Goal: Use online tool/utility

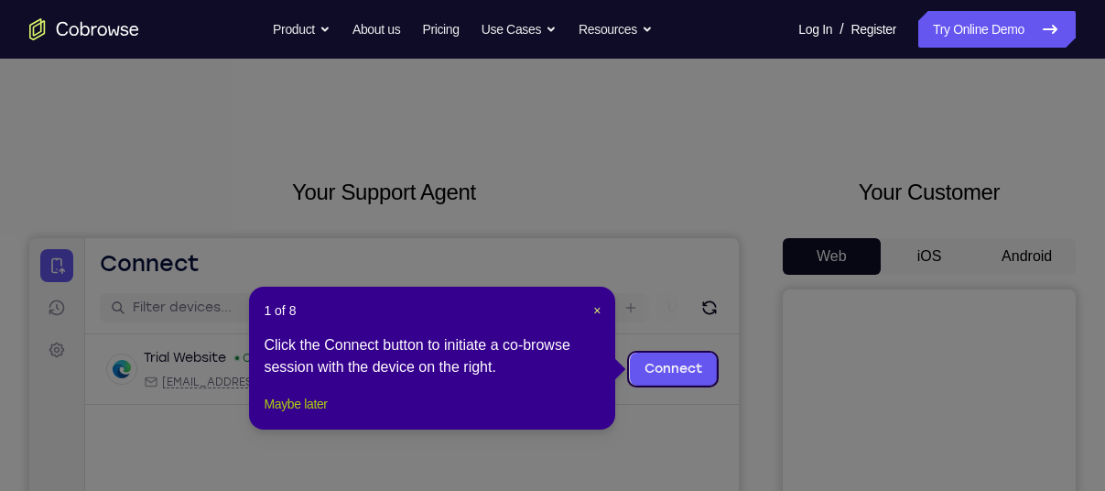
click at [302, 415] on button "Maybe later" at bounding box center [295, 404] width 63 height 22
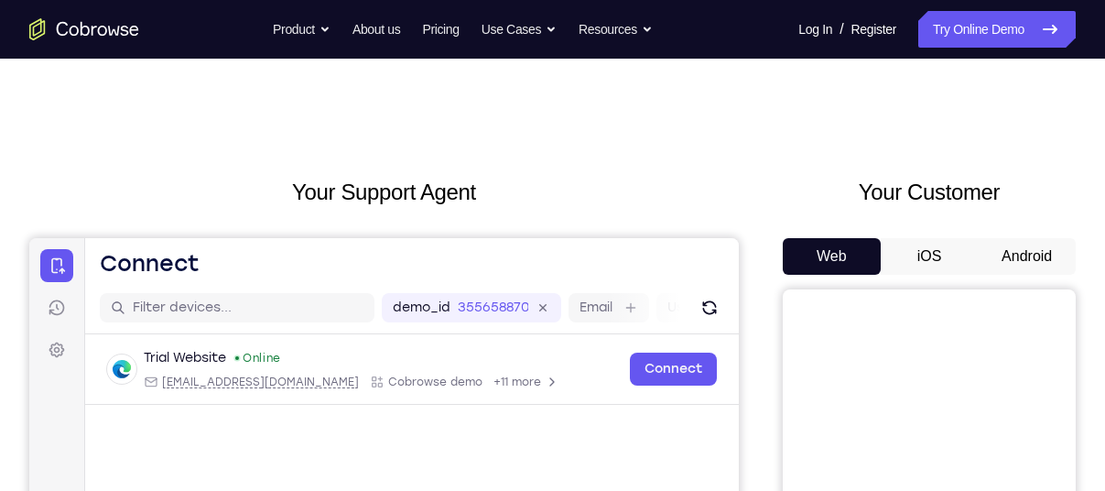
scroll to position [114, 0]
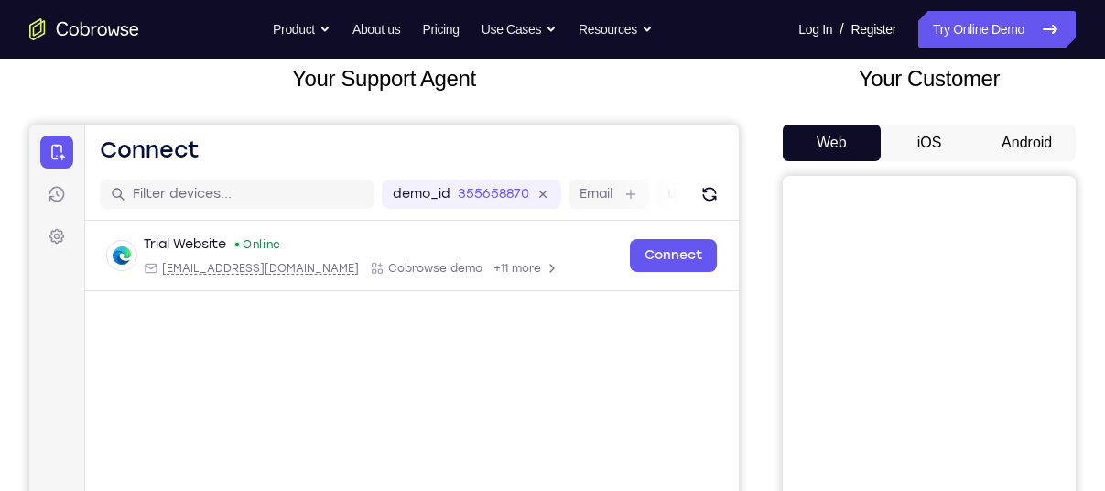
click at [1009, 142] on button "Android" at bounding box center [1027, 143] width 98 height 37
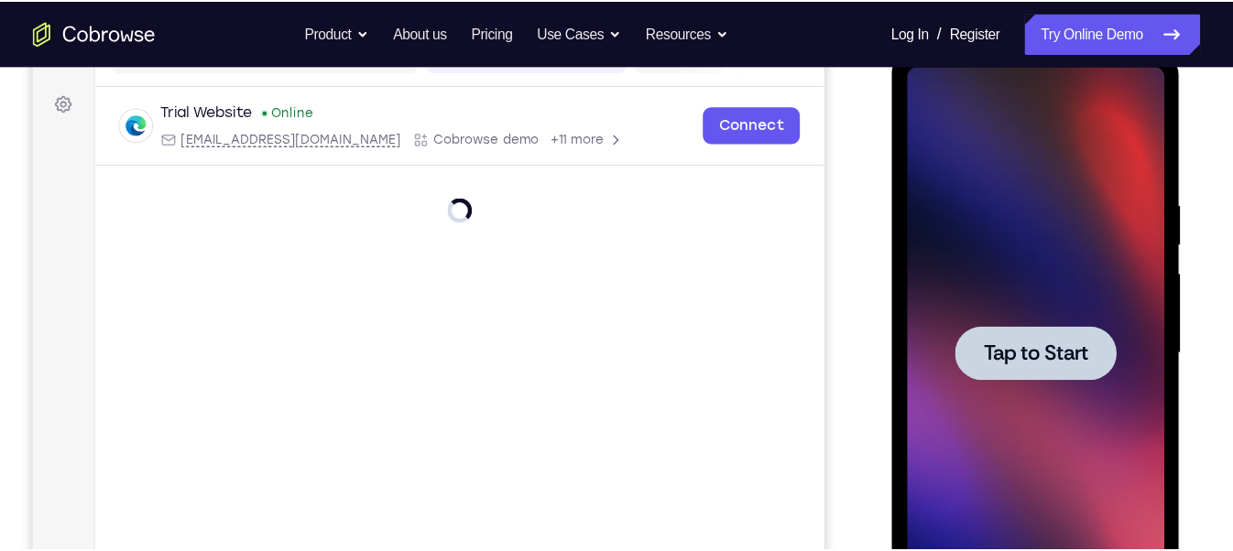
scroll to position [258, 0]
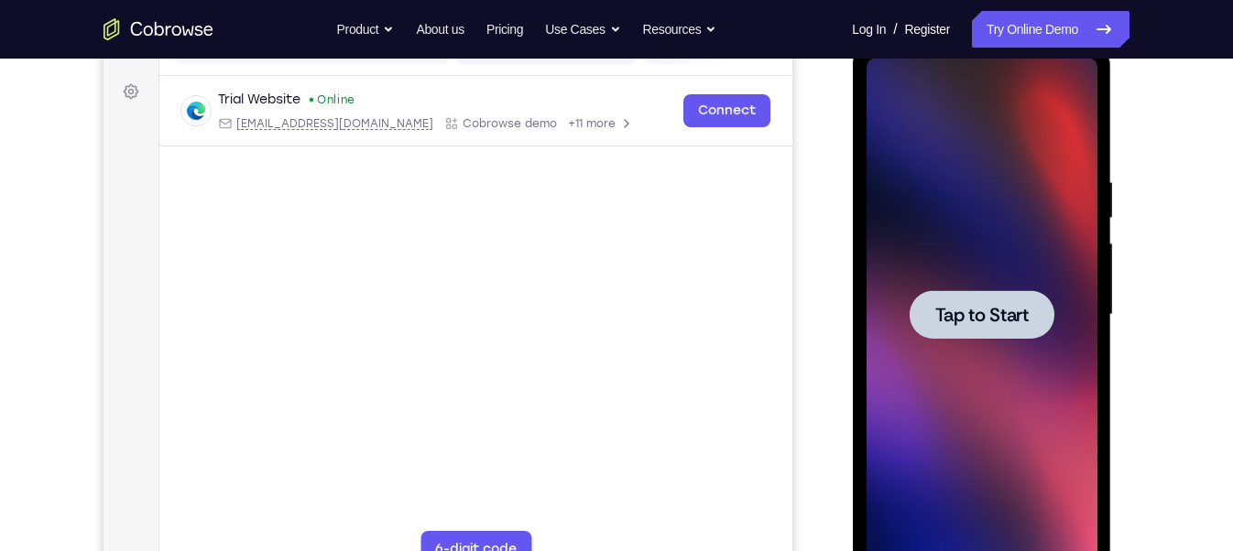
click at [1002, 331] on div at bounding box center [980, 314] width 145 height 49
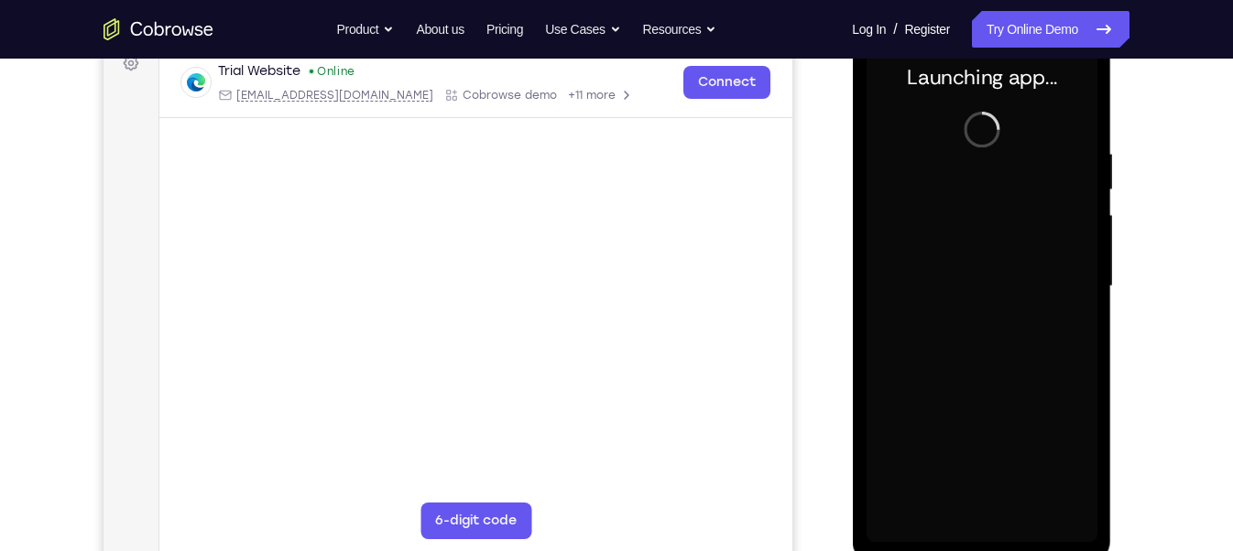
scroll to position [288, 0]
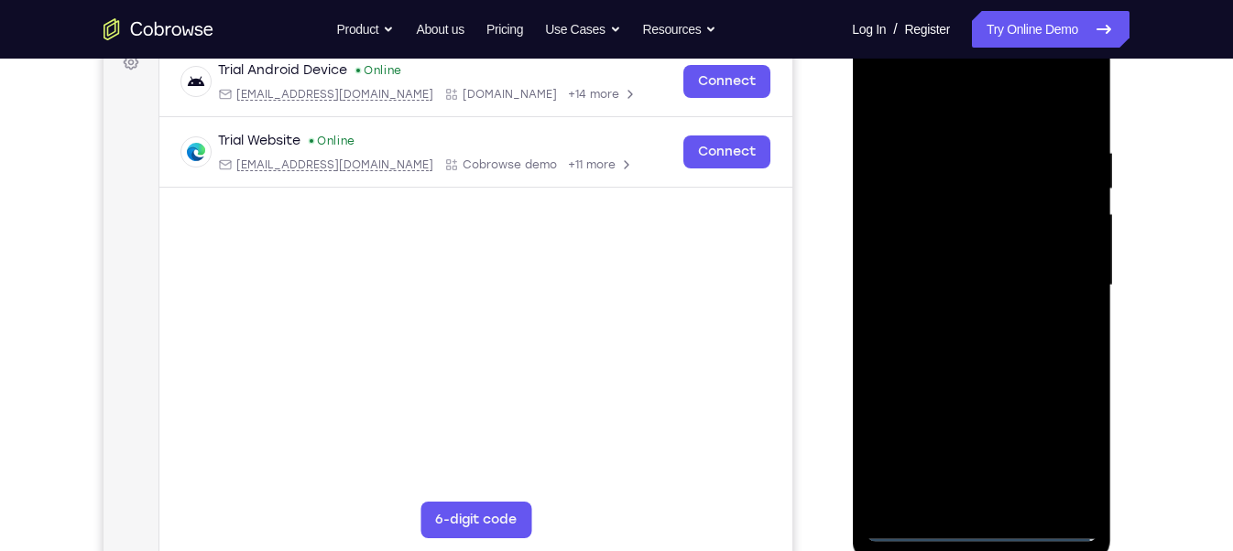
click at [984, 490] on div at bounding box center [980, 285] width 231 height 513
click at [1062, 443] on div at bounding box center [980, 285] width 231 height 513
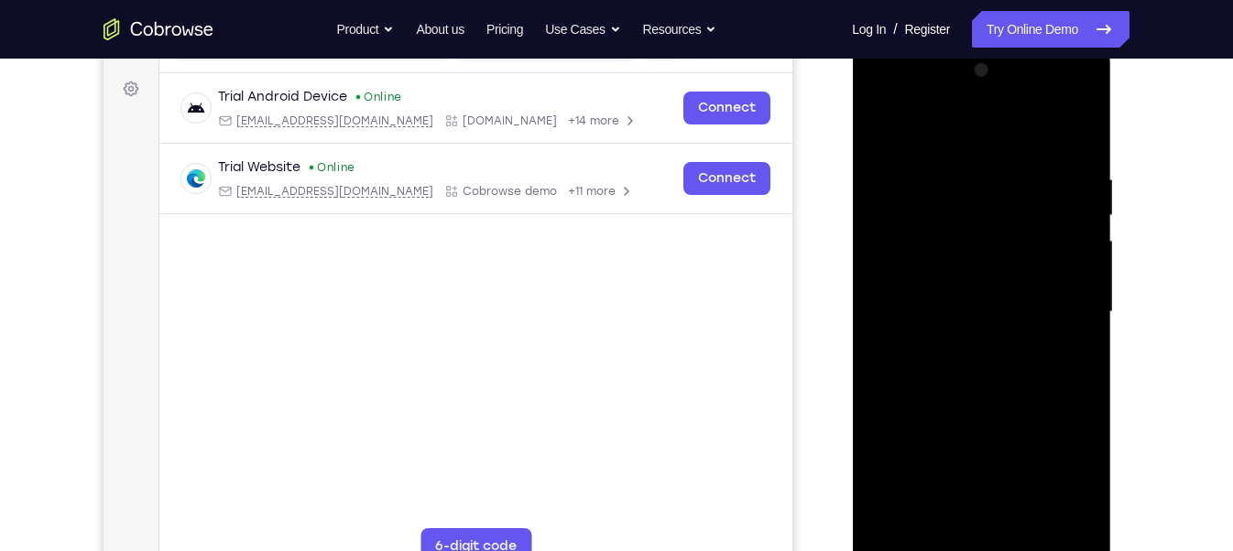
click at [883, 88] on div at bounding box center [980, 312] width 231 height 513
click at [1059, 295] on div at bounding box center [980, 312] width 231 height 513
click at [954, 345] on div at bounding box center [980, 312] width 231 height 513
click at [966, 295] on div at bounding box center [980, 312] width 231 height 513
click at [962, 274] on div at bounding box center [980, 312] width 231 height 513
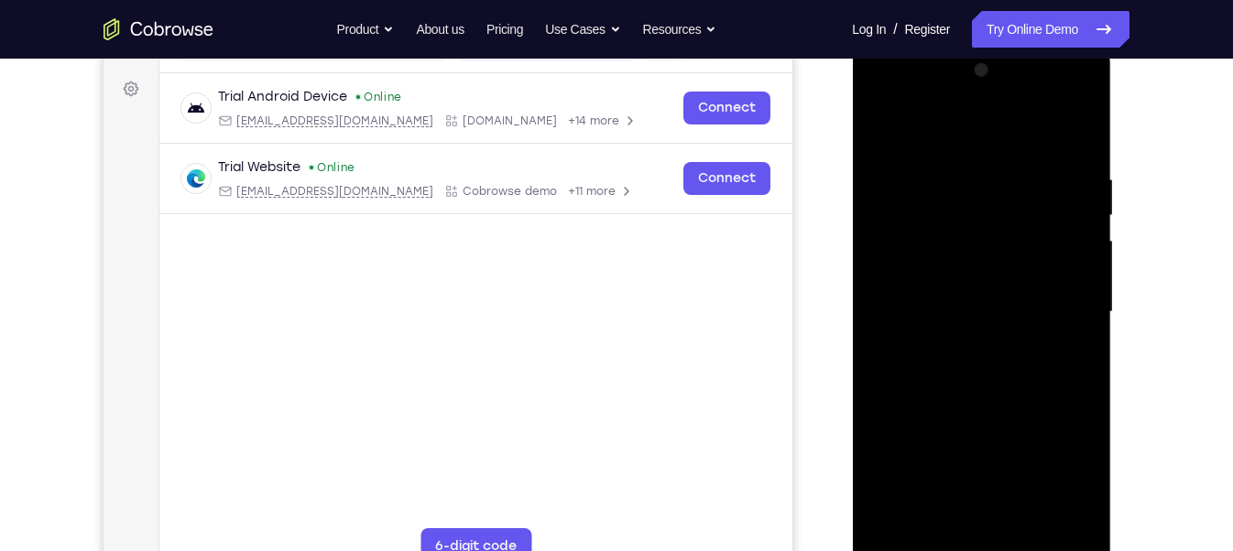
click at [951, 307] on div at bounding box center [980, 312] width 231 height 513
click at [946, 366] on div at bounding box center [980, 312] width 231 height 513
click at [985, 359] on div at bounding box center [980, 312] width 231 height 513
drag, startPoint x: 957, startPoint y: 140, endPoint x: 960, endPoint y: 106, distance: 34.0
click at [960, 106] on div at bounding box center [980, 312] width 231 height 513
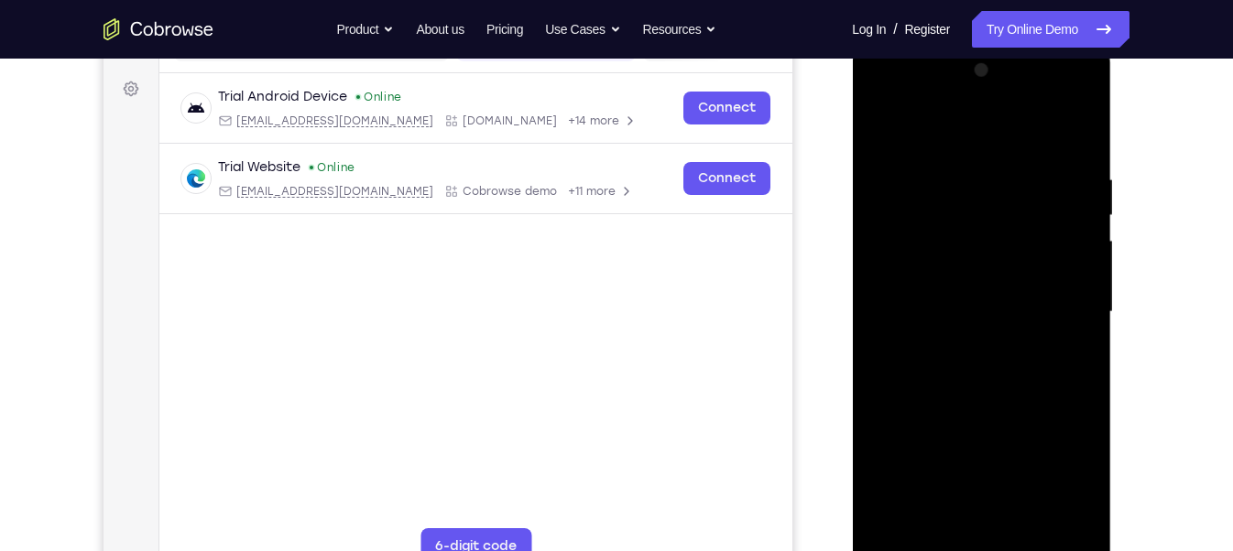
click at [1002, 388] on div at bounding box center [980, 312] width 231 height 513
click at [949, 172] on div at bounding box center [980, 312] width 231 height 513
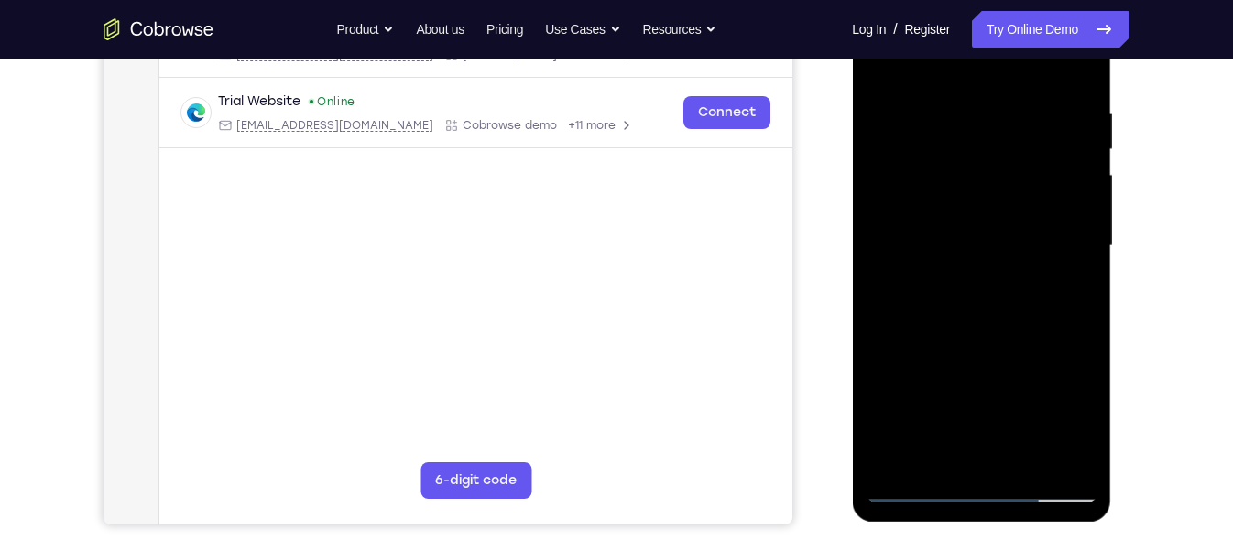
scroll to position [327, 0]
click at [1078, 220] on div at bounding box center [980, 246] width 231 height 513
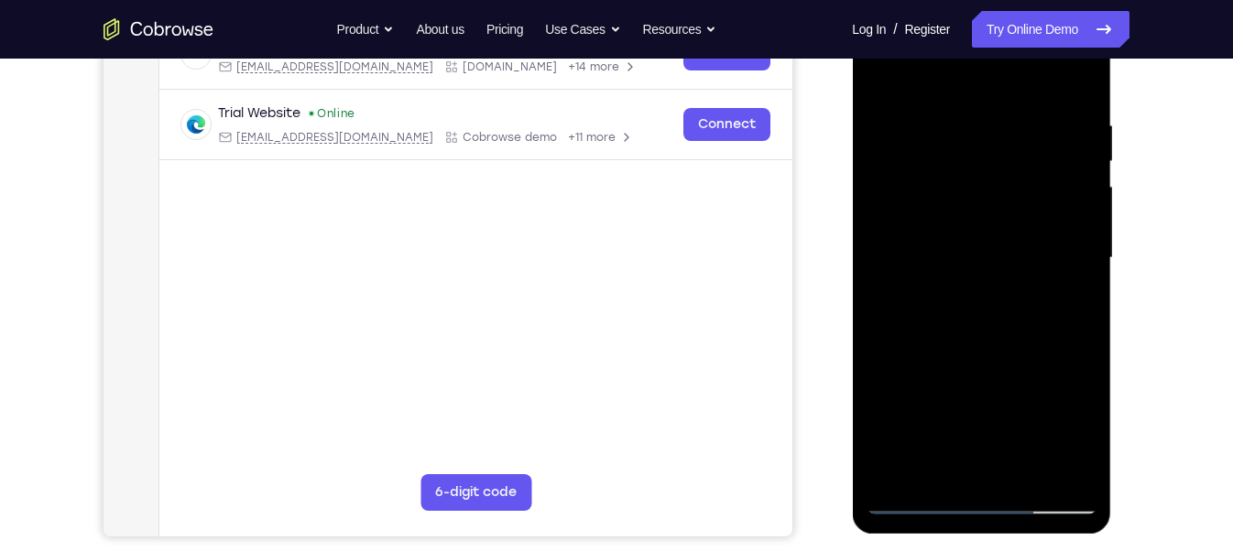
scroll to position [313, 0]
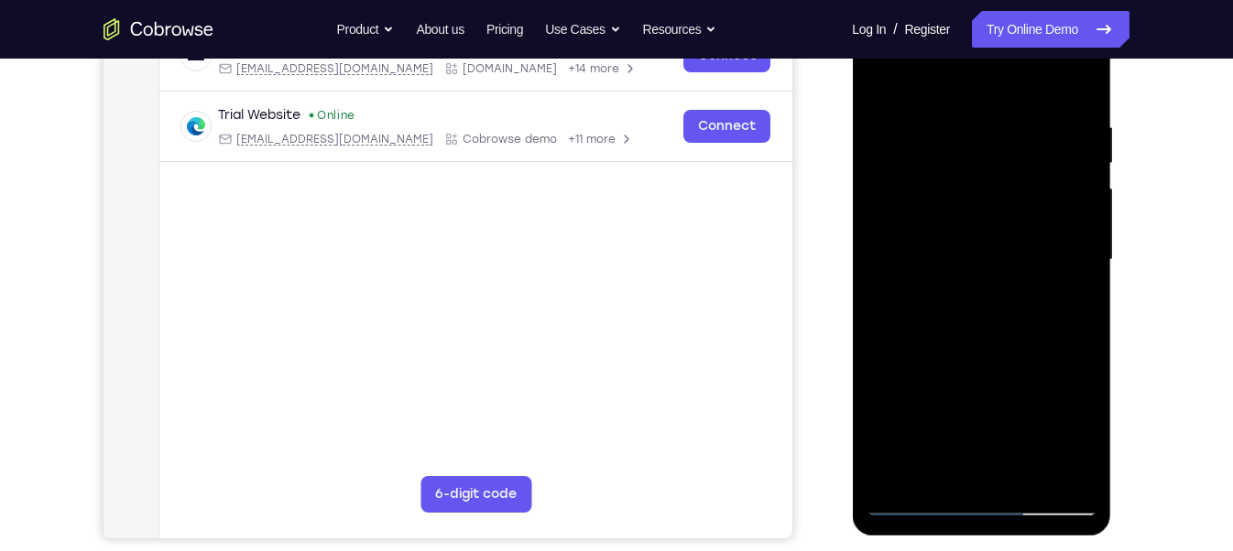
click at [1067, 238] on div at bounding box center [980, 260] width 231 height 513
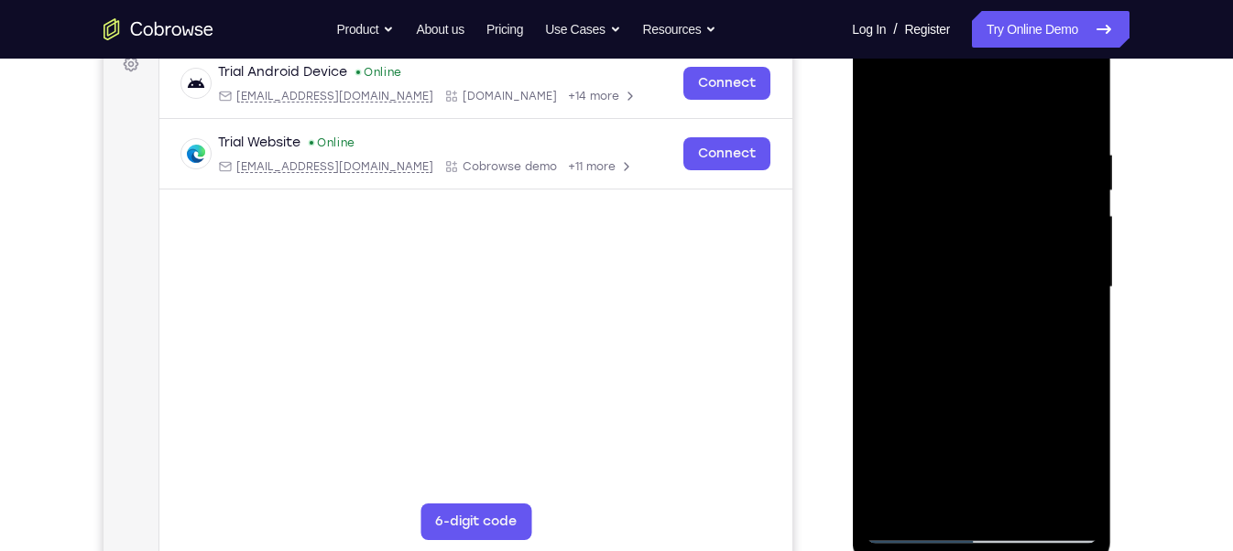
click at [1077, 105] on div at bounding box center [980, 287] width 231 height 513
click at [1024, 490] on div at bounding box center [980, 287] width 231 height 513
click at [992, 386] on div at bounding box center [980, 287] width 231 height 513
click at [1023, 258] on div at bounding box center [980, 287] width 231 height 513
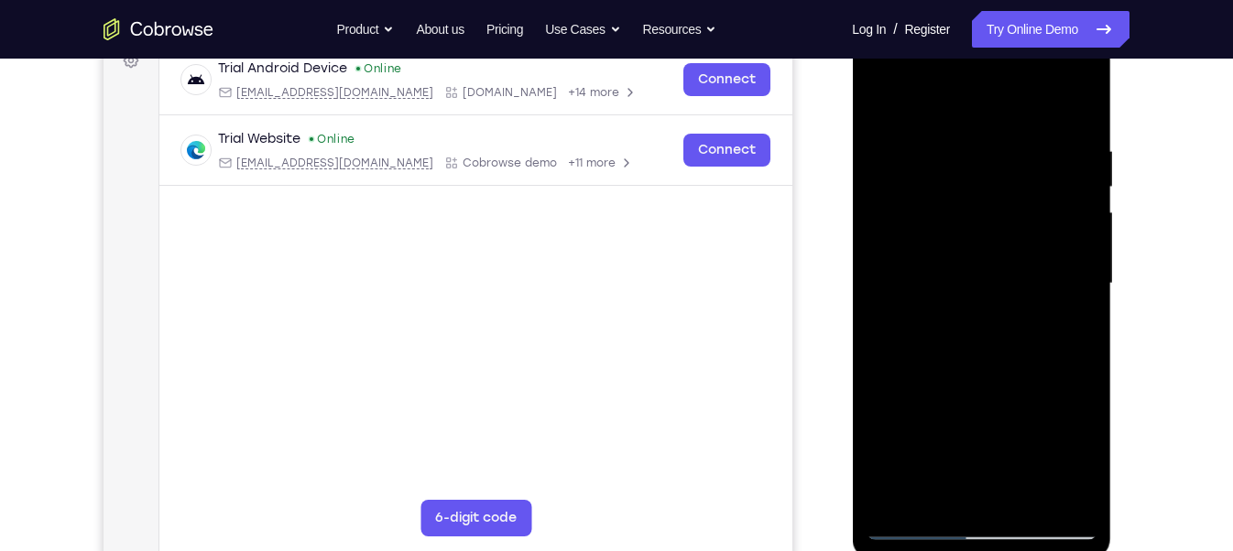
click at [972, 384] on div at bounding box center [980, 283] width 231 height 513
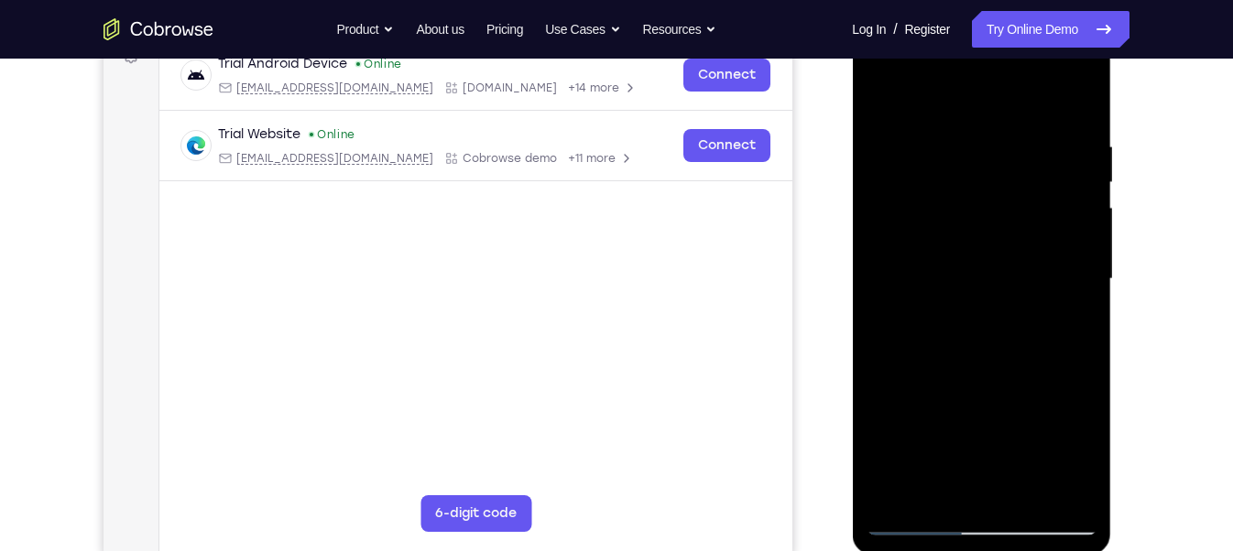
scroll to position [295, 0]
click at [882, 90] on div at bounding box center [980, 278] width 231 height 513
click at [1026, 490] on div at bounding box center [980, 278] width 231 height 513
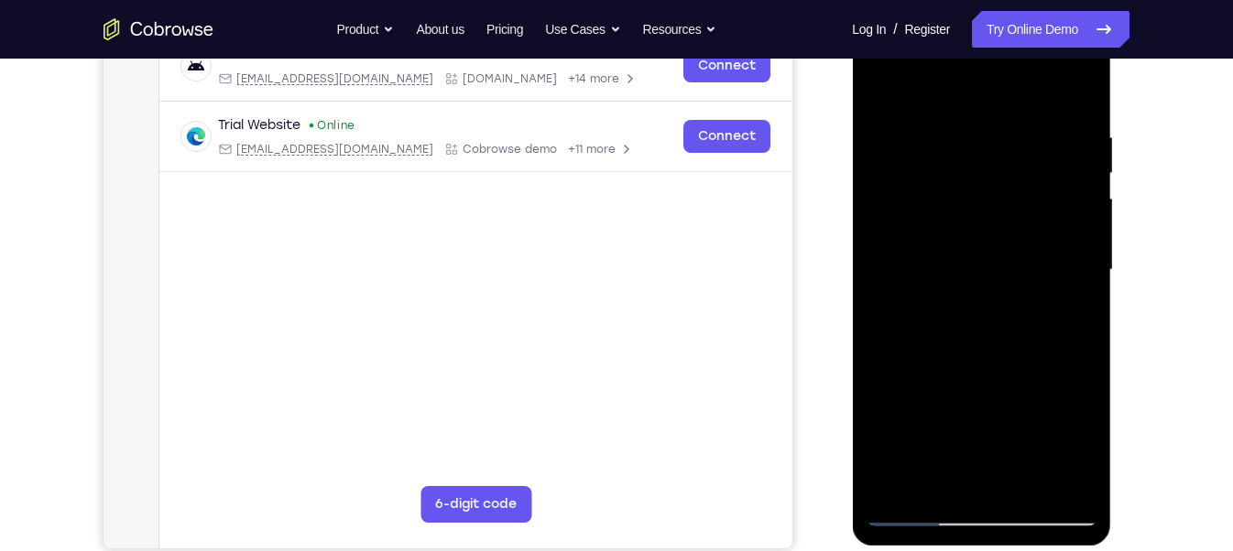
scroll to position [301, 0]
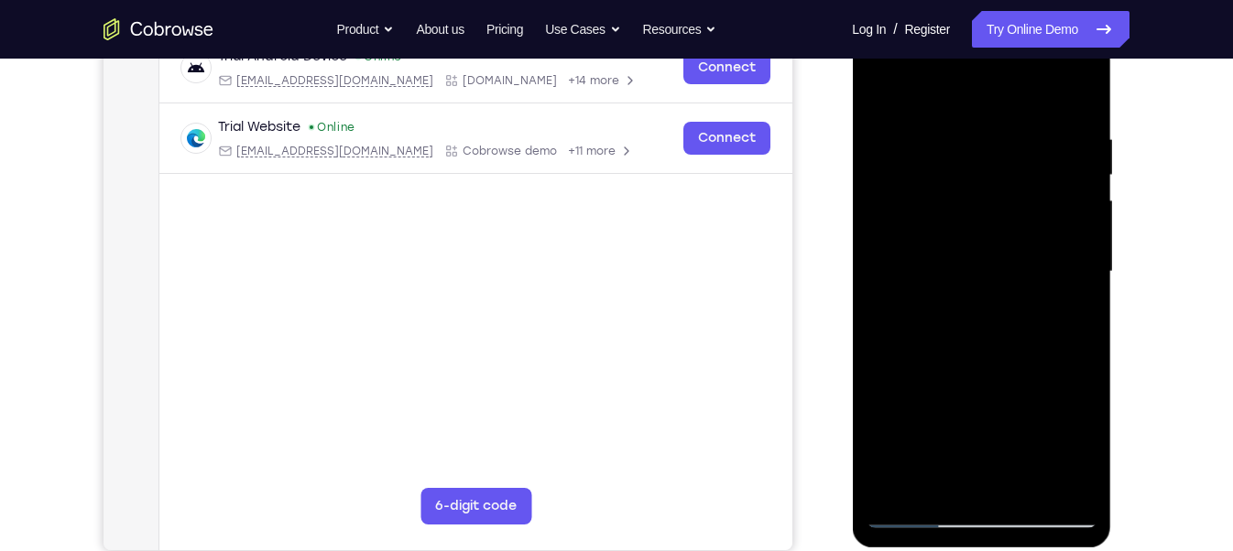
click at [1027, 482] on div at bounding box center [980, 272] width 231 height 513
click at [1013, 241] on div at bounding box center [980, 272] width 231 height 513
drag, startPoint x: 1055, startPoint y: 223, endPoint x: 1042, endPoint y: 360, distance: 138.0
click at [1042, 360] on div at bounding box center [980, 272] width 231 height 513
click at [975, 266] on div at bounding box center [980, 272] width 231 height 513
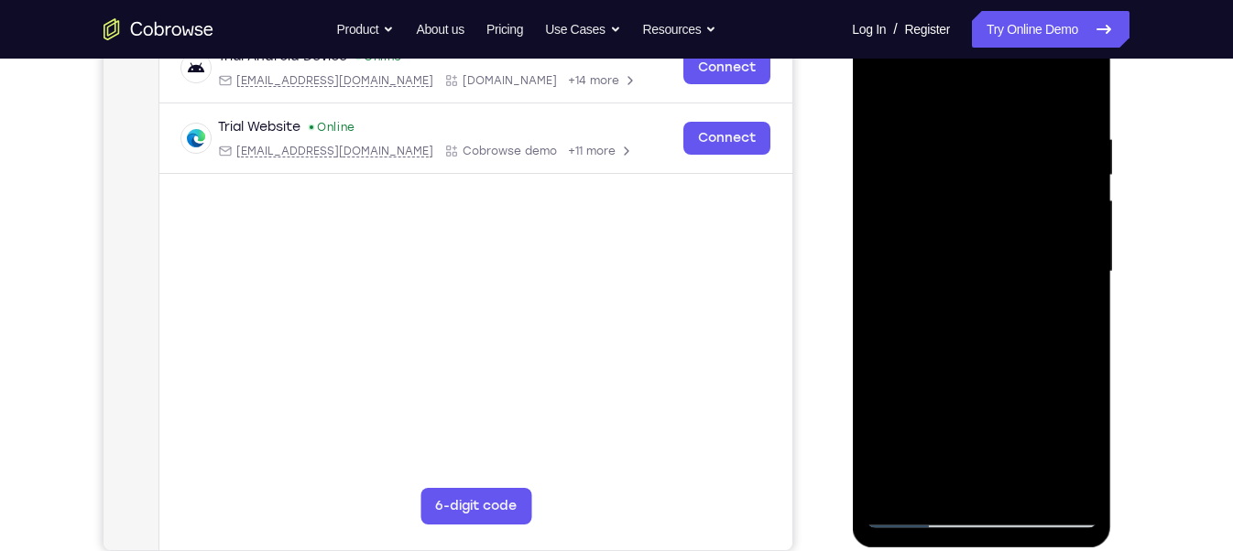
scroll to position [309, 0]
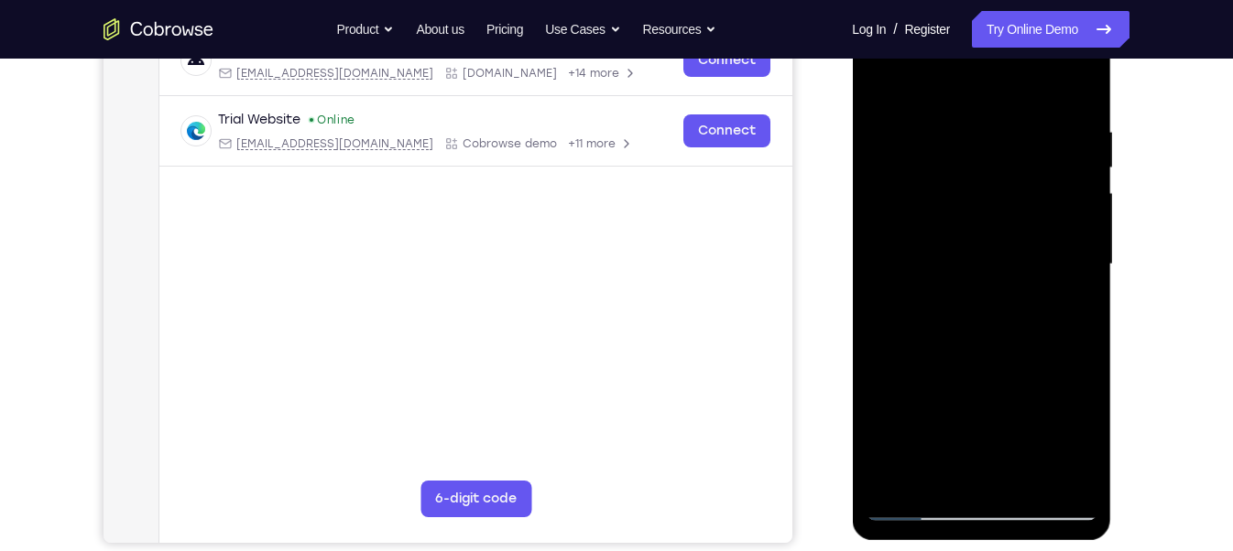
click at [1082, 82] on div at bounding box center [980, 264] width 231 height 513
drag, startPoint x: 1035, startPoint y: 245, endPoint x: 1030, endPoint y: 311, distance: 67.0
click at [1030, 311] on div at bounding box center [980, 264] width 231 height 513
click at [994, 281] on div at bounding box center [980, 264] width 231 height 513
click at [923, 321] on div at bounding box center [980, 264] width 231 height 513
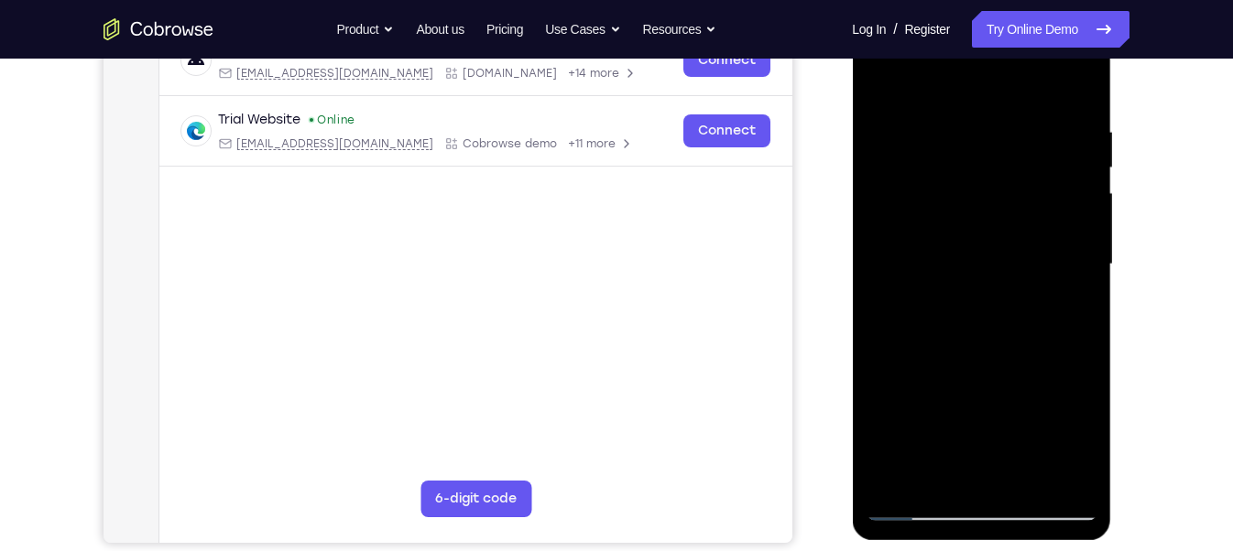
click at [1005, 283] on div at bounding box center [980, 264] width 231 height 513
click at [933, 469] on div at bounding box center [980, 264] width 231 height 513
click at [1032, 364] on div at bounding box center [980, 264] width 231 height 513
click at [987, 294] on div at bounding box center [980, 264] width 231 height 513
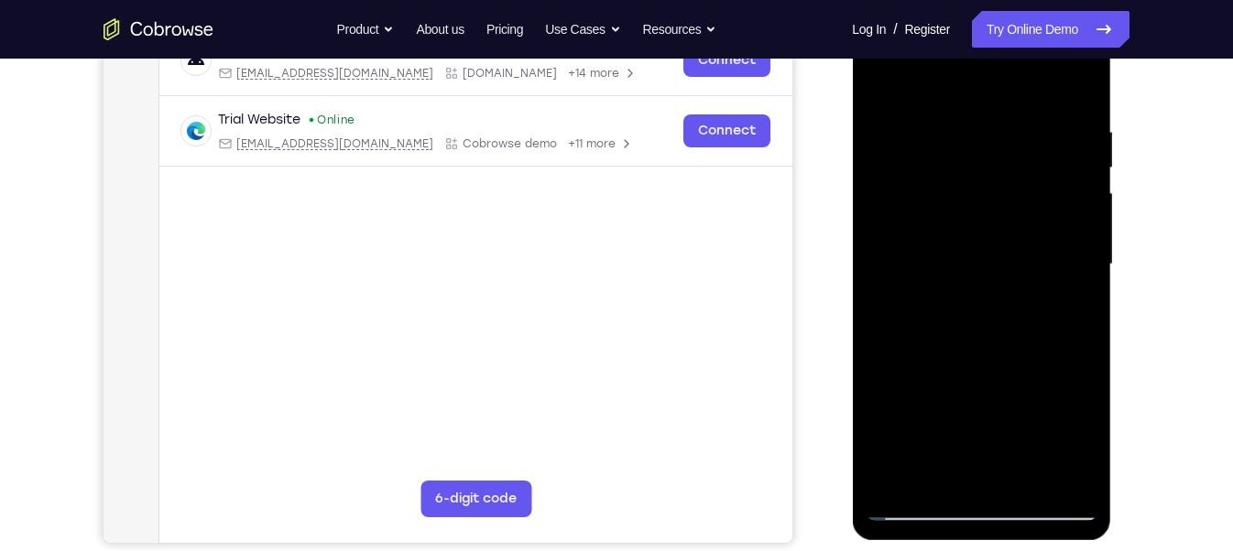
click at [987, 294] on div at bounding box center [980, 264] width 231 height 513
drag, startPoint x: 1039, startPoint y: 190, endPoint x: 1027, endPoint y: 245, distance: 57.3
click at [1027, 245] on div at bounding box center [980, 264] width 231 height 513
drag, startPoint x: 995, startPoint y: 188, endPoint x: 983, endPoint y: 260, distance: 73.3
click at [983, 260] on div at bounding box center [980, 264] width 231 height 513
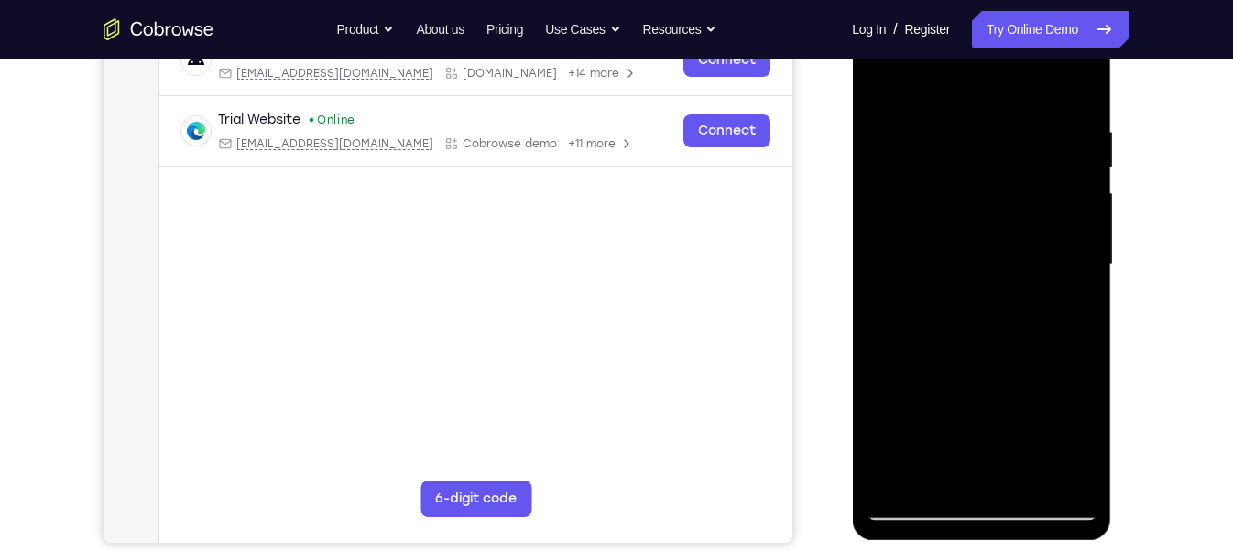
drag, startPoint x: 1017, startPoint y: 135, endPoint x: 1019, endPoint y: 205, distance: 70.5
click at [1019, 202] on div at bounding box center [980, 264] width 231 height 513
click at [1019, 205] on div at bounding box center [980, 264] width 231 height 513
click at [1020, 195] on div at bounding box center [980, 264] width 231 height 513
click at [1030, 165] on div at bounding box center [980, 264] width 231 height 513
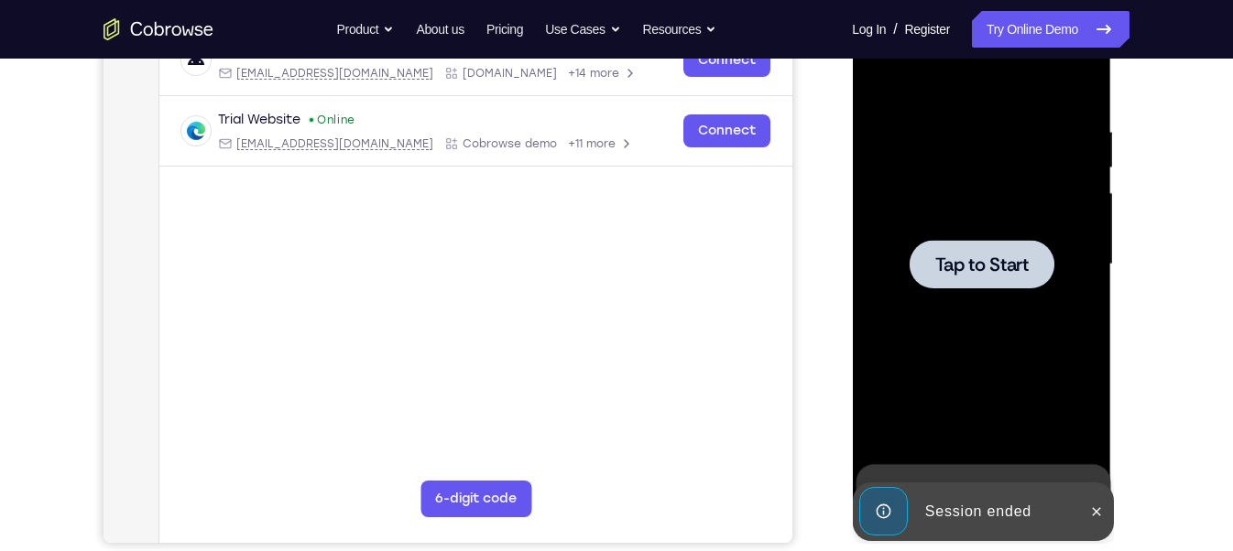
click at [1001, 299] on div at bounding box center [980, 264] width 231 height 513
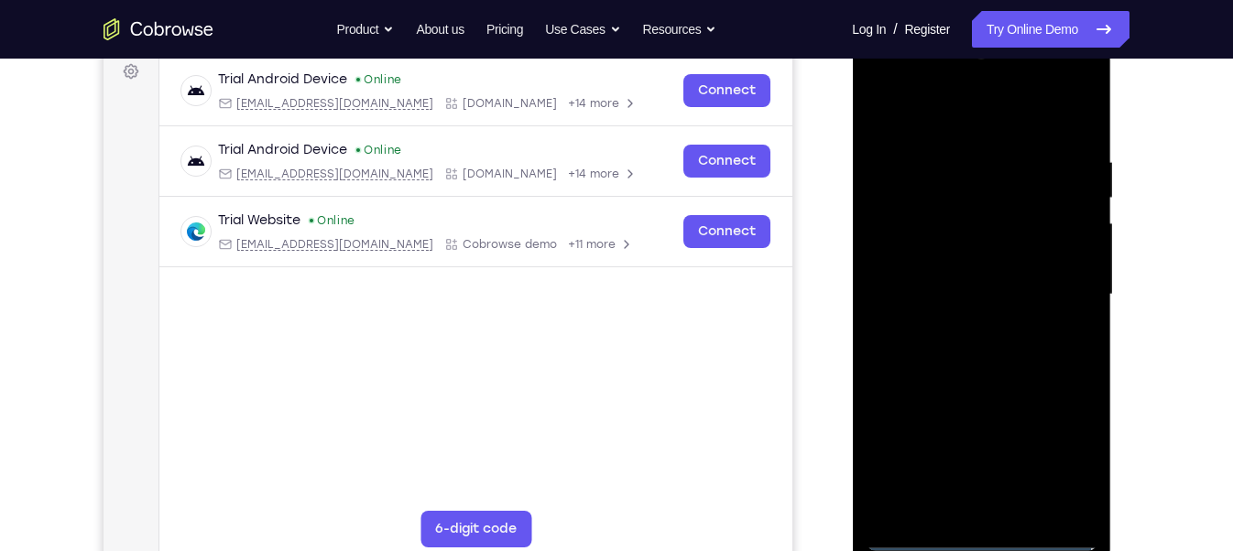
scroll to position [337, 0]
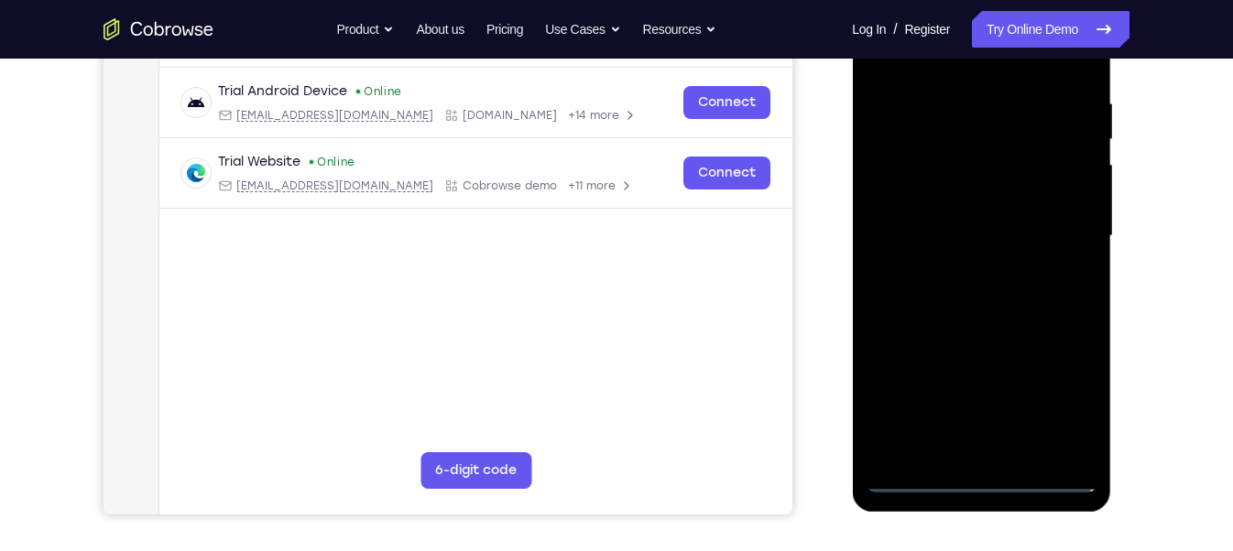
click at [984, 479] on div at bounding box center [980, 236] width 231 height 513
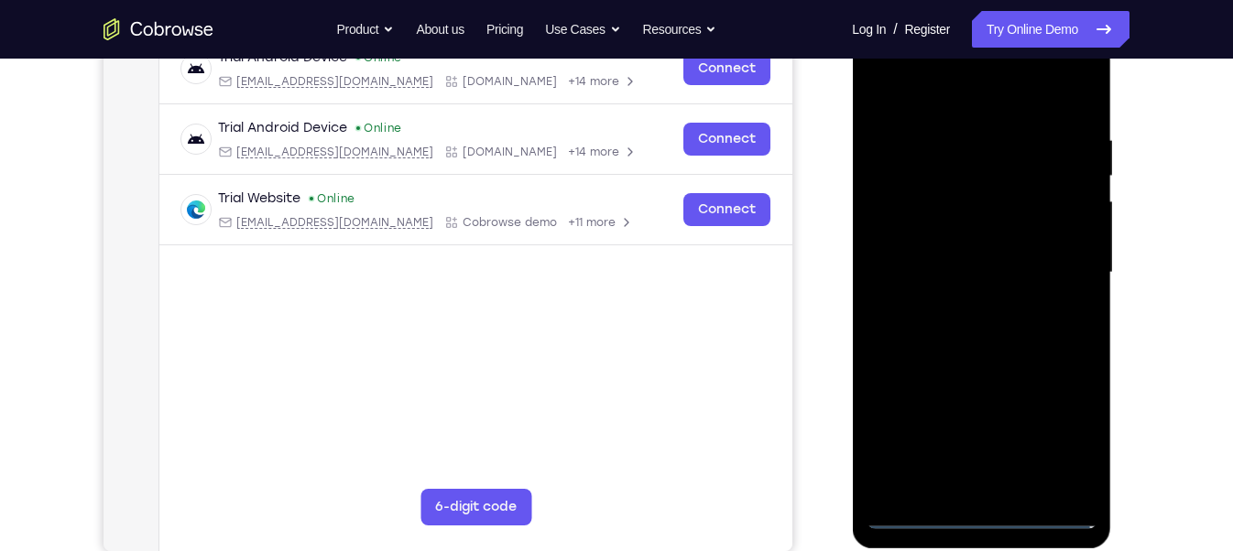
scroll to position [293, 0]
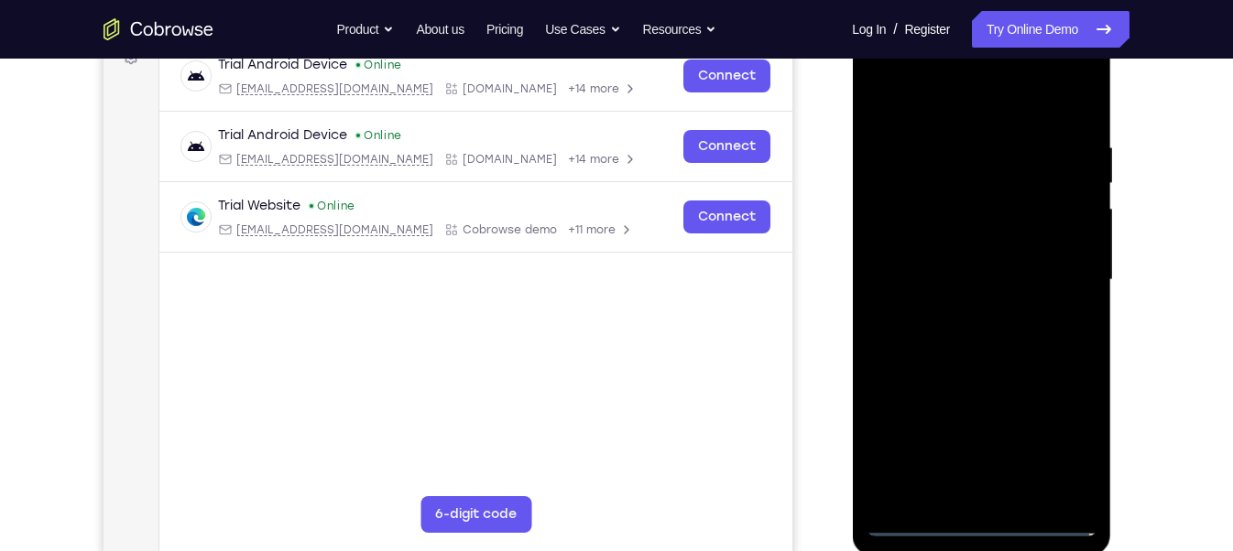
click at [1062, 444] on div at bounding box center [980, 280] width 231 height 513
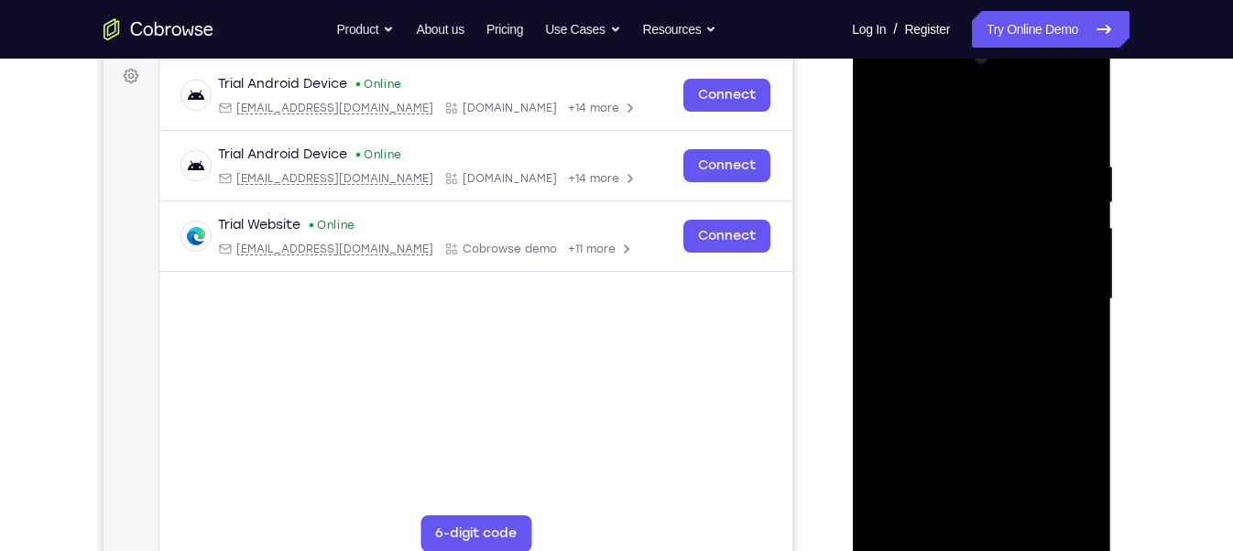
scroll to position [264, 0]
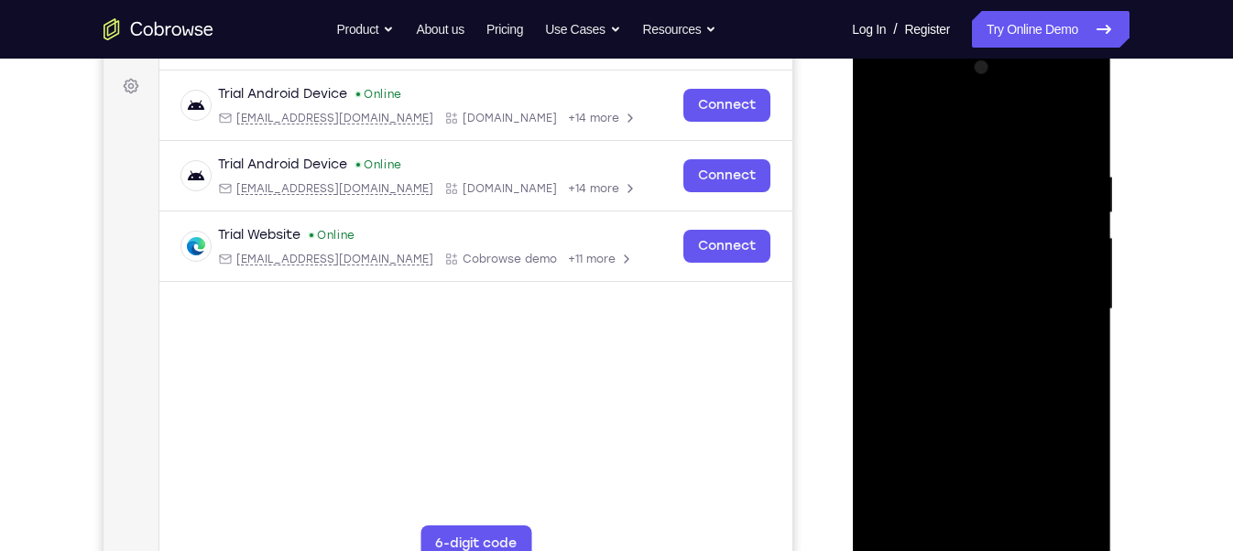
click at [880, 101] on div at bounding box center [980, 309] width 231 height 513
click at [1063, 303] on div at bounding box center [980, 309] width 231 height 513
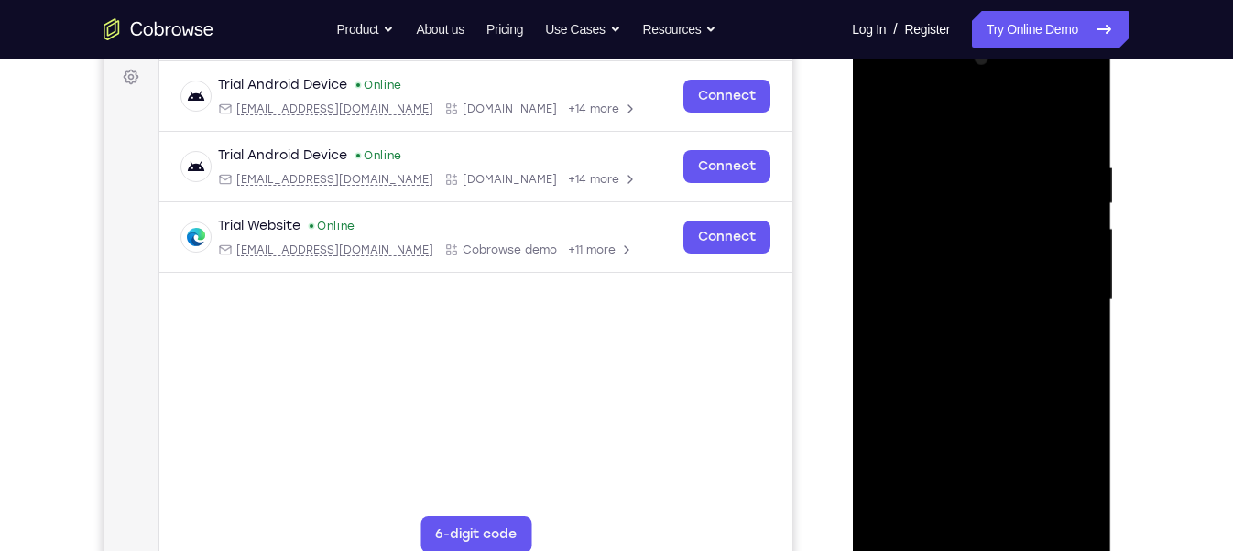
scroll to position [274, 0]
click at [962, 333] on div at bounding box center [980, 299] width 231 height 513
click at [960, 330] on div at bounding box center [980, 299] width 231 height 513
click at [997, 275] on div at bounding box center [980, 299] width 231 height 513
click at [988, 265] on div at bounding box center [980, 299] width 231 height 513
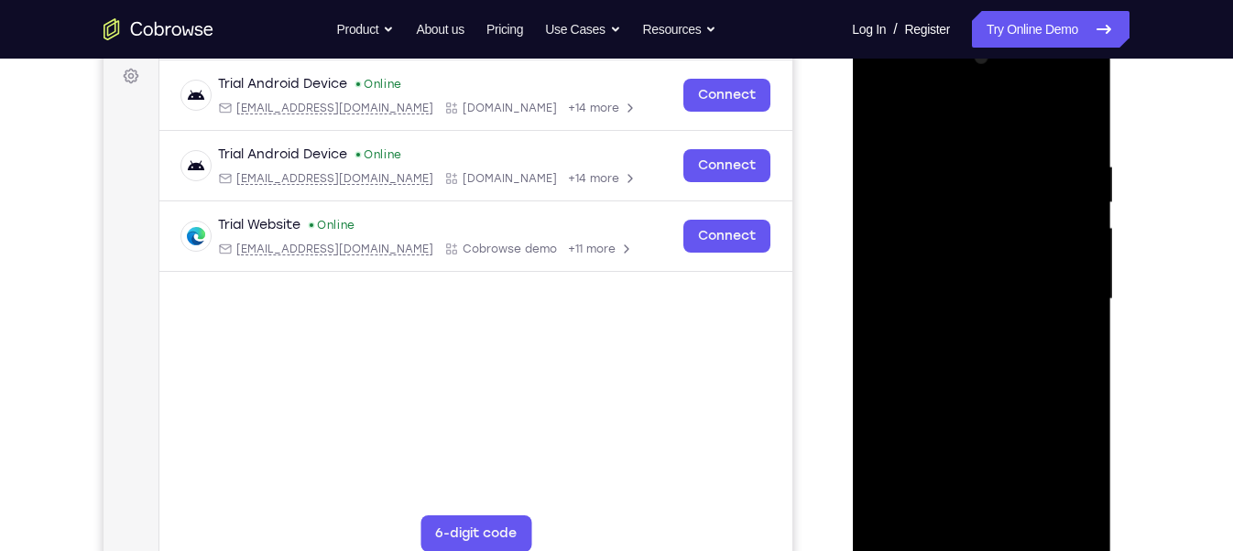
click at [977, 293] on div at bounding box center [980, 299] width 231 height 513
click at [963, 354] on div at bounding box center [980, 299] width 231 height 513
click at [994, 346] on div at bounding box center [980, 299] width 231 height 513
drag, startPoint x: 959, startPoint y: 125, endPoint x: 962, endPoint y: 91, distance: 34.0
click at [962, 91] on div at bounding box center [980, 299] width 231 height 513
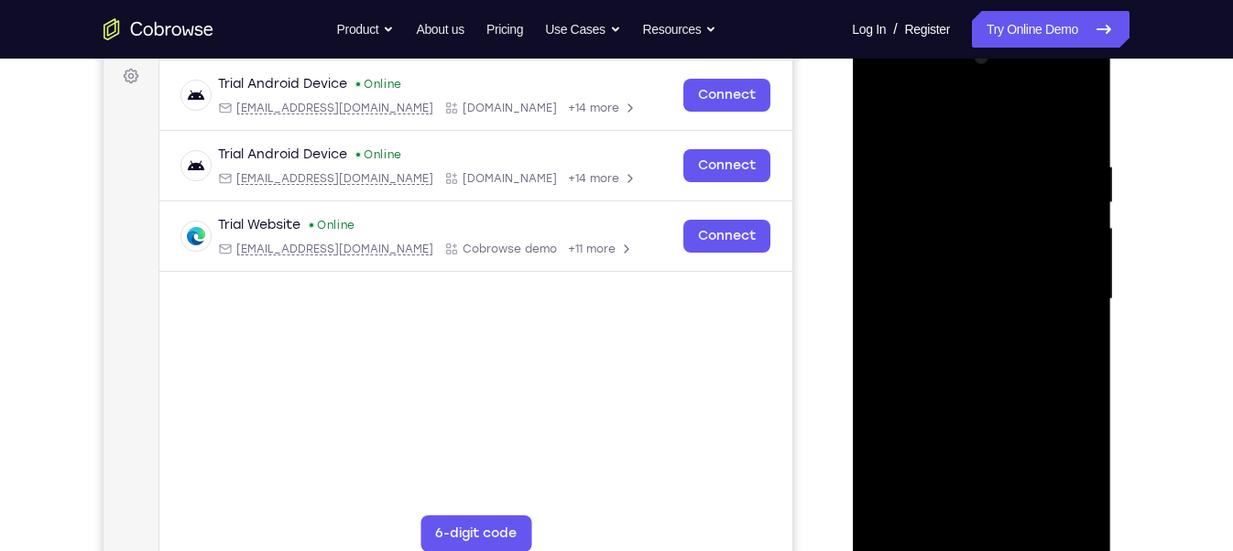
click at [1013, 380] on div at bounding box center [980, 299] width 231 height 513
click at [1027, 490] on div at bounding box center [980, 299] width 231 height 513
click at [1001, 396] on div at bounding box center [980, 299] width 231 height 513
click at [969, 310] on div at bounding box center [980, 299] width 231 height 513
click at [934, 490] on div at bounding box center [980, 299] width 231 height 513
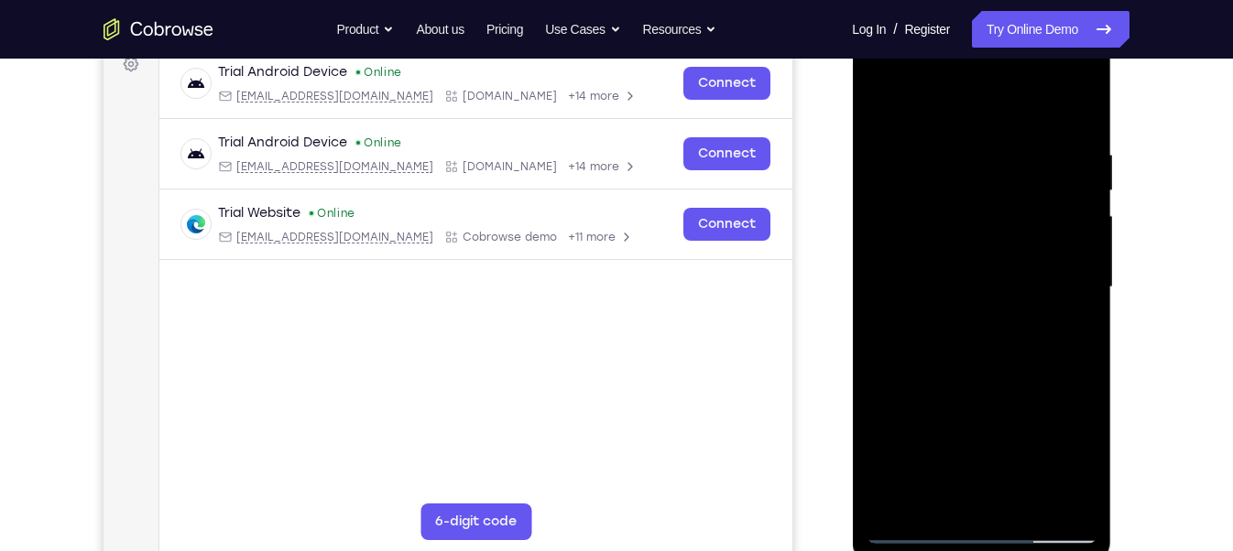
scroll to position [287, 0]
click at [1071, 333] on div at bounding box center [980, 286] width 231 height 513
click at [883, 102] on div at bounding box center [980, 286] width 231 height 513
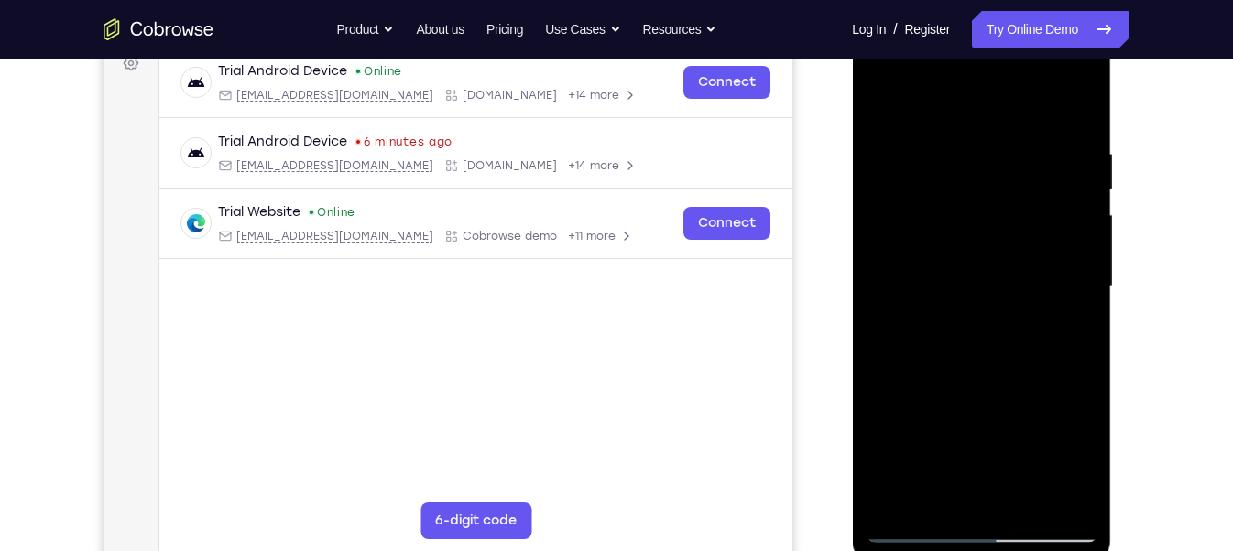
click at [885, 100] on div at bounding box center [980, 286] width 231 height 513
click at [1026, 490] on div at bounding box center [980, 286] width 231 height 513
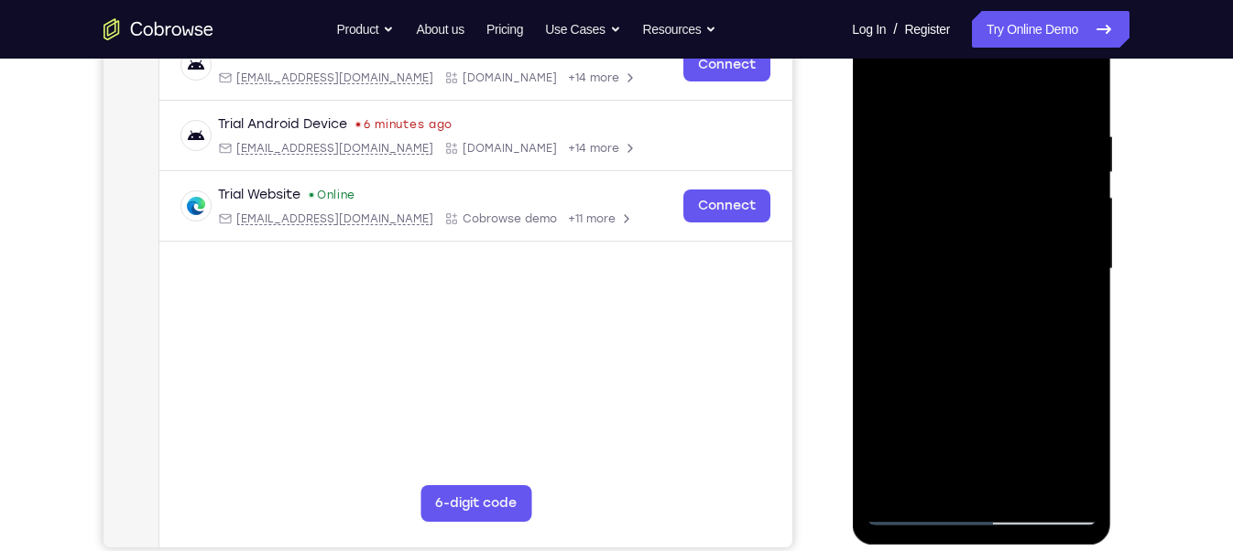
scroll to position [306, 0]
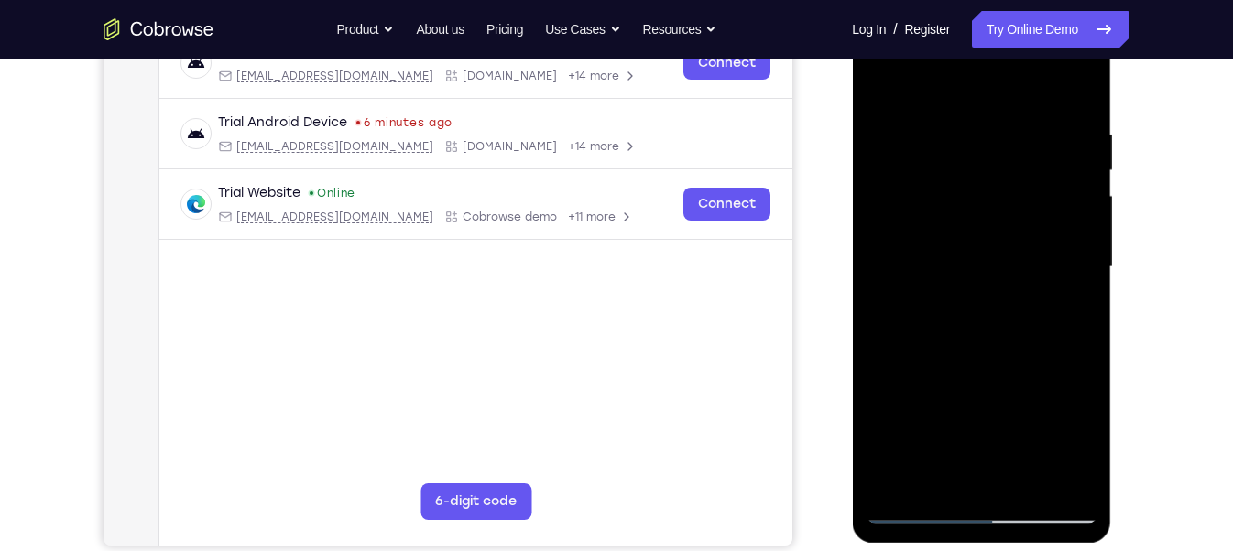
click at [995, 316] on div at bounding box center [980, 267] width 231 height 513
click at [894, 314] on div at bounding box center [980, 267] width 231 height 513
click at [949, 314] on div at bounding box center [980, 267] width 231 height 513
click at [878, 83] on div at bounding box center [980, 267] width 231 height 513
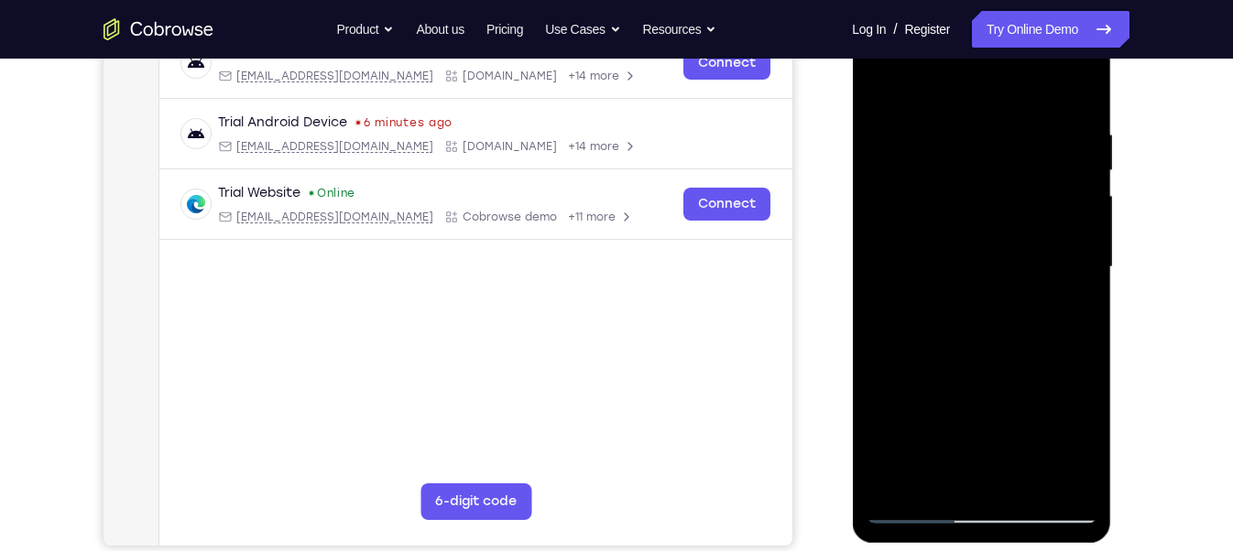
click at [887, 80] on div at bounding box center [980, 267] width 231 height 513
click at [1080, 80] on div at bounding box center [980, 267] width 231 height 513
click at [885, 127] on div at bounding box center [980, 267] width 231 height 513
click at [918, 362] on div at bounding box center [980, 267] width 231 height 513
click at [1086, 271] on div at bounding box center [980, 267] width 231 height 513
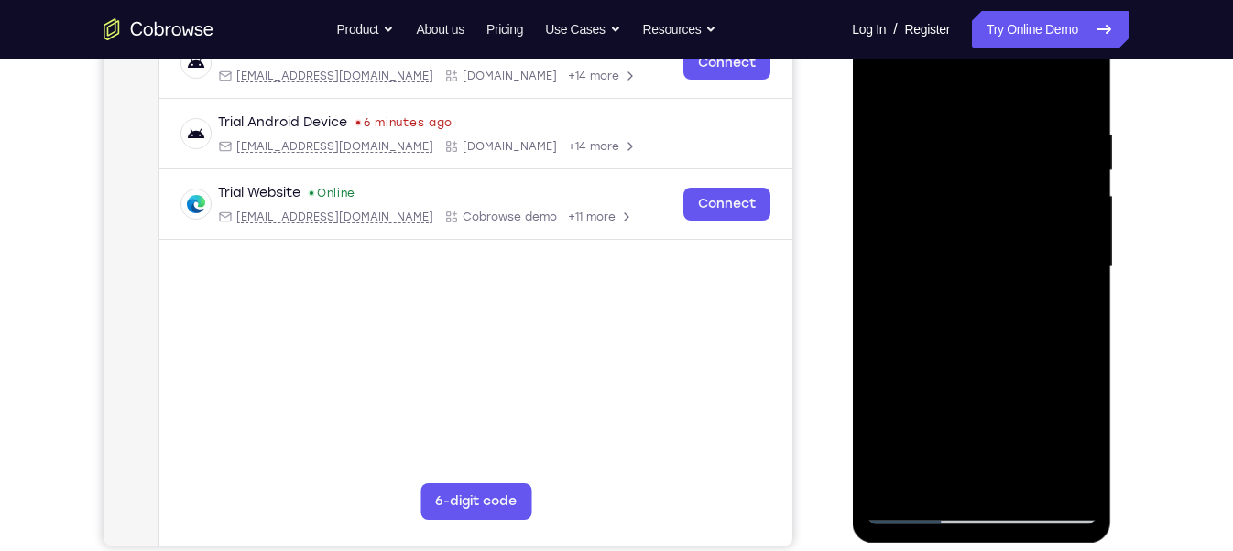
click at [881, 78] on div at bounding box center [980, 267] width 231 height 513
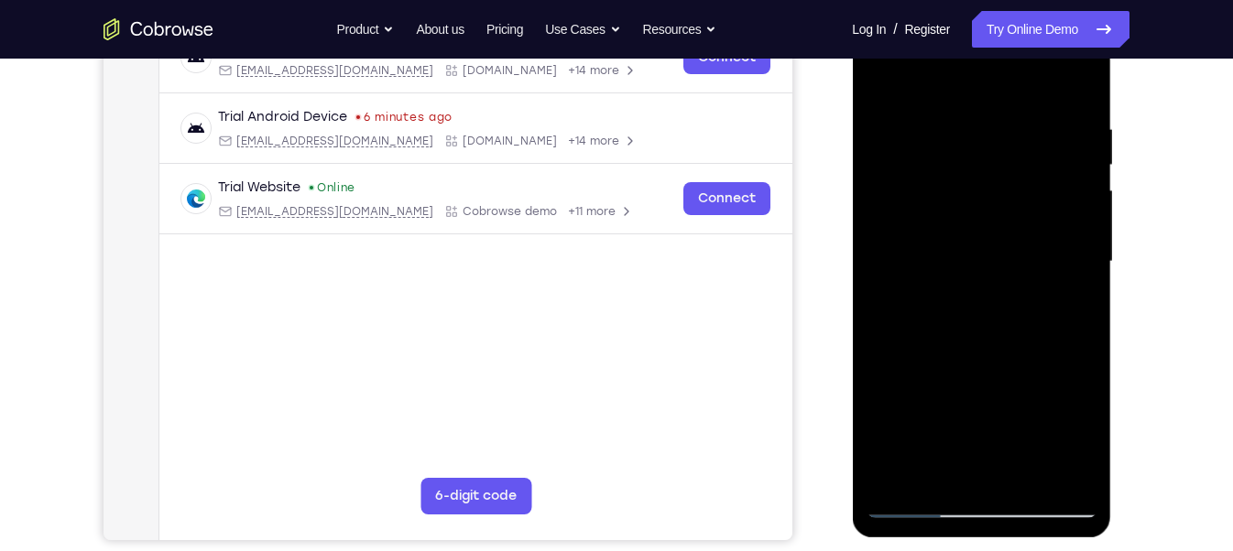
scroll to position [311, 0]
drag, startPoint x: 1019, startPoint y: 429, endPoint x: 1007, endPoint y: 512, distance: 83.3
click at [1007, 490] on div at bounding box center [980, 261] width 231 height 513
click at [1067, 480] on div at bounding box center [980, 261] width 231 height 513
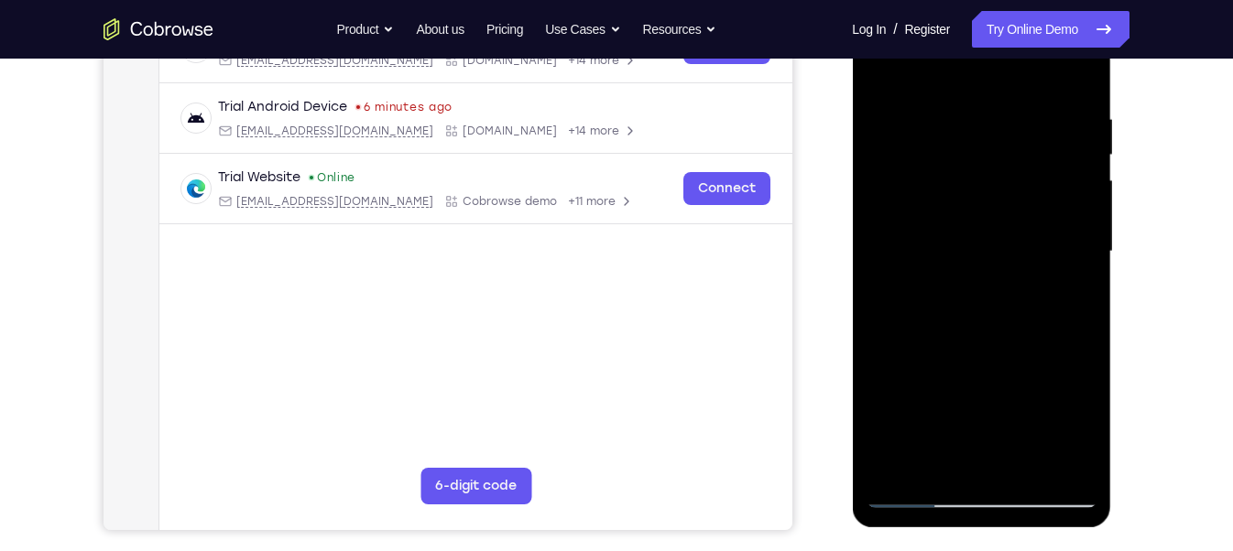
scroll to position [321, 0]
click at [887, 99] on div at bounding box center [980, 251] width 231 height 513
click at [878, 70] on div at bounding box center [980, 251] width 231 height 513
click at [981, 268] on div at bounding box center [980, 251] width 231 height 513
drag, startPoint x: 930, startPoint y: 201, endPoint x: 923, endPoint y: 316, distance: 114.7
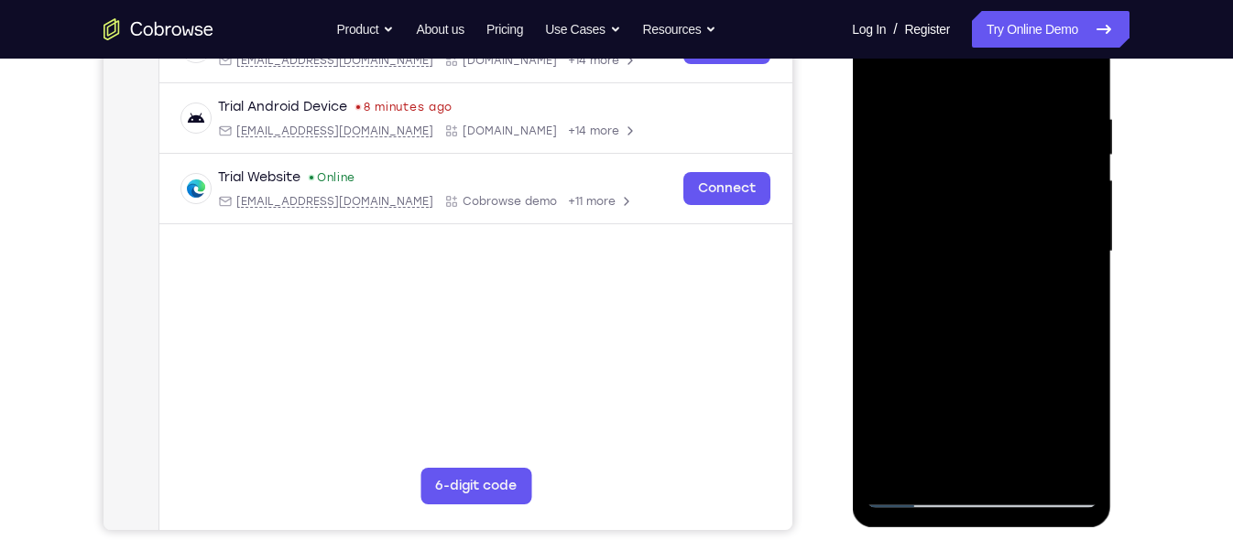
click at [923, 316] on div at bounding box center [980, 251] width 231 height 513
drag, startPoint x: 968, startPoint y: 215, endPoint x: 964, endPoint y: 312, distance: 97.1
click at [964, 312] on div at bounding box center [980, 251] width 231 height 513
drag, startPoint x: 982, startPoint y: 241, endPoint x: 962, endPoint y: 366, distance: 126.9
click at [962, 366] on div at bounding box center [980, 251] width 231 height 513
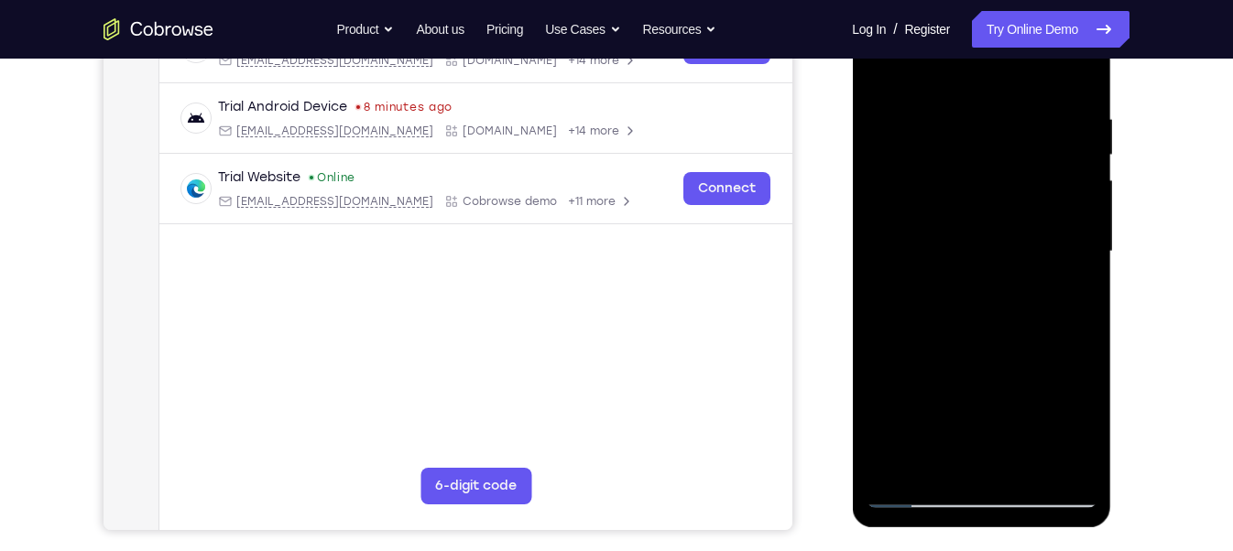
drag, startPoint x: 950, startPoint y: 366, endPoint x: 928, endPoint y: 457, distance: 93.3
click at [928, 457] on div at bounding box center [980, 251] width 231 height 513
drag, startPoint x: 985, startPoint y: 201, endPoint x: 953, endPoint y: 310, distance: 112.7
click at [953, 310] on div at bounding box center [980, 251] width 231 height 513
click at [920, 208] on div at bounding box center [980, 251] width 231 height 513
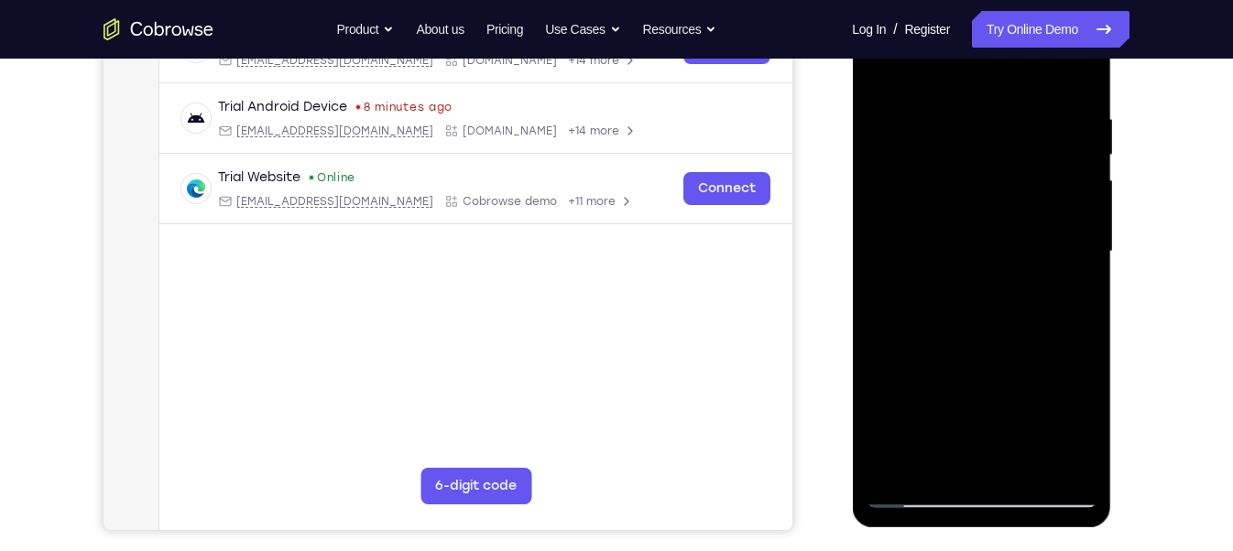
drag, startPoint x: 984, startPoint y: 295, endPoint x: 990, endPoint y: 375, distance: 79.9
click at [990, 375] on div at bounding box center [980, 251] width 231 height 513
click at [1089, 251] on div at bounding box center [980, 251] width 231 height 513
click at [879, 65] on div at bounding box center [980, 251] width 231 height 513
drag, startPoint x: 973, startPoint y: 333, endPoint x: 970, endPoint y: 251, distance: 82.5
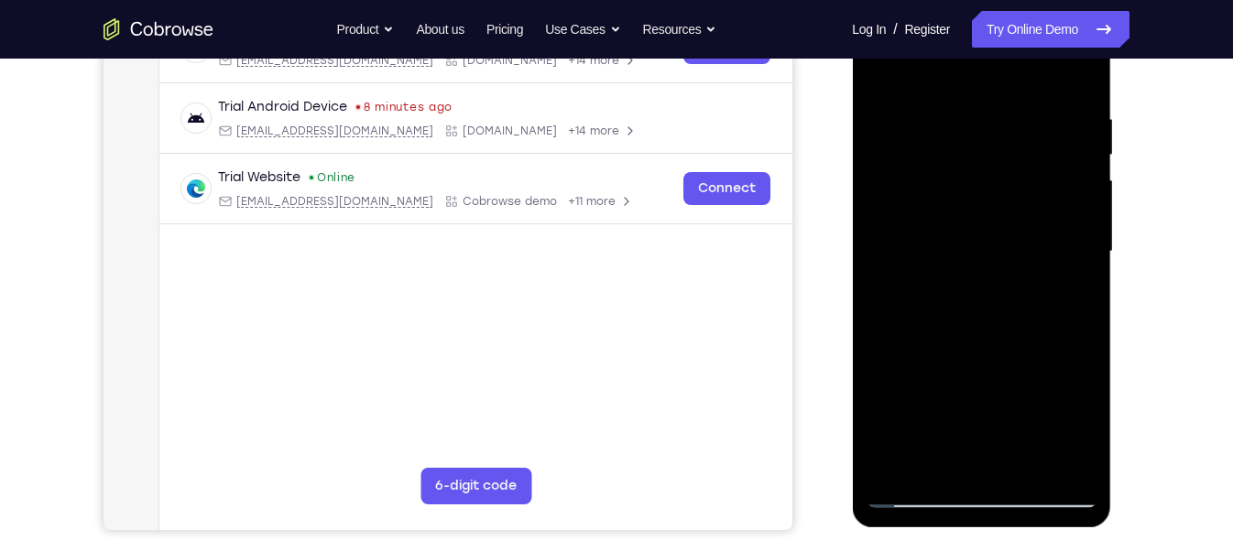
click at [970, 260] on div at bounding box center [980, 251] width 231 height 513
drag, startPoint x: 963, startPoint y: 213, endPoint x: 955, endPoint y: 330, distance: 116.6
click at [955, 330] on div at bounding box center [980, 251] width 231 height 513
click at [890, 104] on div at bounding box center [980, 251] width 231 height 513
click at [934, 468] on div at bounding box center [980, 251] width 231 height 513
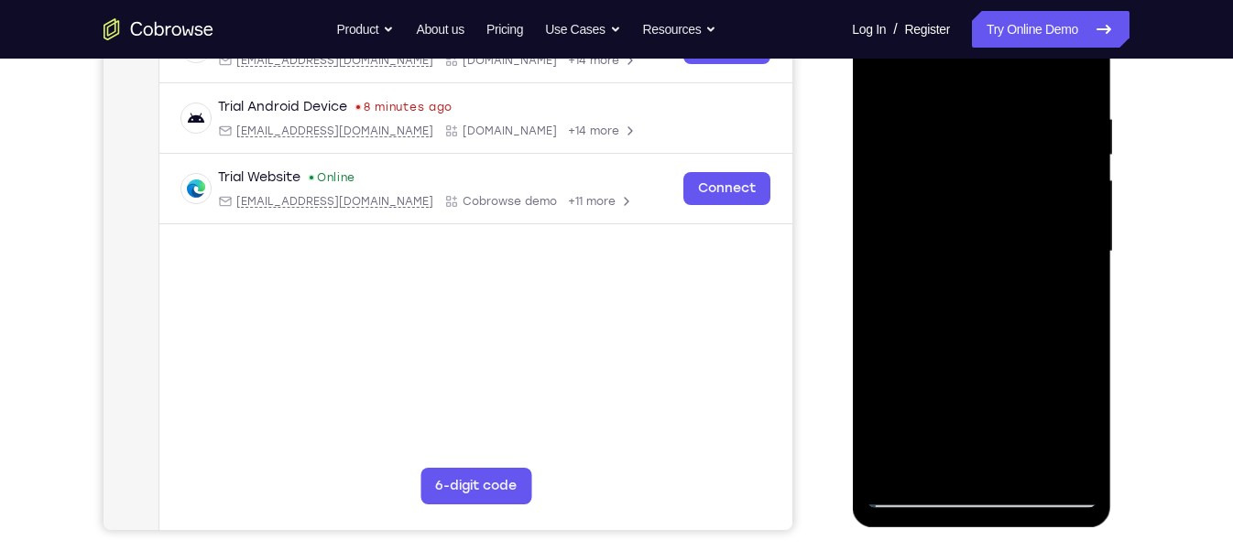
drag, startPoint x: 925, startPoint y: 408, endPoint x: 925, endPoint y: 397, distance: 11.0
click at [925, 397] on div at bounding box center [980, 251] width 231 height 513
drag, startPoint x: 1056, startPoint y: 312, endPoint x: 990, endPoint y: 316, distance: 66.0
click at [990, 316] on div at bounding box center [980, 251] width 231 height 513
click at [1066, 312] on div at bounding box center [980, 251] width 231 height 513
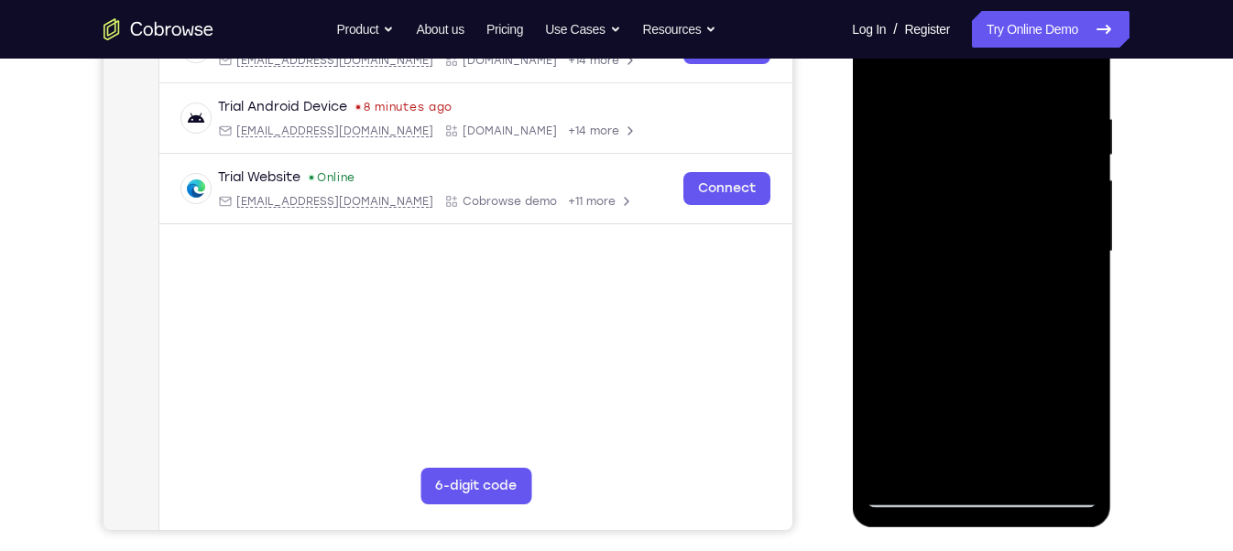
drag, startPoint x: 1001, startPoint y: 414, endPoint x: 1014, endPoint y: 266, distance: 148.9
click at [1014, 266] on div at bounding box center [980, 251] width 231 height 513
click at [1018, 209] on div at bounding box center [980, 251] width 231 height 513
click at [1074, 73] on div at bounding box center [980, 251] width 231 height 513
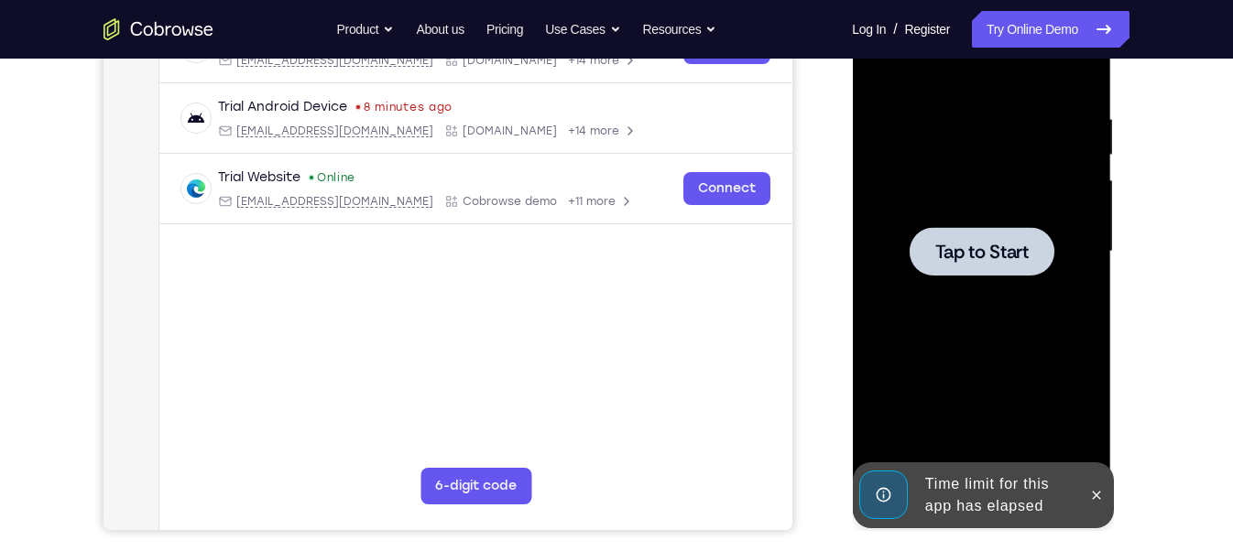
click at [997, 243] on span "Tap to Start" at bounding box center [980, 252] width 93 height 18
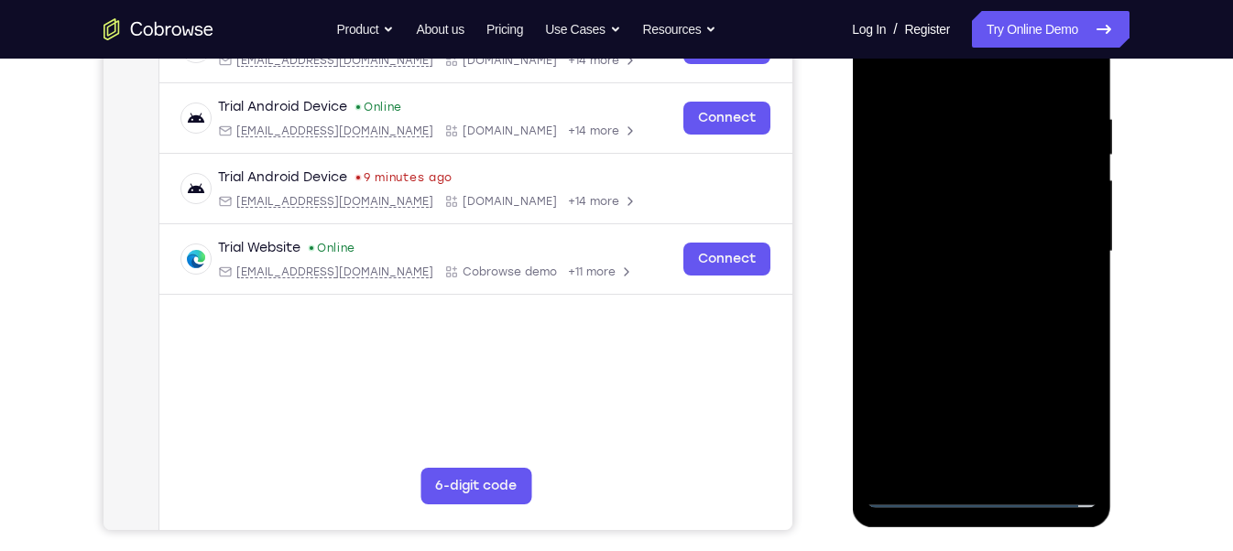
click at [984, 490] on div at bounding box center [980, 251] width 231 height 513
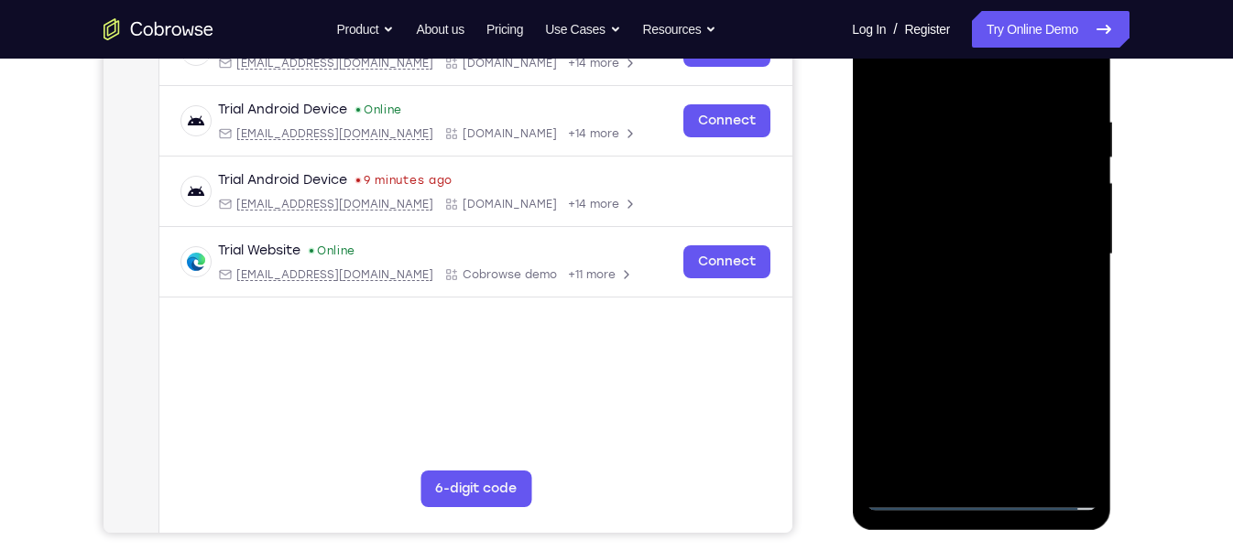
scroll to position [313, 0]
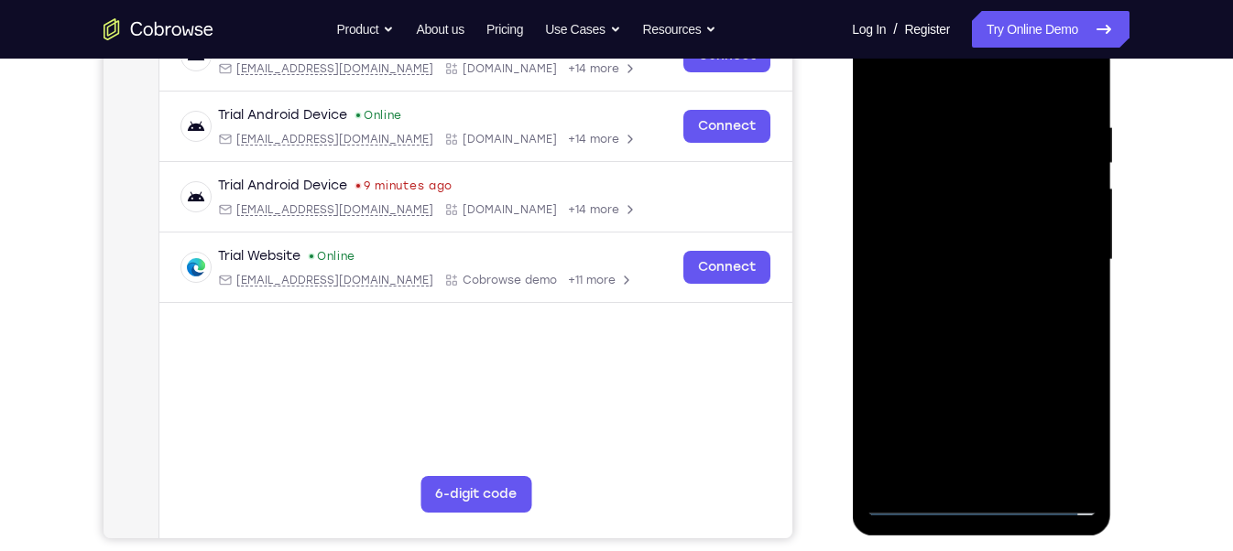
click at [1058, 419] on div at bounding box center [980, 260] width 231 height 513
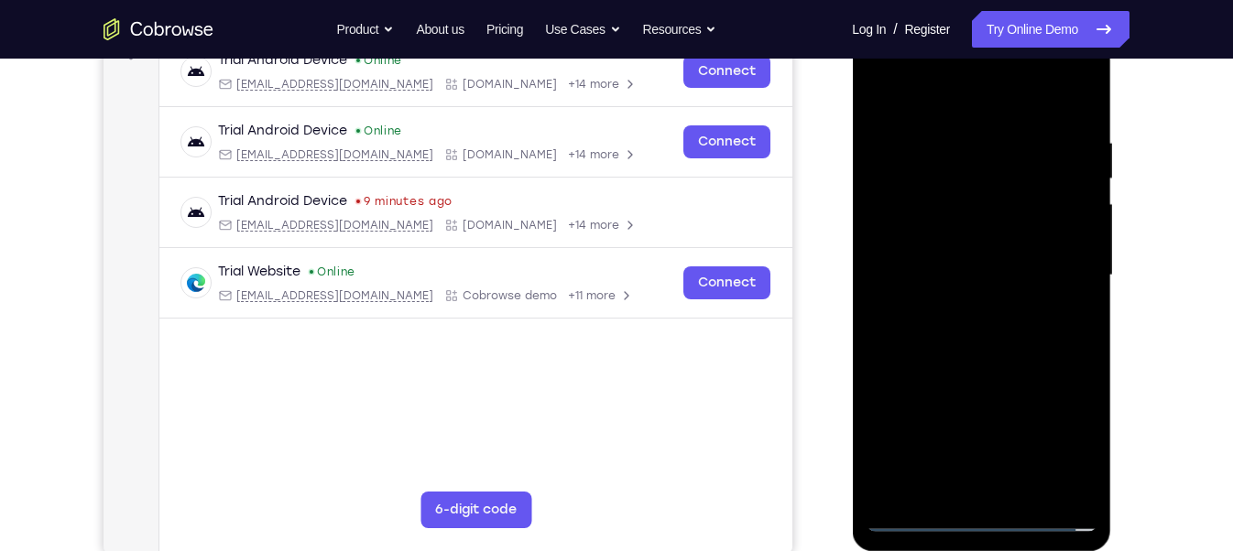
scroll to position [293, 0]
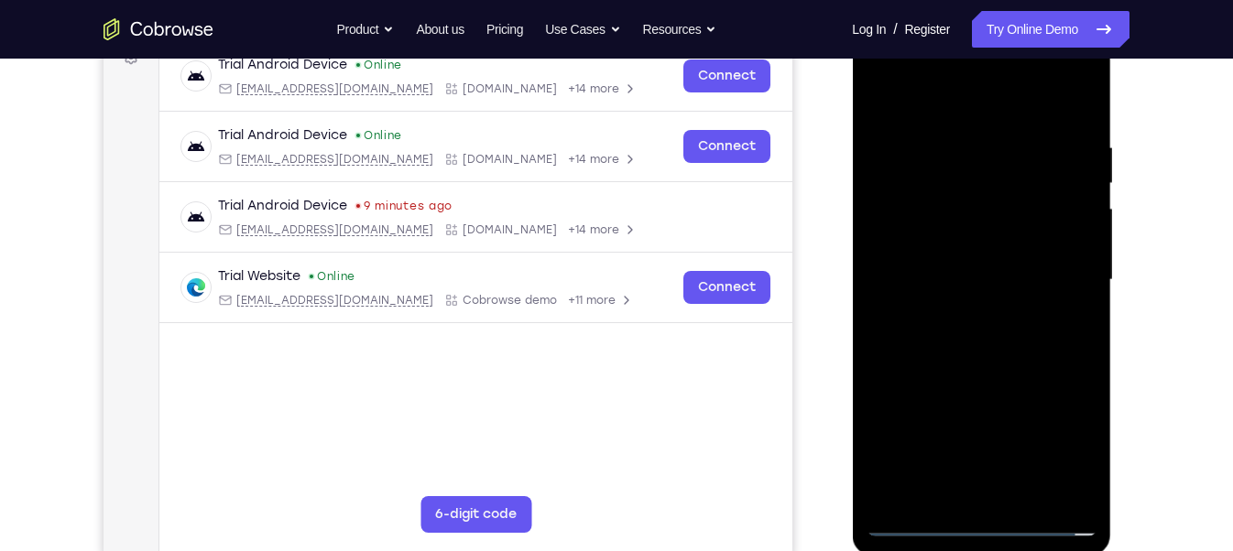
click at [882, 65] on div at bounding box center [980, 280] width 231 height 513
click at [1067, 274] on div at bounding box center [980, 280] width 231 height 513
click at [962, 312] on div at bounding box center [980, 280] width 231 height 513
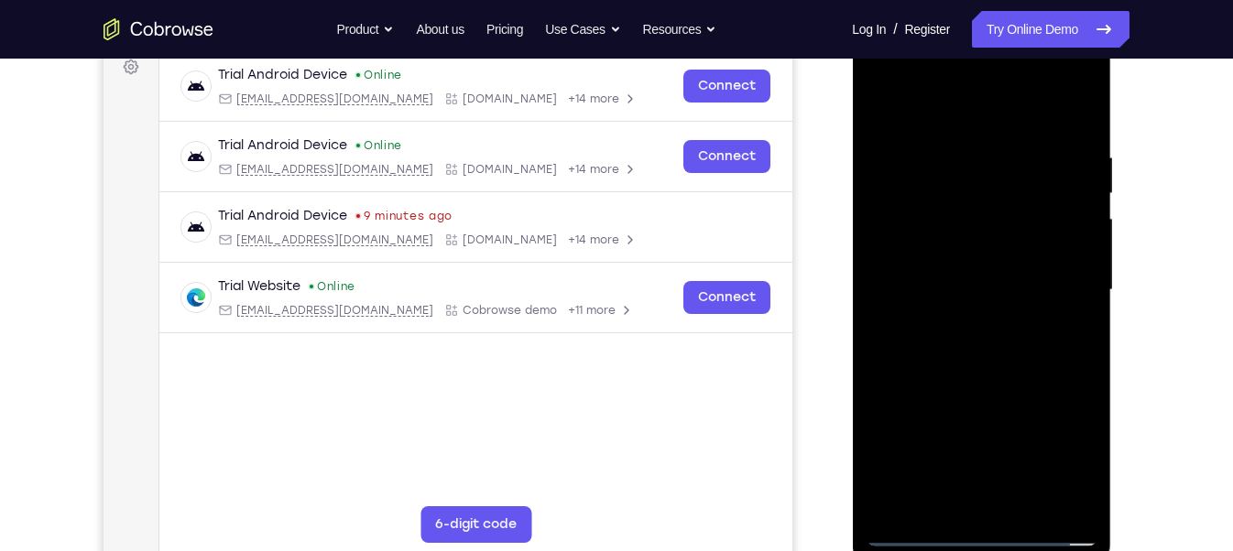
scroll to position [282, 0]
click at [984, 260] on div at bounding box center [980, 291] width 231 height 513
click at [973, 251] on div at bounding box center [980, 291] width 231 height 513
click at [967, 277] on div at bounding box center [980, 291] width 231 height 513
click at [962, 289] on div at bounding box center [980, 291] width 231 height 513
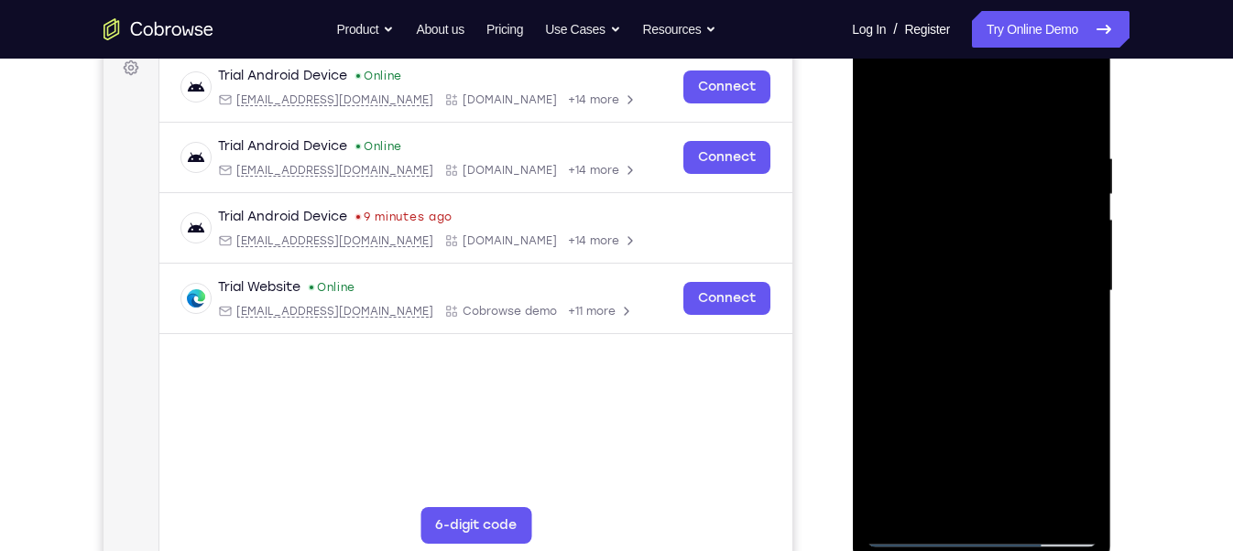
click at [995, 349] on div at bounding box center [980, 291] width 231 height 513
click at [992, 353] on div at bounding box center [980, 291] width 231 height 513
click at [1078, 127] on div at bounding box center [980, 291] width 231 height 513
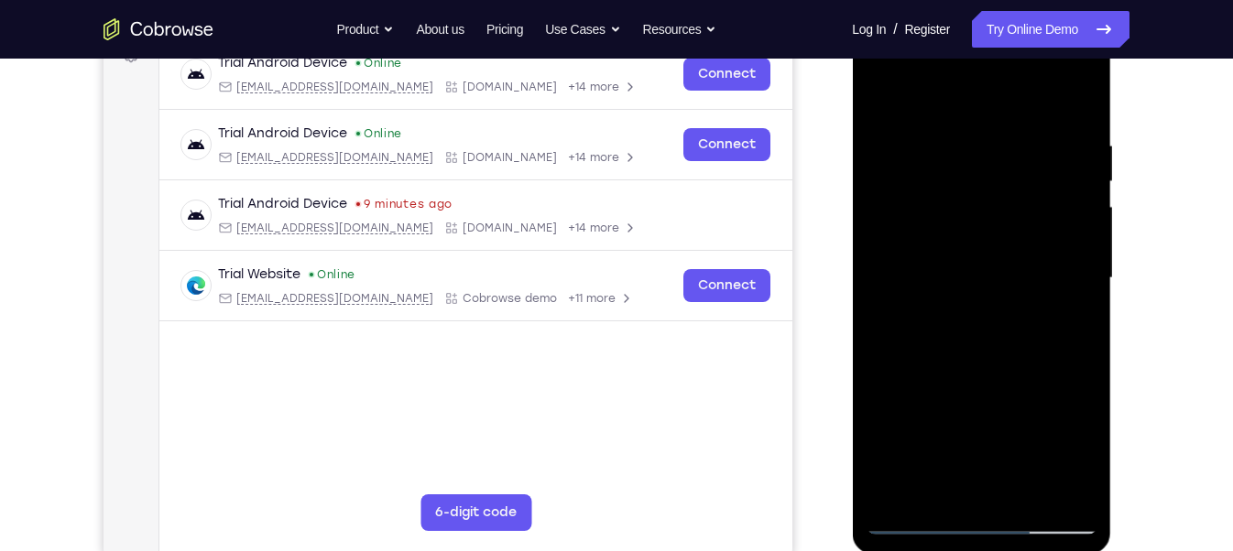
click at [957, 133] on div at bounding box center [980, 278] width 231 height 513
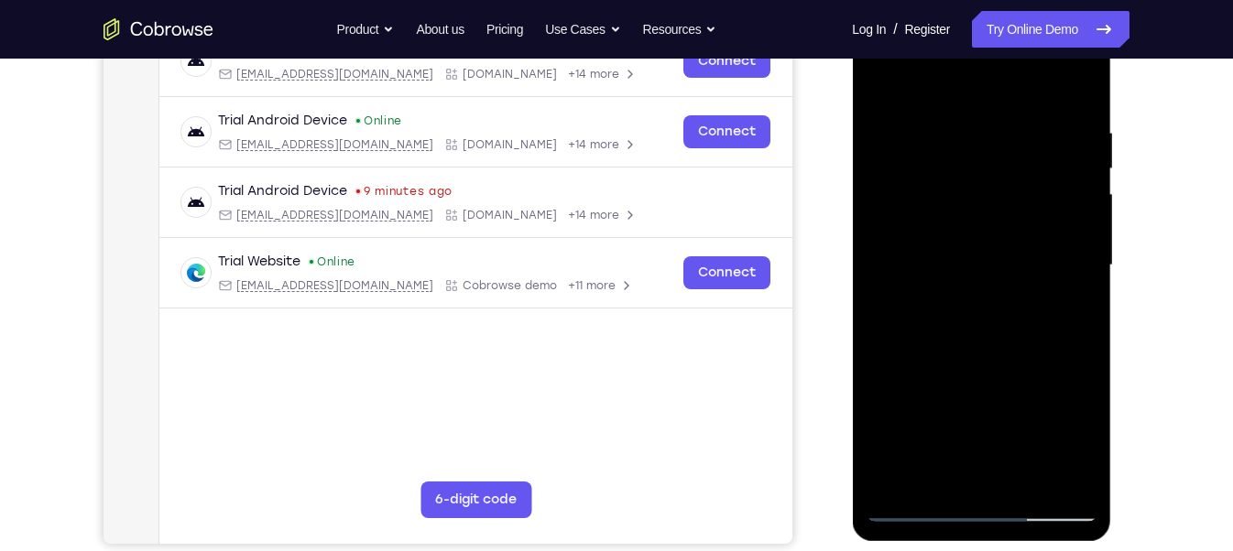
scroll to position [299, 0]
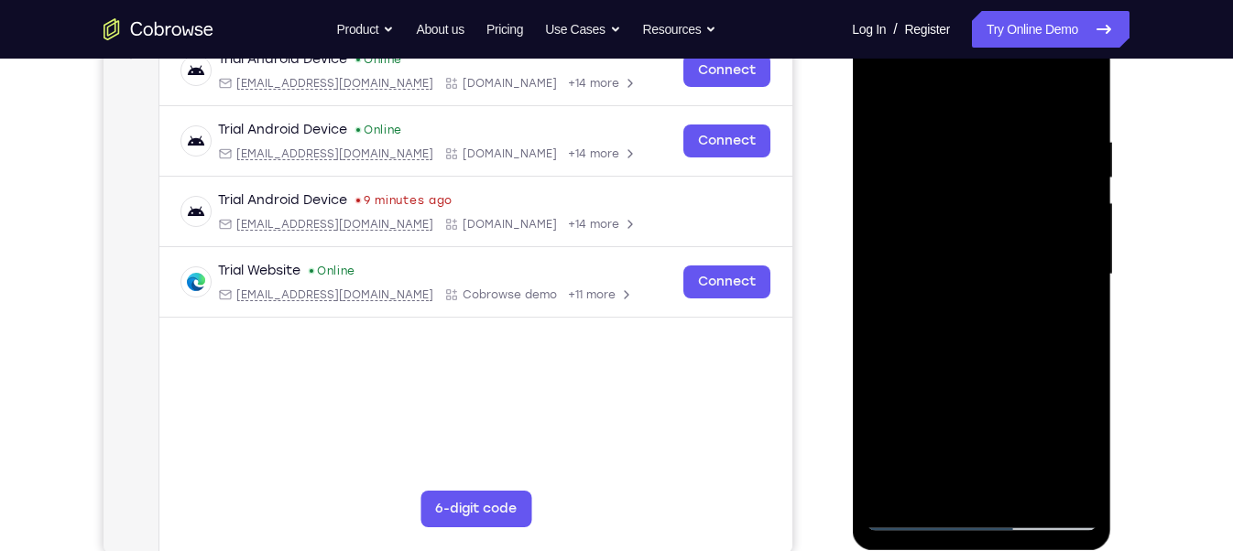
click at [884, 191] on div at bounding box center [980, 274] width 231 height 513
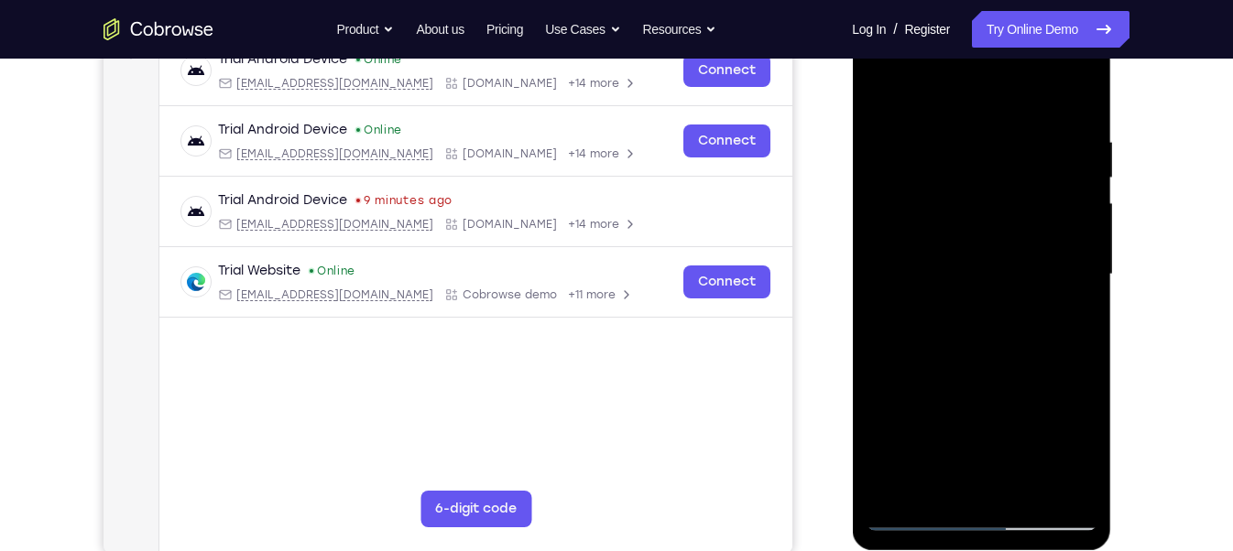
click at [978, 475] on div at bounding box center [980, 274] width 231 height 513
click at [1053, 307] on div at bounding box center [980, 274] width 231 height 513
click at [1020, 475] on div at bounding box center [980, 274] width 231 height 513
click at [1007, 479] on div at bounding box center [980, 274] width 231 height 513
click at [931, 485] on div at bounding box center [980, 274] width 231 height 513
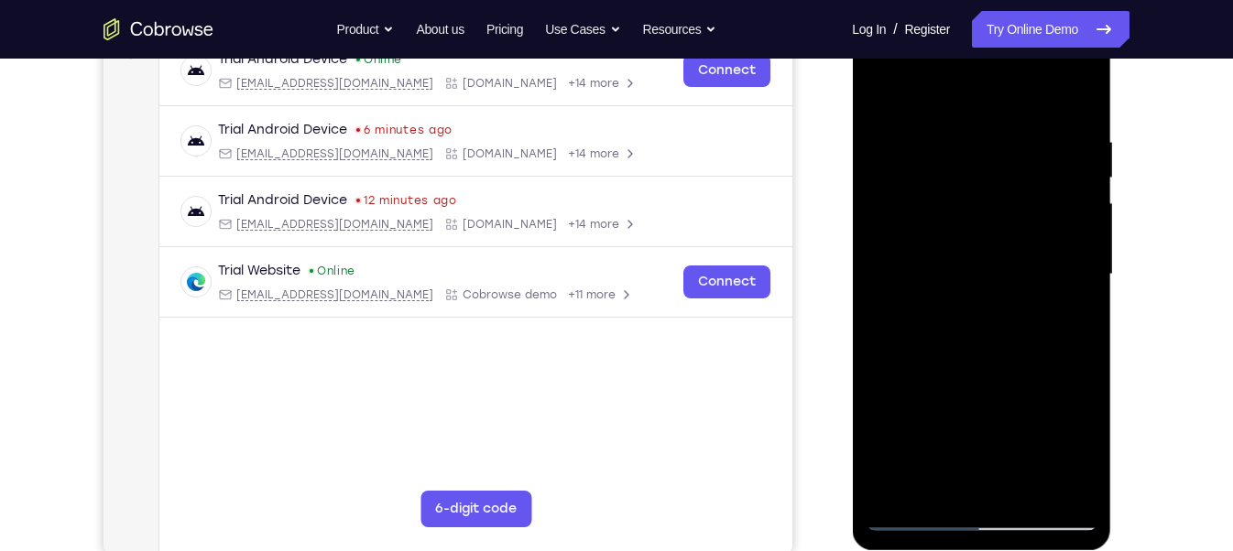
click at [983, 405] on div at bounding box center [980, 274] width 231 height 513
click at [966, 259] on div at bounding box center [980, 274] width 231 height 513
click at [1016, 474] on div at bounding box center [980, 274] width 231 height 513
click at [1066, 475] on div at bounding box center [980, 274] width 231 height 513
click at [1081, 252] on div at bounding box center [980, 274] width 231 height 513
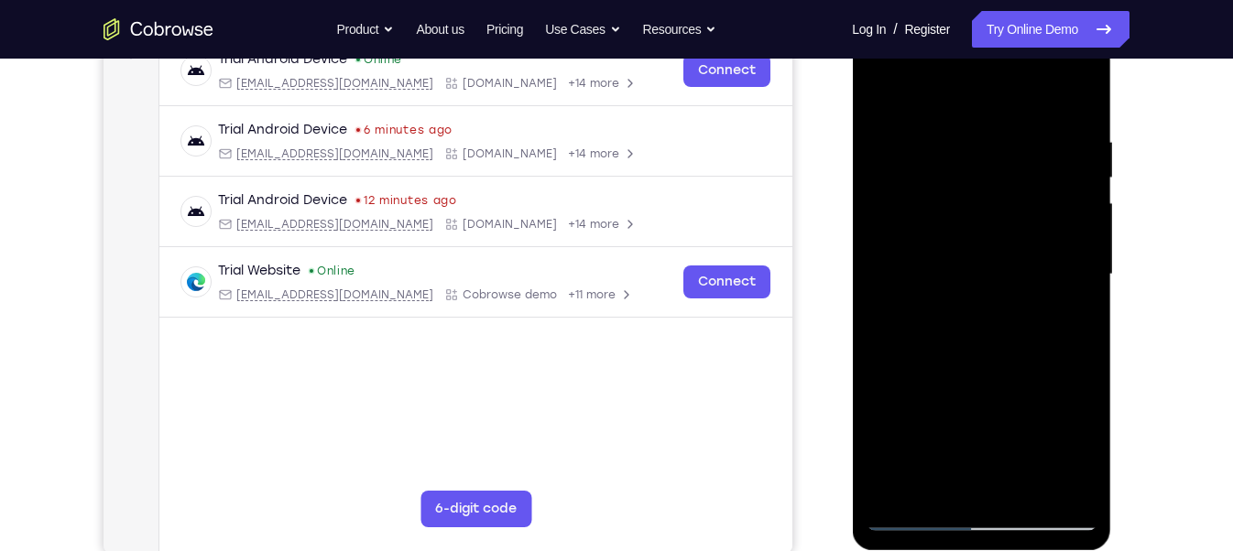
click at [1078, 101] on div at bounding box center [980, 274] width 231 height 513
drag, startPoint x: 1030, startPoint y: 394, endPoint x: 1032, endPoint y: 218, distance: 175.8
click at [1032, 222] on div at bounding box center [980, 274] width 231 height 513
click at [899, 448] on div at bounding box center [980, 274] width 231 height 513
drag, startPoint x: 952, startPoint y: 385, endPoint x: 949, endPoint y: 402, distance: 17.8
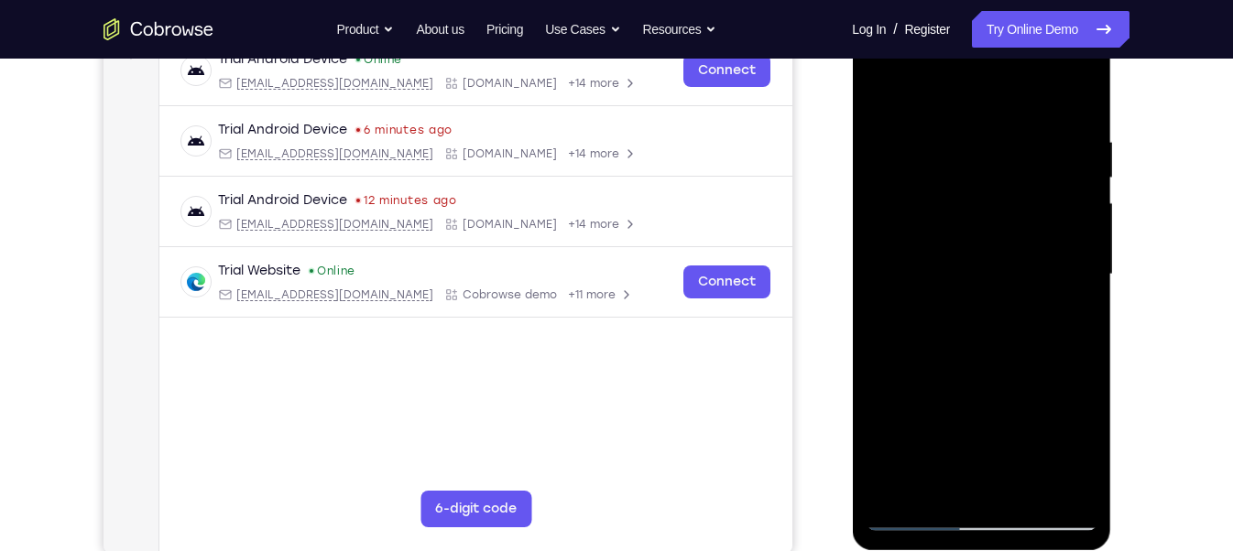
click at [949, 402] on div at bounding box center [980, 274] width 231 height 513
drag, startPoint x: 1061, startPoint y: 258, endPoint x: 1061, endPoint y: 274, distance: 15.6
click at [1061, 274] on div at bounding box center [980, 274] width 231 height 513
click at [1084, 268] on div at bounding box center [980, 274] width 231 height 513
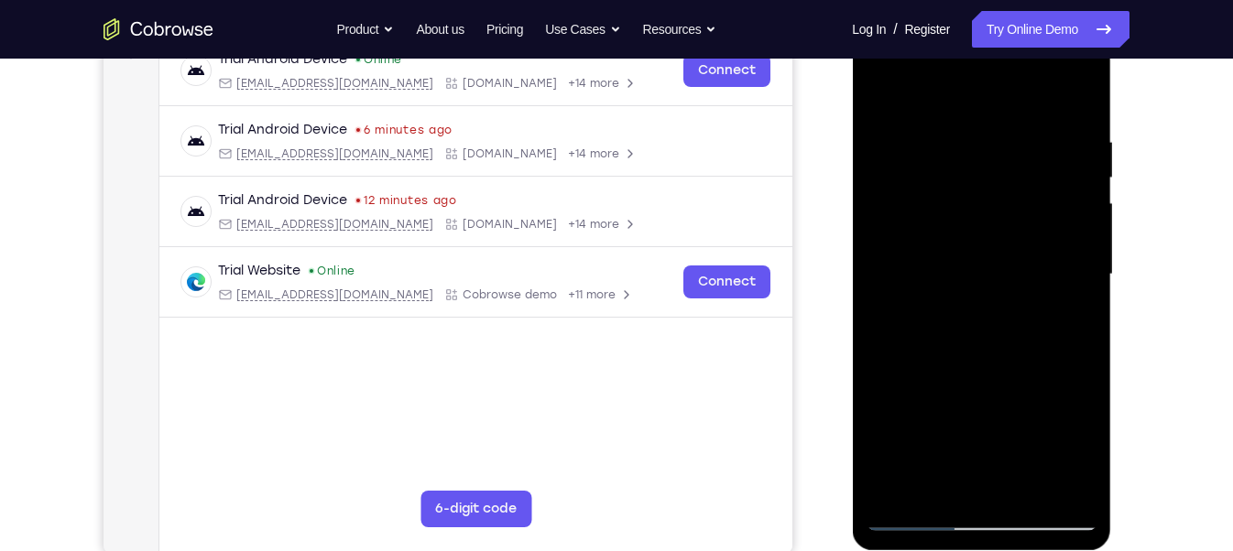
click at [1084, 268] on div at bounding box center [980, 274] width 231 height 513
click at [881, 278] on div at bounding box center [980, 274] width 231 height 513
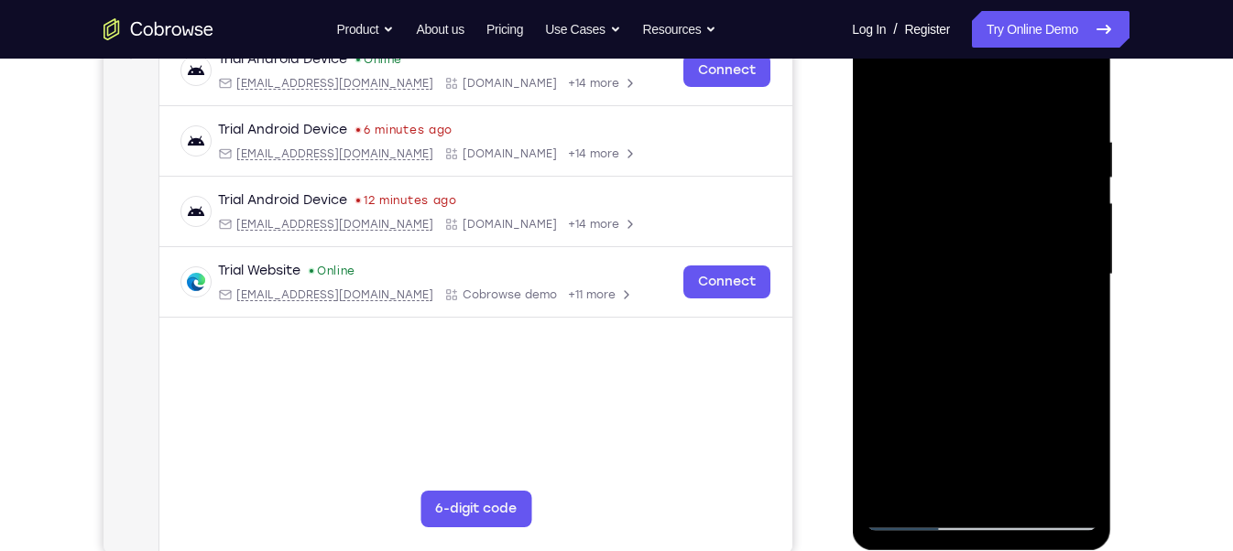
click at [1084, 282] on div at bounding box center [980, 274] width 231 height 513
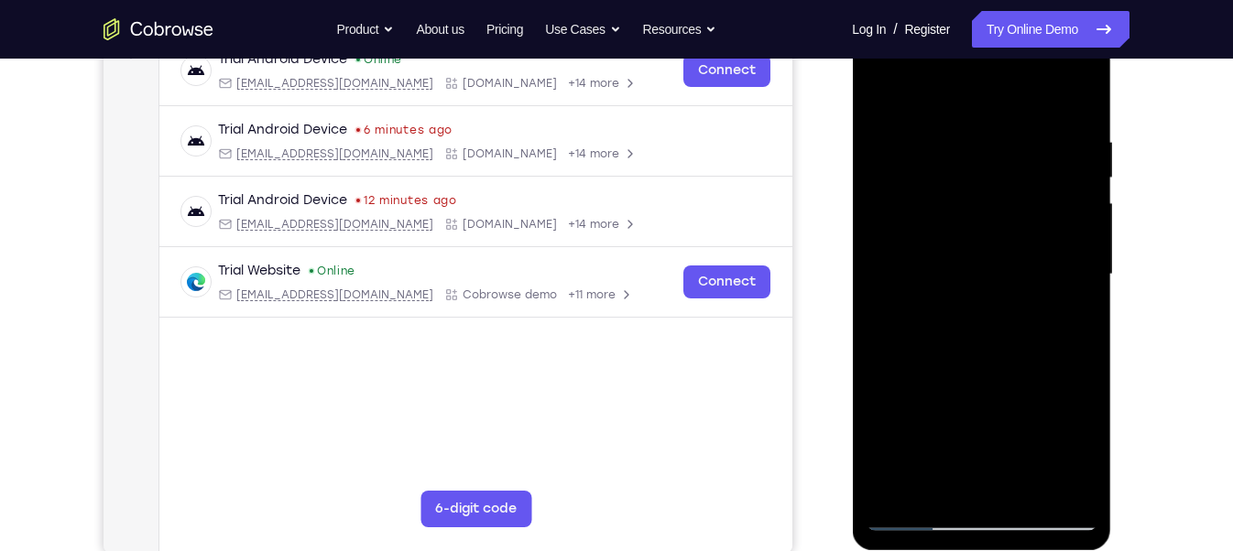
click at [1084, 282] on div at bounding box center [980, 274] width 231 height 513
drag, startPoint x: 1042, startPoint y: 341, endPoint x: 1044, endPoint y: 243, distance: 98.0
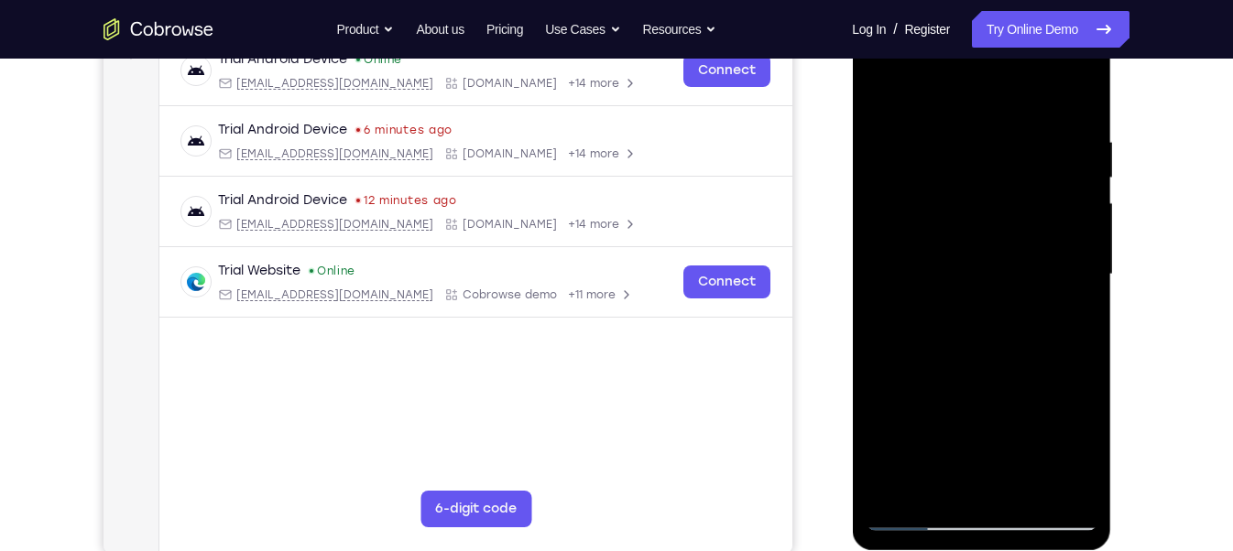
click at [1044, 243] on div at bounding box center [980, 274] width 231 height 513
drag, startPoint x: 957, startPoint y: 366, endPoint x: 919, endPoint y: 210, distance: 161.0
click at [919, 210] on div at bounding box center [980, 274] width 231 height 513
click at [1080, 288] on div at bounding box center [980, 274] width 231 height 513
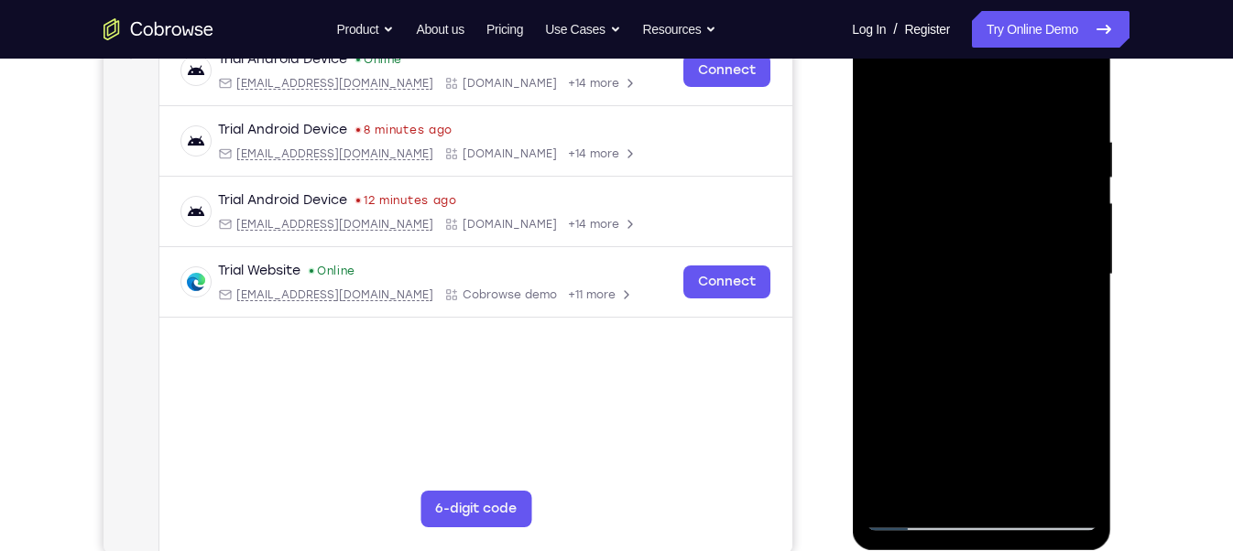
click at [1080, 288] on div at bounding box center [980, 274] width 231 height 513
drag, startPoint x: 1058, startPoint y: 321, endPoint x: 1027, endPoint y: 412, distance: 96.7
click at [1027, 412] on div at bounding box center [980, 274] width 231 height 513
drag, startPoint x: 1028, startPoint y: 381, endPoint x: 1086, endPoint y: 143, distance: 245.0
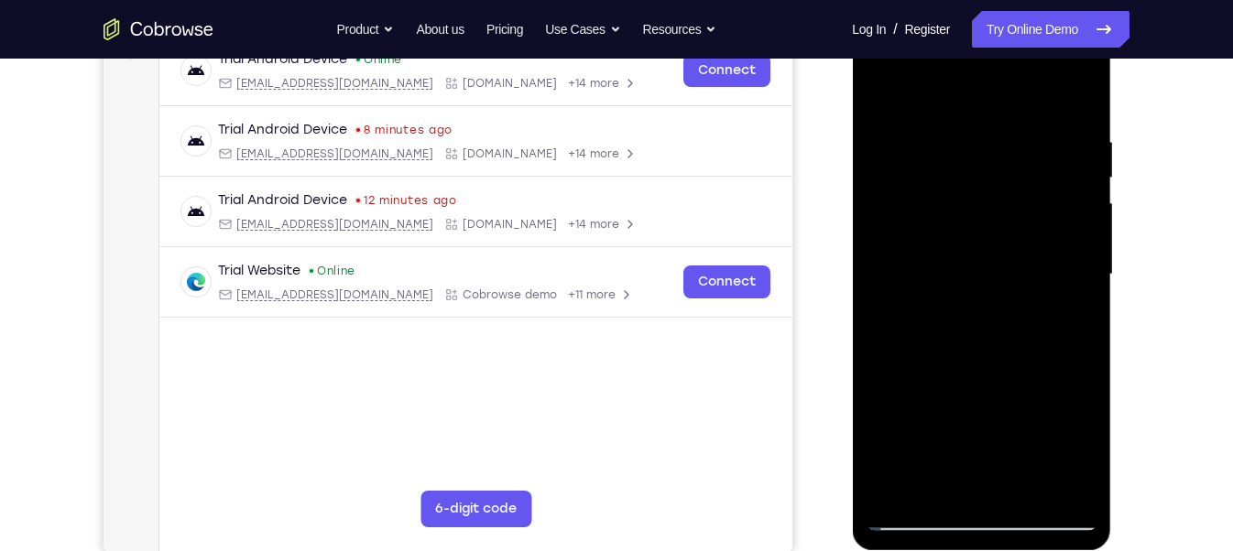
click at [1086, 143] on div at bounding box center [980, 274] width 231 height 513
drag, startPoint x: 1004, startPoint y: 403, endPoint x: 1008, endPoint y: 269, distance: 133.8
click at [1005, 281] on div at bounding box center [980, 274] width 231 height 513
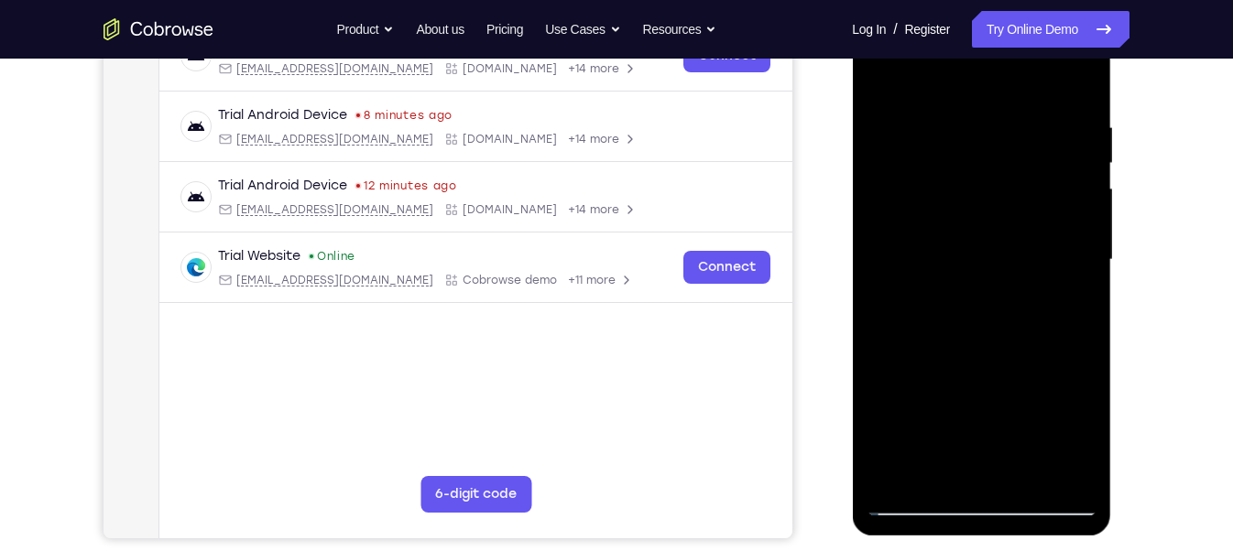
scroll to position [314, 0]
click at [1079, 293] on div at bounding box center [980, 259] width 231 height 513
click at [1085, 288] on div at bounding box center [980, 259] width 231 height 513
drag, startPoint x: 1031, startPoint y: 347, endPoint x: 1038, endPoint y: 302, distance: 45.5
click at [1038, 302] on div at bounding box center [980, 259] width 231 height 513
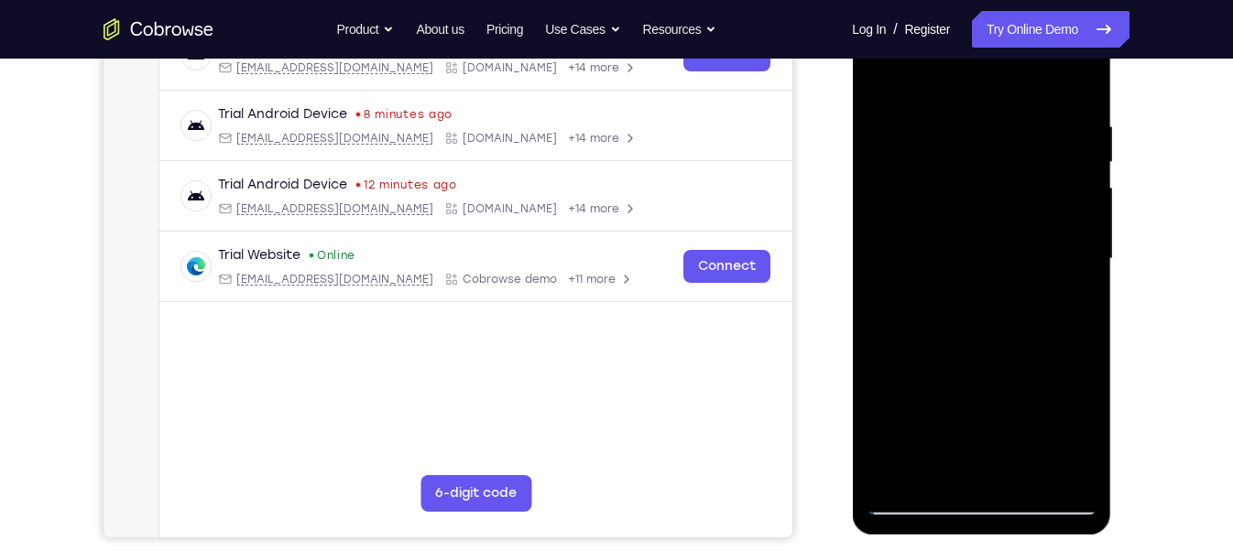
drag, startPoint x: 995, startPoint y: 395, endPoint x: 1000, endPoint y: 236, distance: 158.5
click at [1000, 236] on div at bounding box center [980, 259] width 231 height 513
drag, startPoint x: 1020, startPoint y: 347, endPoint x: 1031, endPoint y: 153, distance: 194.5
click at [1031, 153] on div at bounding box center [980, 259] width 231 height 513
drag, startPoint x: 1017, startPoint y: 408, endPoint x: 1017, endPoint y: 309, distance: 99.8
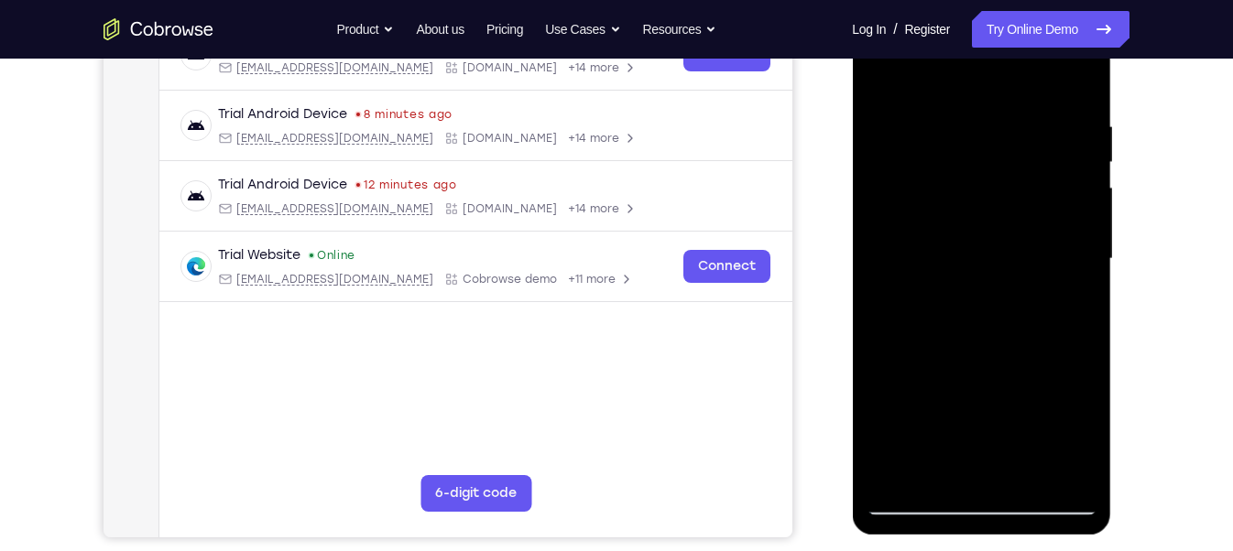
click at [1017, 309] on div at bounding box center [980, 259] width 231 height 513
drag, startPoint x: 1017, startPoint y: 347, endPoint x: 1020, endPoint y: 283, distance: 64.2
click at [1017, 317] on div at bounding box center [980, 259] width 231 height 513
click at [1086, 236] on div at bounding box center [980, 259] width 231 height 513
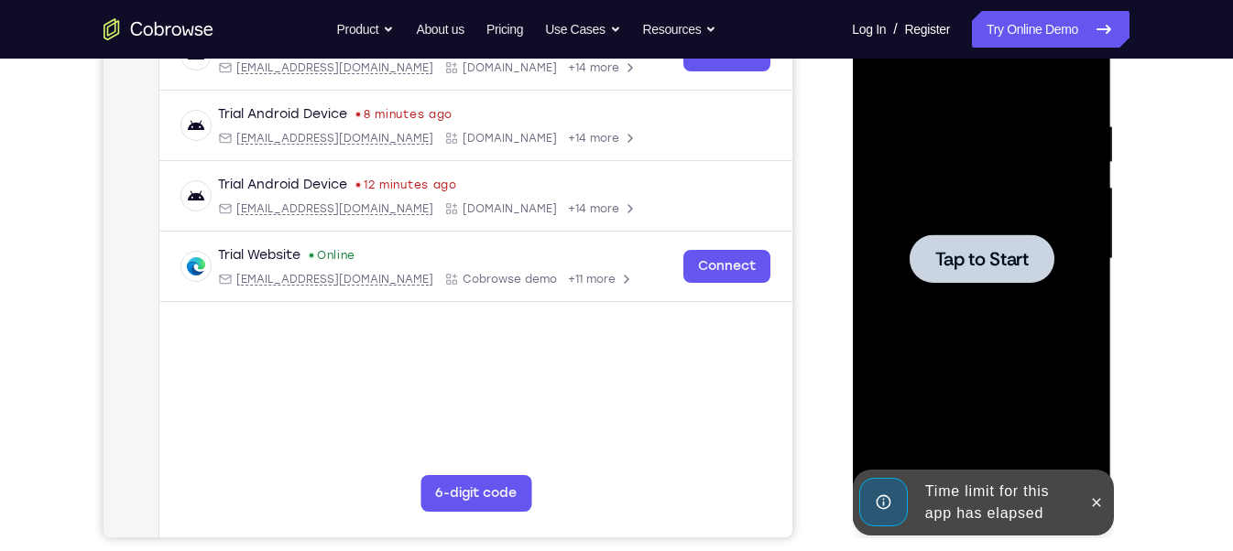
click at [938, 251] on span "Tap to Start" at bounding box center [980, 259] width 93 height 18
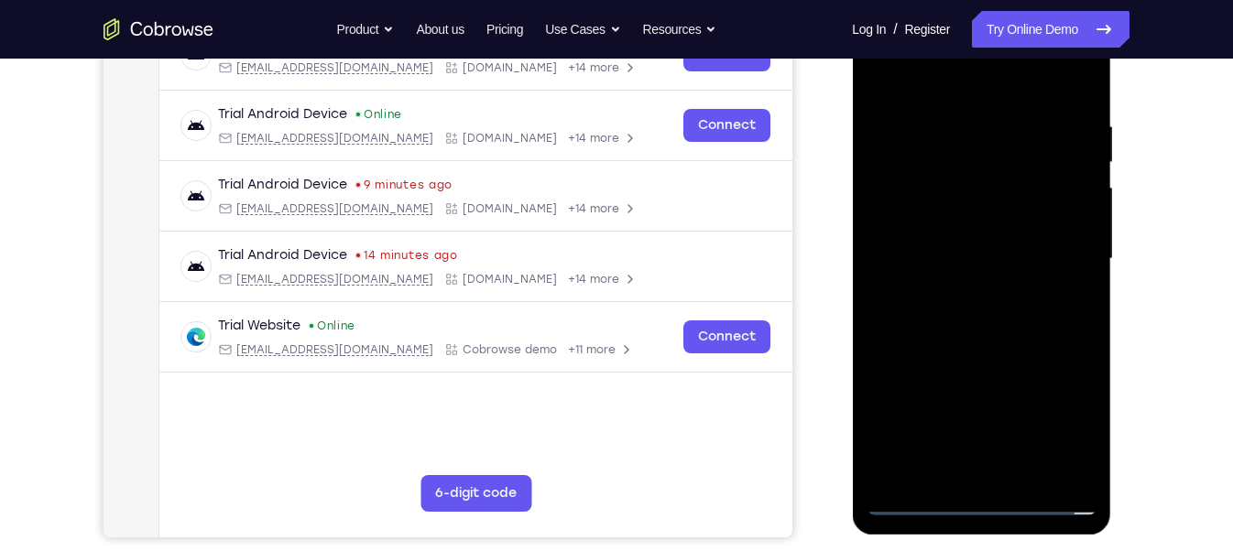
click at [986, 490] on div at bounding box center [980, 259] width 231 height 513
click at [1060, 431] on div at bounding box center [980, 259] width 231 height 513
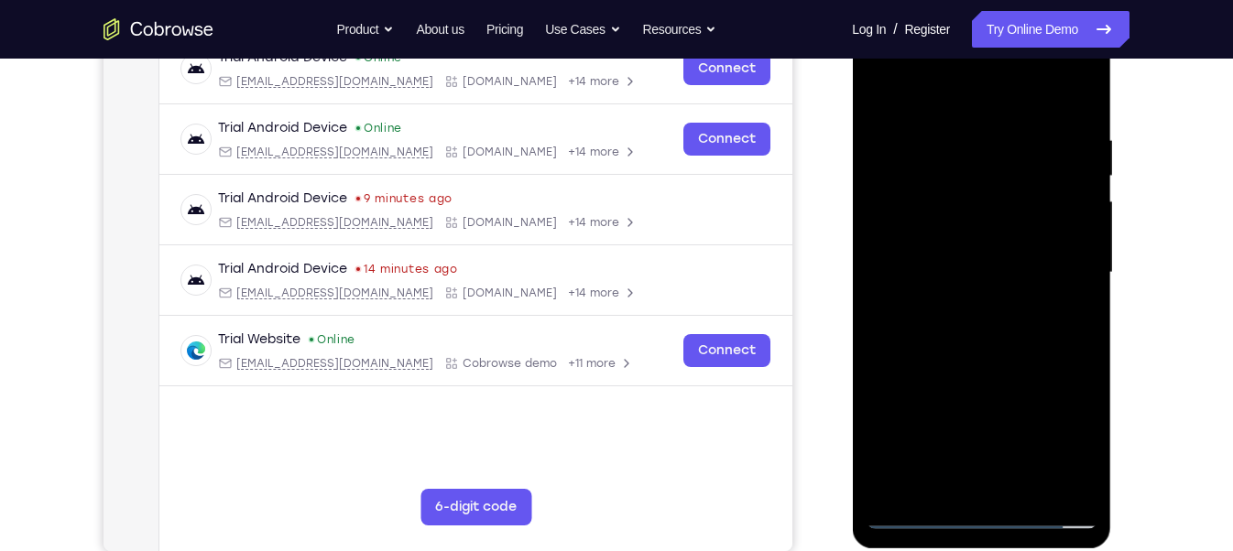
scroll to position [287, 0]
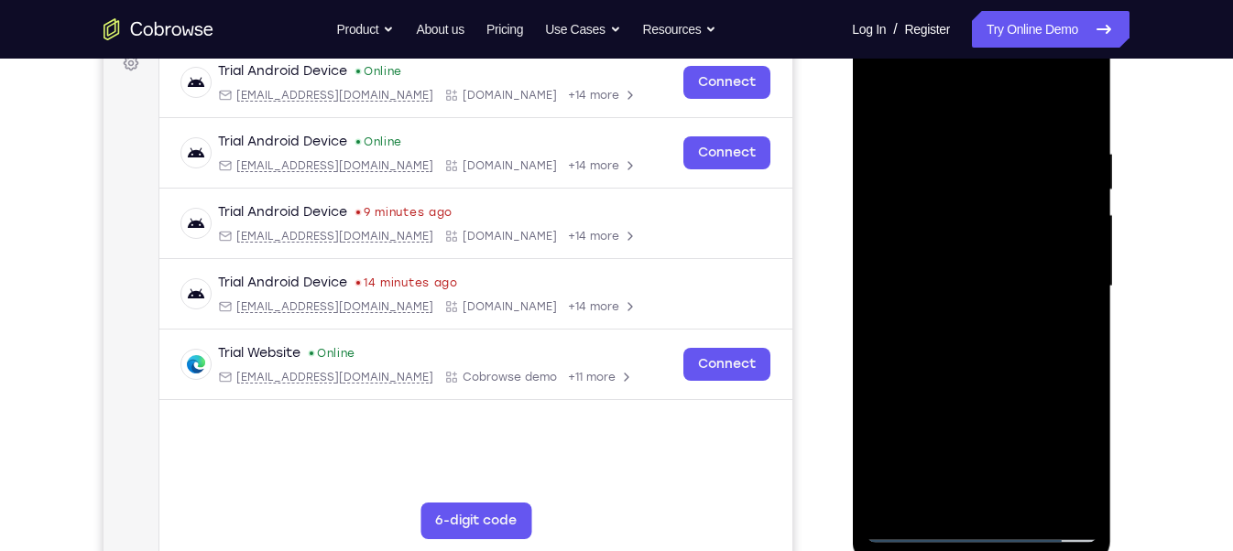
click at [888, 67] on div at bounding box center [980, 286] width 231 height 513
click at [1054, 273] on div at bounding box center [980, 286] width 231 height 513
click at [1061, 267] on div at bounding box center [980, 286] width 231 height 513
click at [1059, 282] on div at bounding box center [980, 286] width 231 height 513
click at [965, 321] on div at bounding box center [980, 286] width 231 height 513
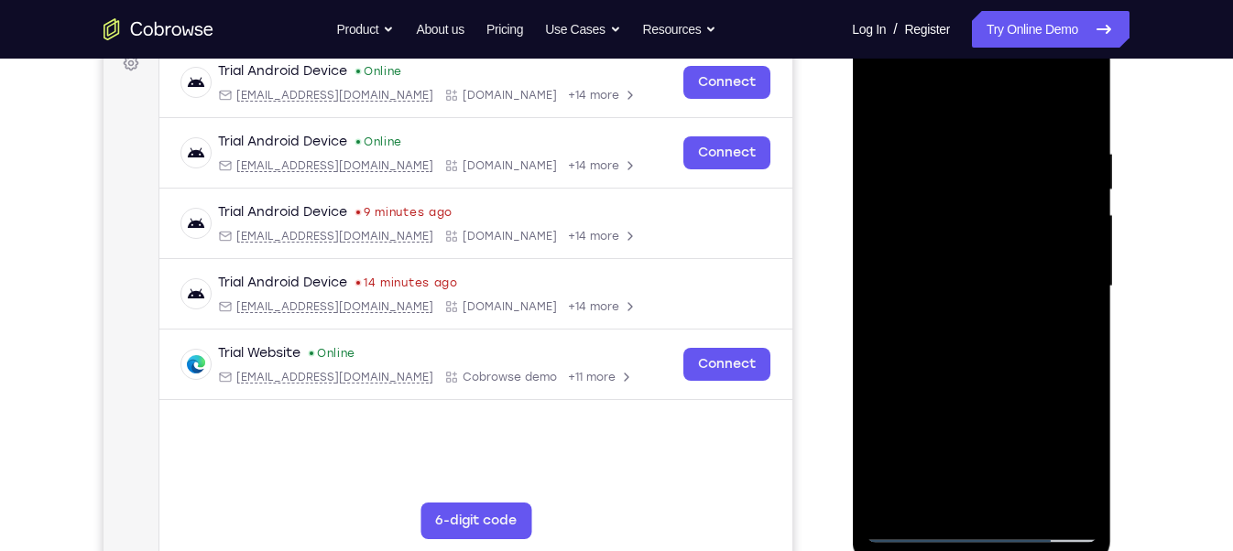
click at [988, 249] on div at bounding box center [980, 286] width 231 height 513
click at [974, 267] on div at bounding box center [980, 286] width 231 height 513
click at [963, 317] on div at bounding box center [980, 286] width 231 height 513
click at [986, 242] on div at bounding box center [980, 286] width 231 height 513
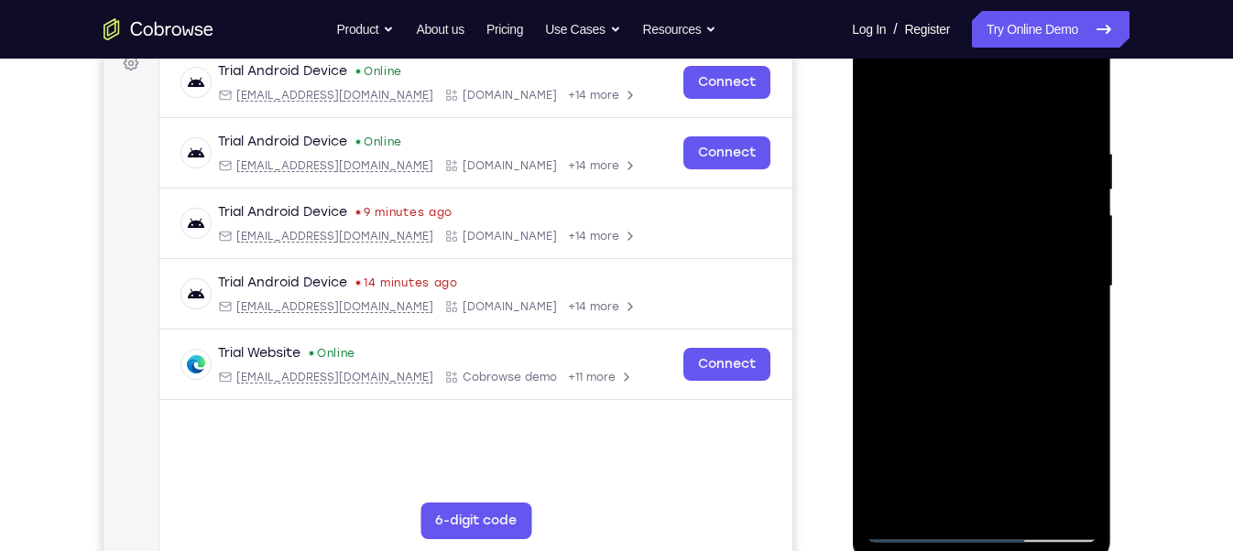
drag, startPoint x: 994, startPoint y: 387, endPoint x: 1010, endPoint y: 276, distance: 112.9
click at [1010, 276] on div at bounding box center [980, 286] width 231 height 513
drag, startPoint x: 1039, startPoint y: 245, endPoint x: 1032, endPoint y: 295, distance: 50.0
click at [1032, 295] on div at bounding box center [980, 286] width 231 height 513
click at [1089, 306] on div at bounding box center [980, 286] width 231 height 513
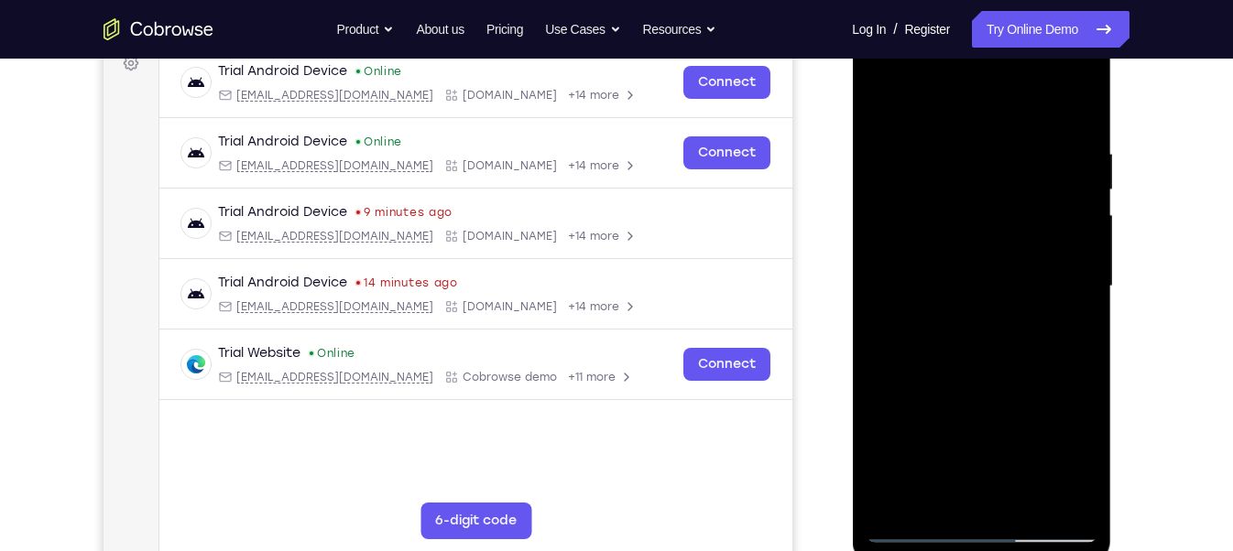
drag, startPoint x: 1074, startPoint y: 344, endPoint x: 1074, endPoint y: 318, distance: 26.6
click at [1074, 318] on div at bounding box center [980, 286] width 231 height 513
click at [1086, 286] on div at bounding box center [980, 286] width 231 height 513
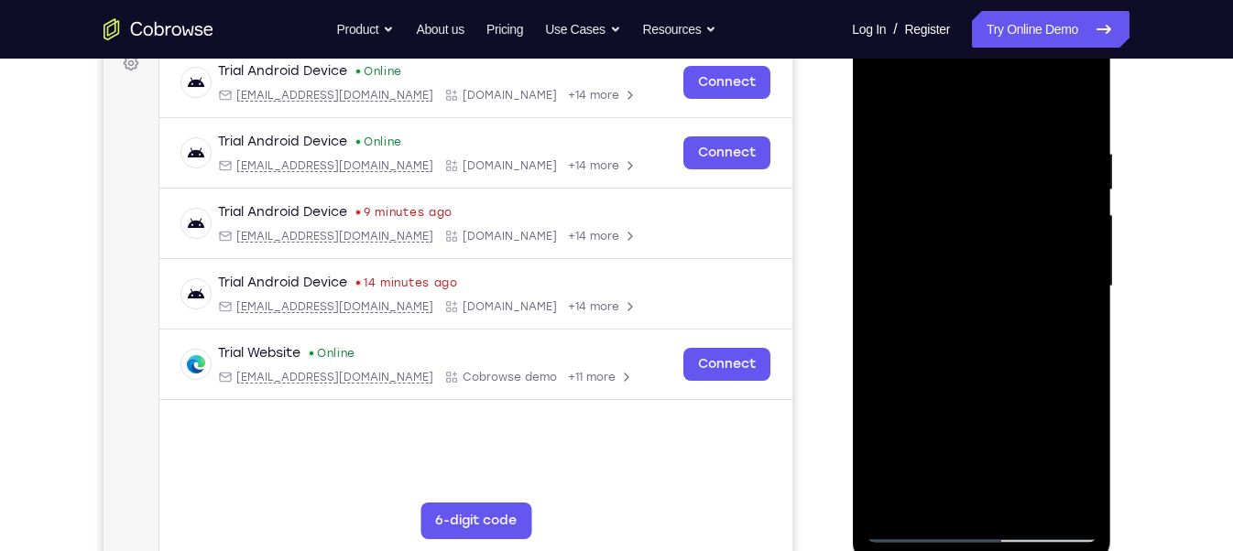
click at [1086, 286] on div at bounding box center [980, 286] width 231 height 513
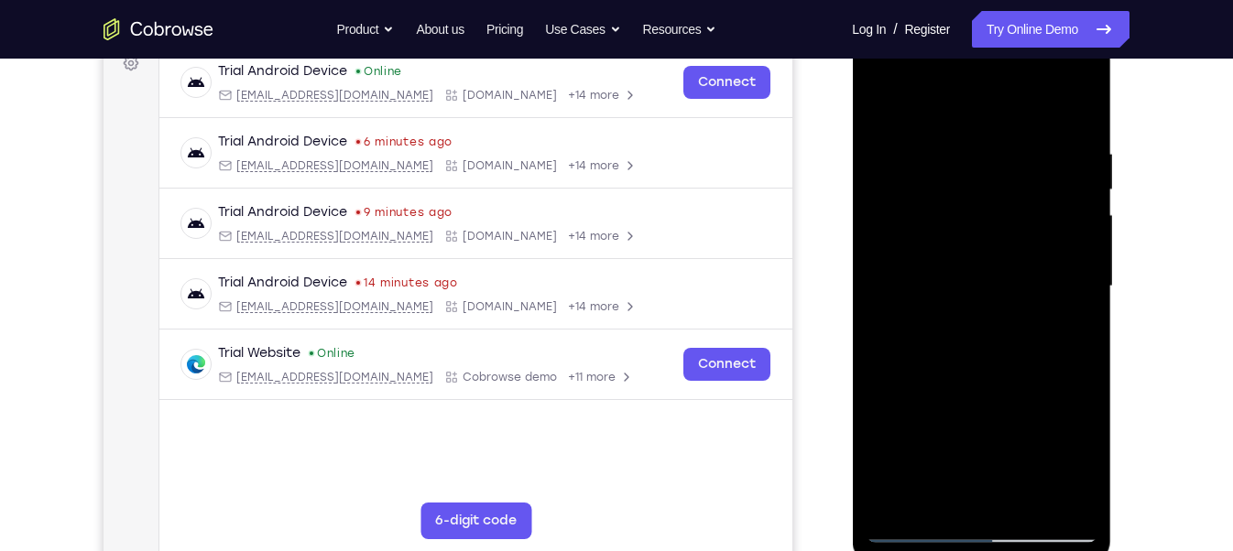
click at [1086, 286] on div at bounding box center [980, 286] width 231 height 513
drag, startPoint x: 966, startPoint y: 372, endPoint x: 973, endPoint y: 267, distance: 104.7
click at [973, 267] on div at bounding box center [980, 286] width 231 height 513
click at [888, 399] on div at bounding box center [980, 286] width 231 height 513
drag, startPoint x: 983, startPoint y: 373, endPoint x: 979, endPoint y: 225, distance: 147.5
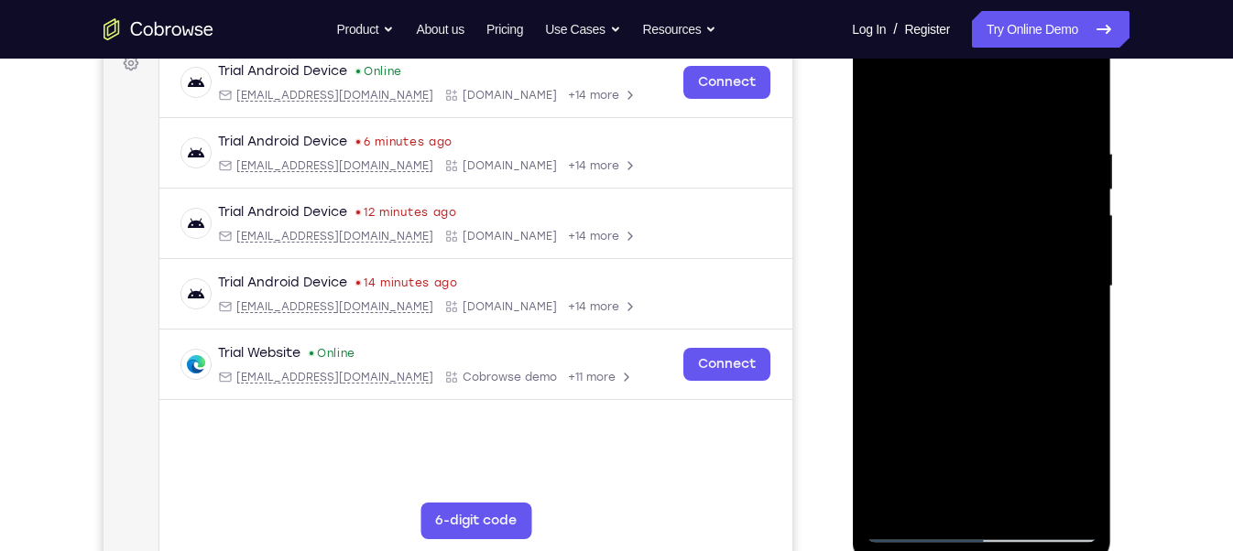
click at [979, 225] on div at bounding box center [980, 286] width 231 height 513
click at [984, 407] on div at bounding box center [980, 286] width 231 height 513
drag, startPoint x: 1003, startPoint y: 397, endPoint x: 1074, endPoint y: 189, distance: 219.8
click at [1074, 189] on div at bounding box center [980, 286] width 231 height 513
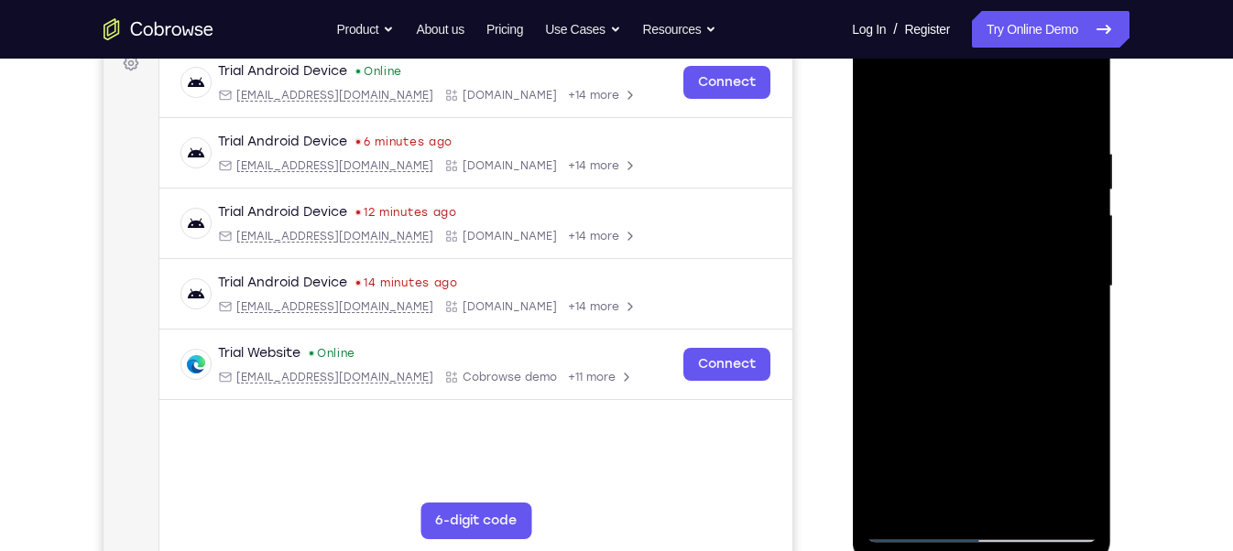
drag, startPoint x: 1034, startPoint y: 399, endPoint x: 1053, endPoint y: 259, distance: 141.4
click at [1053, 259] on div at bounding box center [980, 286] width 231 height 513
drag, startPoint x: 1024, startPoint y: 403, endPoint x: 1072, endPoint y: 211, distance: 198.3
click at [1072, 211] on div at bounding box center [980, 286] width 231 height 513
drag, startPoint x: 1041, startPoint y: 352, endPoint x: 1099, endPoint y: 130, distance: 229.0
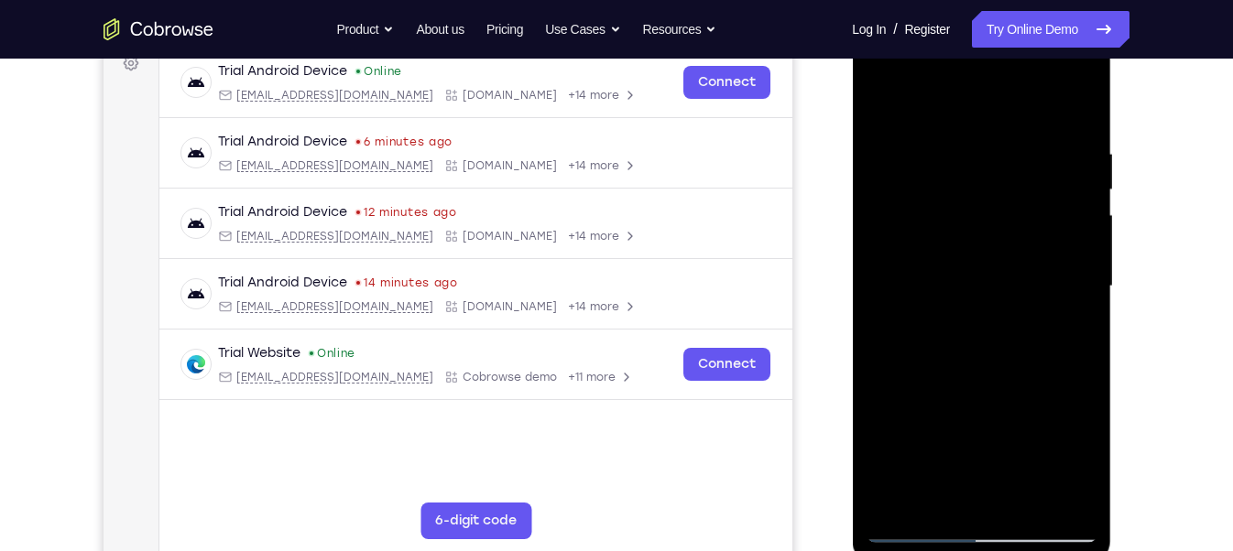
click at [1099, 130] on div at bounding box center [981, 289] width 259 height 546
drag, startPoint x: 976, startPoint y: 440, endPoint x: 1036, endPoint y: 190, distance: 256.1
click at [1036, 190] on div at bounding box center [980, 286] width 231 height 513
drag, startPoint x: 973, startPoint y: 424, endPoint x: 1008, endPoint y: 223, distance: 204.6
click at [1008, 223] on div at bounding box center [980, 286] width 231 height 513
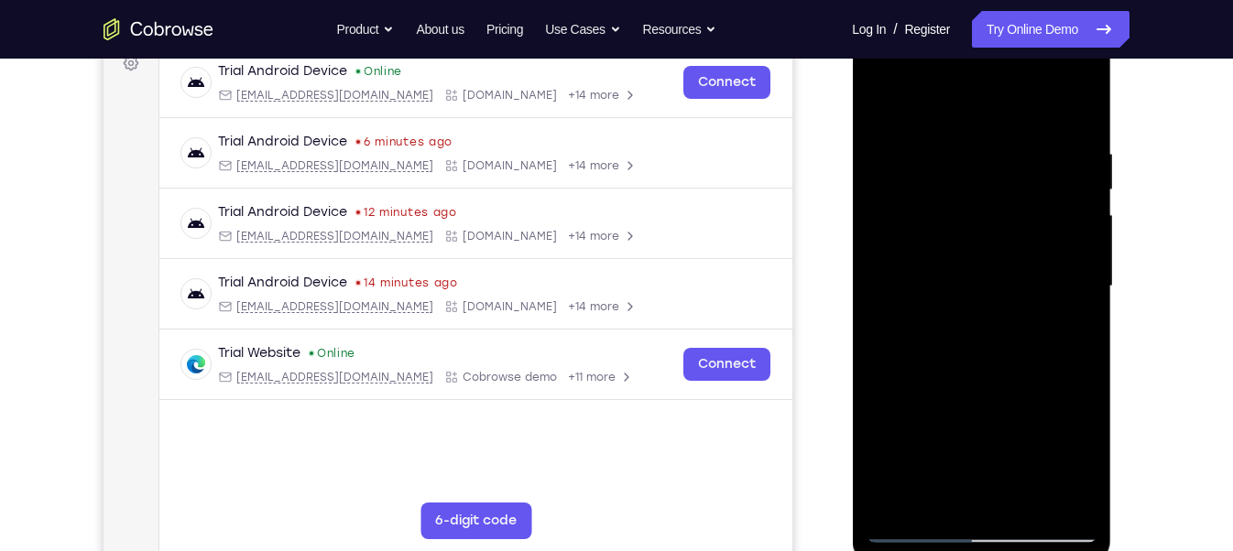
drag, startPoint x: 978, startPoint y: 413, endPoint x: 994, endPoint y: 179, distance: 234.0
click at [994, 179] on div at bounding box center [980, 286] width 231 height 513
drag, startPoint x: 999, startPoint y: 434, endPoint x: 1012, endPoint y: 169, distance: 265.9
click at [1012, 169] on div at bounding box center [980, 286] width 231 height 513
drag, startPoint x: 1023, startPoint y: 422, endPoint x: 1042, endPoint y: 262, distance: 161.4
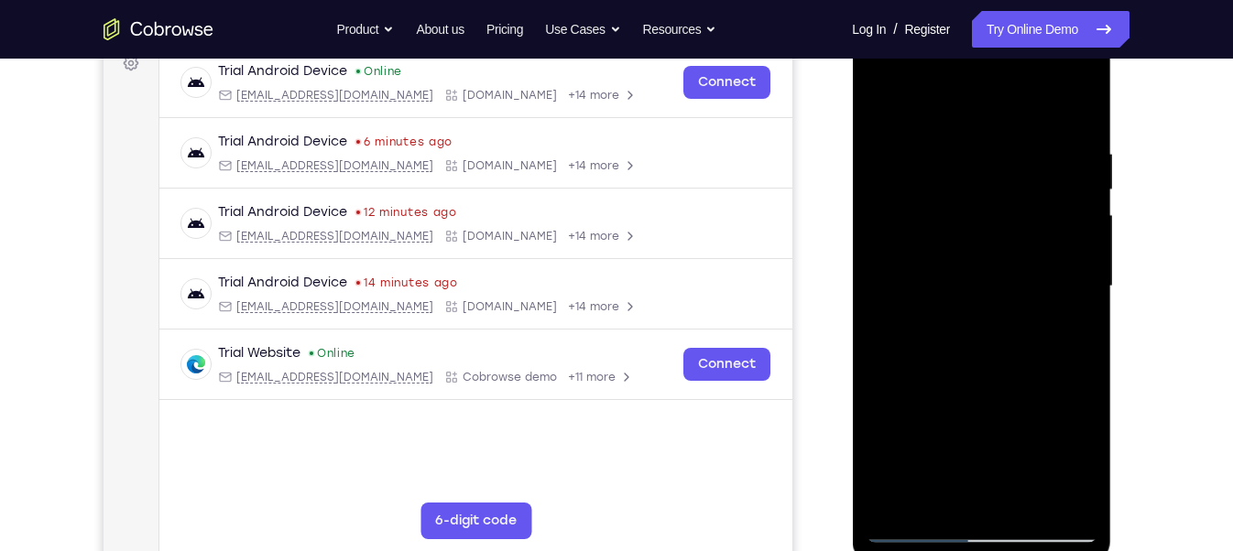
click at [1042, 262] on div at bounding box center [980, 286] width 231 height 513
click at [1082, 260] on div at bounding box center [980, 286] width 231 height 513
click at [1068, 490] on div at bounding box center [980, 286] width 231 height 513
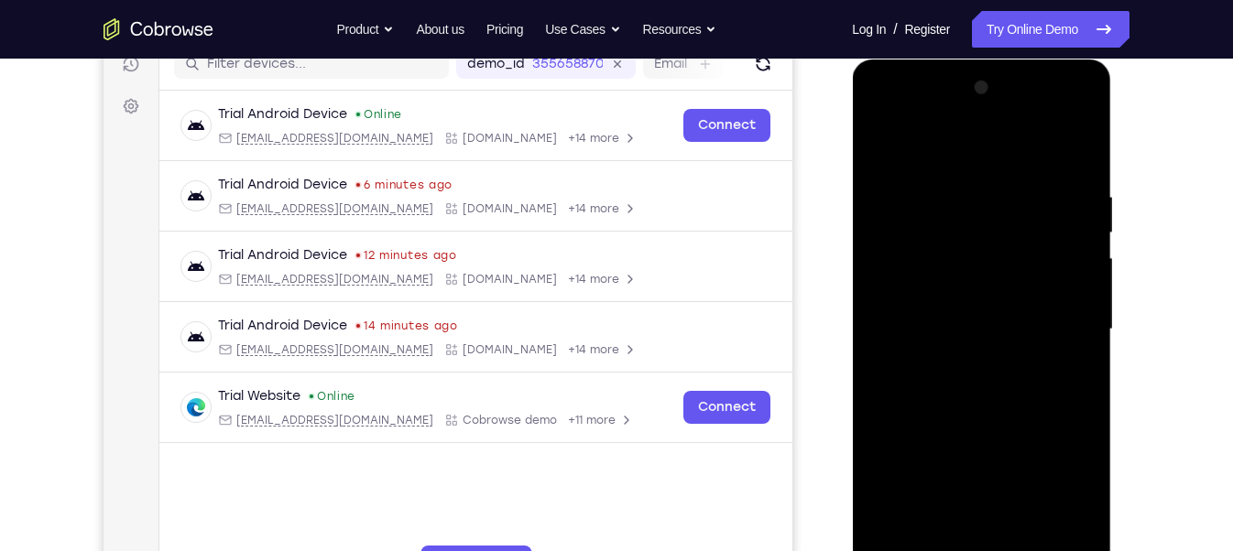
scroll to position [214, 0]
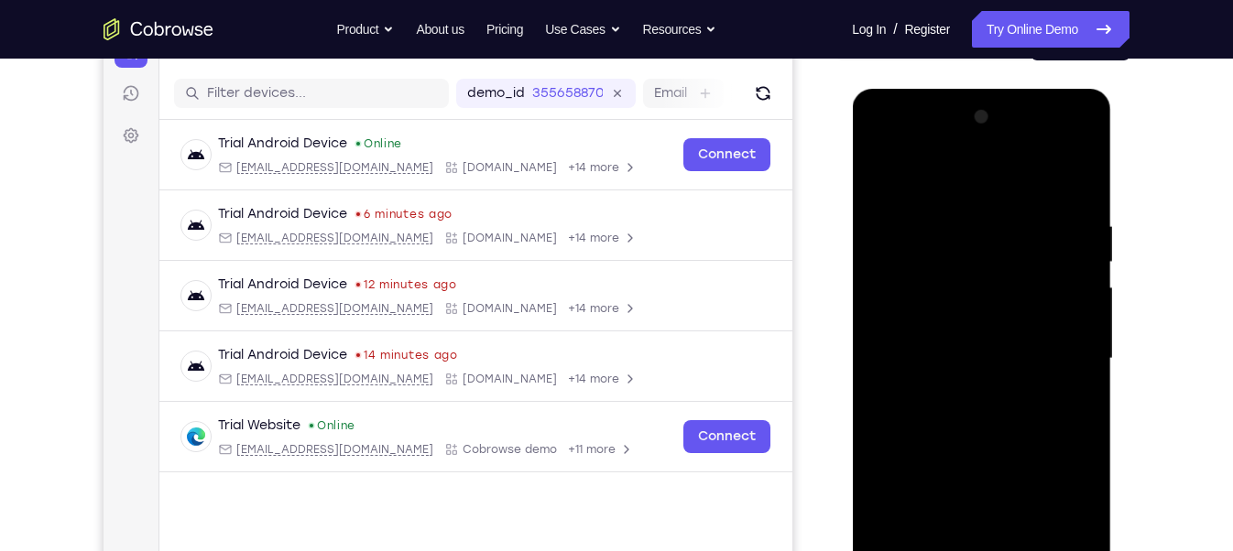
drag, startPoint x: 1017, startPoint y: 289, endPoint x: 988, endPoint y: 470, distance: 182.6
click at [988, 470] on div at bounding box center [980, 359] width 231 height 513
drag, startPoint x: 968, startPoint y: 238, endPoint x: 971, endPoint y: 353, distance: 115.4
click at [971, 353] on div at bounding box center [980, 359] width 231 height 513
click at [930, 354] on div at bounding box center [980, 359] width 231 height 513
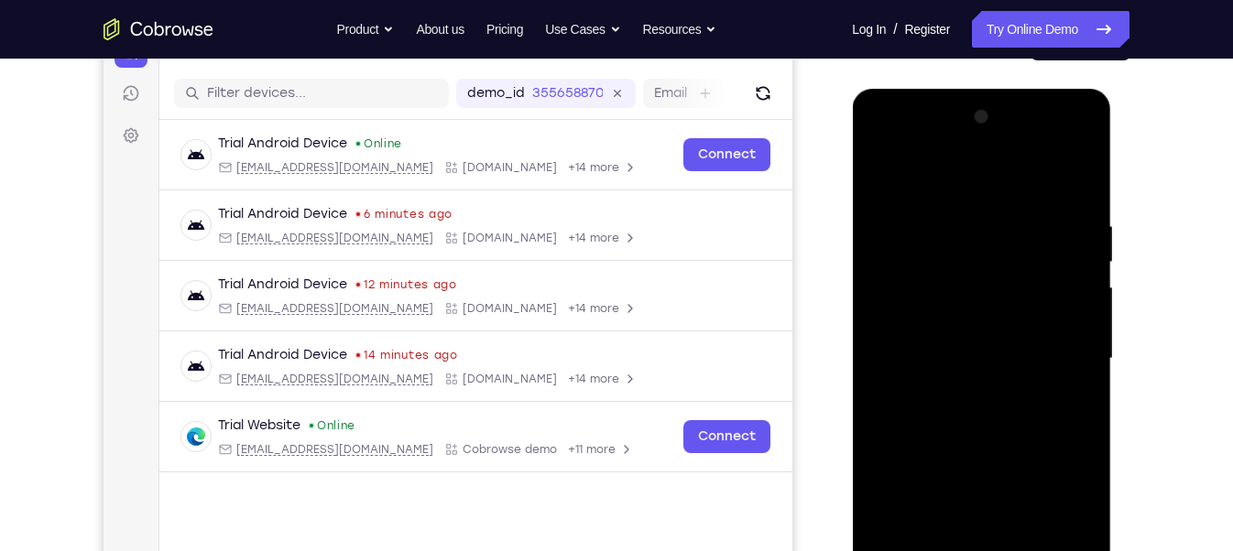
drag, startPoint x: 995, startPoint y: 312, endPoint x: 992, endPoint y: 408, distance: 95.3
click at [992, 408] on div at bounding box center [980, 359] width 231 height 513
click at [878, 167] on div at bounding box center [980, 359] width 231 height 513
drag, startPoint x: 984, startPoint y: 402, endPoint x: 985, endPoint y: 239, distance: 163.0
click at [985, 239] on div at bounding box center [980, 359] width 231 height 513
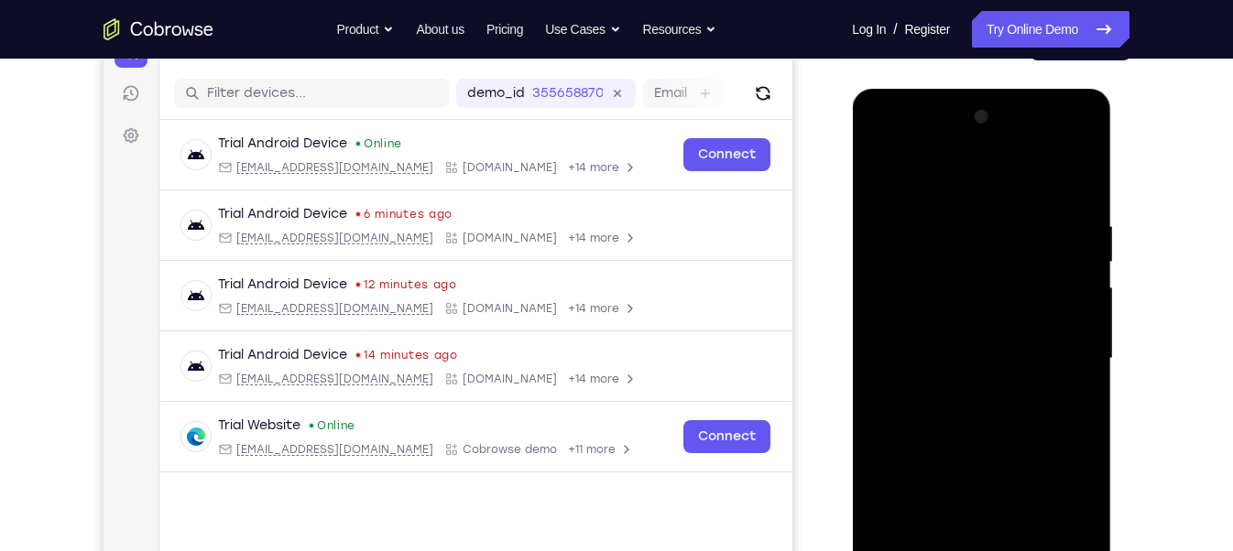
click at [919, 375] on div at bounding box center [980, 359] width 231 height 513
drag, startPoint x: 1049, startPoint y: 287, endPoint x: 1032, endPoint y: 418, distance: 132.1
click at [1032, 418] on div at bounding box center [980, 359] width 231 height 513
click at [1092, 362] on div at bounding box center [980, 359] width 231 height 513
click at [1085, 361] on div at bounding box center [980, 359] width 231 height 513
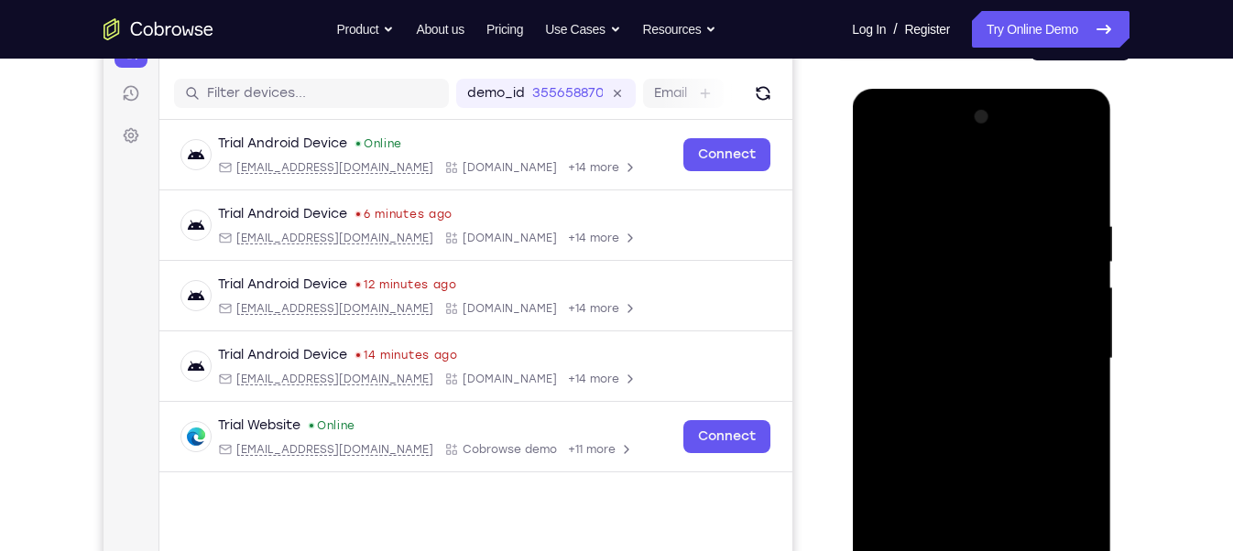
click at [883, 177] on div at bounding box center [980, 359] width 231 height 513
drag, startPoint x: 995, startPoint y: 375, endPoint x: 984, endPoint y: 239, distance: 136.9
click at [984, 239] on div at bounding box center [980, 359] width 231 height 513
click at [992, 398] on div at bounding box center [980, 359] width 231 height 513
drag, startPoint x: 1065, startPoint y: 301, endPoint x: 1043, endPoint y: 393, distance: 94.2
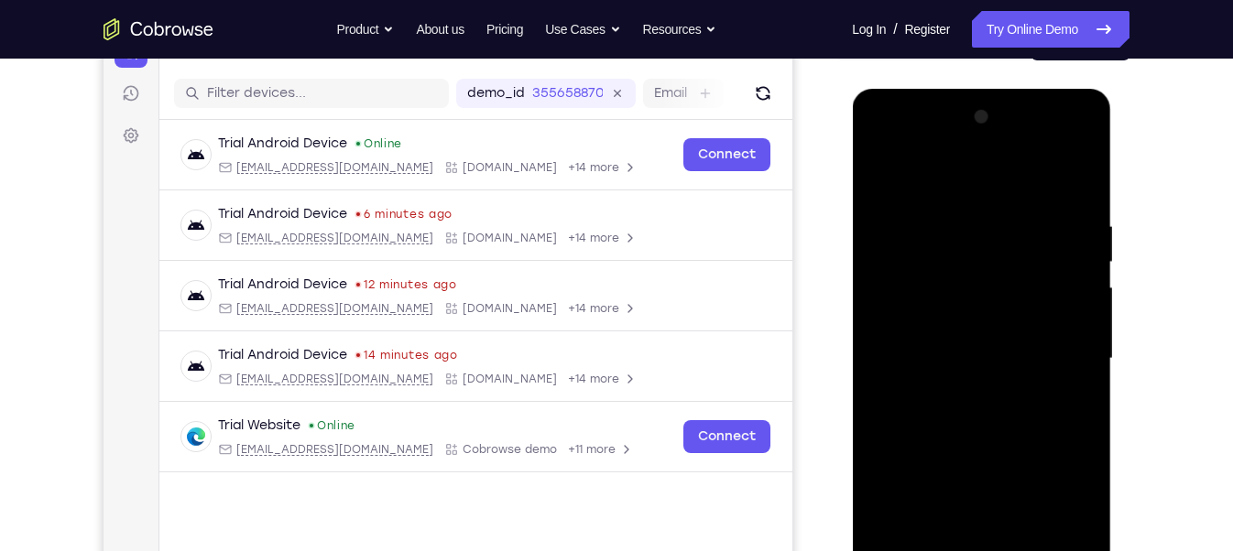
click at [1043, 393] on div at bounding box center [980, 359] width 231 height 513
click at [1083, 302] on div at bounding box center [980, 359] width 231 height 513
click at [1084, 349] on div at bounding box center [980, 359] width 231 height 513
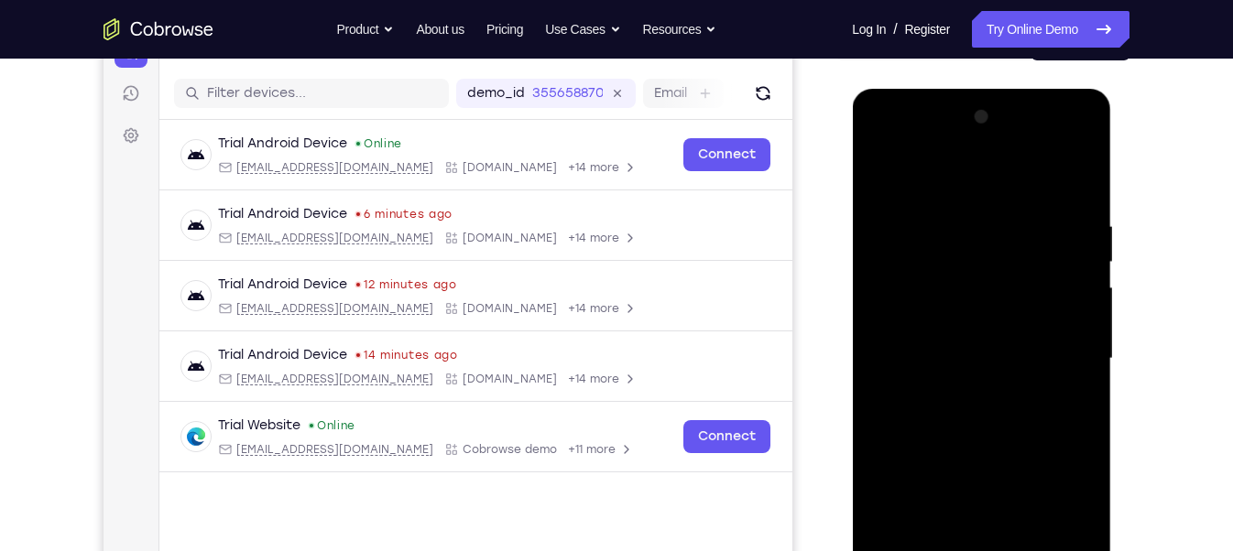
click at [1084, 349] on div at bounding box center [980, 359] width 231 height 513
click at [881, 352] on div at bounding box center [980, 359] width 231 height 513
click at [880, 349] on div at bounding box center [980, 359] width 231 height 513
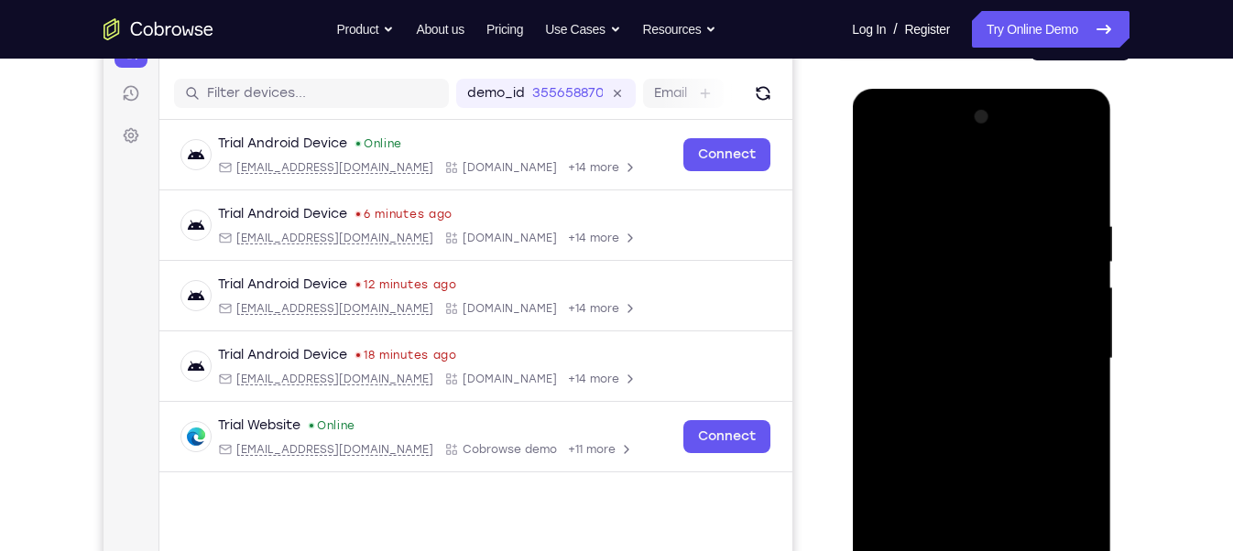
click at [880, 172] on div at bounding box center [980, 359] width 231 height 513
drag, startPoint x: 1009, startPoint y: 439, endPoint x: 997, endPoint y: 260, distance: 179.0
click at [997, 260] on div at bounding box center [980, 359] width 231 height 513
click at [1057, 361] on div at bounding box center [980, 359] width 231 height 513
drag, startPoint x: 1060, startPoint y: 300, endPoint x: 1050, endPoint y: 426, distance: 125.8
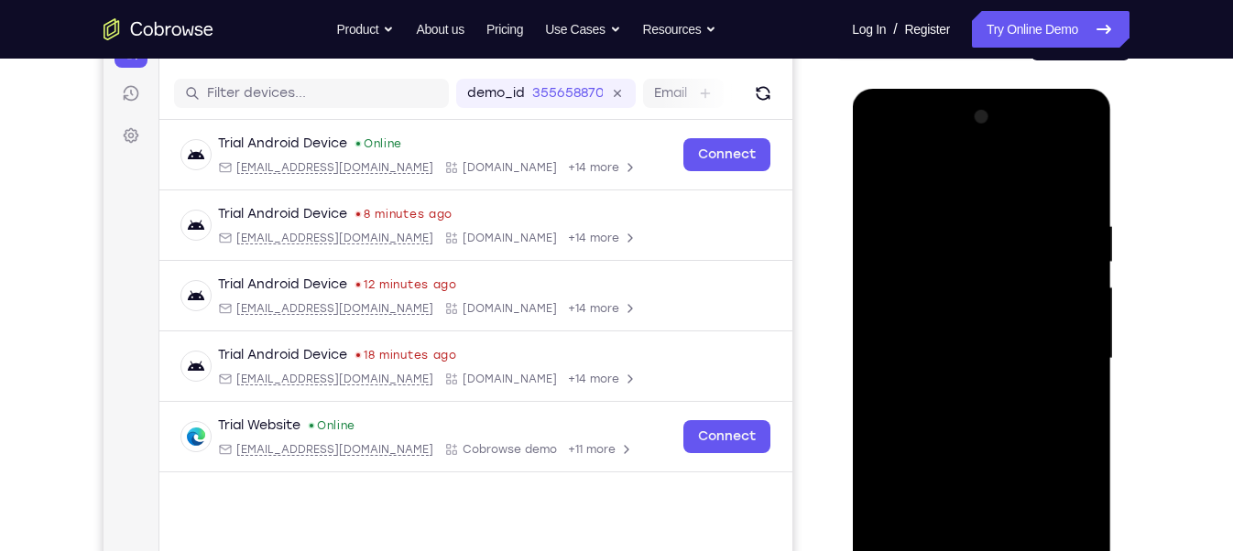
click at [1050, 426] on div at bounding box center [980, 359] width 231 height 513
click at [1084, 370] on div at bounding box center [980, 359] width 231 height 513
click at [877, 167] on div at bounding box center [980, 359] width 231 height 513
drag, startPoint x: 982, startPoint y: 370, endPoint x: 980, endPoint y: 243, distance: 127.3
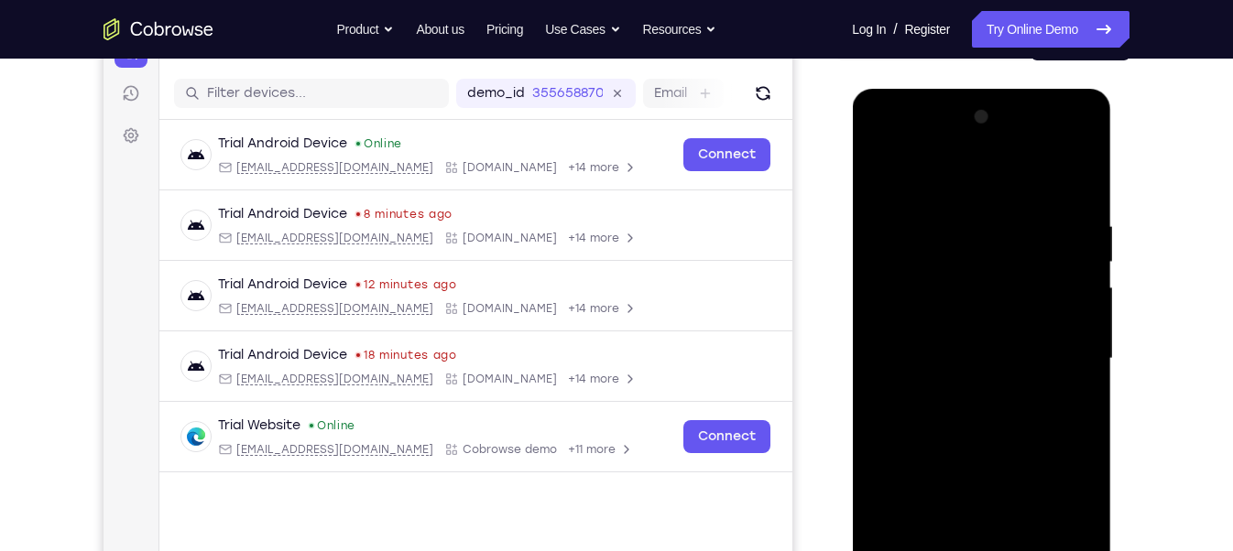
click at [980, 243] on div at bounding box center [980, 359] width 231 height 513
click at [975, 245] on div at bounding box center [980, 359] width 231 height 513
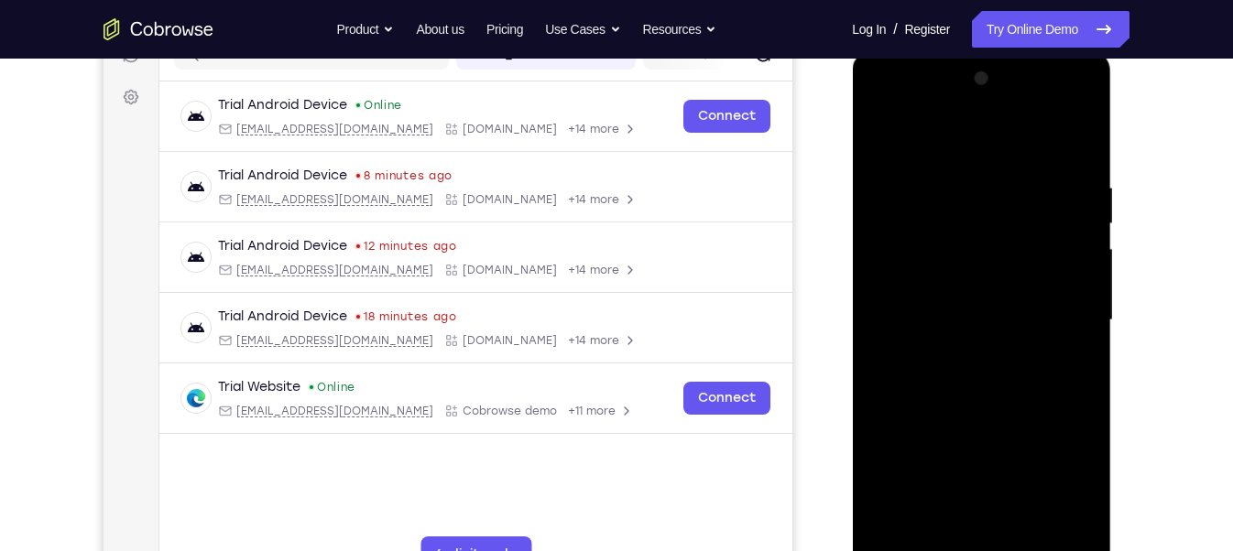
scroll to position [254, 0]
click at [1088, 279] on div at bounding box center [980, 319] width 231 height 513
click at [1076, 174] on div at bounding box center [980, 319] width 231 height 513
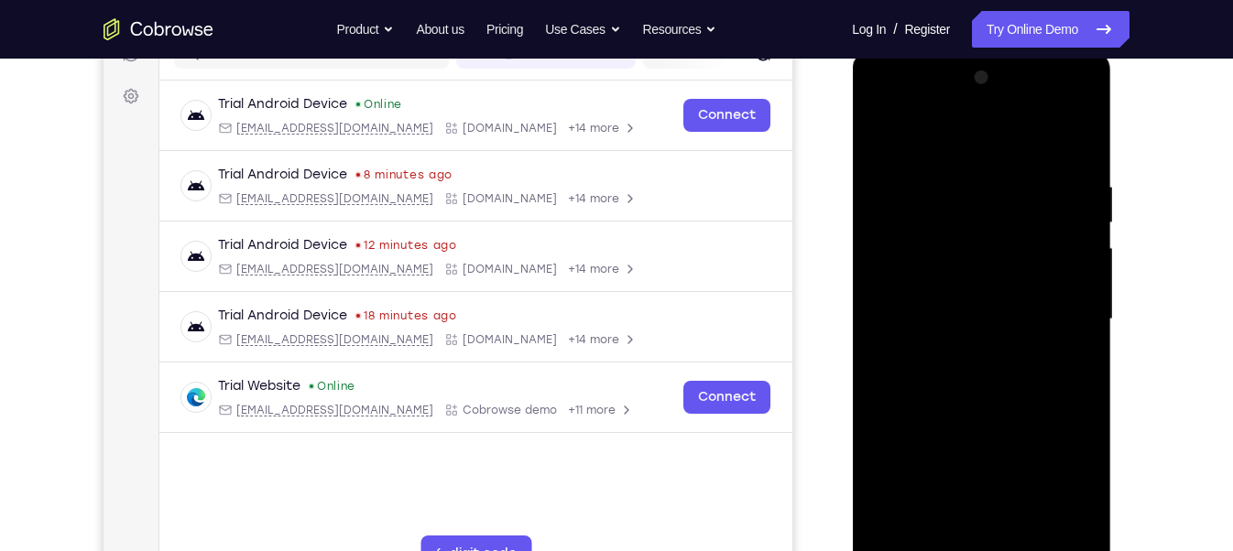
click at [1076, 174] on div at bounding box center [980, 319] width 231 height 513
click at [1080, 236] on div at bounding box center [980, 319] width 231 height 513
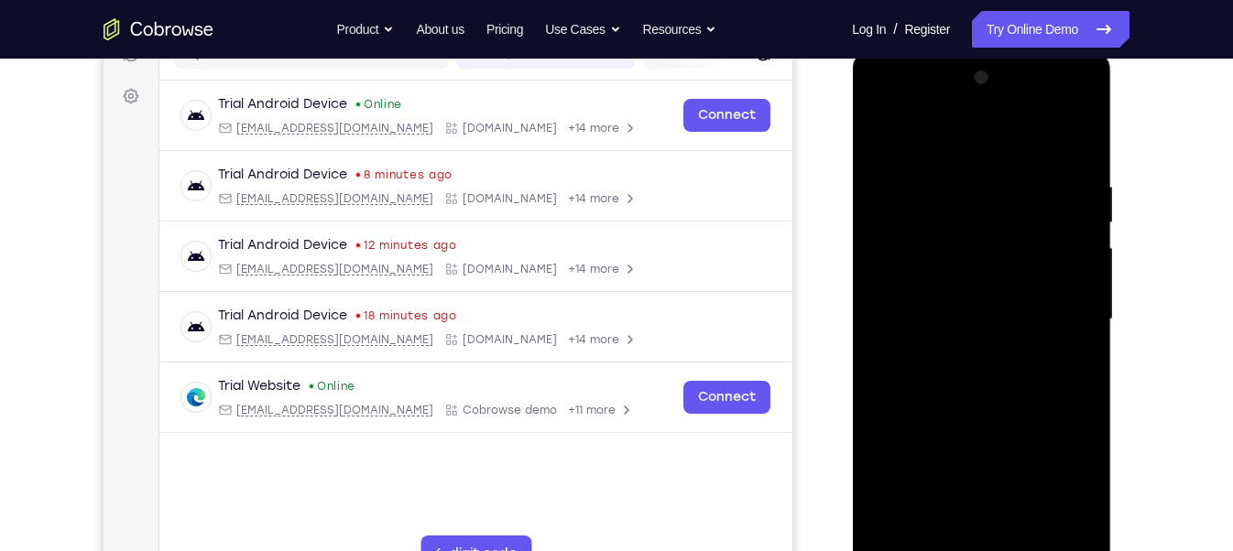
click at [884, 288] on div at bounding box center [980, 319] width 231 height 513
click at [1069, 257] on div at bounding box center [980, 319] width 231 height 513
click at [885, 259] on div at bounding box center [980, 319] width 231 height 513
click at [1071, 235] on div at bounding box center [980, 319] width 231 height 513
click at [1081, 241] on div at bounding box center [980, 319] width 231 height 513
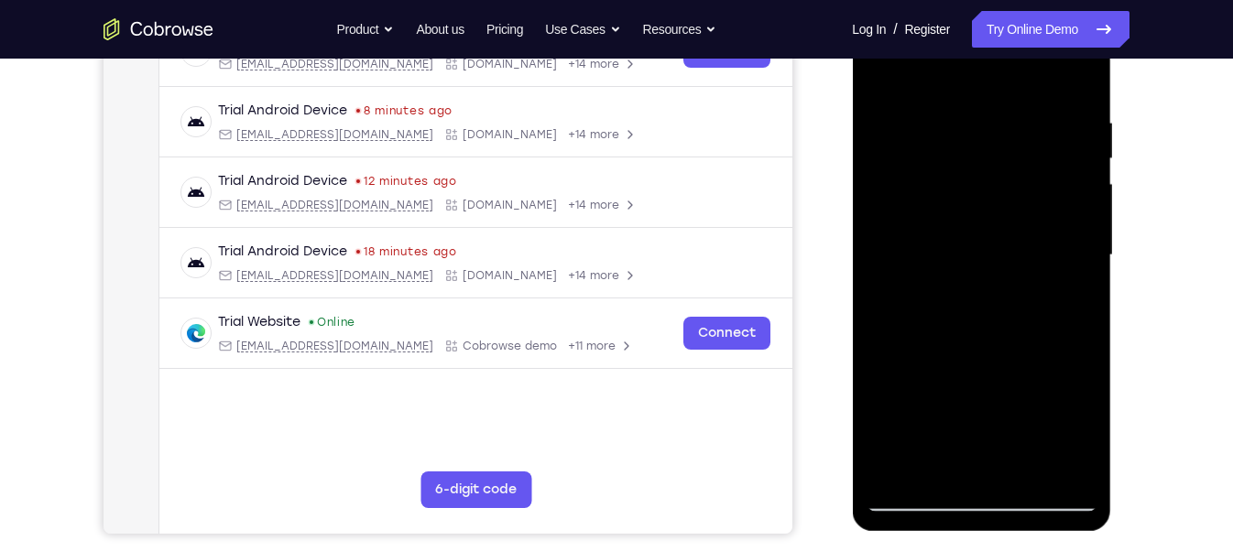
scroll to position [319, 0]
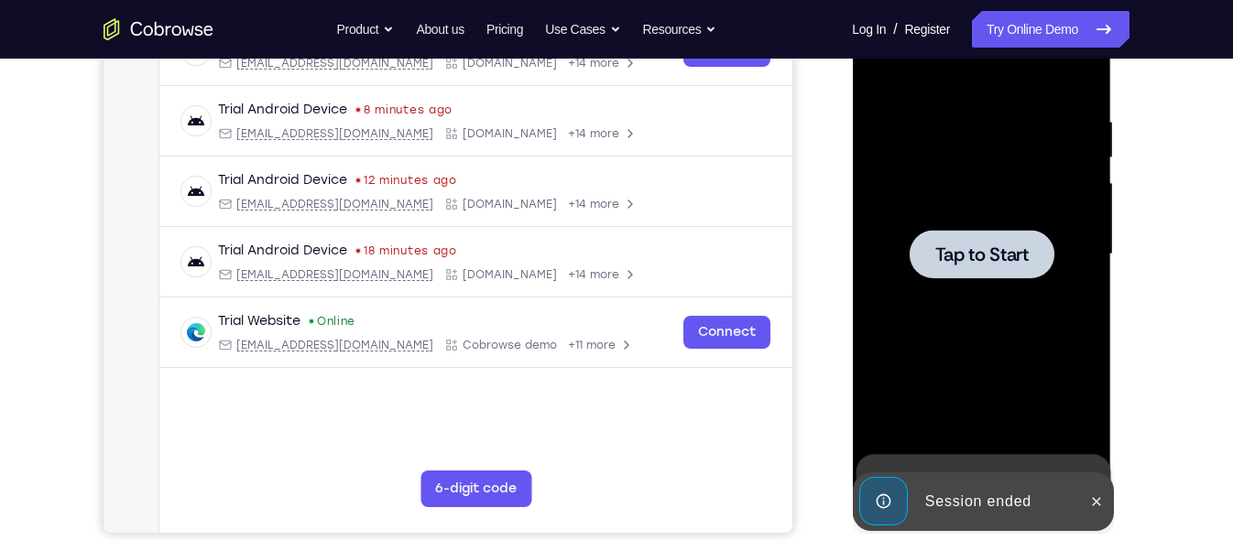
click at [926, 280] on div at bounding box center [980, 254] width 231 height 513
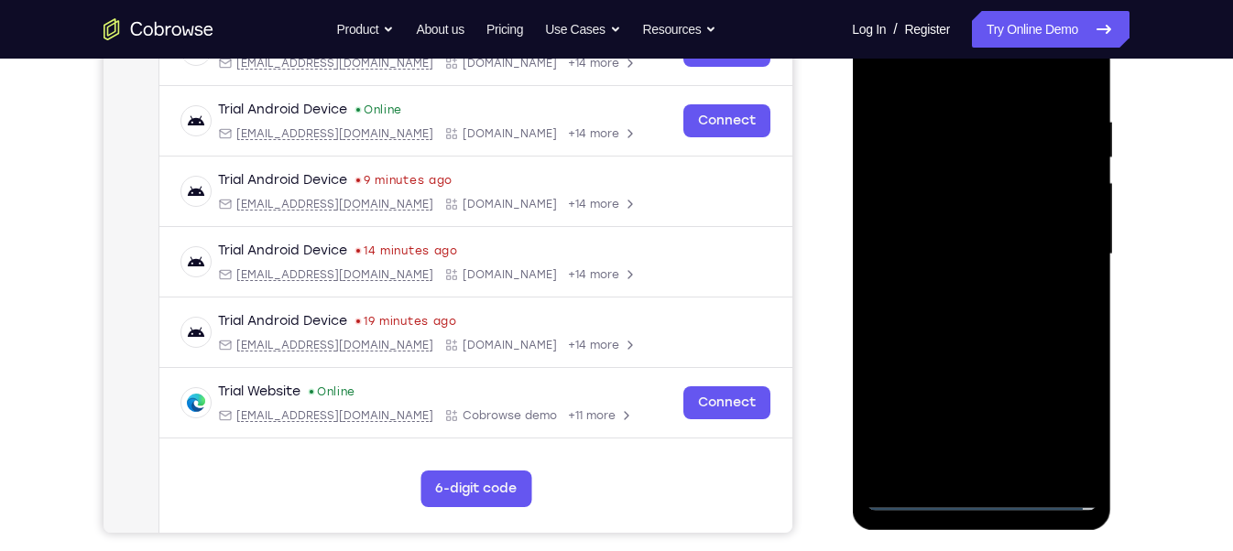
click at [980, 490] on div at bounding box center [980, 254] width 231 height 513
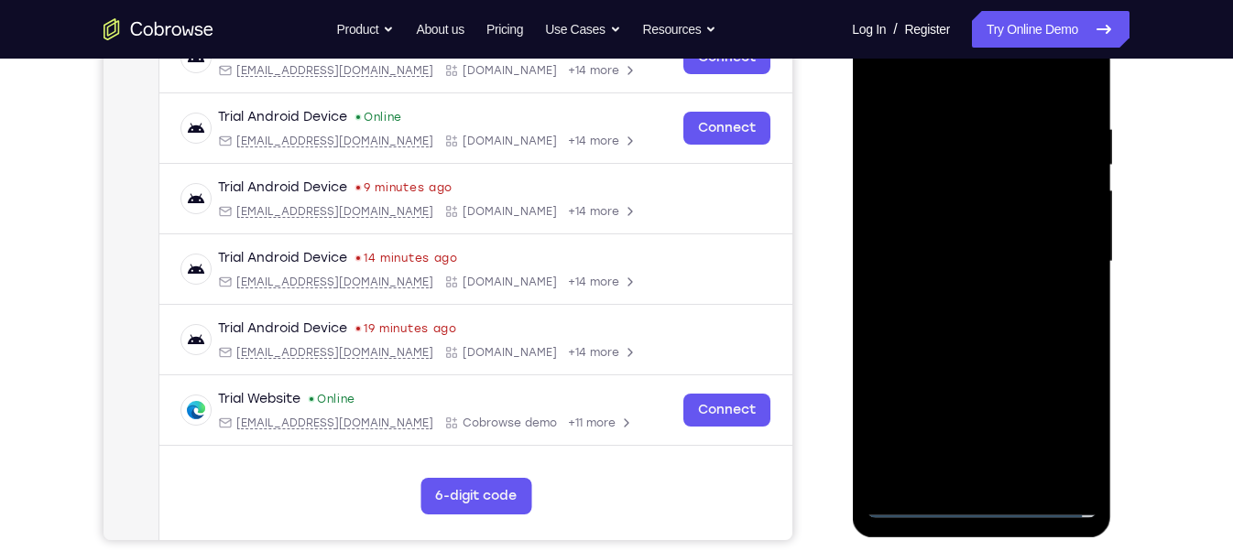
scroll to position [310, 0]
click at [1071, 424] on div at bounding box center [980, 262] width 231 height 513
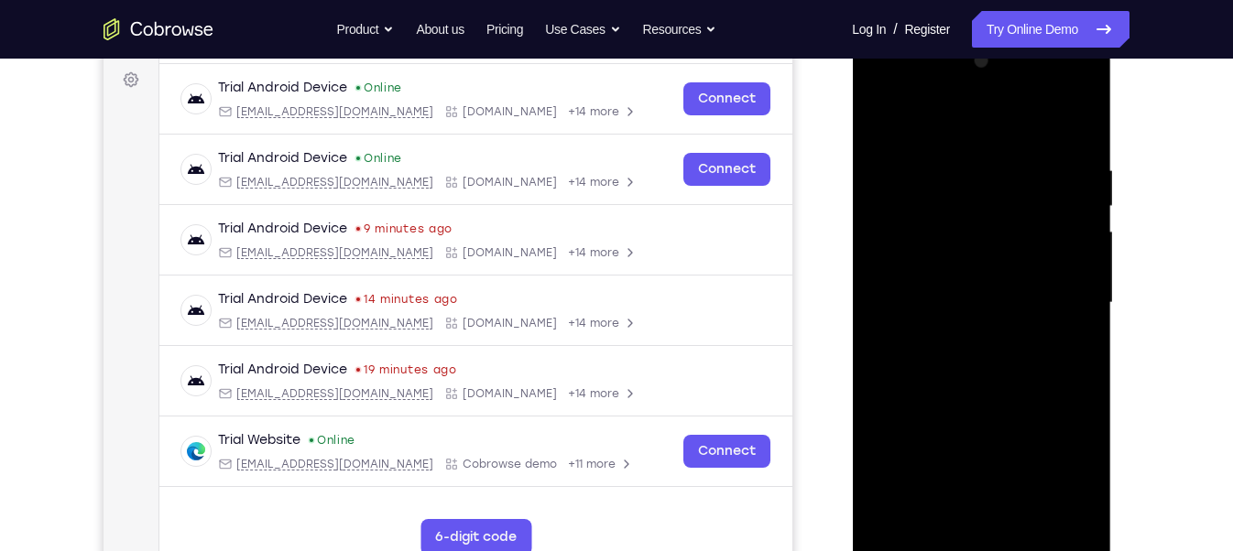
scroll to position [269, 0]
click at [883, 83] on div at bounding box center [980, 304] width 231 height 513
click at [1060, 293] on div at bounding box center [980, 304] width 231 height 513
click at [962, 336] on div at bounding box center [980, 304] width 231 height 513
click at [992, 262] on div at bounding box center [980, 304] width 231 height 513
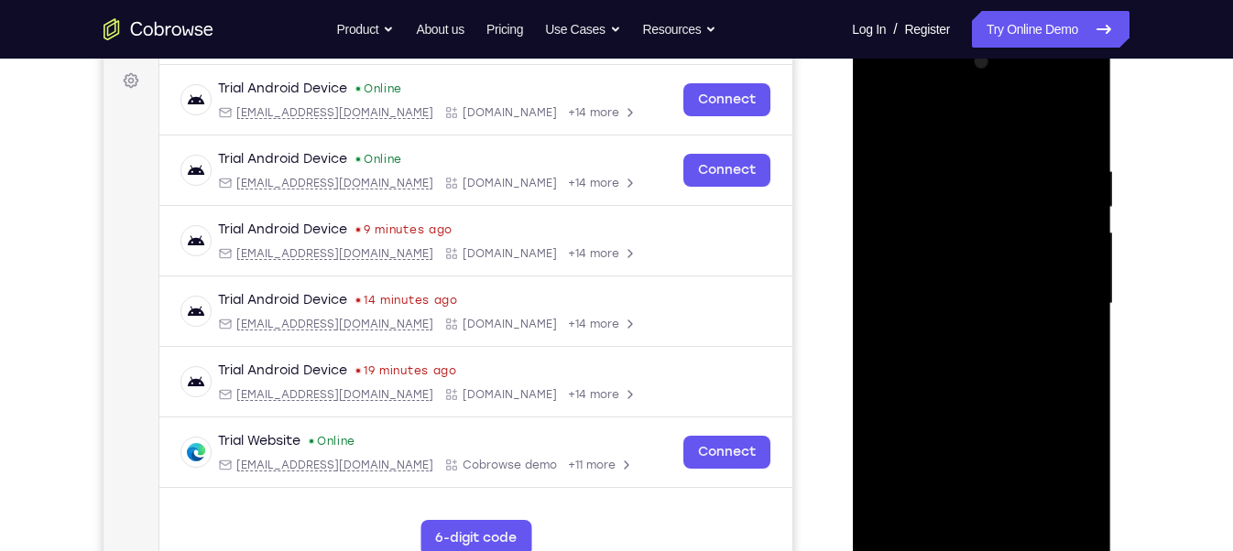
click at [1017, 294] on div at bounding box center [980, 304] width 231 height 513
drag, startPoint x: 909, startPoint y: 311, endPoint x: 910, endPoint y: 286, distance: 25.7
click at [910, 286] on div at bounding box center [980, 304] width 231 height 513
click at [931, 318] on div at bounding box center [980, 304] width 231 height 513
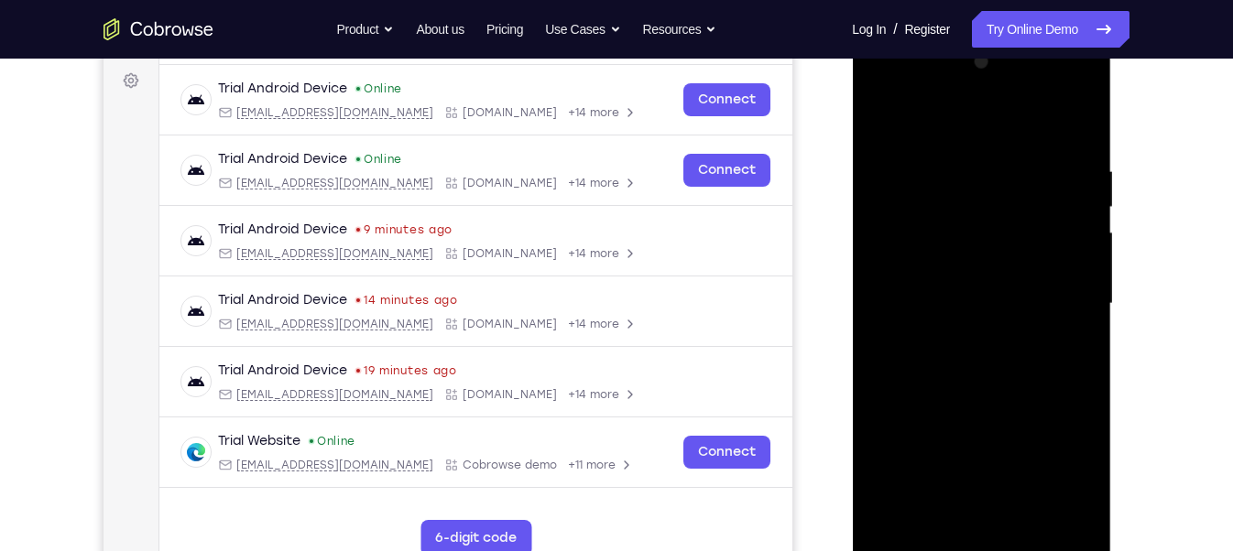
scroll to position [277, 0]
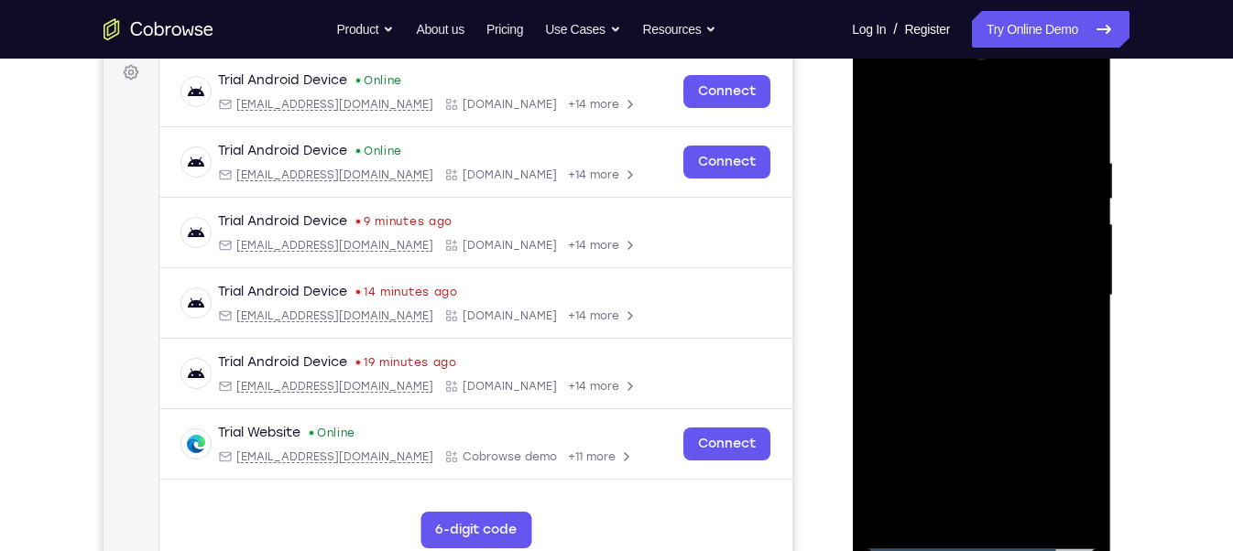
click at [988, 255] on div at bounding box center [980, 295] width 231 height 513
click at [946, 146] on div at bounding box center [980, 295] width 231 height 513
drag, startPoint x: 1072, startPoint y: 201, endPoint x: 947, endPoint y: 191, distance: 125.9
click at [947, 191] on div at bounding box center [980, 295] width 231 height 513
drag, startPoint x: 1059, startPoint y: 305, endPoint x: 780, endPoint y: 256, distance: 282.6
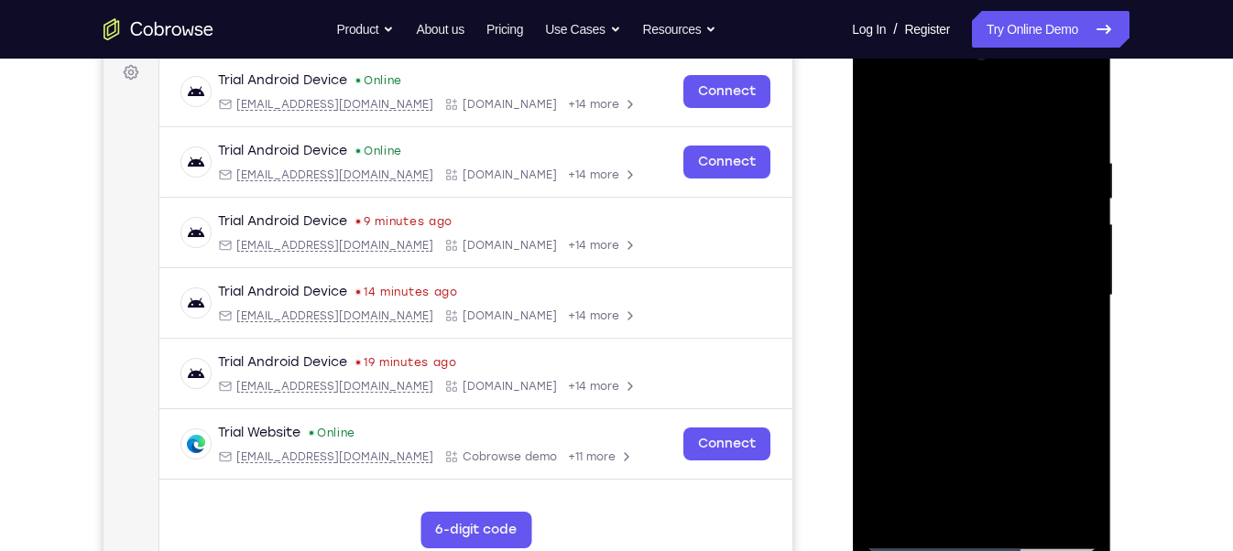
click at [852, 256] on html "Online web based iOS Simulators and Android Emulators. Run iPhone, iPad, Mobile…" at bounding box center [982, 300] width 261 height 549
click at [1087, 264] on div at bounding box center [980, 295] width 231 height 513
click at [1071, 260] on div at bounding box center [980, 295] width 231 height 513
click at [1076, 234] on div at bounding box center [980, 295] width 231 height 513
click at [880, 290] on div at bounding box center [980, 295] width 231 height 513
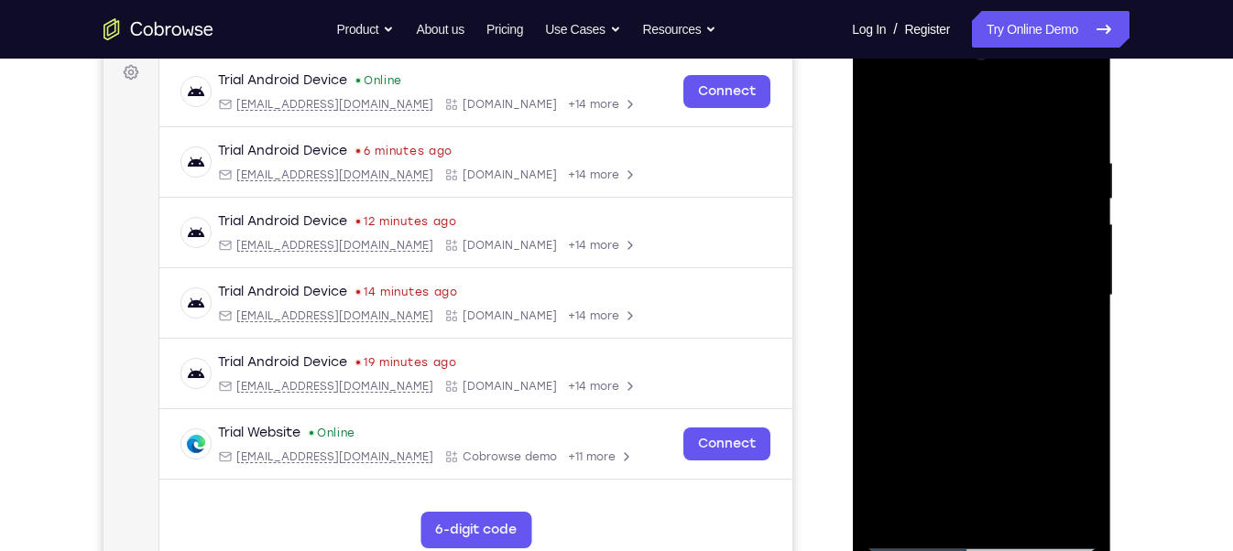
click at [1076, 116] on div at bounding box center [980, 295] width 231 height 513
click at [1022, 490] on div at bounding box center [980, 295] width 231 height 513
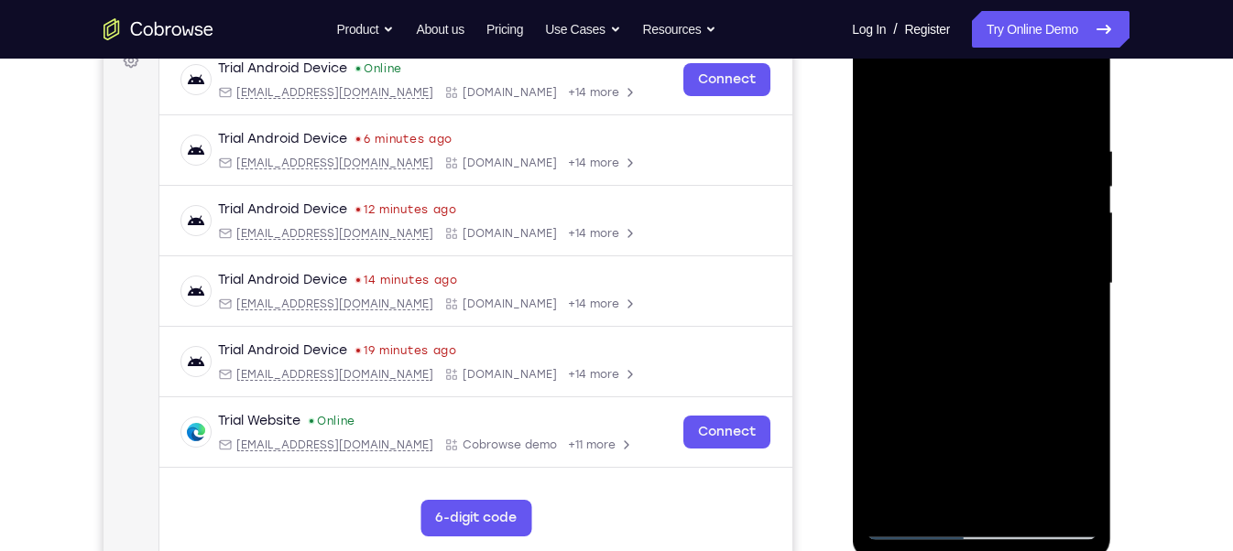
scroll to position [290, 0]
click at [1007, 372] on div at bounding box center [980, 283] width 231 height 513
click at [883, 94] on div at bounding box center [980, 283] width 231 height 513
click at [1080, 93] on div at bounding box center [980, 283] width 231 height 513
click at [878, 96] on div at bounding box center [980, 283] width 231 height 513
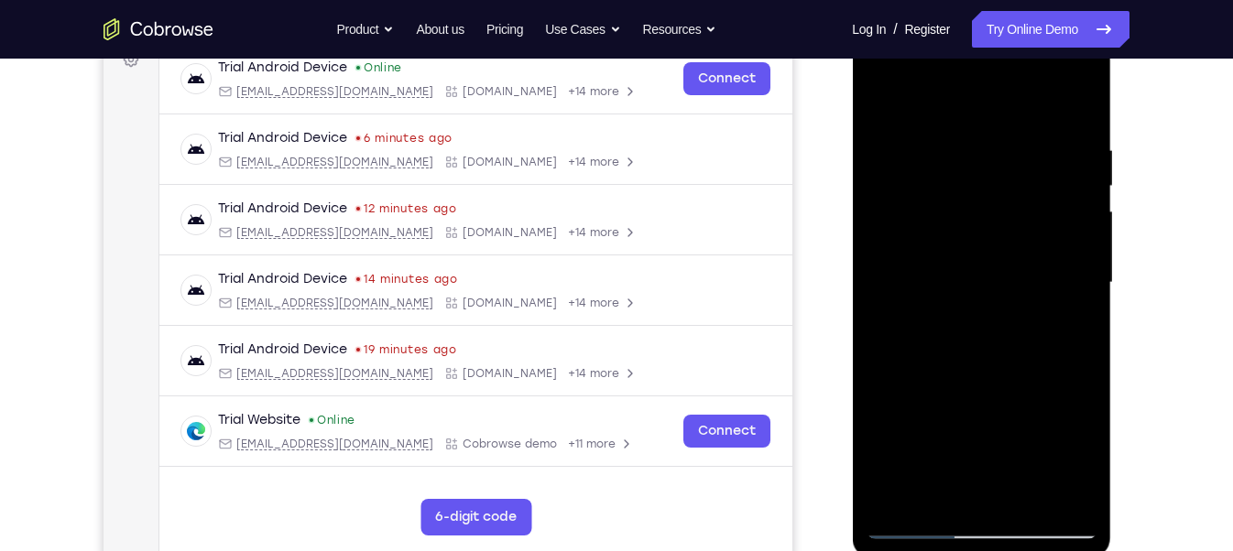
drag, startPoint x: 978, startPoint y: 242, endPoint x: 978, endPoint y: 206, distance: 35.7
click at [978, 206] on div at bounding box center [980, 283] width 231 height 513
drag, startPoint x: 971, startPoint y: 317, endPoint x: 946, endPoint y: 391, distance: 78.2
click at [946, 391] on div at bounding box center [980, 283] width 231 height 513
click at [1086, 261] on div at bounding box center [980, 283] width 231 height 513
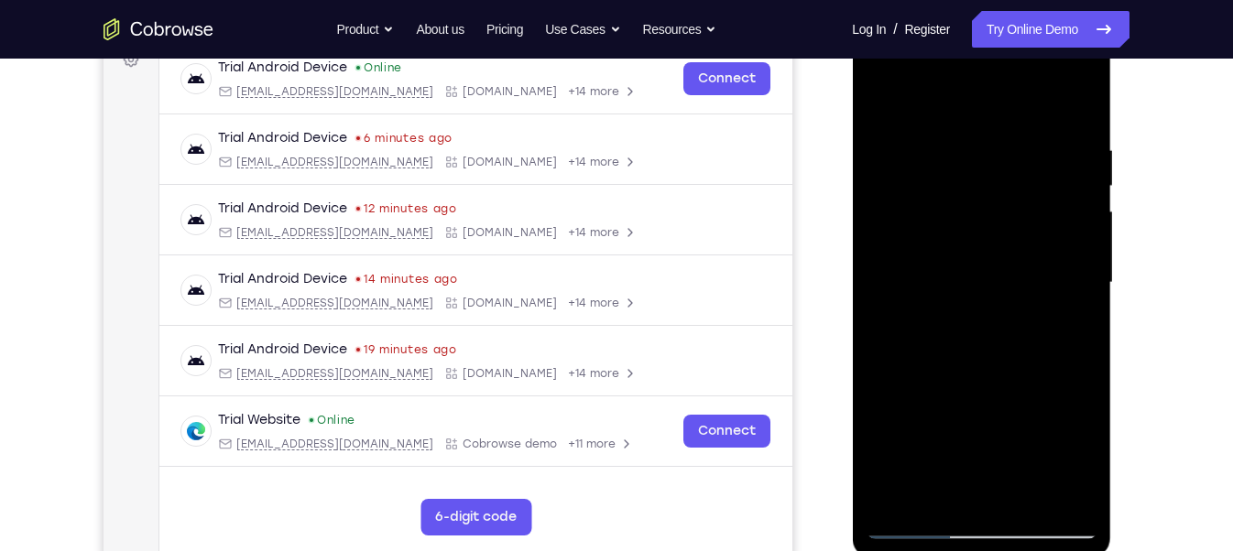
click at [1084, 257] on div at bounding box center [980, 283] width 231 height 513
click at [877, 251] on div at bounding box center [980, 283] width 231 height 513
drag, startPoint x: 987, startPoint y: 404, endPoint x: 985, endPoint y: 330, distance: 74.2
click at [985, 330] on div at bounding box center [980, 283] width 231 height 513
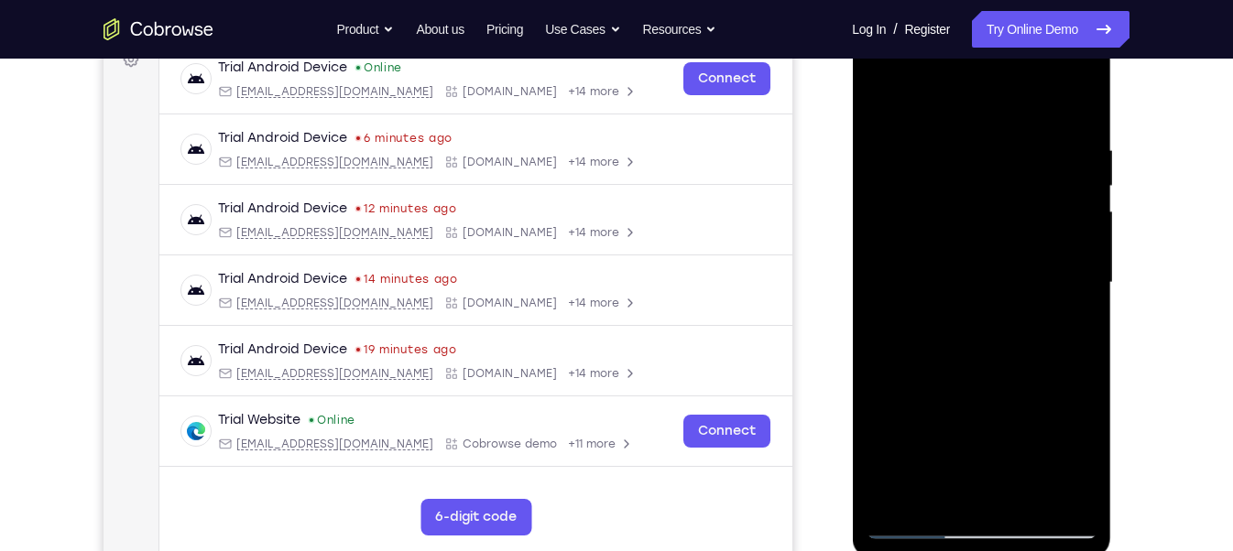
drag, startPoint x: 995, startPoint y: 332, endPoint x: 1009, endPoint y: 242, distance: 90.8
click at [1009, 242] on div at bounding box center [980, 283] width 231 height 513
drag, startPoint x: 983, startPoint y: 307, endPoint x: 995, endPoint y: 237, distance: 70.8
click at [995, 237] on div at bounding box center [980, 283] width 231 height 513
drag, startPoint x: 1003, startPoint y: 376, endPoint x: 1026, endPoint y: 267, distance: 111.4
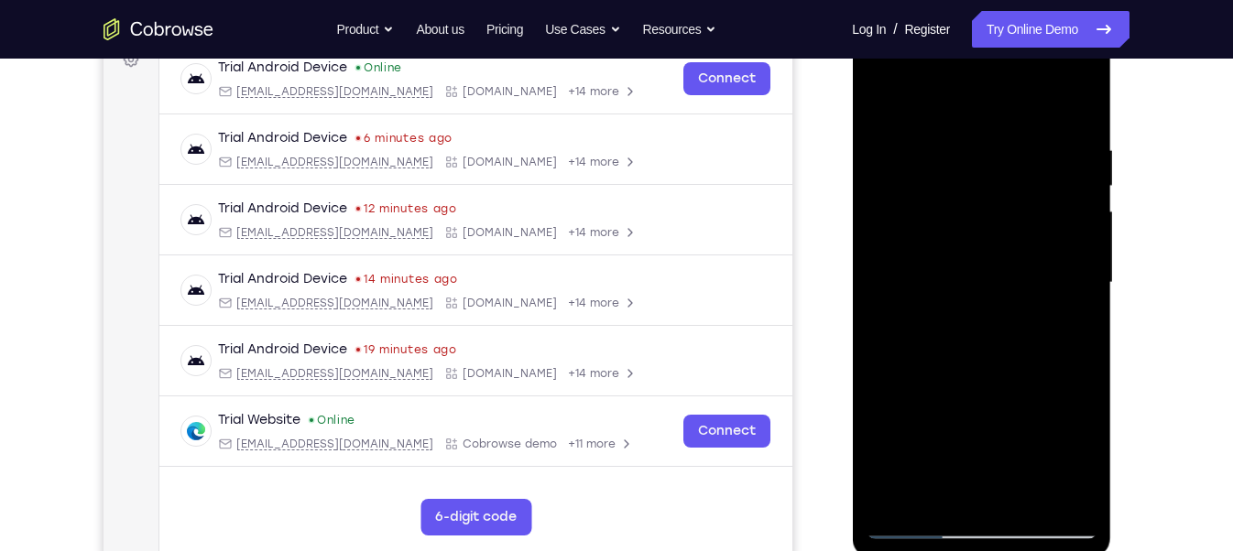
click at [1017, 305] on div at bounding box center [980, 283] width 231 height 513
click at [1077, 256] on div at bounding box center [980, 283] width 231 height 513
click at [1082, 255] on div at bounding box center [980, 283] width 231 height 513
click at [1086, 276] on div at bounding box center [980, 283] width 231 height 513
click at [1085, 279] on div at bounding box center [980, 283] width 231 height 513
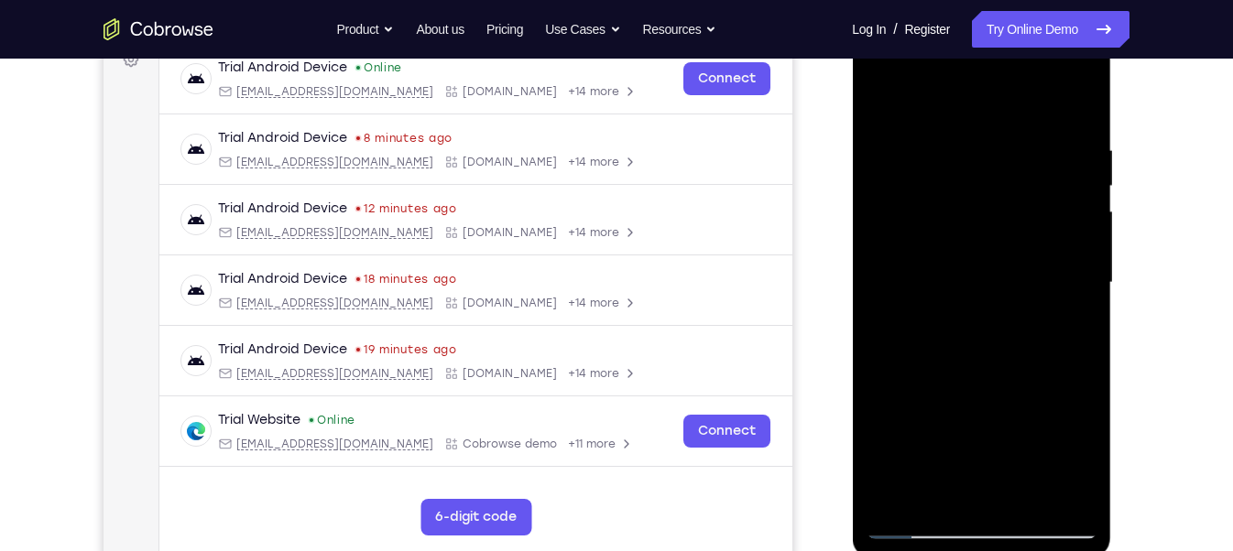
click at [1071, 407] on div at bounding box center [980, 283] width 231 height 513
click at [1027, 490] on div at bounding box center [980, 283] width 231 height 513
click at [886, 95] on div at bounding box center [980, 283] width 231 height 513
drag, startPoint x: 951, startPoint y: 451, endPoint x: 959, endPoint y: 268, distance: 182.4
click at [959, 268] on div at bounding box center [980, 283] width 231 height 513
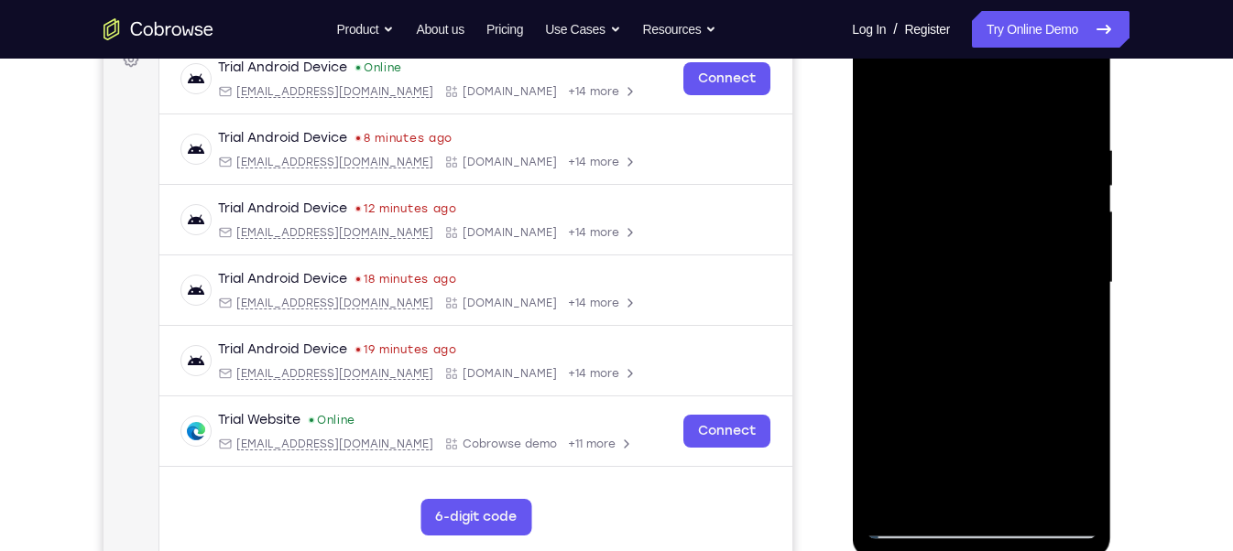
drag, startPoint x: 971, startPoint y: 195, endPoint x: 916, endPoint y: 414, distance: 225.7
click at [916, 414] on div at bounding box center [980, 283] width 231 height 513
drag, startPoint x: 975, startPoint y: 240, endPoint x: 951, endPoint y: 407, distance: 168.5
click at [951, 407] on div at bounding box center [980, 283] width 231 height 513
drag, startPoint x: 1003, startPoint y: 366, endPoint x: 996, endPoint y: 414, distance: 48.0
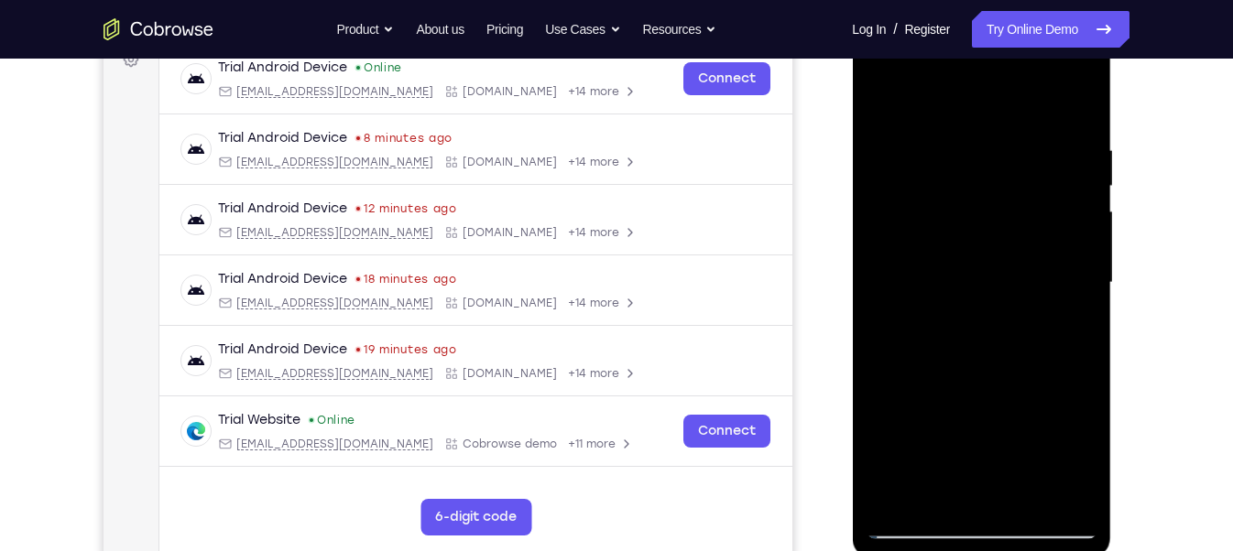
click at [996, 414] on div at bounding box center [980, 283] width 231 height 513
click at [1014, 146] on div at bounding box center [980, 283] width 231 height 513
click at [1071, 103] on div at bounding box center [980, 283] width 231 height 513
click at [1071, 490] on div at bounding box center [980, 283] width 231 height 513
drag, startPoint x: 983, startPoint y: 426, endPoint x: 995, endPoint y: 330, distance: 97.0
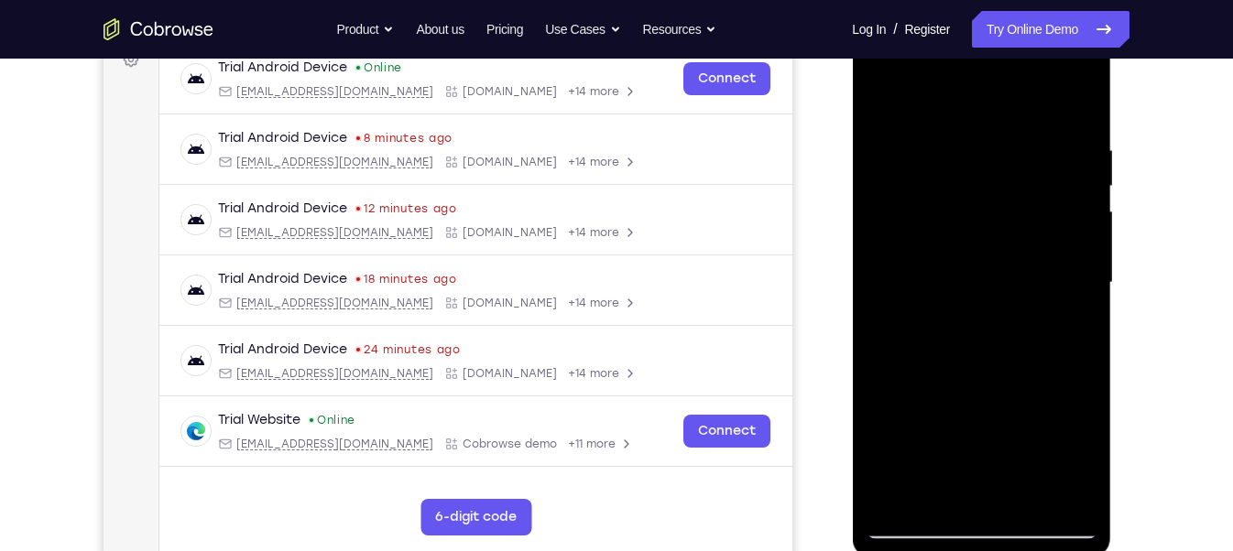
click at [995, 330] on div at bounding box center [980, 283] width 231 height 513
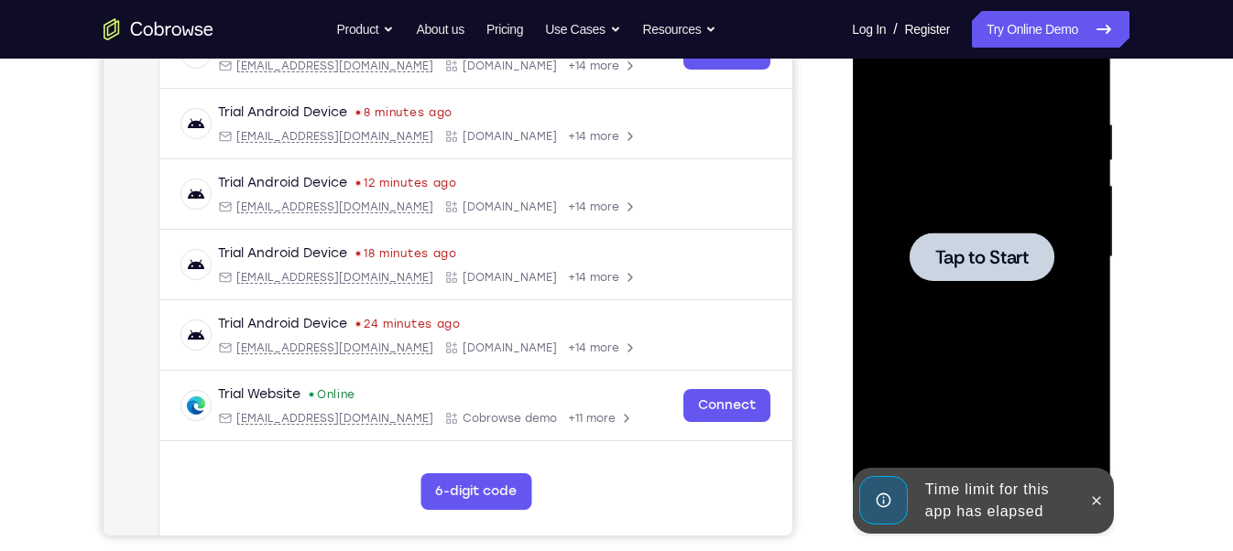
click at [992, 281] on div at bounding box center [980, 257] width 231 height 513
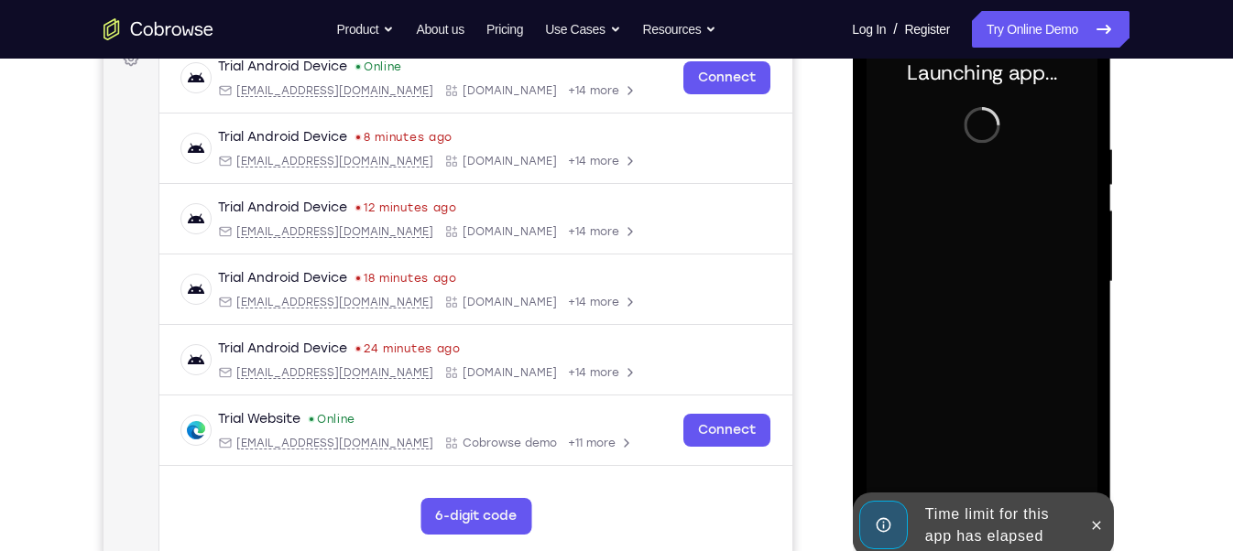
scroll to position [314, 0]
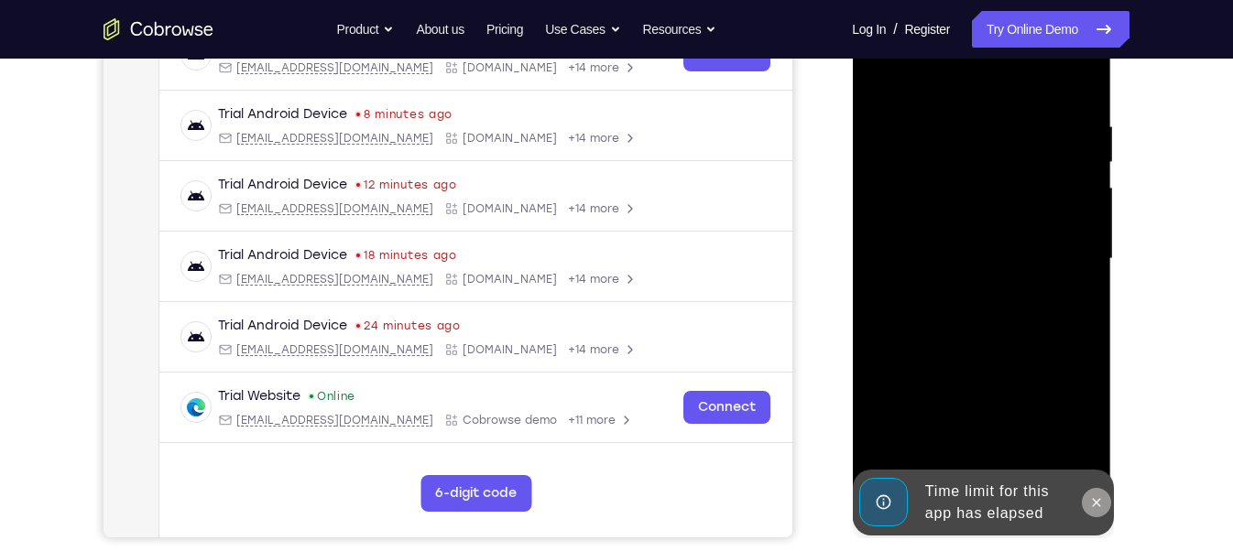
click at [1095, 490] on icon at bounding box center [1096, 502] width 8 height 8
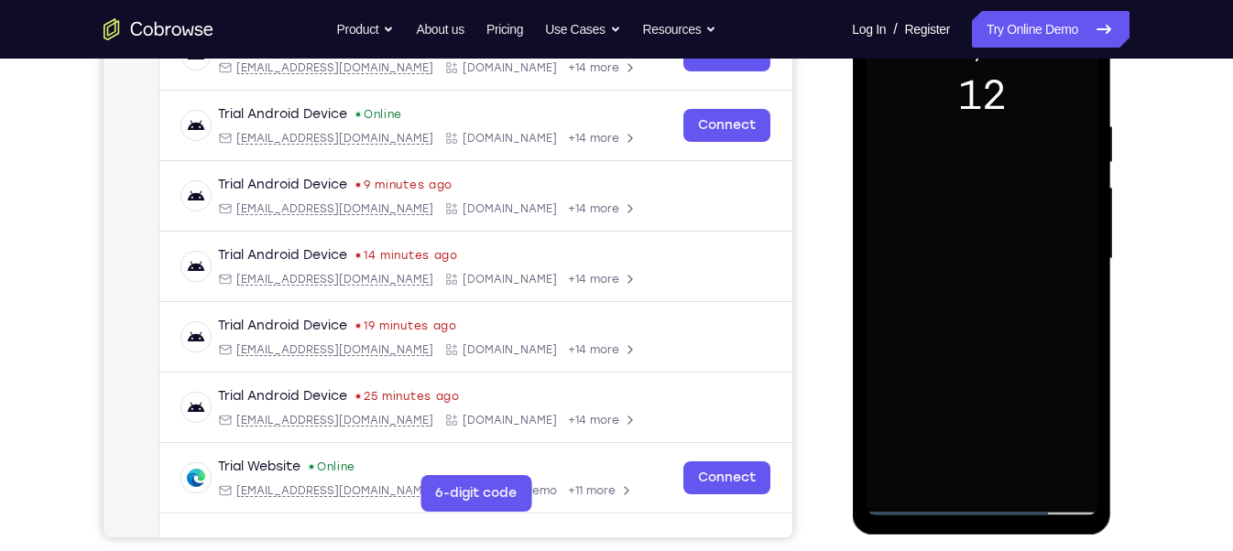
click at [933, 275] on div at bounding box center [980, 259] width 231 height 513
drag, startPoint x: 930, startPoint y: 272, endPoint x: 1011, endPoint y: 272, distance: 80.6
click at [1011, 272] on div at bounding box center [980, 259] width 231 height 513
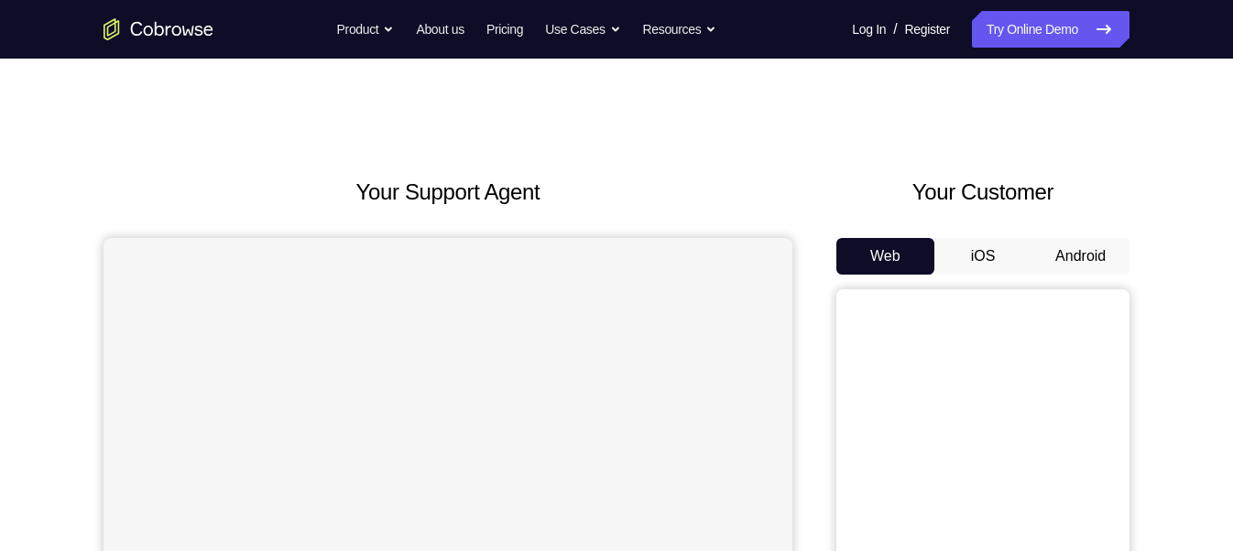
click at [1083, 238] on button "Android" at bounding box center [1080, 256] width 98 height 37
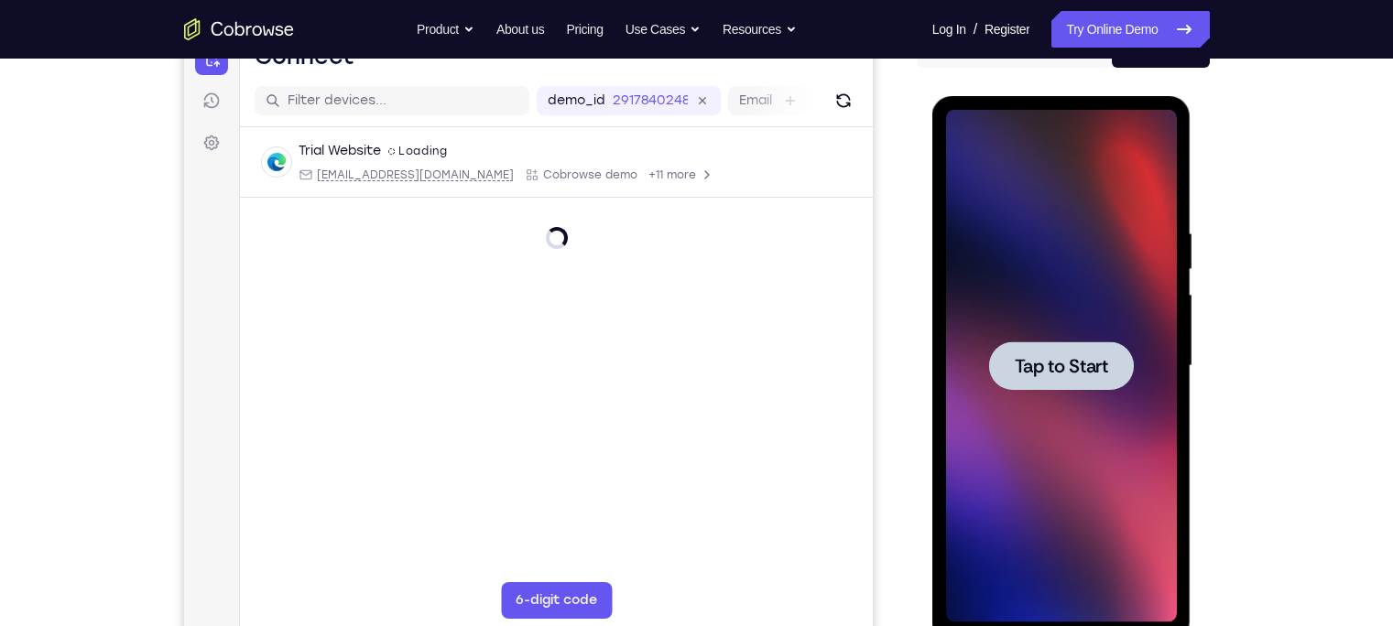
click at [1087, 344] on div at bounding box center [1061, 366] width 145 height 49
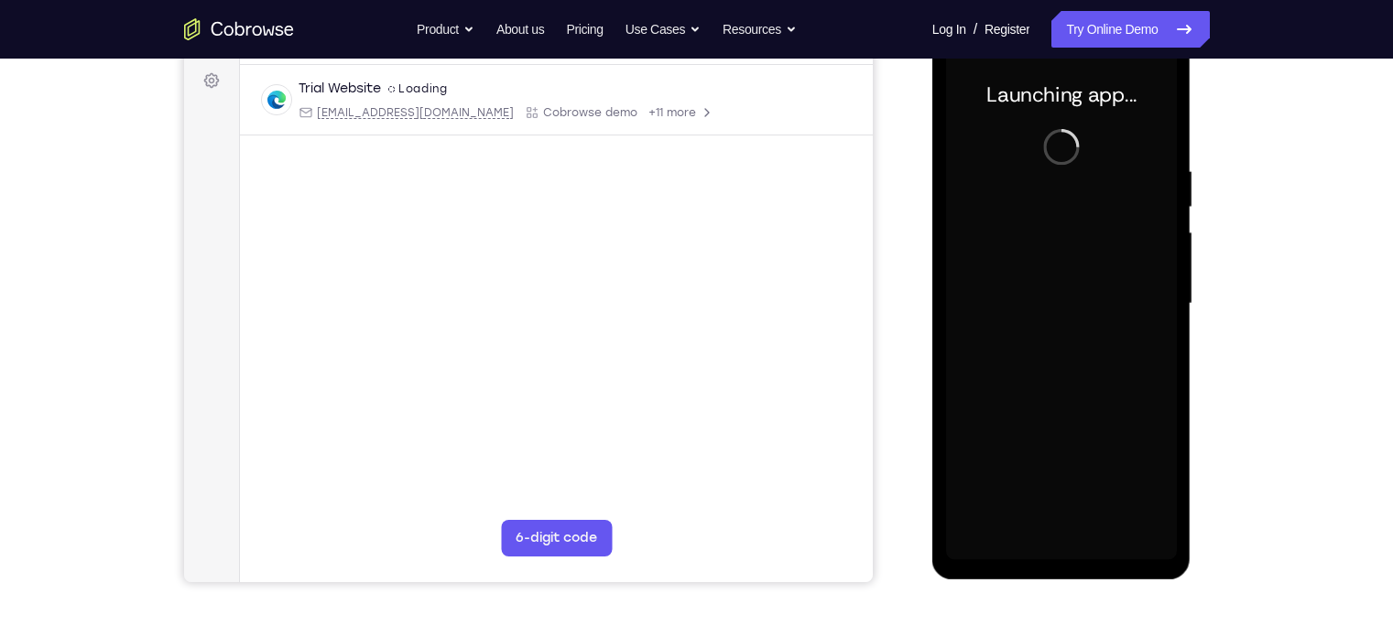
scroll to position [270, 0]
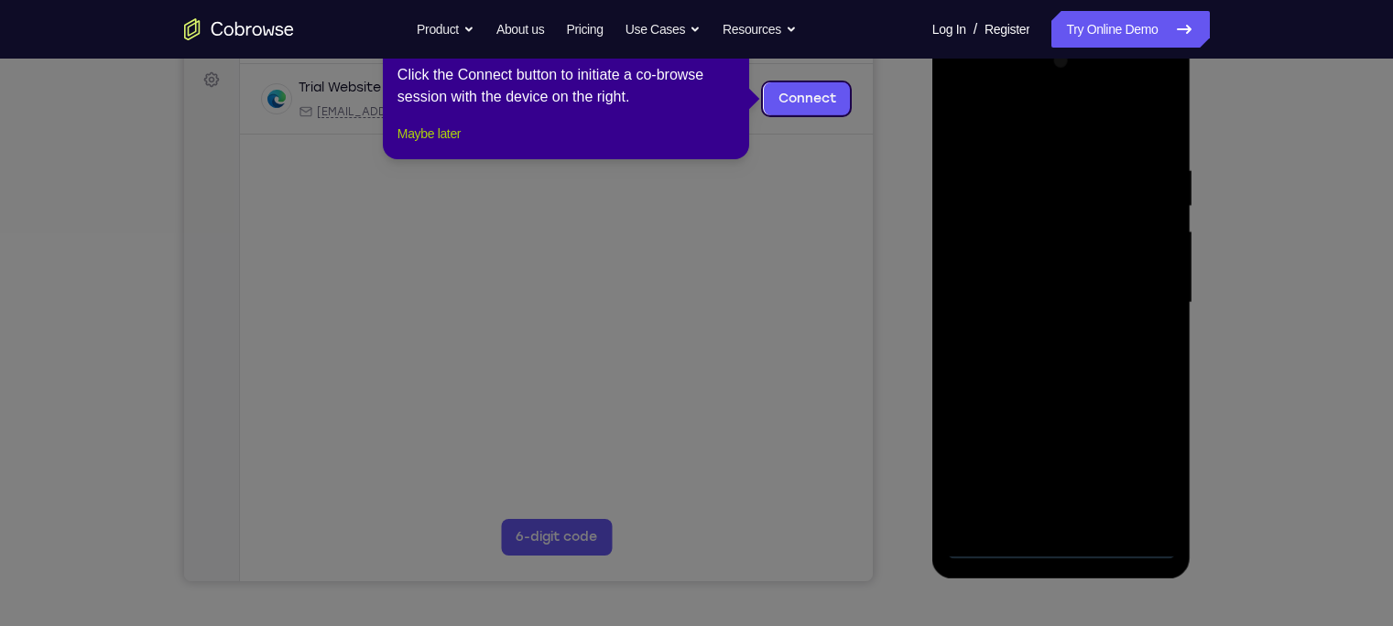
click at [454, 145] on button "Maybe later" at bounding box center [428, 134] width 63 height 22
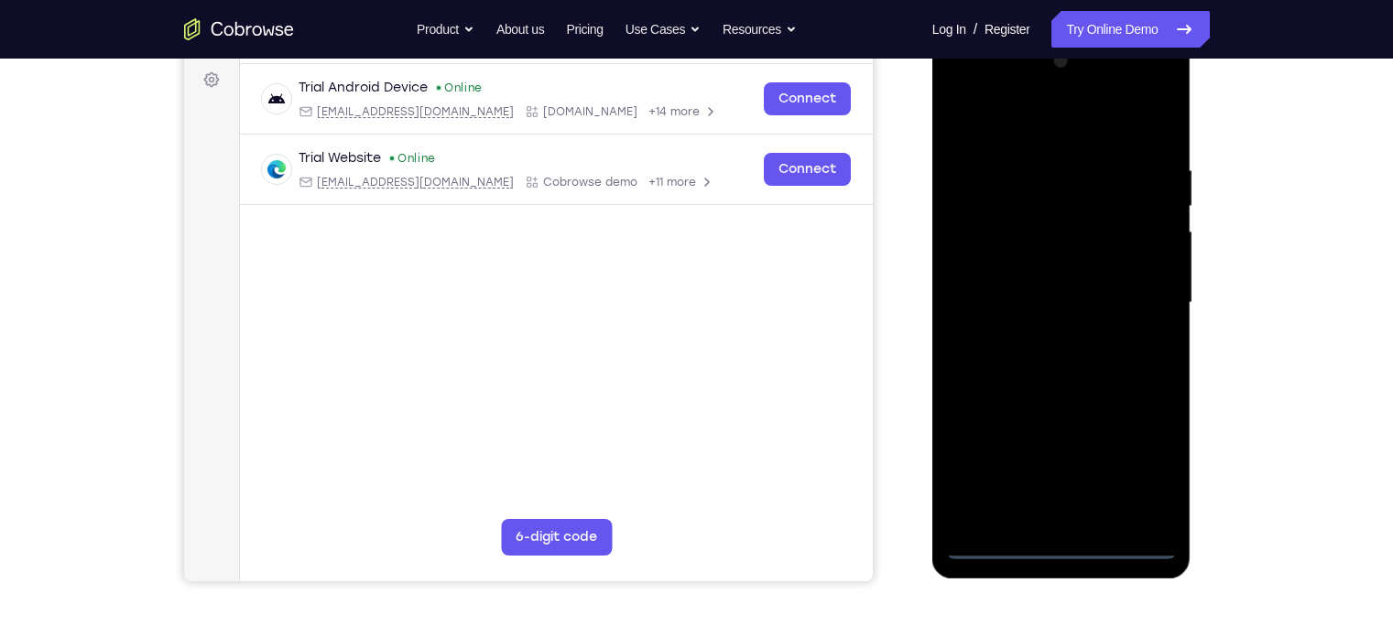
click at [1079, 550] on div at bounding box center [1061, 303] width 231 height 513
click at [1141, 448] on div at bounding box center [1061, 303] width 231 height 513
click at [1150, 464] on div at bounding box center [1061, 303] width 231 height 513
click at [971, 89] on div at bounding box center [1061, 303] width 231 height 513
click at [1147, 279] on div at bounding box center [1061, 303] width 231 height 513
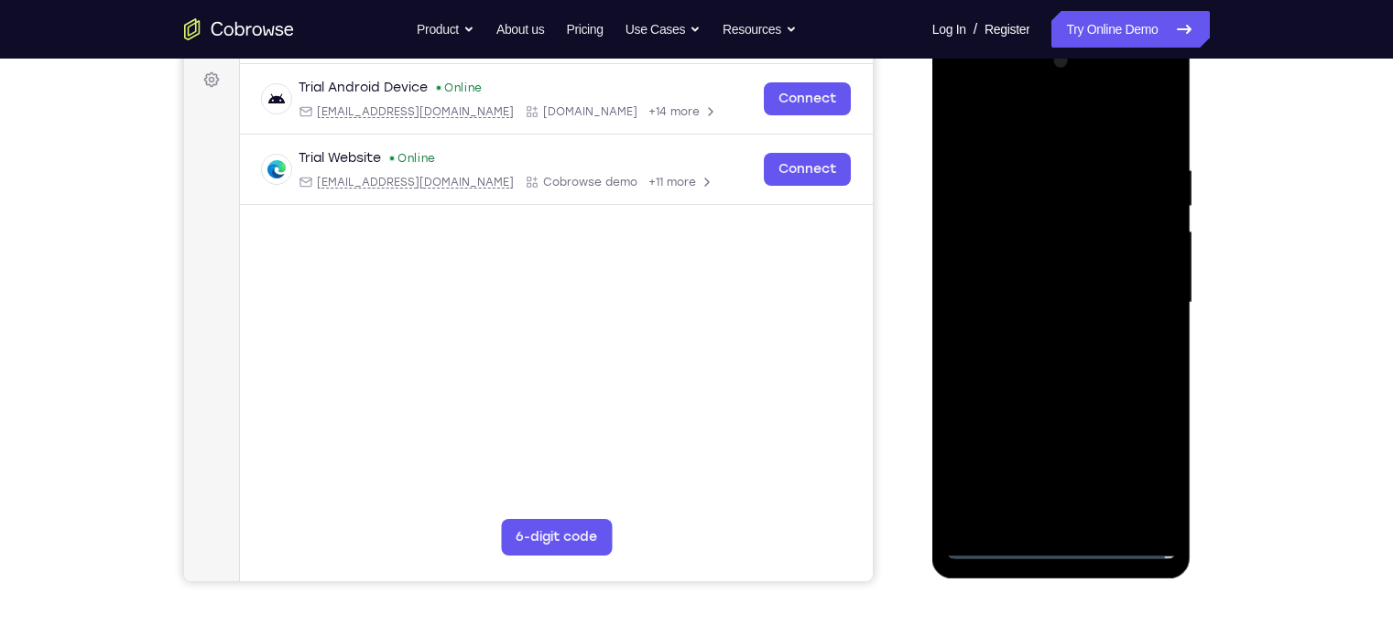
click at [1044, 335] on div at bounding box center [1061, 303] width 231 height 513
click at [1129, 283] on div at bounding box center [1061, 303] width 231 height 513
click at [1115, 272] on div at bounding box center [1061, 303] width 231 height 513
click at [1071, 310] on div at bounding box center [1061, 303] width 231 height 513
click at [1059, 360] on div at bounding box center [1061, 303] width 231 height 513
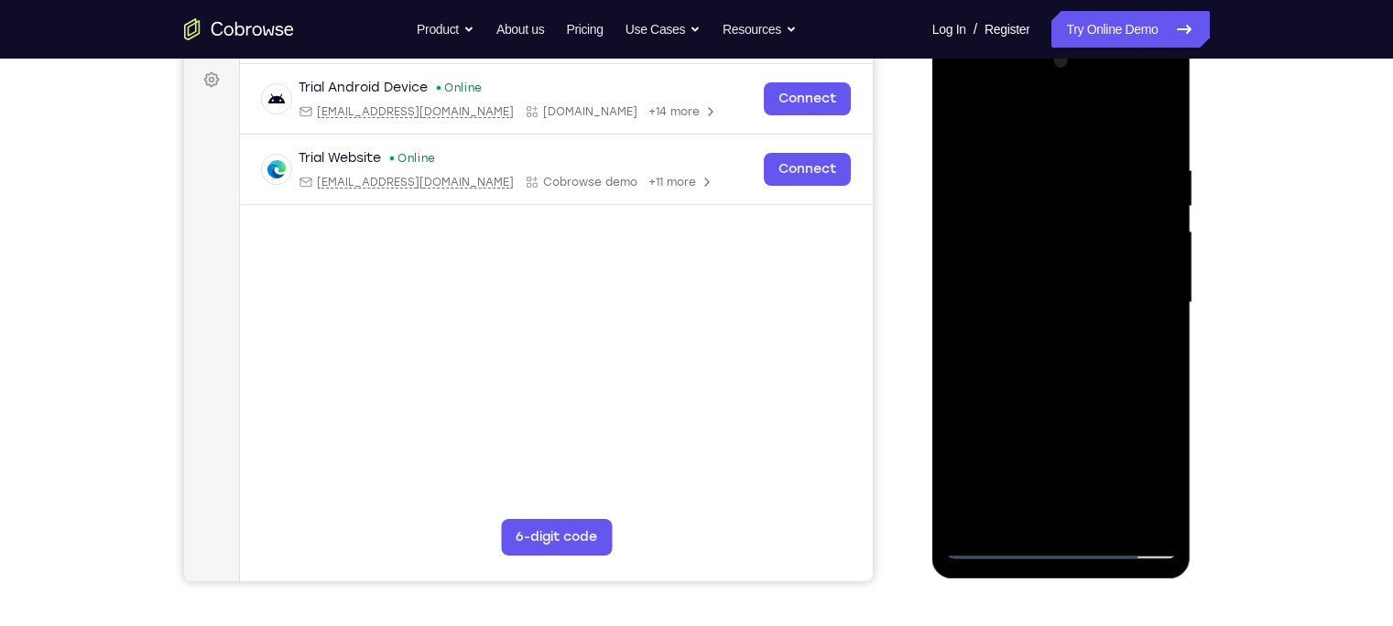
click at [1061, 353] on div at bounding box center [1061, 303] width 231 height 513
drag, startPoint x: 1037, startPoint y: 131, endPoint x: 1043, endPoint y: 91, distance: 40.8
click at [1043, 91] on div at bounding box center [1061, 303] width 231 height 513
click at [1071, 376] on div at bounding box center [1061, 303] width 231 height 513
drag, startPoint x: 1068, startPoint y: 342, endPoint x: 1093, endPoint y: 264, distance: 81.7
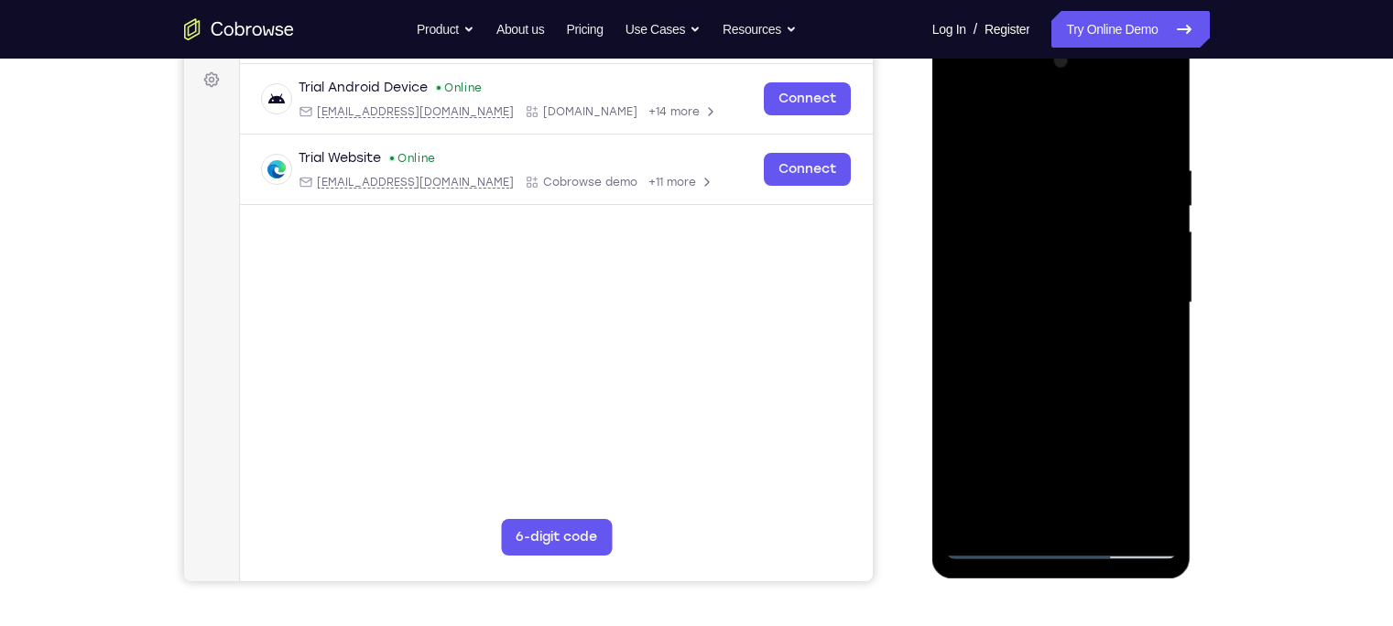
click at [1093, 264] on div at bounding box center [1061, 303] width 231 height 513
drag, startPoint x: 1093, startPoint y: 298, endPoint x: 1089, endPoint y: 385, distance: 87.1
click at [1089, 385] on div at bounding box center [1061, 303] width 231 height 513
click at [1089, 154] on div at bounding box center [1061, 303] width 231 height 513
click at [1079, 227] on div at bounding box center [1061, 303] width 231 height 513
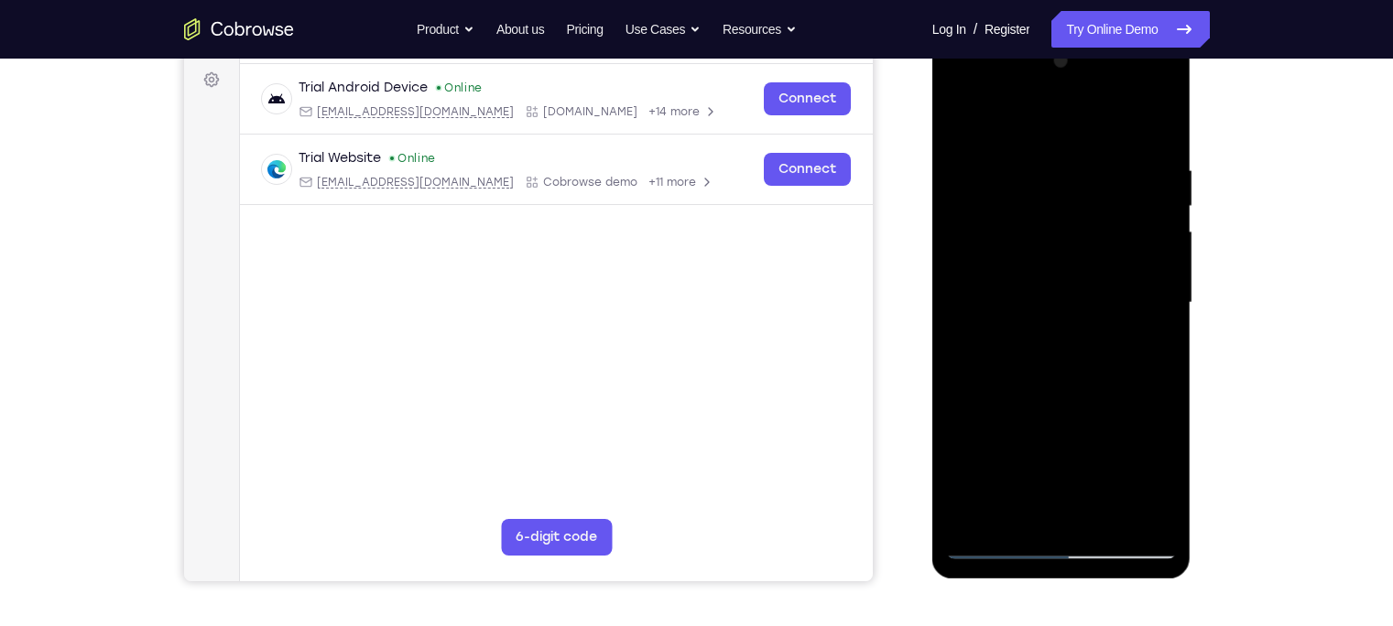
click at [1055, 415] on div at bounding box center [1061, 303] width 231 height 513
click at [1161, 315] on div at bounding box center [1061, 303] width 231 height 513
drag, startPoint x: 1161, startPoint y: 315, endPoint x: 1020, endPoint y: 345, distance: 144.2
click at [1020, 345] on div at bounding box center [1061, 303] width 231 height 513
drag, startPoint x: 1158, startPoint y: 289, endPoint x: 965, endPoint y: 288, distance: 193.2
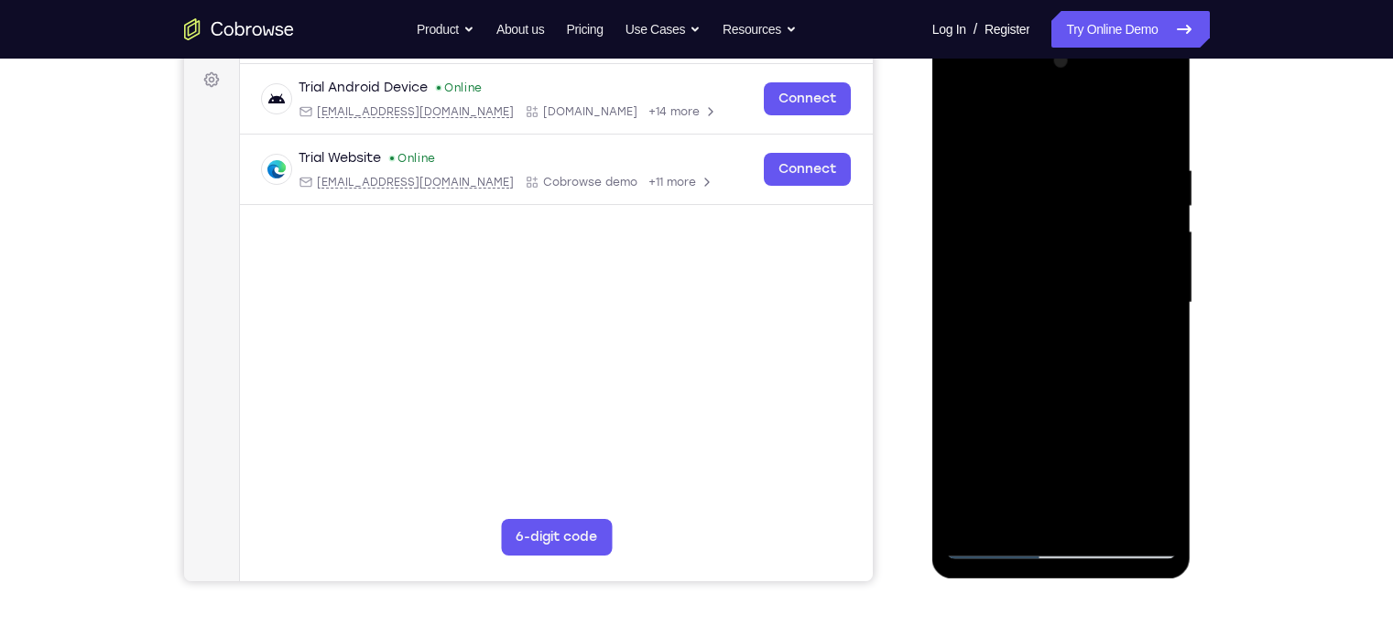
click at [965, 288] on div at bounding box center [1061, 303] width 231 height 513
click at [1158, 277] on div at bounding box center [1061, 303] width 231 height 513
click at [1164, 121] on div at bounding box center [1061, 303] width 231 height 513
click at [1013, 519] on div at bounding box center [1061, 303] width 231 height 513
click at [1052, 115] on div at bounding box center [1061, 303] width 231 height 513
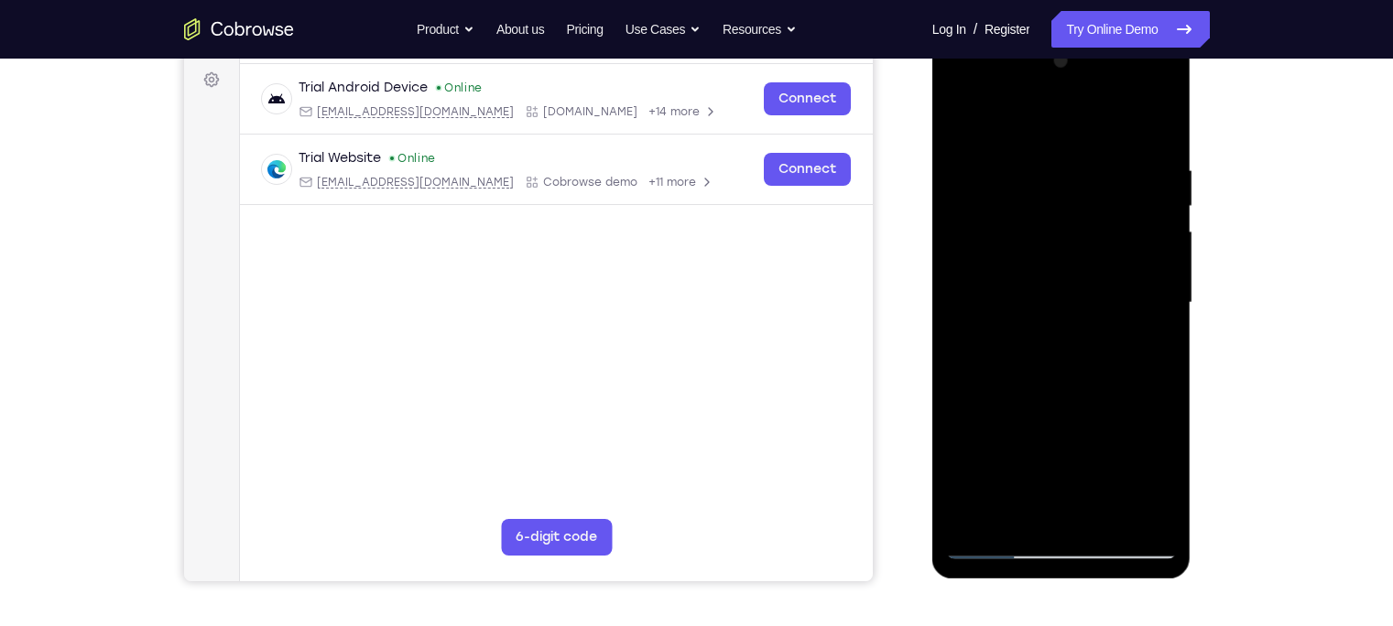
click at [1029, 205] on div at bounding box center [1061, 303] width 231 height 513
drag, startPoint x: 1095, startPoint y: 389, endPoint x: 1119, endPoint y: 248, distance: 143.0
click at [1119, 248] on div at bounding box center [1061, 303] width 231 height 513
click at [1155, 260] on div at bounding box center [1061, 303] width 231 height 513
drag, startPoint x: 1123, startPoint y: 298, endPoint x: 1129, endPoint y: 223, distance: 74.5
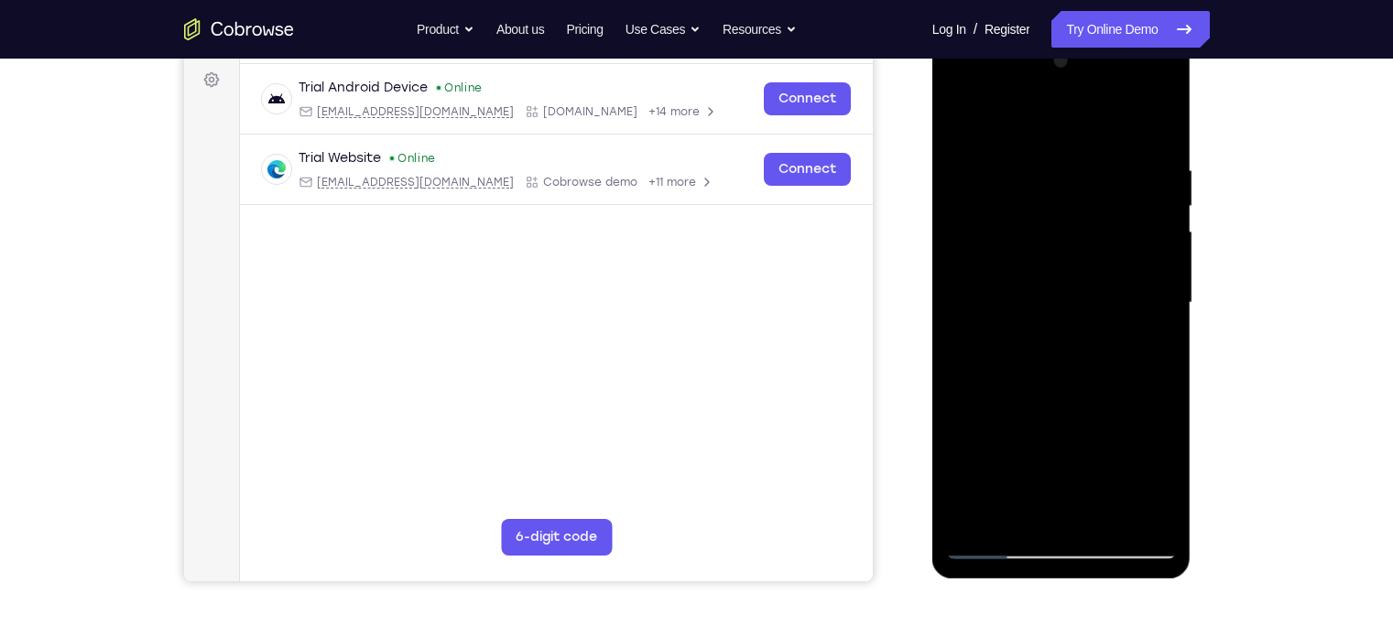
click at [1129, 223] on div at bounding box center [1061, 303] width 231 height 513
click at [986, 344] on div at bounding box center [1061, 303] width 231 height 513
drag, startPoint x: 1092, startPoint y: 408, endPoint x: 1134, endPoint y: 175, distance: 236.4
click at [1134, 175] on div at bounding box center [1061, 303] width 231 height 513
click at [1148, 192] on div at bounding box center [1061, 303] width 231 height 513
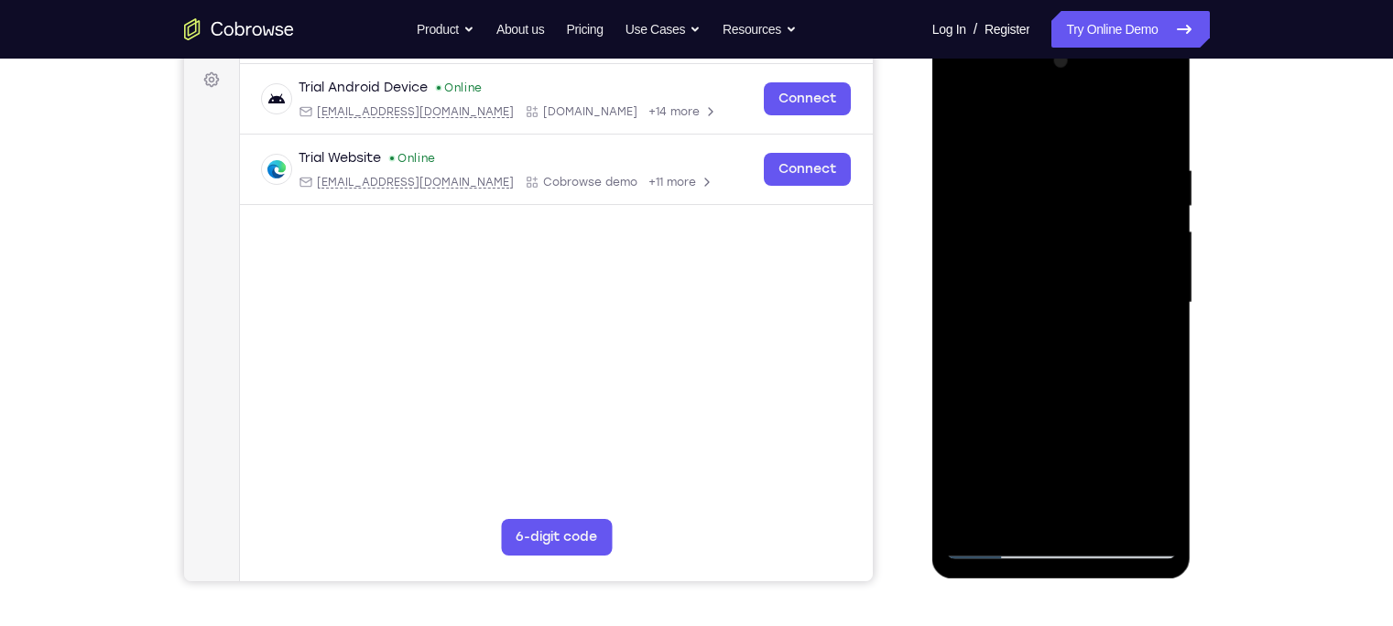
click at [1163, 212] on div at bounding box center [1061, 303] width 231 height 513
click at [1160, 214] on div at bounding box center [1061, 303] width 231 height 513
click at [960, 209] on div at bounding box center [1061, 303] width 231 height 513
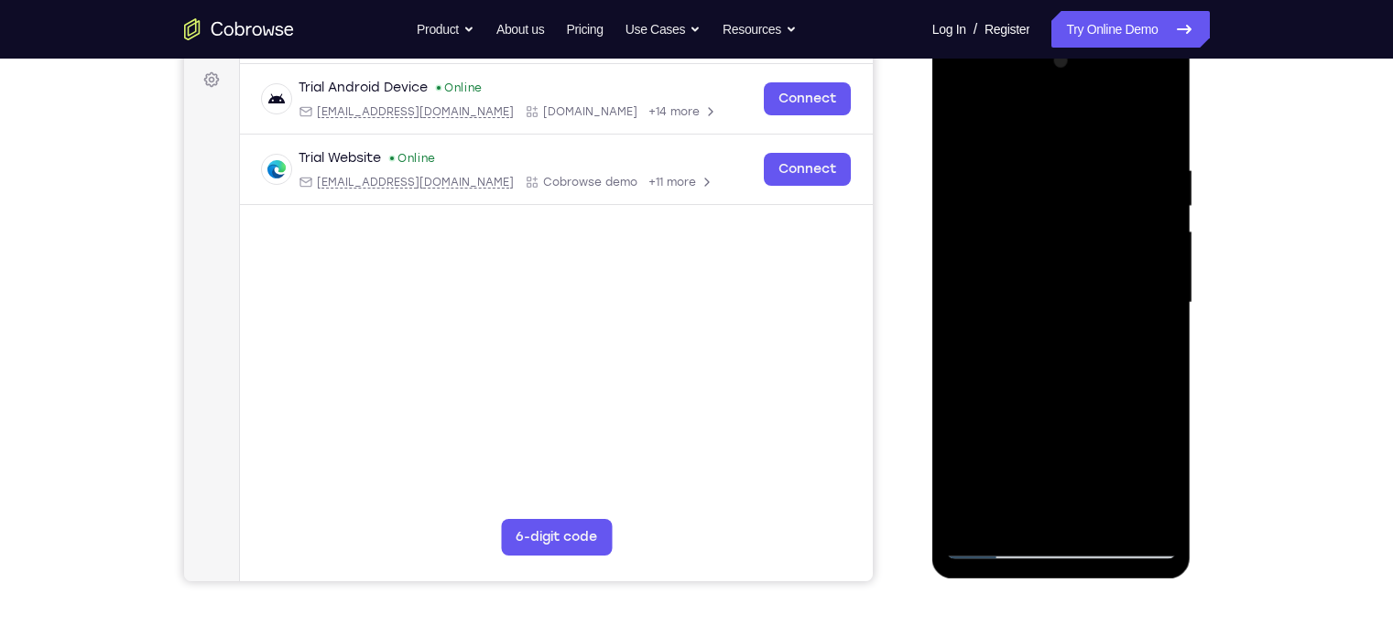
click at [960, 209] on div at bounding box center [1061, 303] width 231 height 513
click at [961, 117] on div at bounding box center [1061, 303] width 231 height 513
drag, startPoint x: 1073, startPoint y: 373, endPoint x: 1083, endPoint y: 270, distance: 103.1
click at [1083, 270] on div at bounding box center [1061, 303] width 231 height 513
click at [1068, 358] on div at bounding box center [1061, 303] width 231 height 513
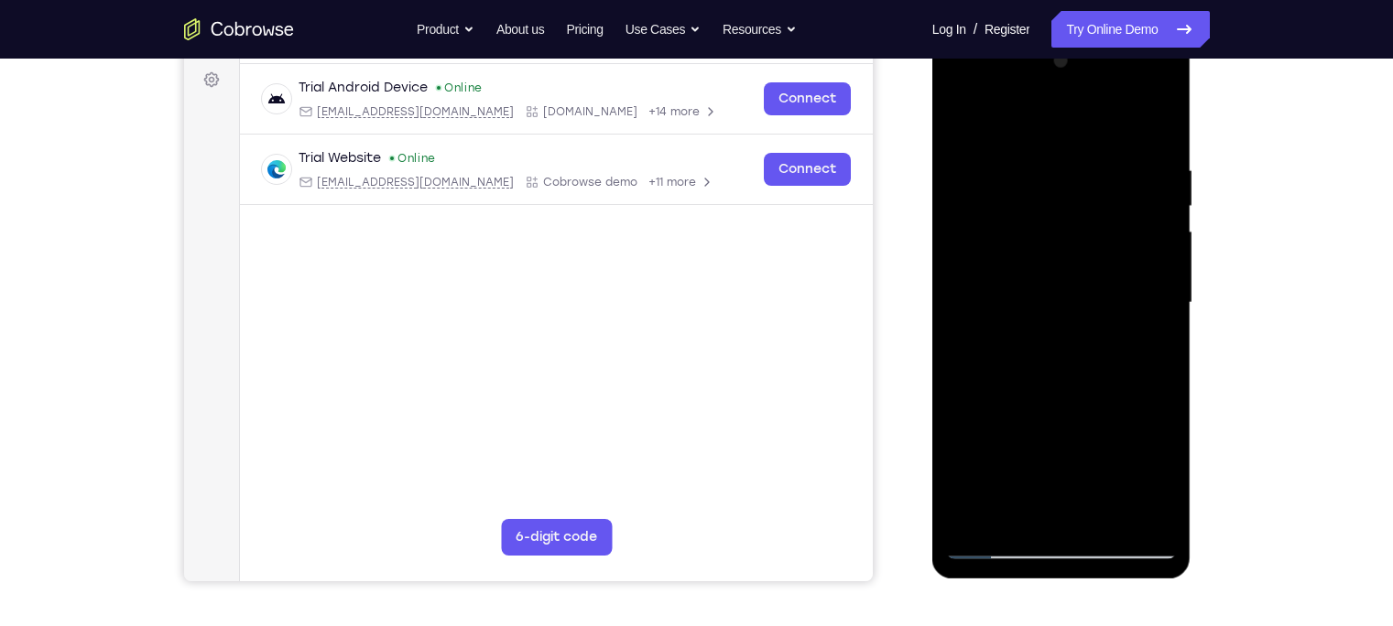
drag, startPoint x: 1148, startPoint y: 215, endPoint x: 1140, endPoint y: 273, distance: 58.3
click at [1140, 273] on div at bounding box center [1061, 303] width 231 height 513
click at [1163, 257] on div at bounding box center [1061, 303] width 231 height 513
click at [1163, 268] on div at bounding box center [1061, 303] width 231 height 513
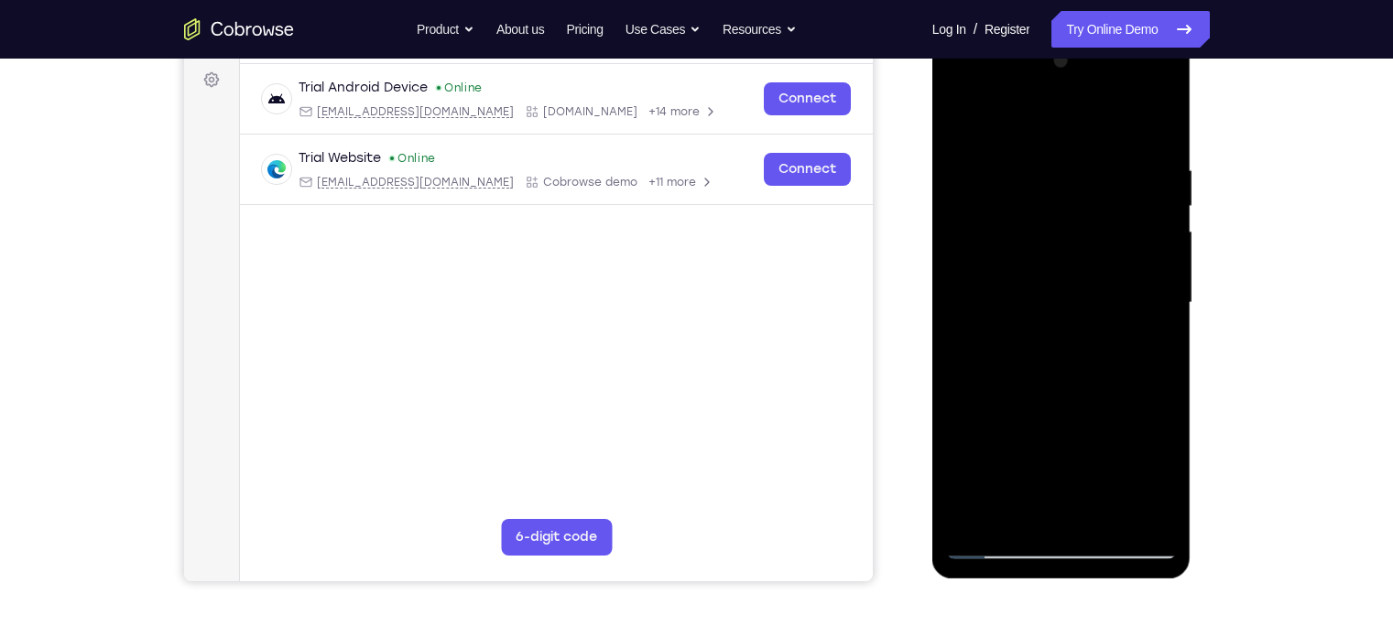
click at [1170, 266] on div at bounding box center [1061, 303] width 231 height 513
click at [1161, 266] on div at bounding box center [1061, 303] width 231 height 513
click at [966, 114] on div at bounding box center [1061, 303] width 231 height 513
click at [1000, 392] on div at bounding box center [1061, 303] width 231 height 513
click at [1168, 254] on div at bounding box center [1061, 303] width 231 height 513
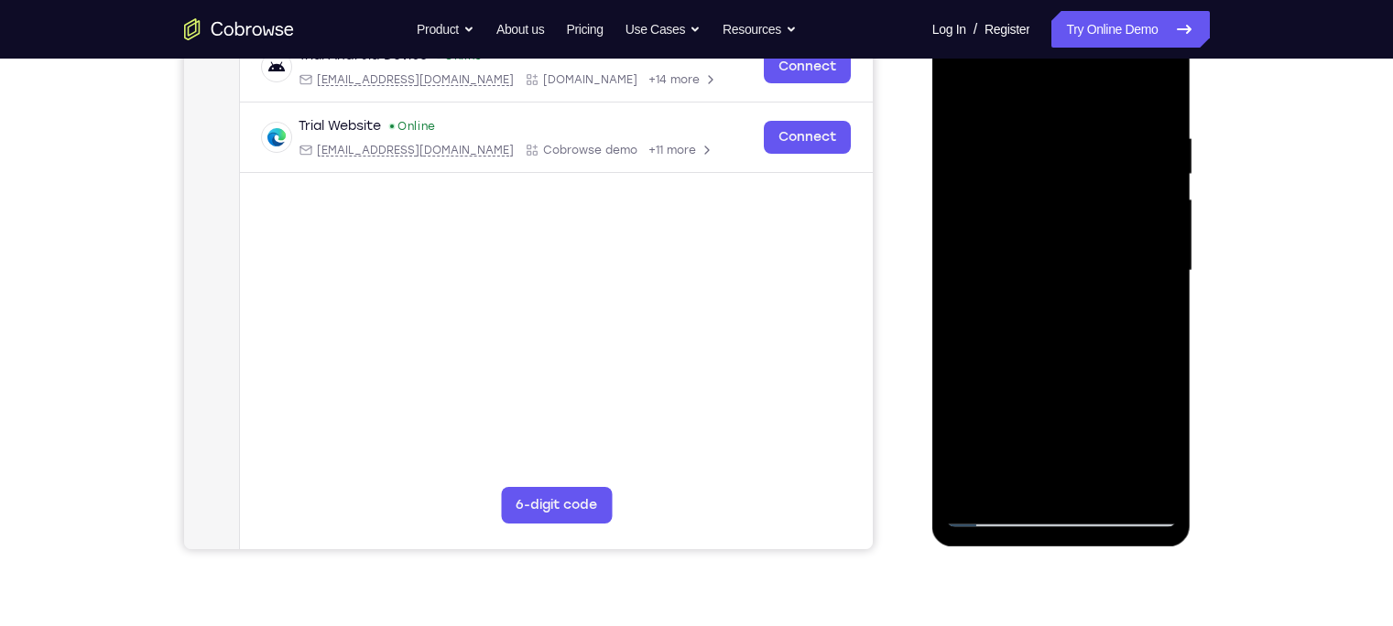
scroll to position [286, 0]
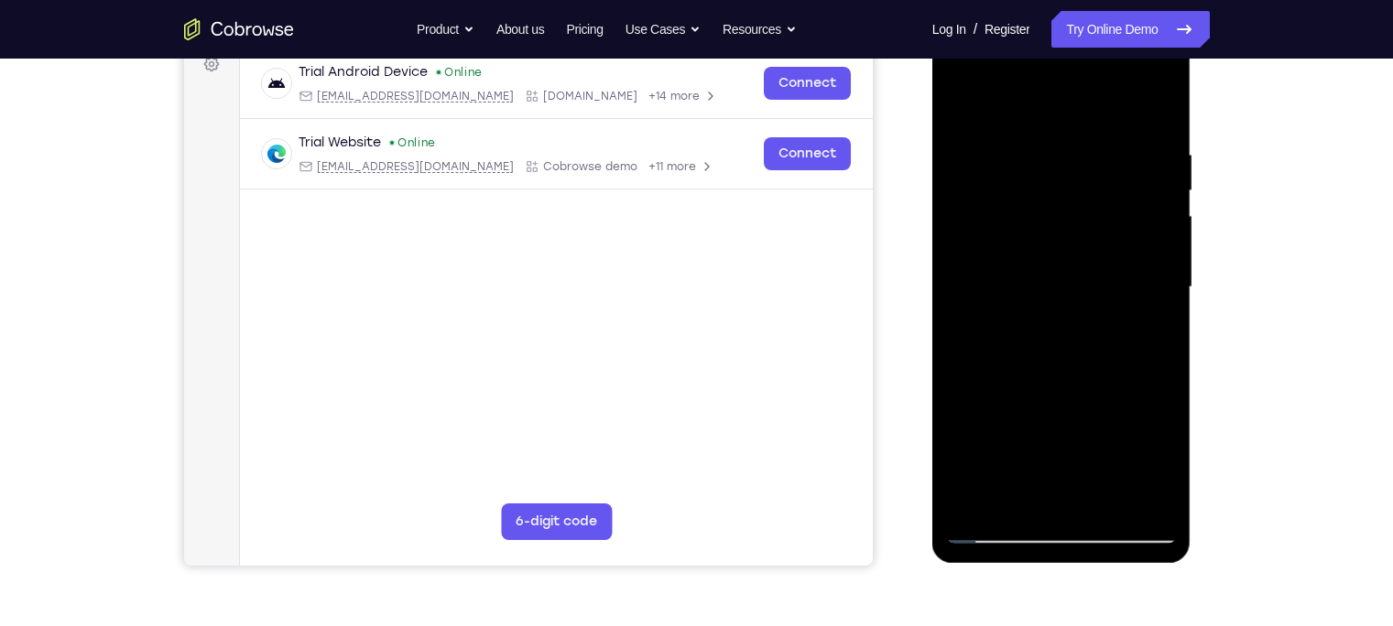
click at [1167, 240] on div at bounding box center [1061, 287] width 231 height 513
click at [963, 102] on div at bounding box center [1061, 287] width 231 height 513
click at [1082, 399] on div at bounding box center [1061, 287] width 231 height 513
click at [1161, 246] on div at bounding box center [1061, 287] width 231 height 513
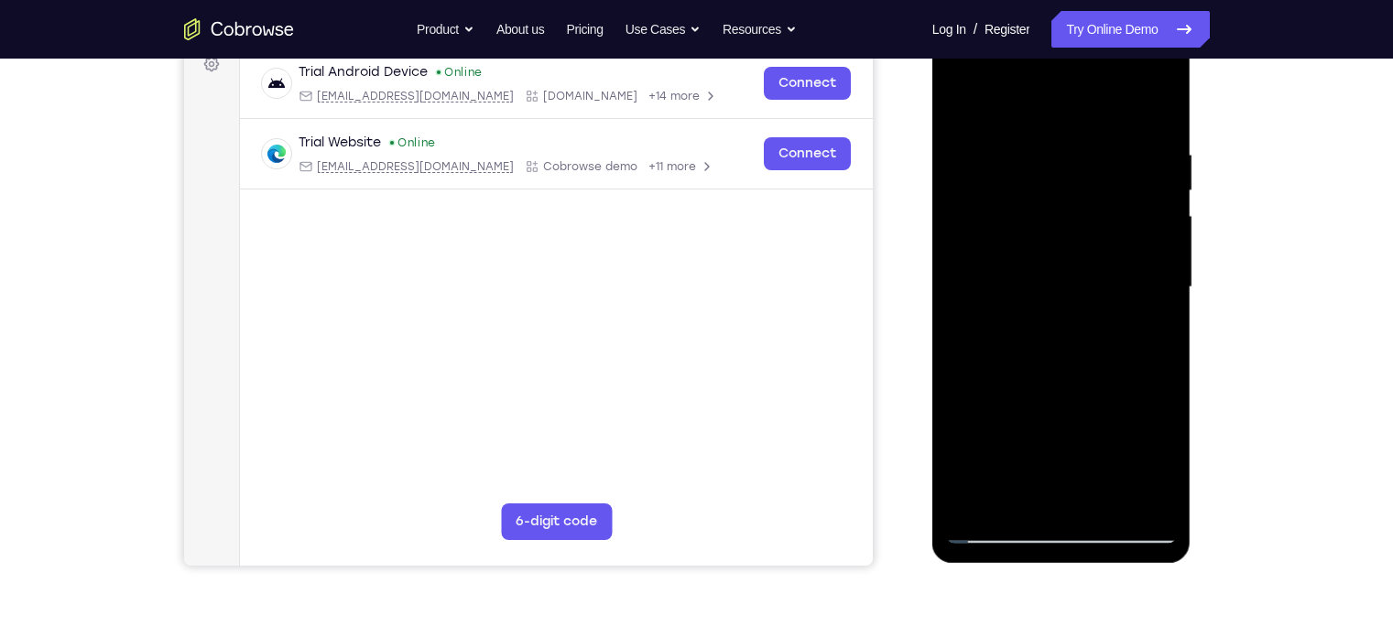
click at [1161, 246] on div at bounding box center [1061, 287] width 231 height 513
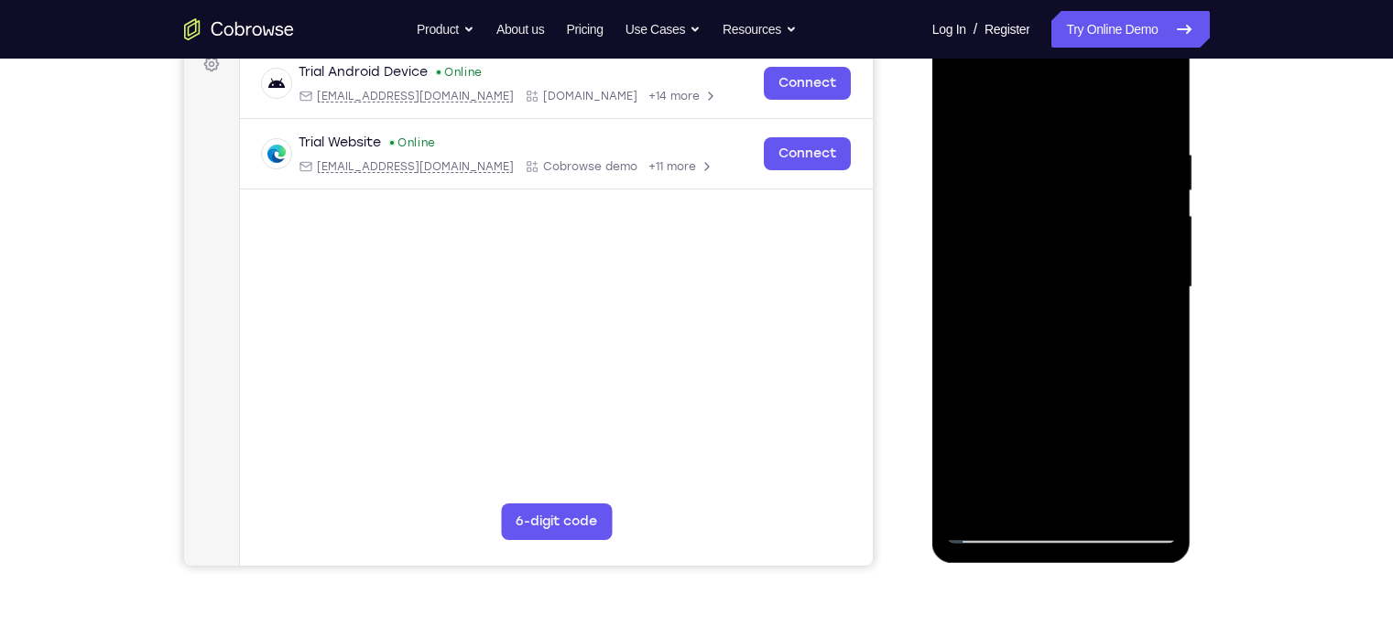
click at [964, 99] on div at bounding box center [1061, 287] width 231 height 513
click at [999, 245] on div at bounding box center [1061, 287] width 231 height 513
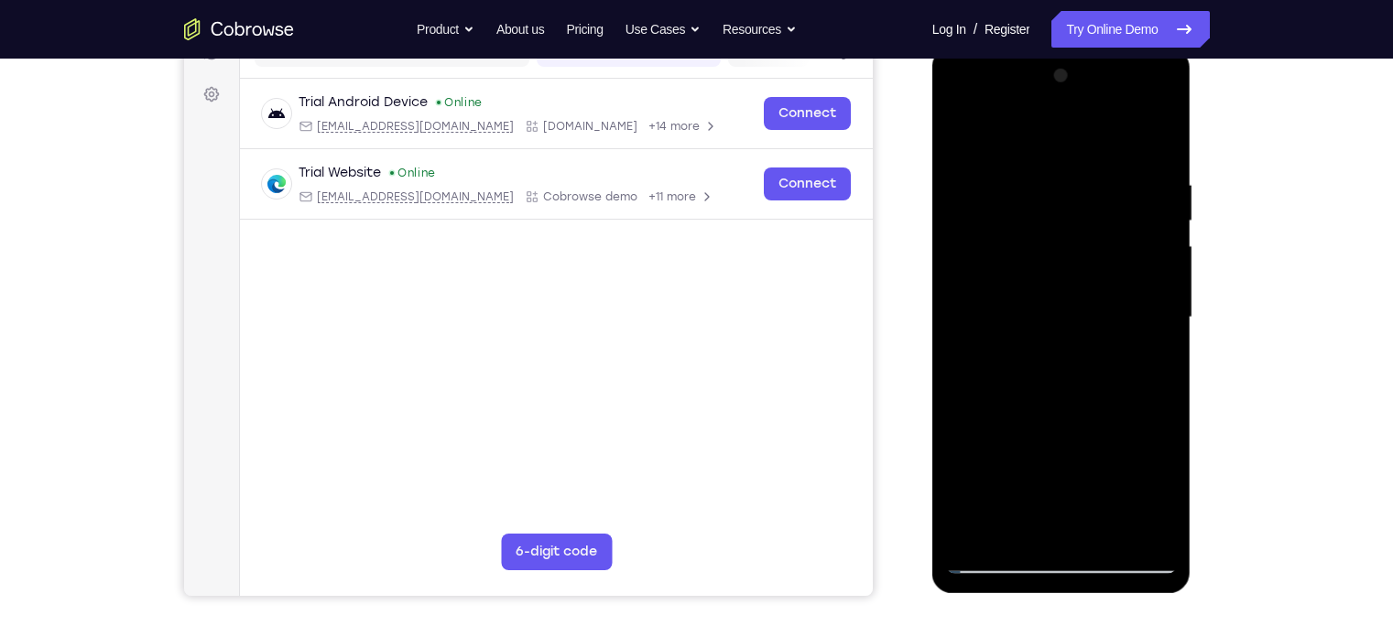
scroll to position [255, 0]
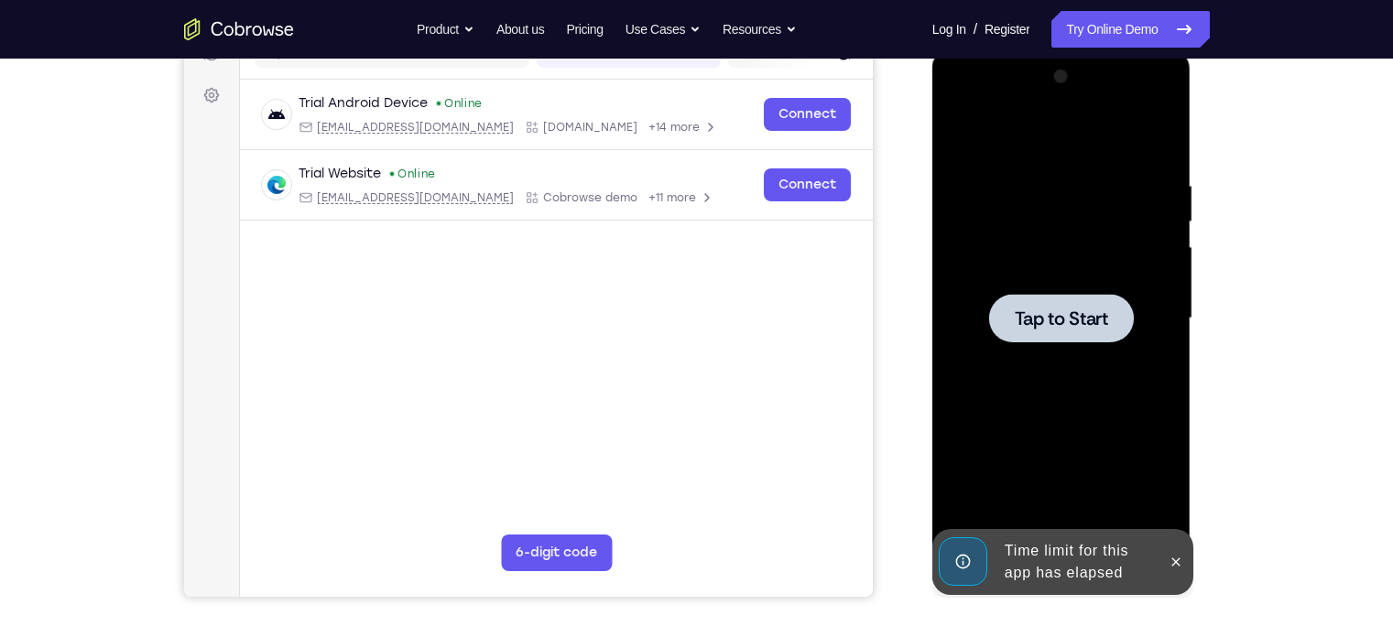
click at [1164, 289] on div at bounding box center [1061, 318] width 231 height 513
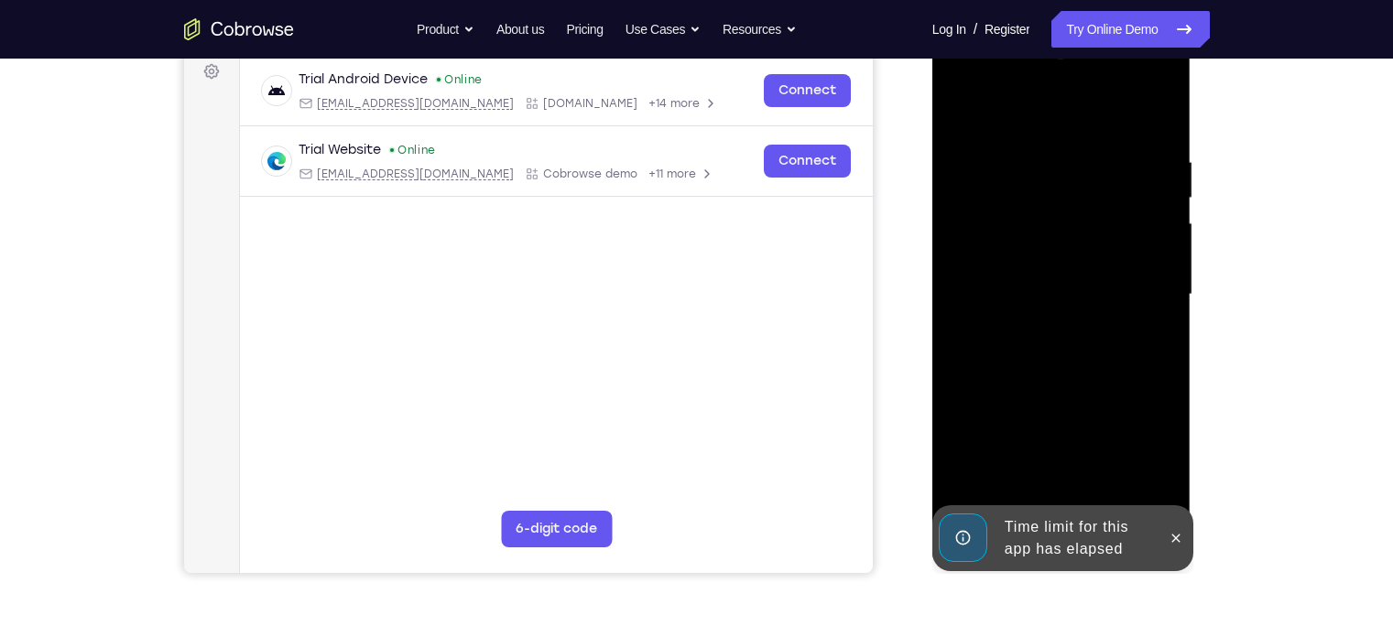
scroll to position [279, 0]
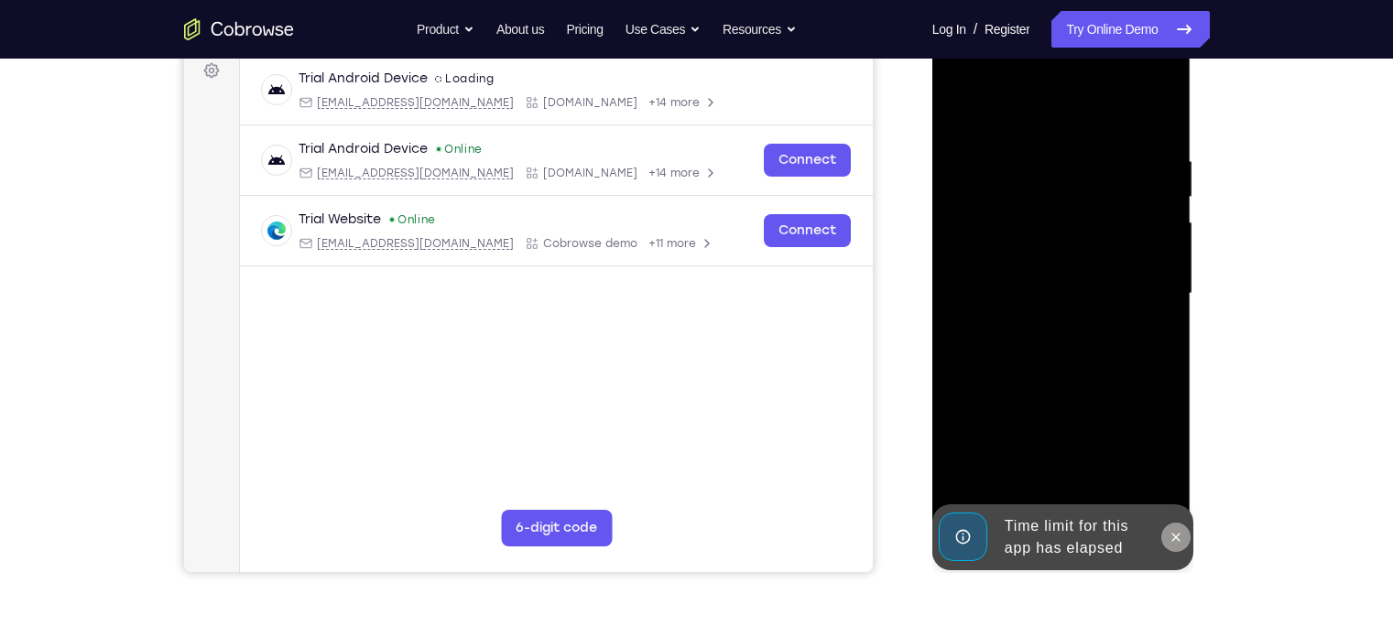
click at [1186, 535] on button at bounding box center [1175, 537] width 29 height 29
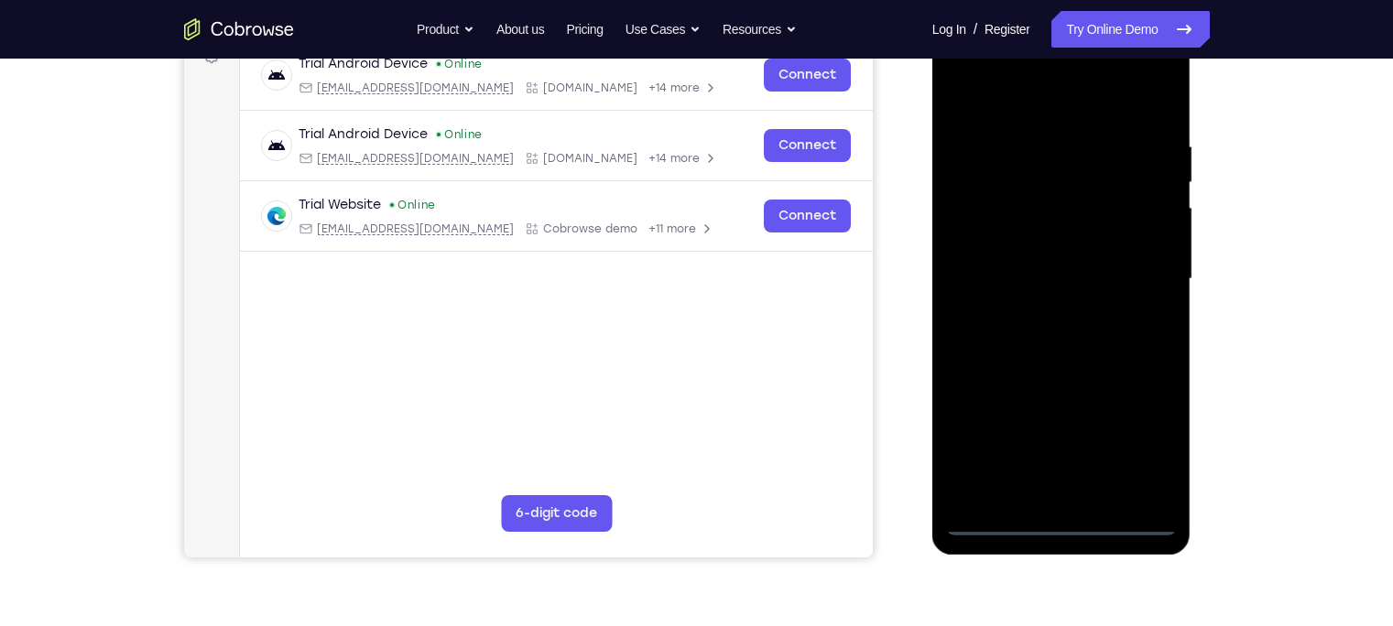
scroll to position [295, 0]
click at [1058, 518] on div at bounding box center [1061, 278] width 231 height 513
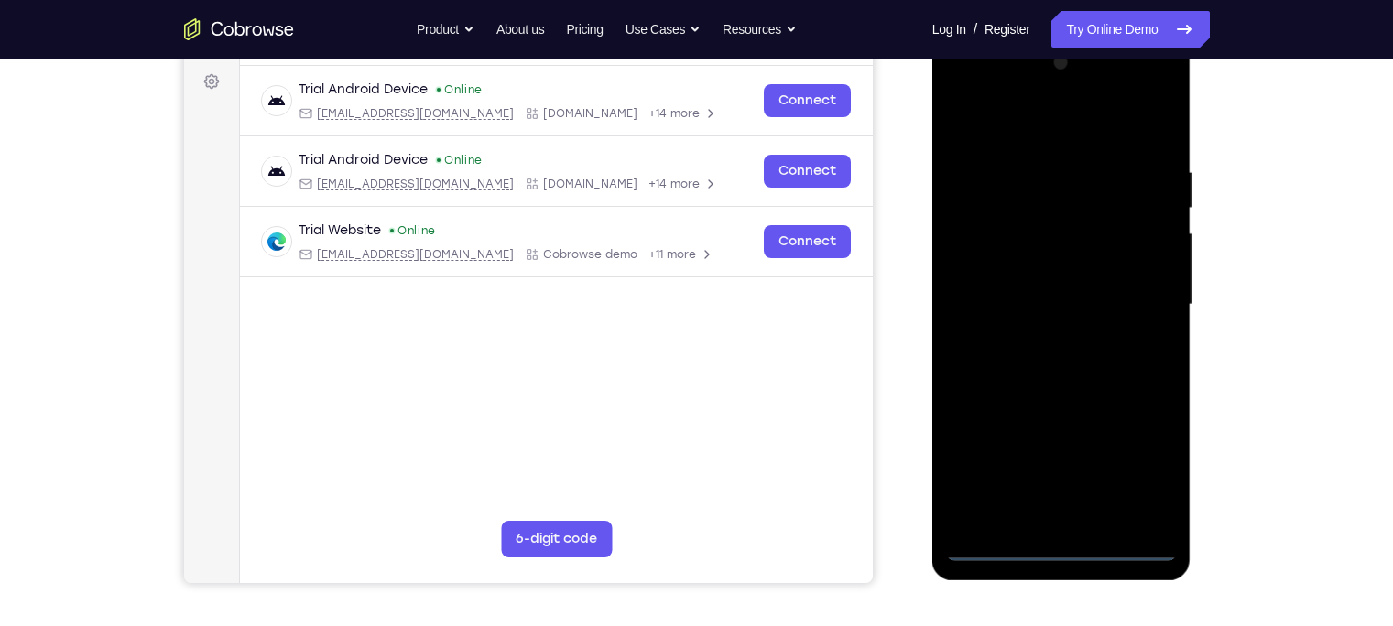
click at [1139, 464] on div at bounding box center [1061, 305] width 231 height 513
click at [962, 92] on div at bounding box center [1061, 305] width 231 height 513
click at [1132, 283] on div at bounding box center [1061, 305] width 231 height 513
click at [1039, 337] on div at bounding box center [1061, 305] width 231 height 513
click at [1041, 276] on div at bounding box center [1061, 305] width 231 height 513
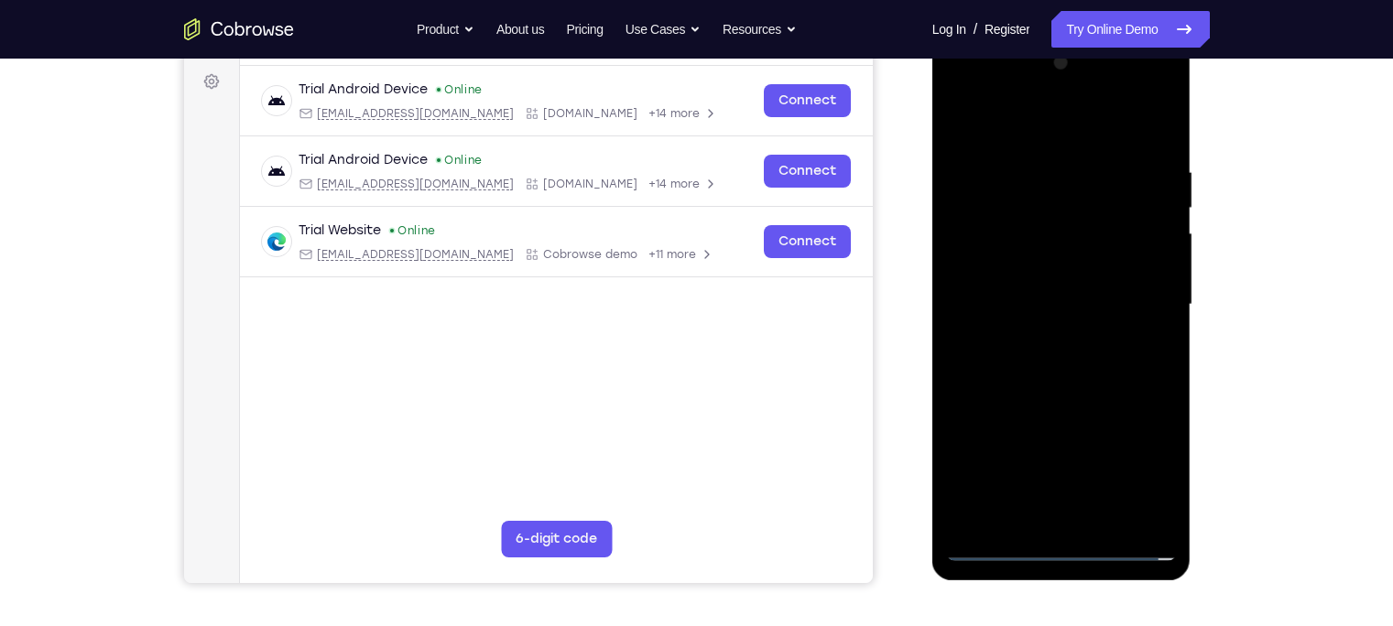
click at [1039, 267] on div at bounding box center [1061, 305] width 231 height 513
click at [1013, 304] on div at bounding box center [1061, 305] width 231 height 513
click at [1012, 358] on div at bounding box center [1061, 305] width 231 height 513
click at [1050, 354] on div at bounding box center [1061, 305] width 231 height 513
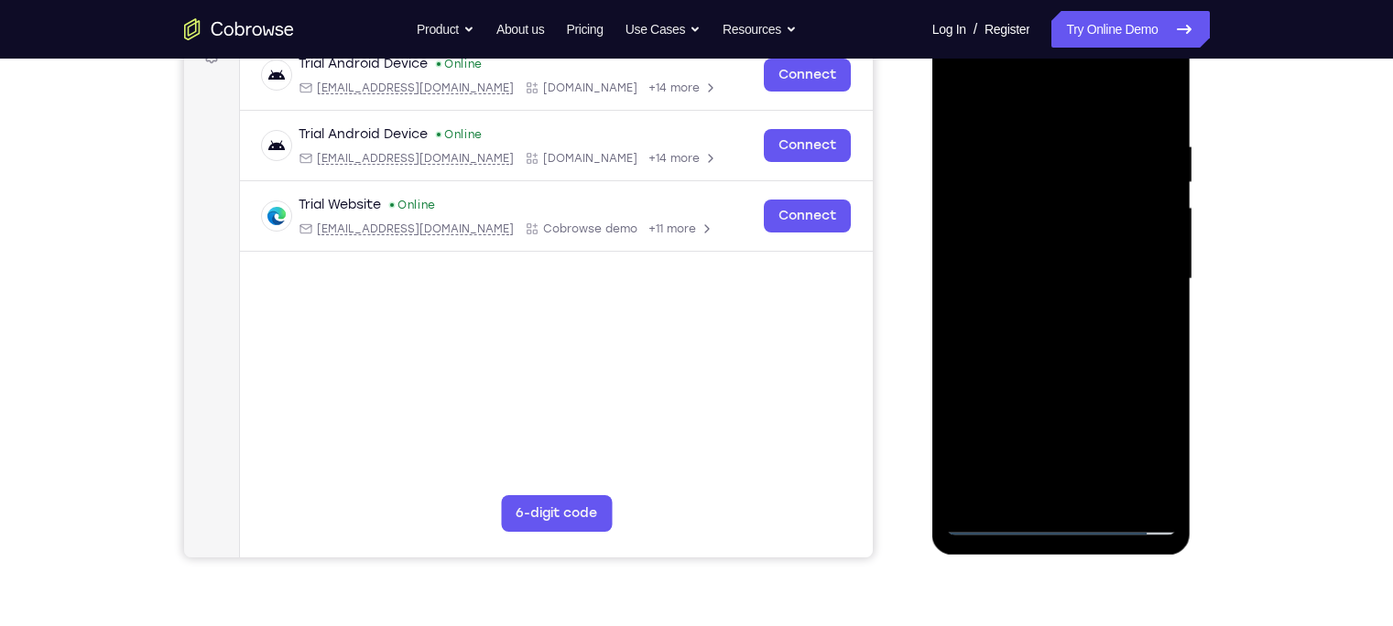
scroll to position [293, 0]
click at [1083, 371] on div at bounding box center [1061, 280] width 231 height 513
drag, startPoint x: 1093, startPoint y: 450, endPoint x: 1094, endPoint y: 335, distance: 114.5
click at [1094, 335] on div at bounding box center [1061, 280] width 231 height 513
click at [1161, 256] on div at bounding box center [1061, 280] width 231 height 513
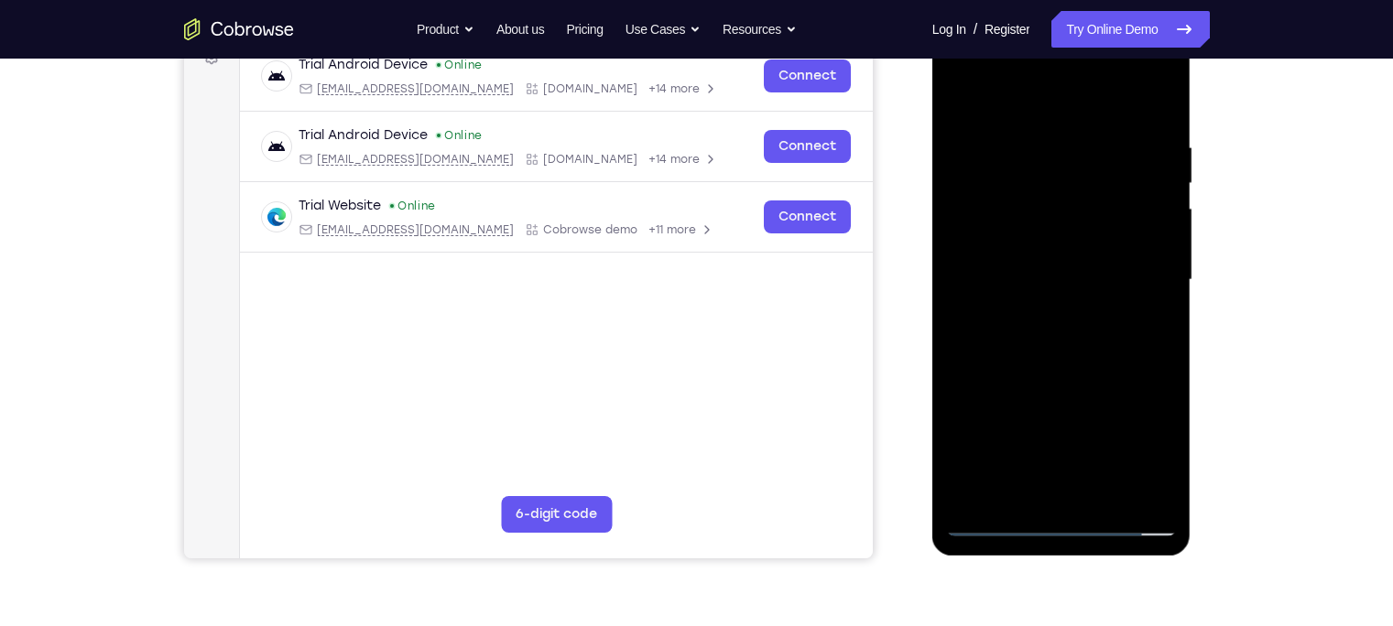
click at [1161, 253] on div at bounding box center [1061, 280] width 231 height 513
drag, startPoint x: 1136, startPoint y: 359, endPoint x: 1137, endPoint y: 187, distance: 172.2
click at [1137, 187] on div at bounding box center [1061, 280] width 231 height 513
click at [1104, 498] on div at bounding box center [1061, 280] width 231 height 513
click at [1082, 372] on div at bounding box center [1061, 280] width 231 height 513
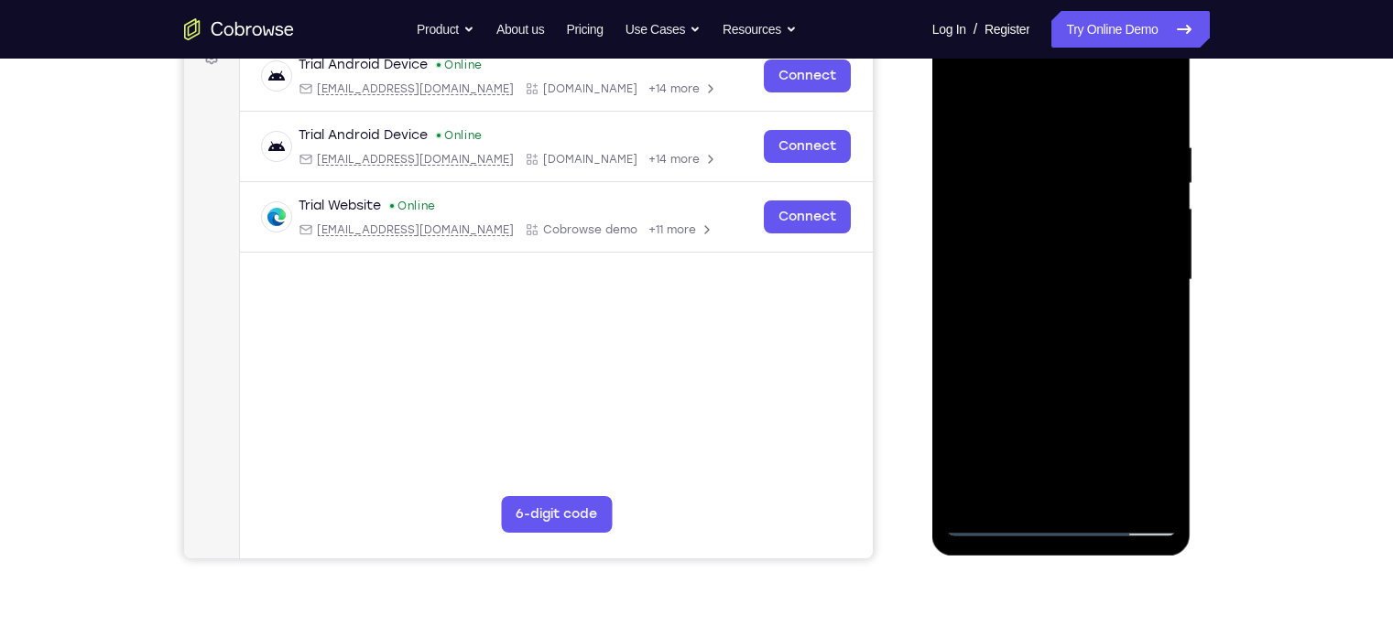
click at [965, 93] on div at bounding box center [1061, 280] width 231 height 513
drag, startPoint x: 1059, startPoint y: 416, endPoint x: 1082, endPoint y: 188, distance: 229.3
drag, startPoint x: 1082, startPoint y: 188, endPoint x: 1118, endPoint y: 272, distance: 91.5
click at [1118, 272] on div at bounding box center [1061, 280] width 231 height 513
click at [980, 495] on div at bounding box center [1061, 280] width 231 height 513
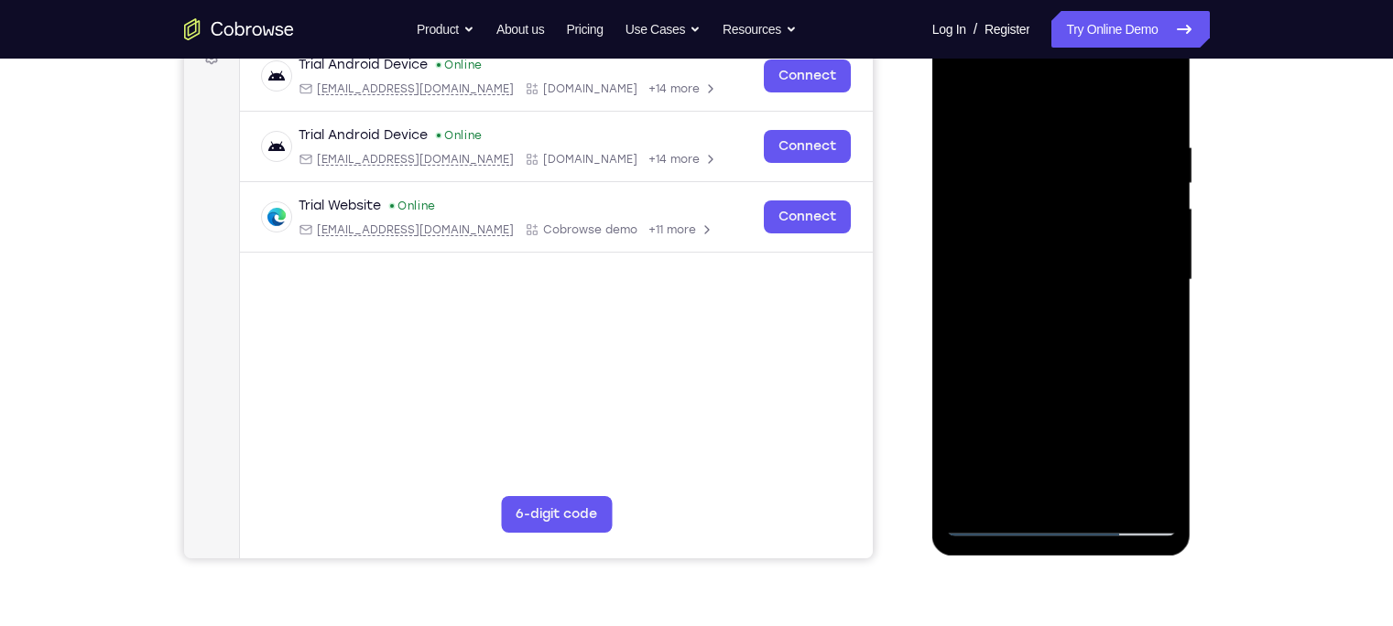
click at [980, 495] on div at bounding box center [1061, 280] width 231 height 513
click at [985, 492] on div at bounding box center [1061, 280] width 231 height 513
click at [1103, 492] on div at bounding box center [1061, 280] width 231 height 513
drag, startPoint x: 1047, startPoint y: 254, endPoint x: 1038, endPoint y: 301, distance: 48.5
click at [1038, 301] on div at bounding box center [1061, 280] width 231 height 513
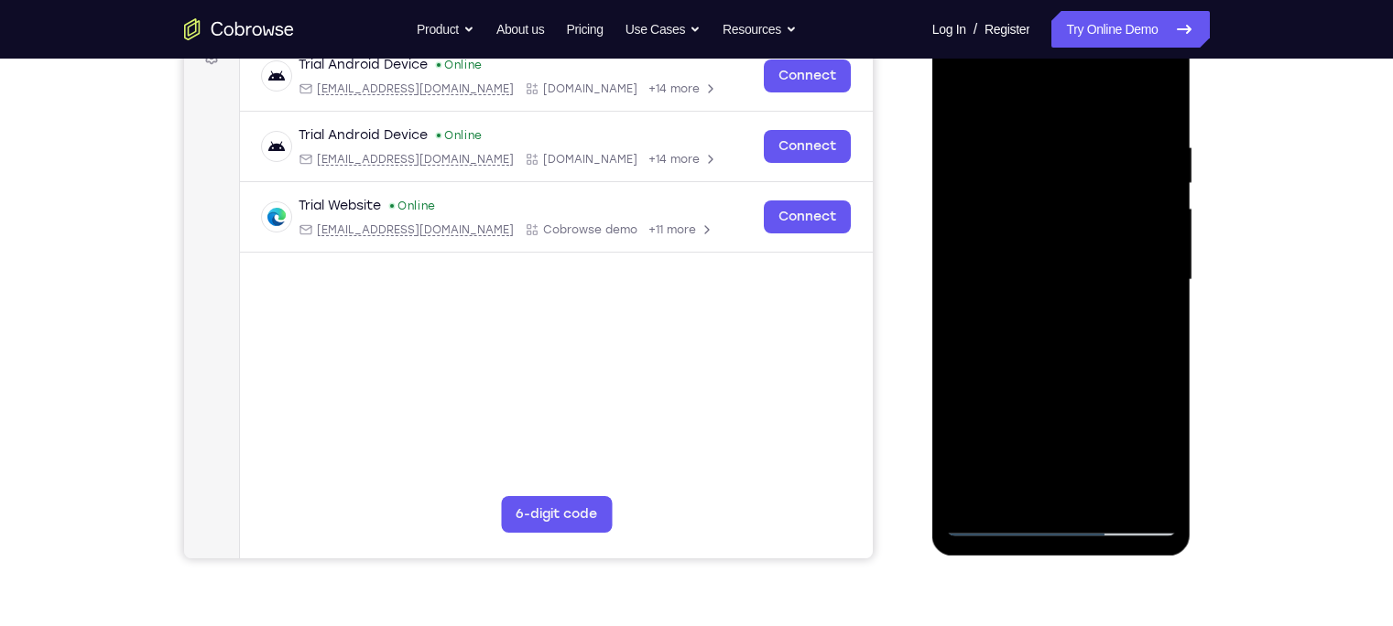
click at [993, 147] on div at bounding box center [1061, 280] width 231 height 513
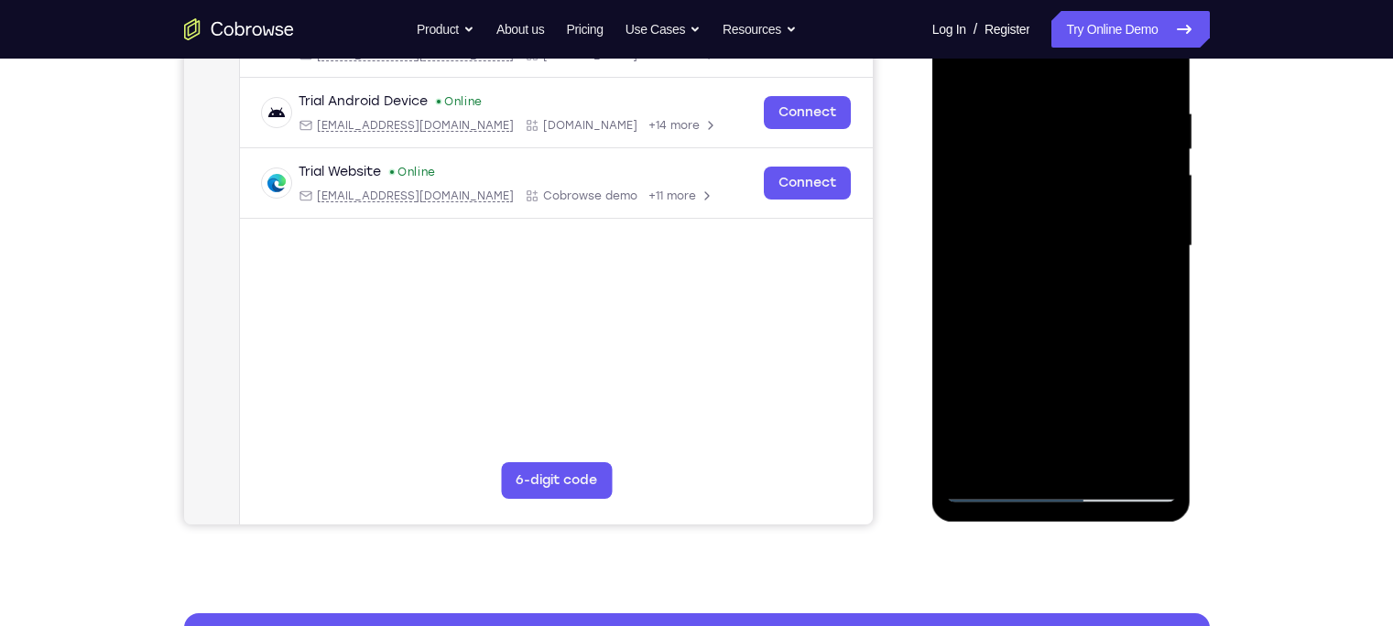
scroll to position [328, 0]
click at [1071, 452] on div at bounding box center [1061, 245] width 231 height 513
click at [972, 111] on div at bounding box center [1061, 245] width 231 height 513
click at [1157, 62] on div at bounding box center [1061, 245] width 231 height 513
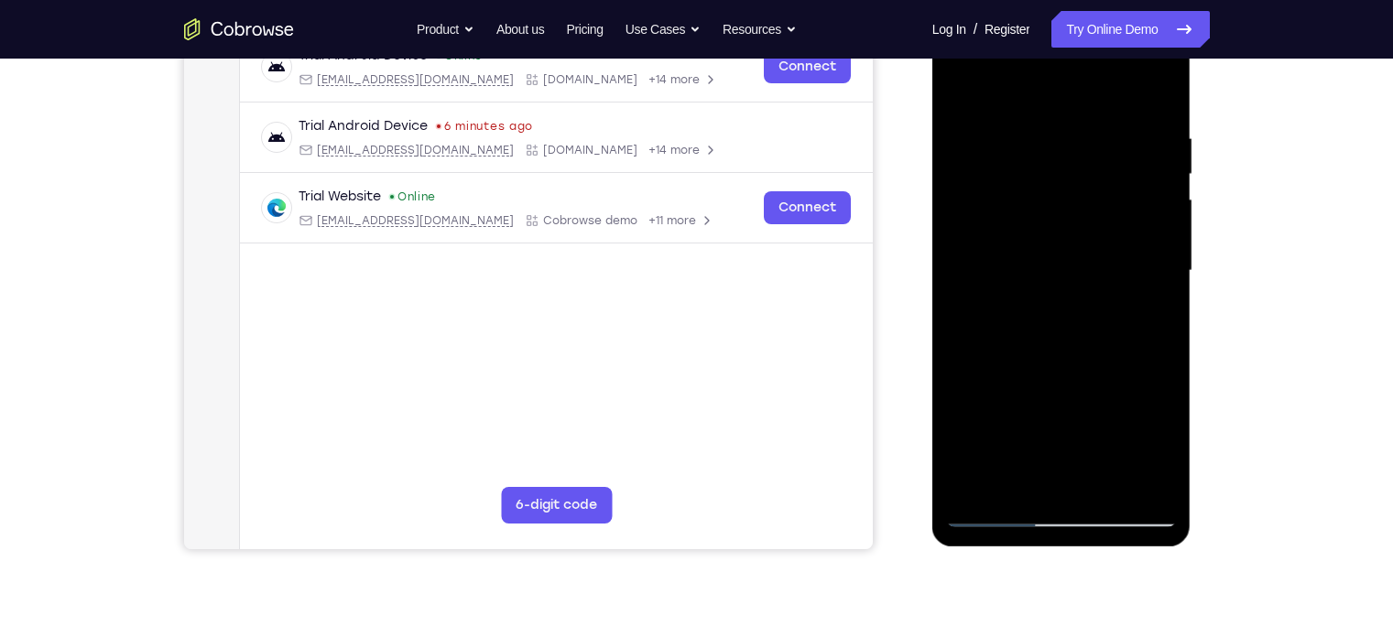
click at [964, 85] on div at bounding box center [1061, 271] width 231 height 513
drag, startPoint x: 1041, startPoint y: 378, endPoint x: 1063, endPoint y: 174, distance: 205.4
click at [1063, 174] on div at bounding box center [1061, 271] width 231 height 513
drag, startPoint x: 1060, startPoint y: 422, endPoint x: 1078, endPoint y: 225, distance: 197.7
click at [1077, 243] on div at bounding box center [1061, 271] width 231 height 513
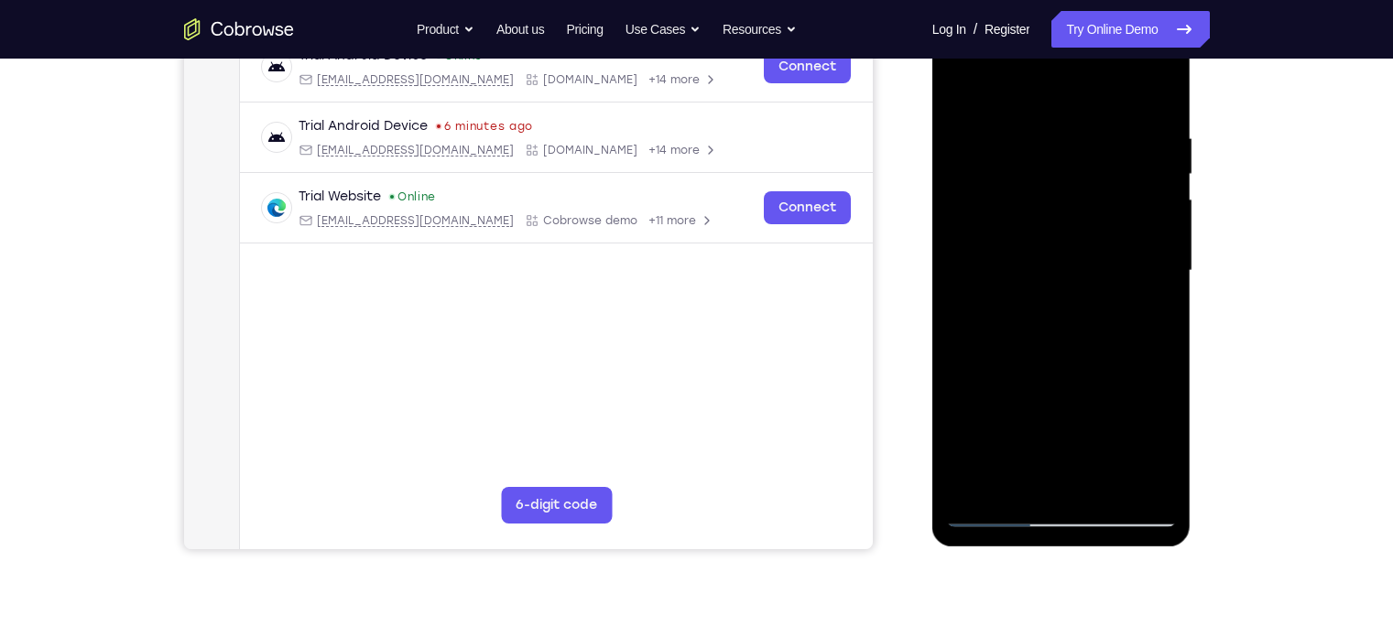
drag, startPoint x: 1069, startPoint y: 421, endPoint x: 1098, endPoint y: 187, distance: 236.3
click at [1098, 187] on div at bounding box center [1061, 271] width 231 height 513
drag, startPoint x: 1048, startPoint y: 425, endPoint x: 1080, endPoint y: 282, distance: 146.4
click at [1080, 282] on div at bounding box center [1061, 271] width 231 height 513
drag, startPoint x: 1089, startPoint y: 347, endPoint x: 1106, endPoint y: 206, distance: 142.1
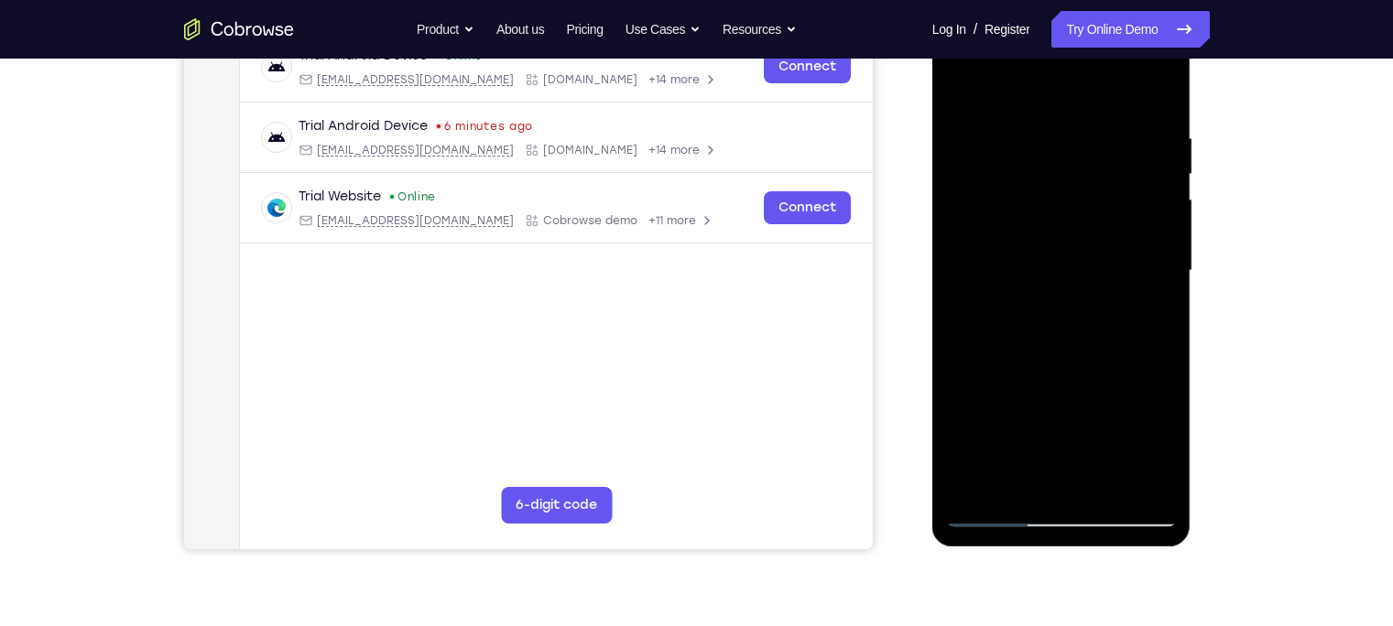
click at [1106, 206] on div at bounding box center [1061, 271] width 231 height 513
click at [1116, 193] on div at bounding box center [1061, 271] width 231 height 513
drag, startPoint x: 1068, startPoint y: 369, endPoint x: 1100, endPoint y: 198, distance: 174.2
click at [1100, 198] on div at bounding box center [1061, 271] width 231 height 513
drag, startPoint x: 1067, startPoint y: 378, endPoint x: 1096, endPoint y: 176, distance: 204.5
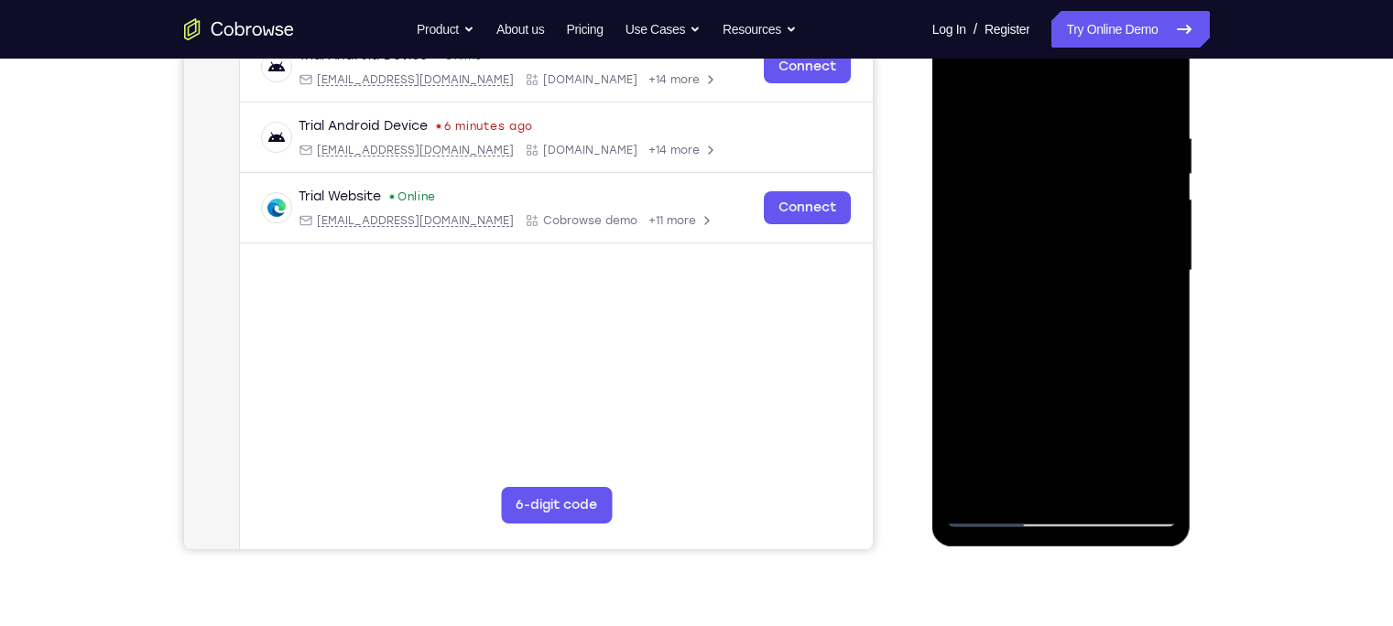
click at [1096, 176] on div at bounding box center [1061, 271] width 231 height 513
drag, startPoint x: 1082, startPoint y: 401, endPoint x: 1100, endPoint y: 200, distance: 202.3
click at [1100, 200] on div at bounding box center [1061, 271] width 231 height 513
drag, startPoint x: 1085, startPoint y: 393, endPoint x: 1089, endPoint y: 192, distance: 200.6
click at [1089, 192] on div at bounding box center [1061, 271] width 231 height 513
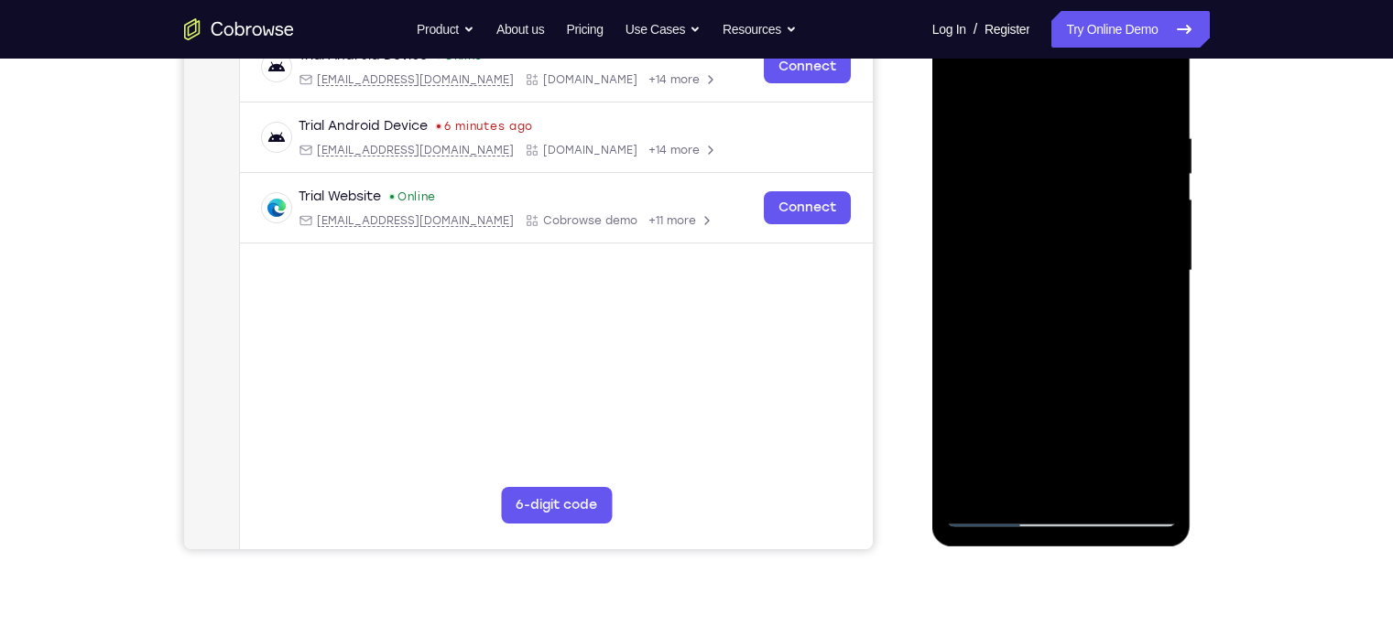
drag, startPoint x: 1071, startPoint y: 393, endPoint x: 1078, endPoint y: 129, distance: 263.8
click at [1078, 129] on div at bounding box center [1061, 271] width 231 height 513
drag, startPoint x: 1068, startPoint y: 386, endPoint x: 1076, endPoint y: 134, distance: 252.9
click at [1076, 134] on div at bounding box center [1061, 271] width 231 height 513
drag, startPoint x: 1074, startPoint y: 355, endPoint x: 1091, endPoint y: 146, distance: 210.4
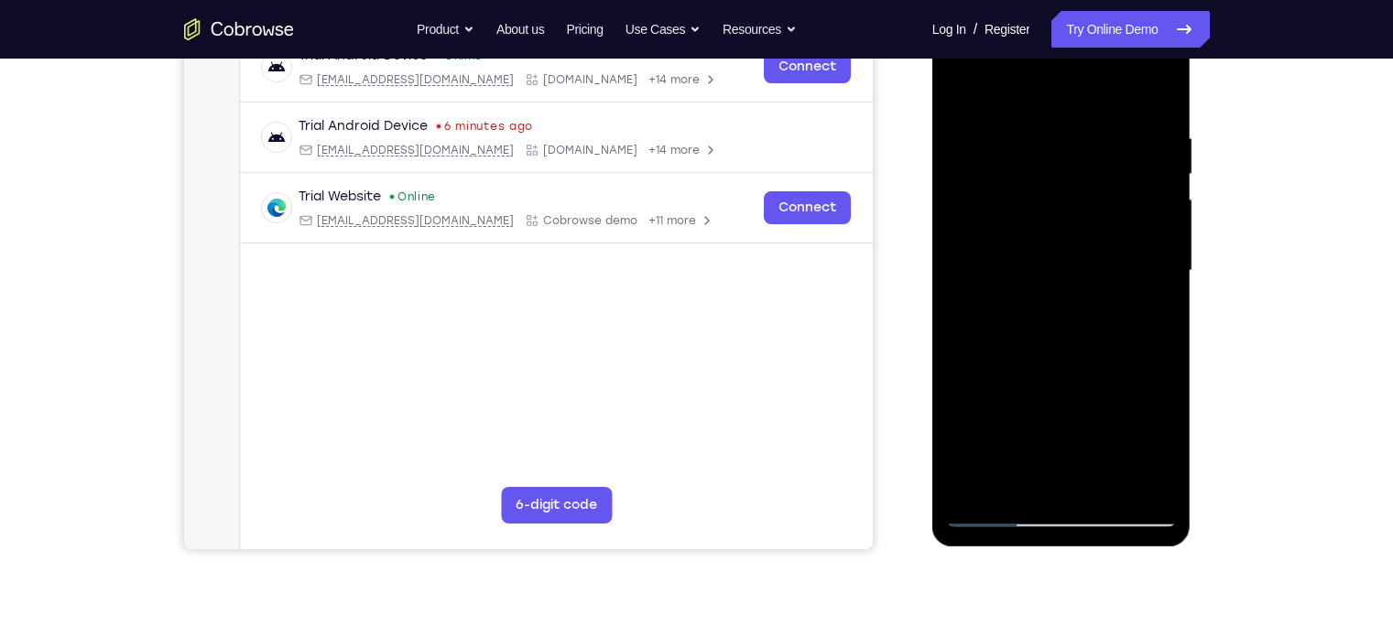
click at [1091, 146] on div at bounding box center [1061, 271] width 231 height 513
drag, startPoint x: 1090, startPoint y: 375, endPoint x: 1080, endPoint y: 190, distance: 185.3
click at [1080, 190] on div at bounding box center [1061, 271] width 231 height 513
drag, startPoint x: 1078, startPoint y: 395, endPoint x: 1089, endPoint y: 111, distance: 284.1
click at [1092, 119] on div at bounding box center [1061, 271] width 231 height 513
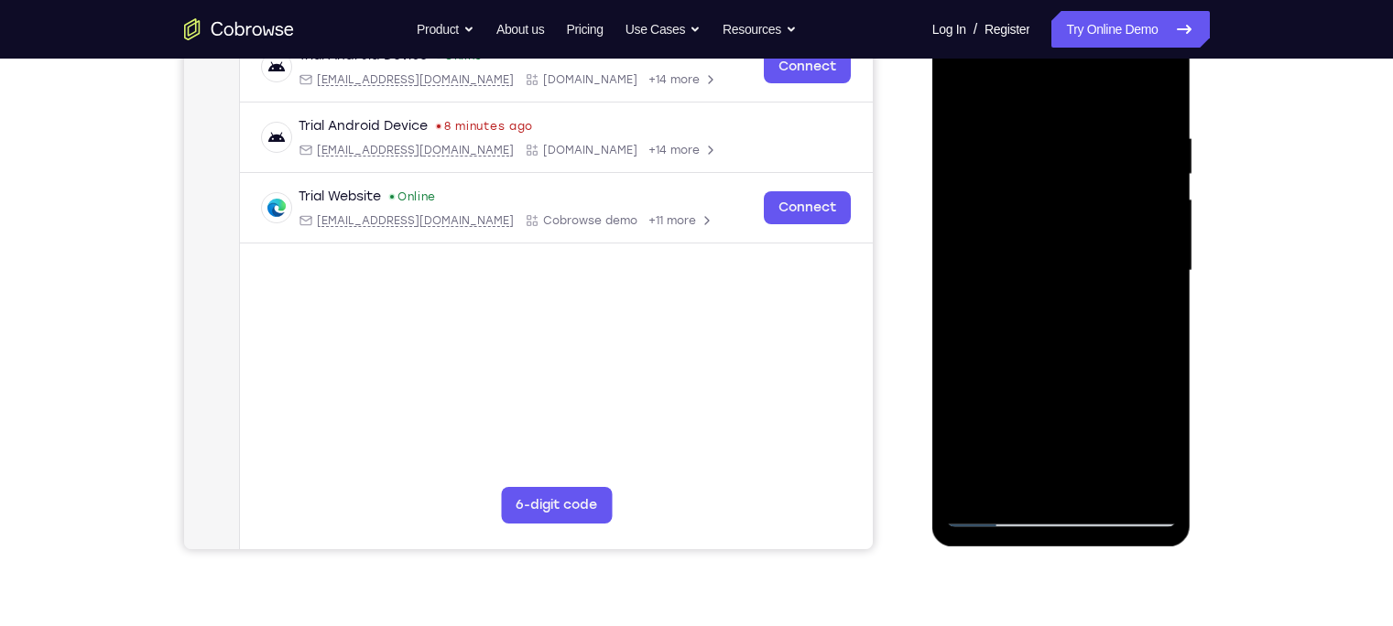
drag, startPoint x: 1125, startPoint y: 242, endPoint x: 1105, endPoint y: 343, distance: 103.6
click at [1105, 343] on div at bounding box center [1061, 271] width 231 height 513
click at [1162, 251] on div at bounding box center [1061, 271] width 231 height 513
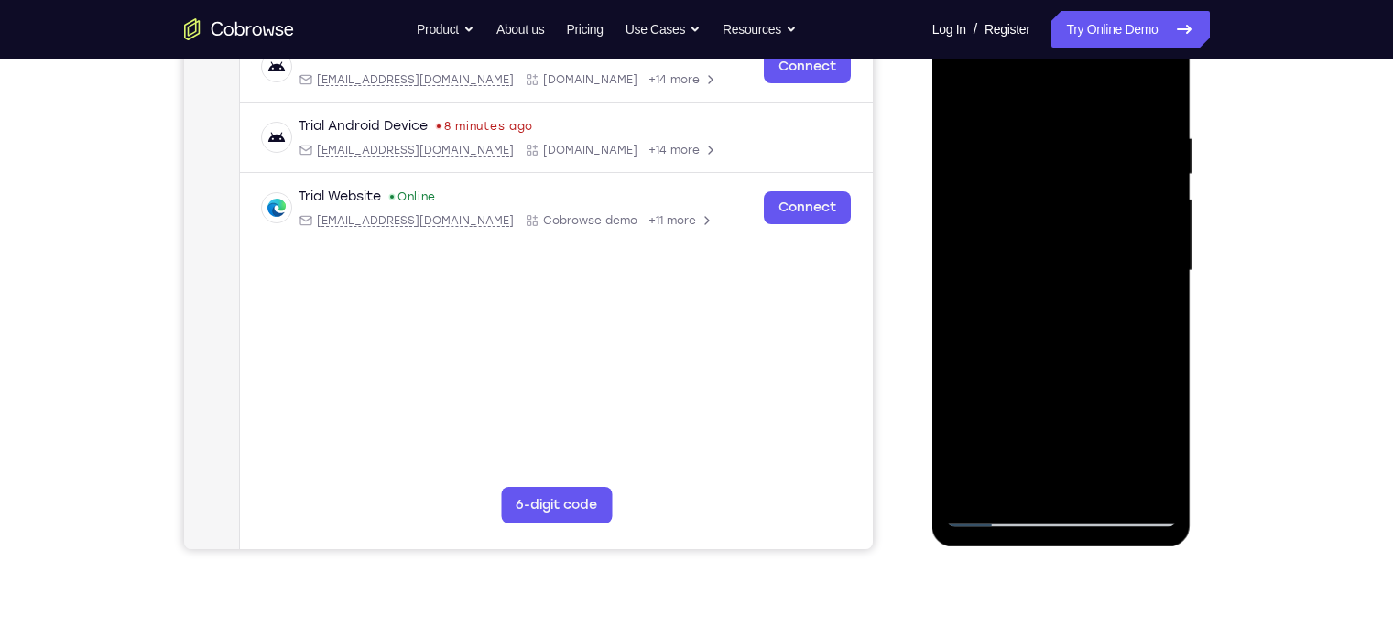
click at [1162, 251] on div at bounding box center [1061, 271] width 231 height 513
drag, startPoint x: 1080, startPoint y: 446, endPoint x: 1119, endPoint y: 215, distance: 234.1
click at [1119, 215] on div at bounding box center [1061, 271] width 231 height 513
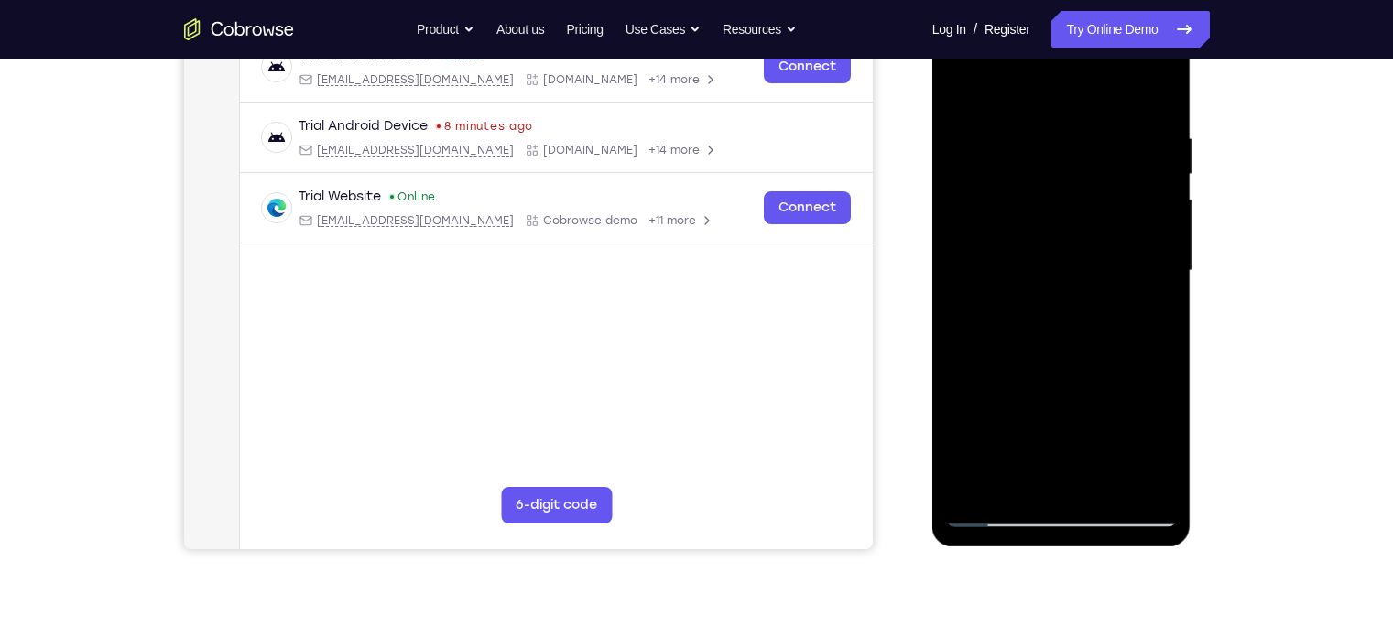
drag, startPoint x: 1066, startPoint y: 353, endPoint x: 1082, endPoint y: 215, distance: 138.2
click at [1082, 215] on div at bounding box center [1061, 271] width 231 height 513
drag, startPoint x: 1028, startPoint y: 362, endPoint x: 1039, endPoint y: 235, distance: 126.9
click at [1039, 235] on div at bounding box center [1061, 271] width 231 height 513
click at [1164, 209] on div at bounding box center [1061, 271] width 231 height 513
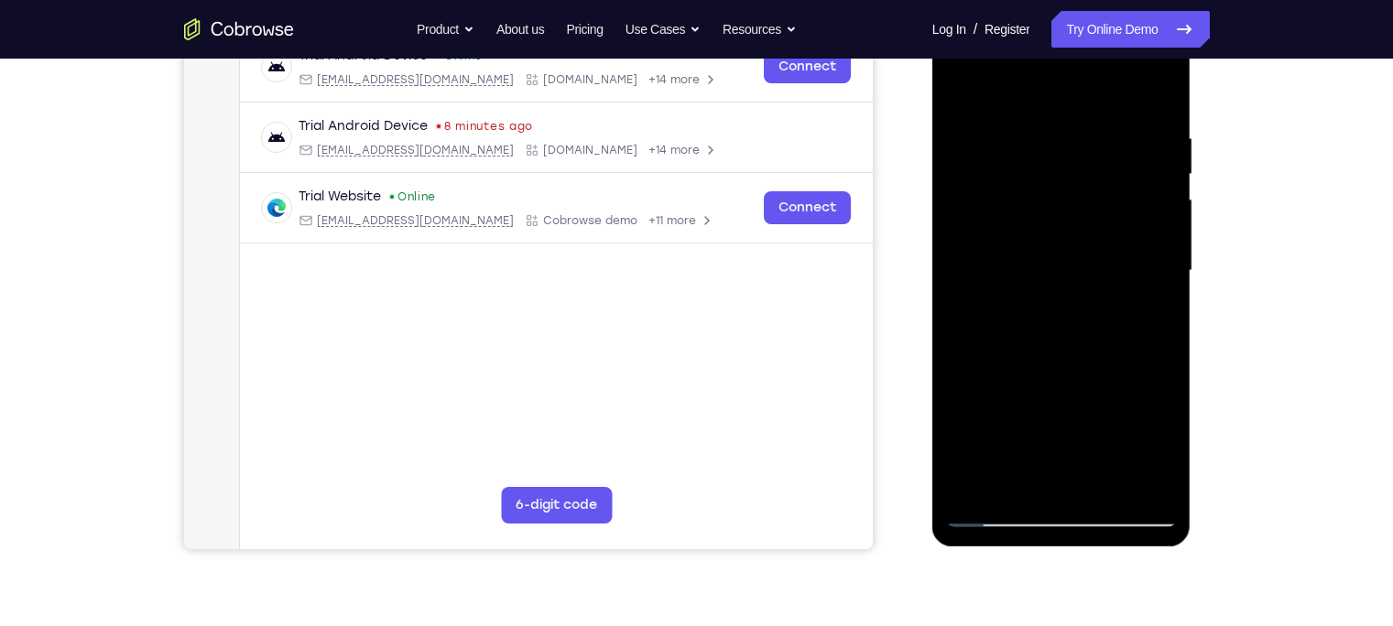
click at [1164, 209] on div at bounding box center [1061, 271] width 231 height 513
drag, startPoint x: 1087, startPoint y: 371, endPoint x: 1103, endPoint y: 204, distance: 167.4
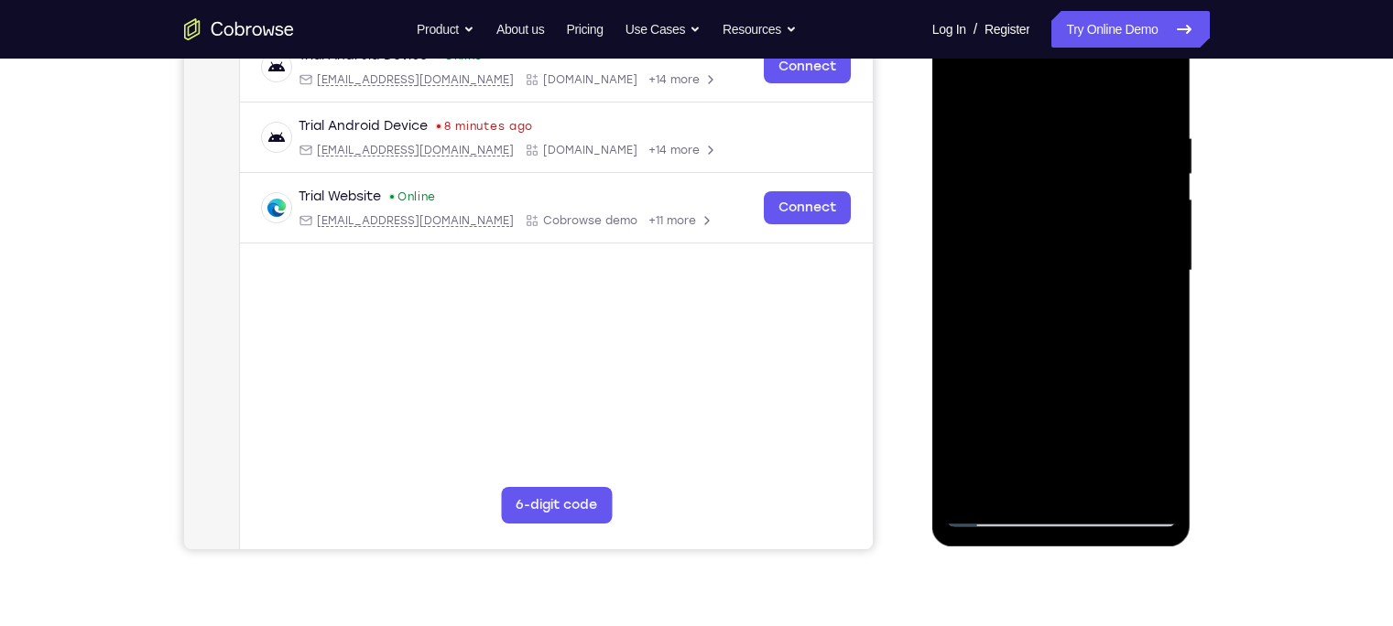
click at [1103, 204] on div at bounding box center [1061, 271] width 231 height 513
drag, startPoint x: 1050, startPoint y: 406, endPoint x: 1059, endPoint y: 262, distance: 144.0
click at [1059, 262] on div at bounding box center [1061, 271] width 231 height 513
drag, startPoint x: 1091, startPoint y: 233, endPoint x: 1078, endPoint y: 351, distance: 118.8
click at [1078, 351] on div at bounding box center [1061, 271] width 231 height 513
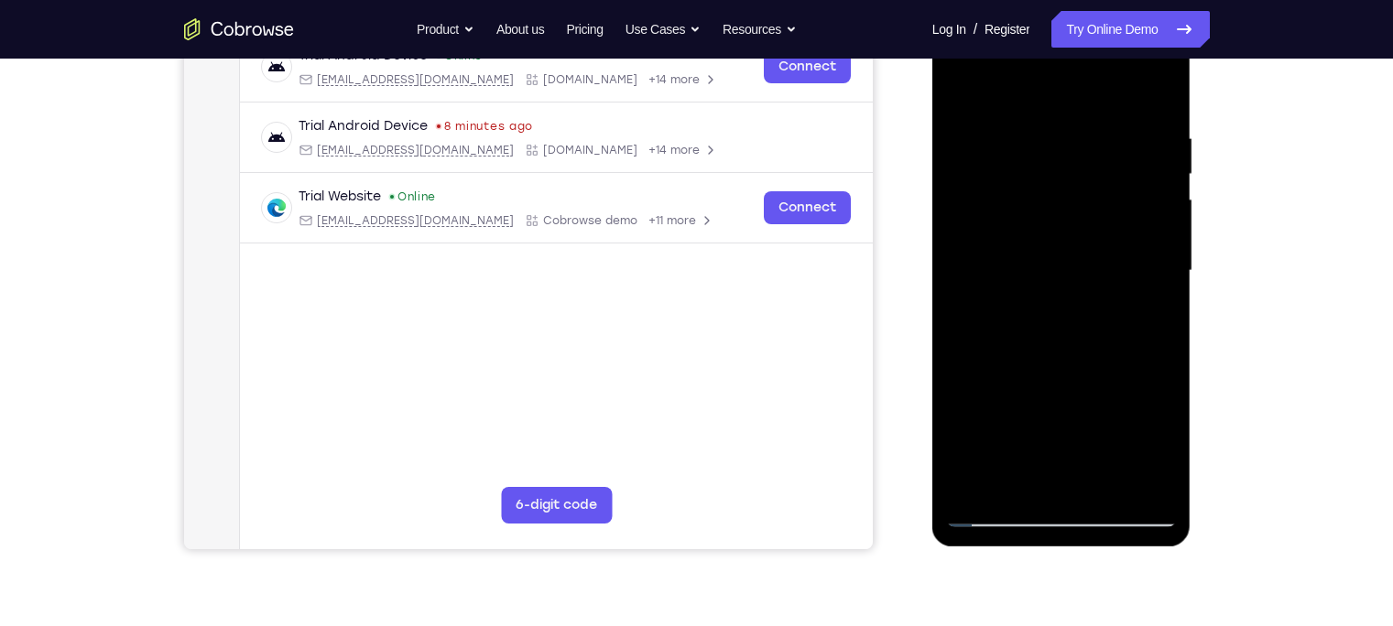
click at [1159, 257] on div at bounding box center [1061, 271] width 231 height 513
drag, startPoint x: 1057, startPoint y: 262, endPoint x: 1060, endPoint y: 207, distance: 55.0
click at [1060, 207] on div at bounding box center [1061, 271] width 231 height 513
click at [982, 484] on div at bounding box center [1061, 271] width 231 height 513
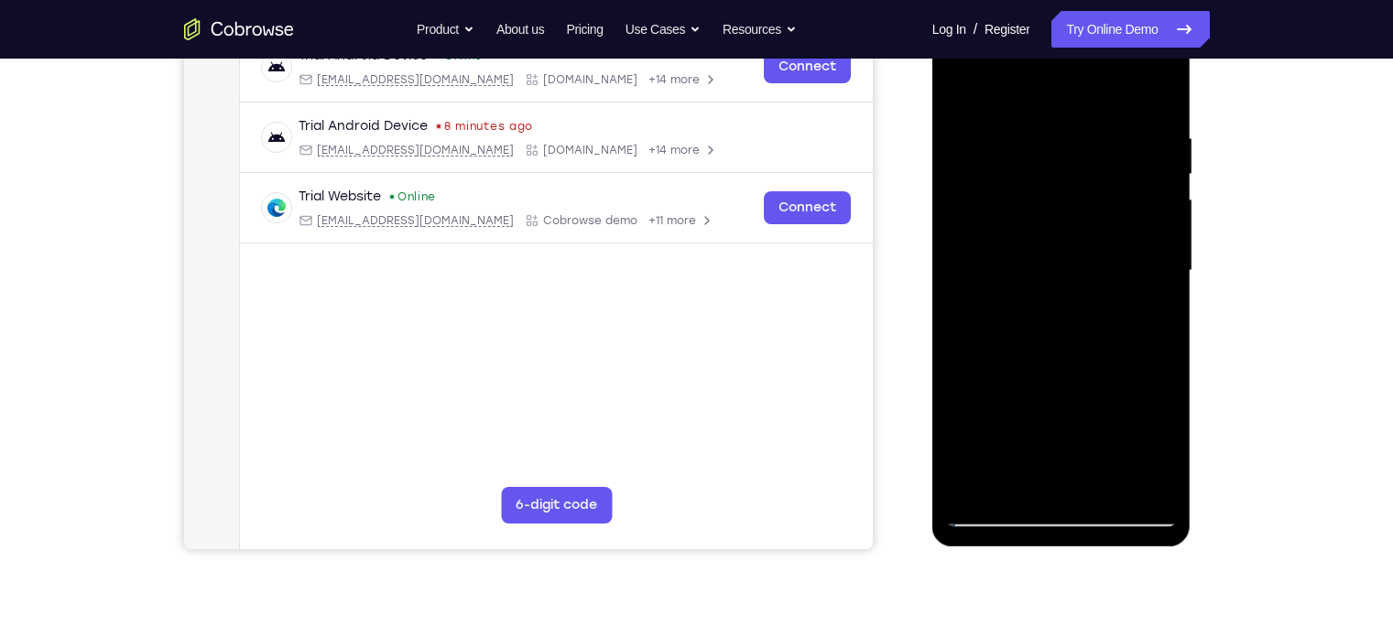
click at [1009, 483] on div at bounding box center [1061, 271] width 231 height 513
click at [1013, 489] on div at bounding box center [1061, 271] width 231 height 513
click at [1017, 155] on div at bounding box center [1061, 271] width 231 height 513
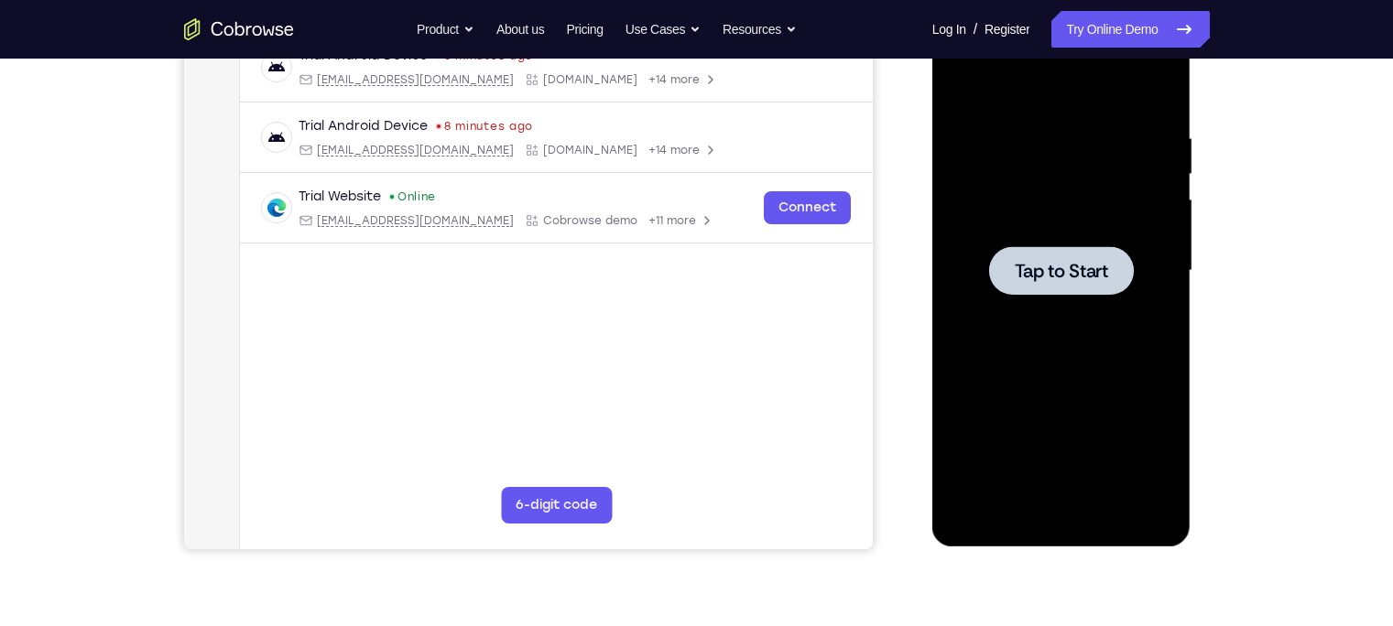
click at [1003, 218] on div at bounding box center [1061, 271] width 231 height 513
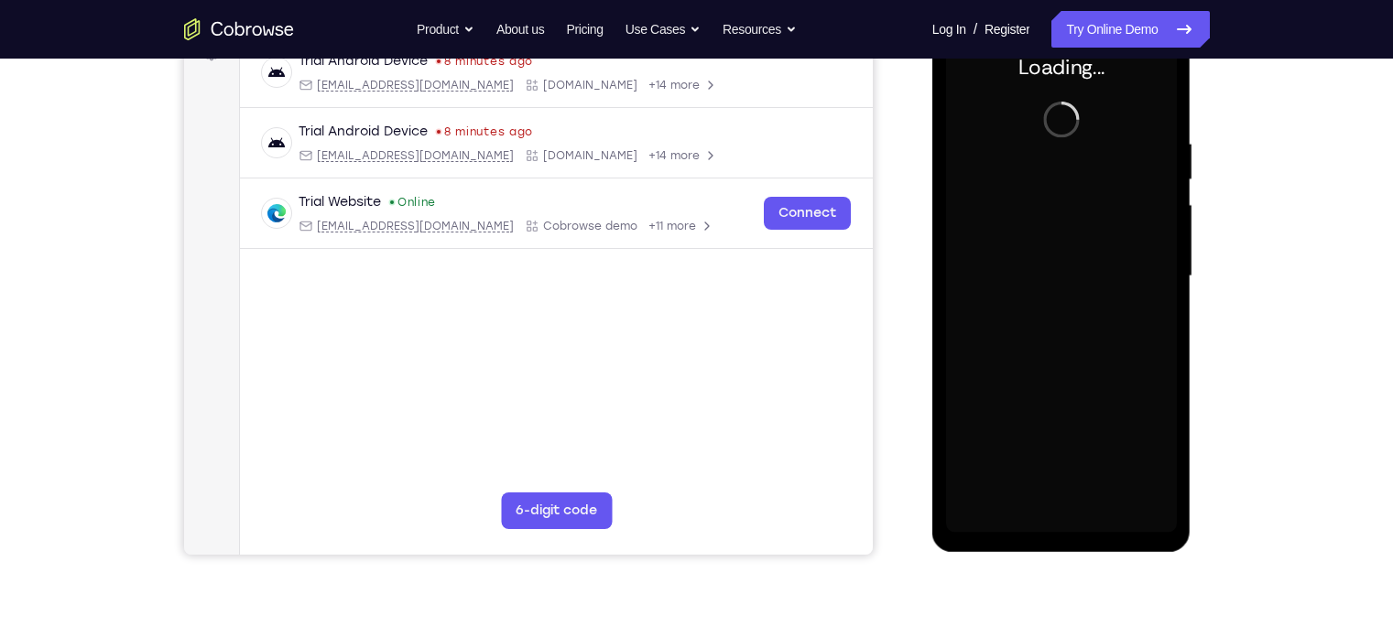
scroll to position [295, 0]
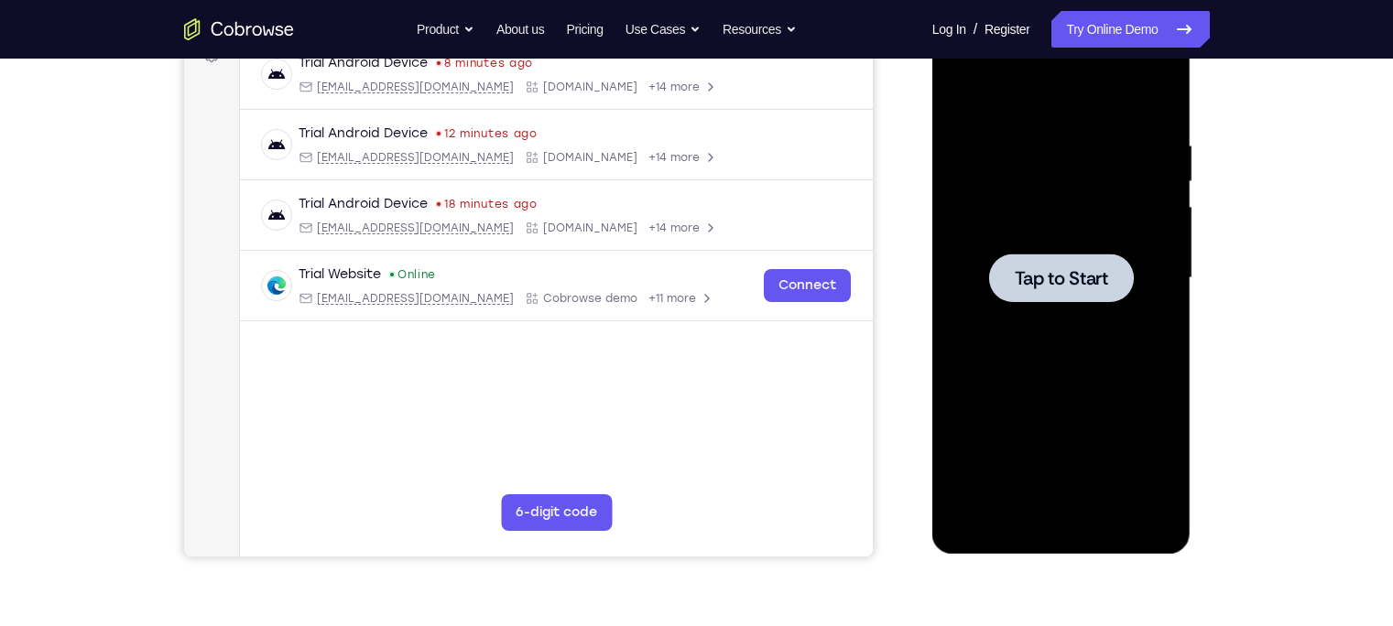
click at [993, 272] on div at bounding box center [1061, 278] width 145 height 49
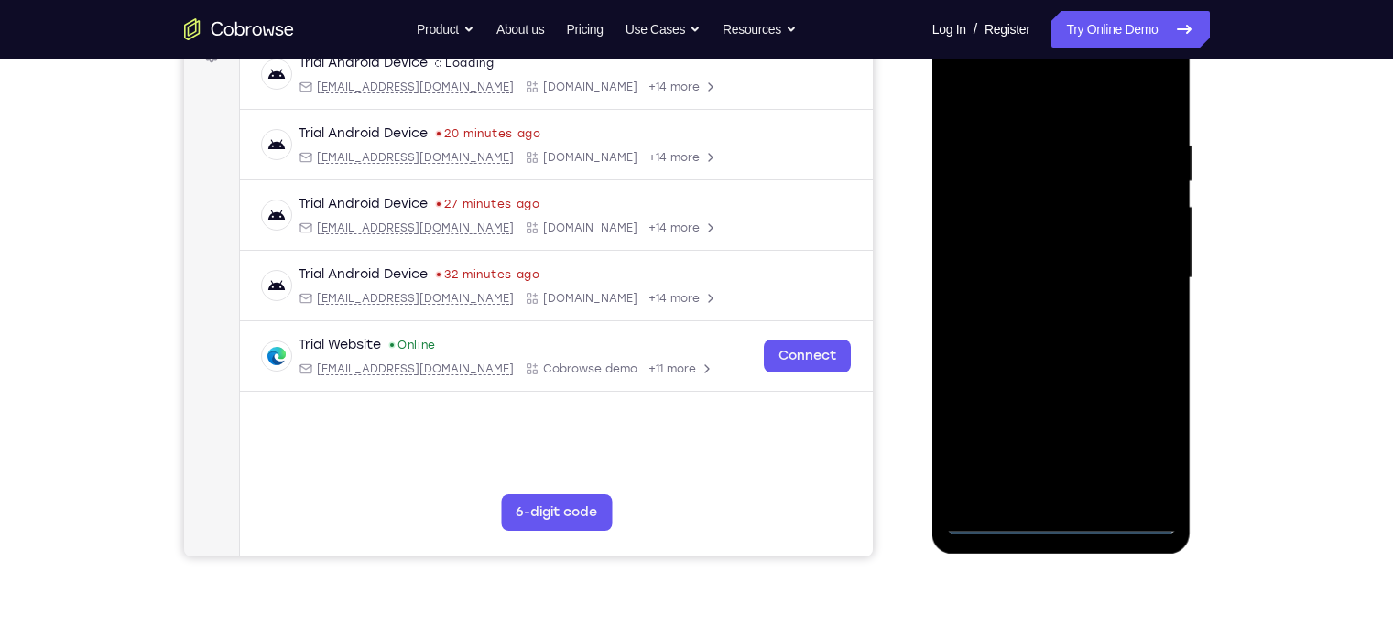
click at [1049, 521] on div at bounding box center [1061, 278] width 231 height 513
click at [1147, 444] on div at bounding box center [1061, 278] width 231 height 513
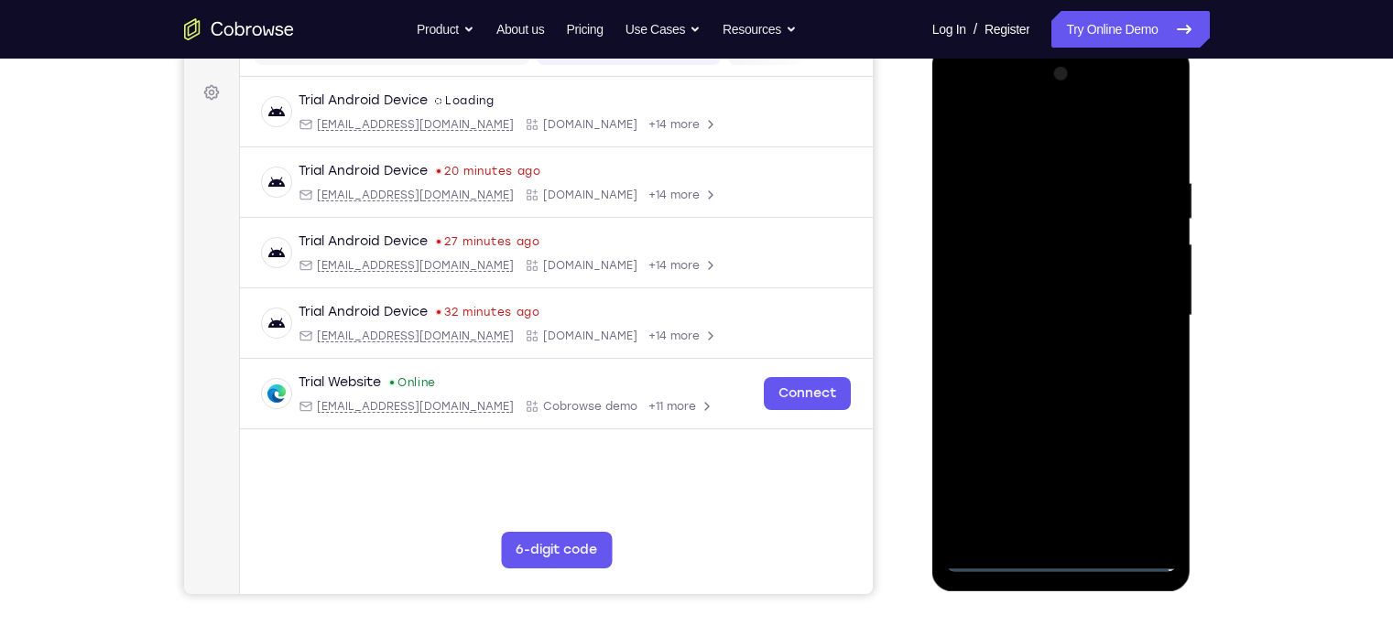
scroll to position [256, 0]
click at [966, 98] on div at bounding box center [1061, 316] width 231 height 513
click at [1129, 304] on div at bounding box center [1061, 316] width 231 height 513
click at [1048, 353] on div at bounding box center [1061, 316] width 231 height 513
click at [1078, 299] on div at bounding box center [1061, 316] width 231 height 513
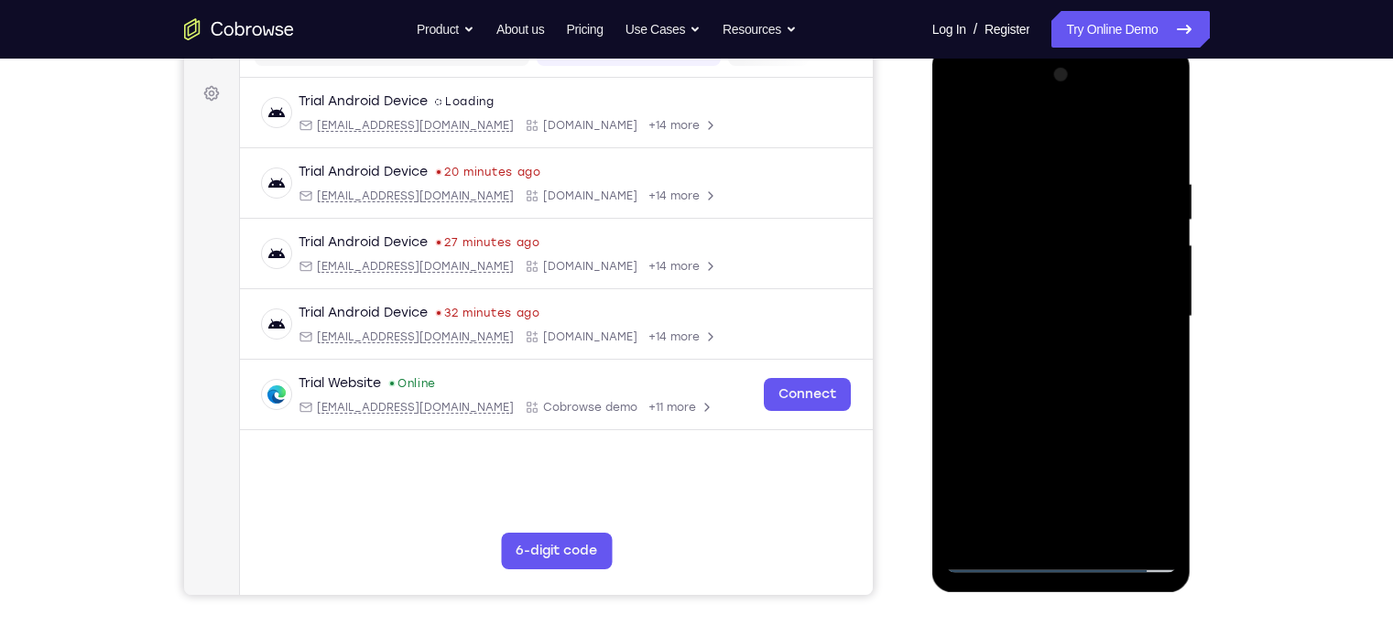
click at [1072, 284] on div at bounding box center [1061, 316] width 231 height 513
click at [1053, 310] on div at bounding box center [1061, 316] width 231 height 513
click at [1103, 393] on div at bounding box center [1061, 316] width 231 height 513
drag, startPoint x: 1051, startPoint y: 421, endPoint x: 1114, endPoint y: 183, distance: 246.3
click at [1114, 183] on div at bounding box center [1061, 316] width 231 height 513
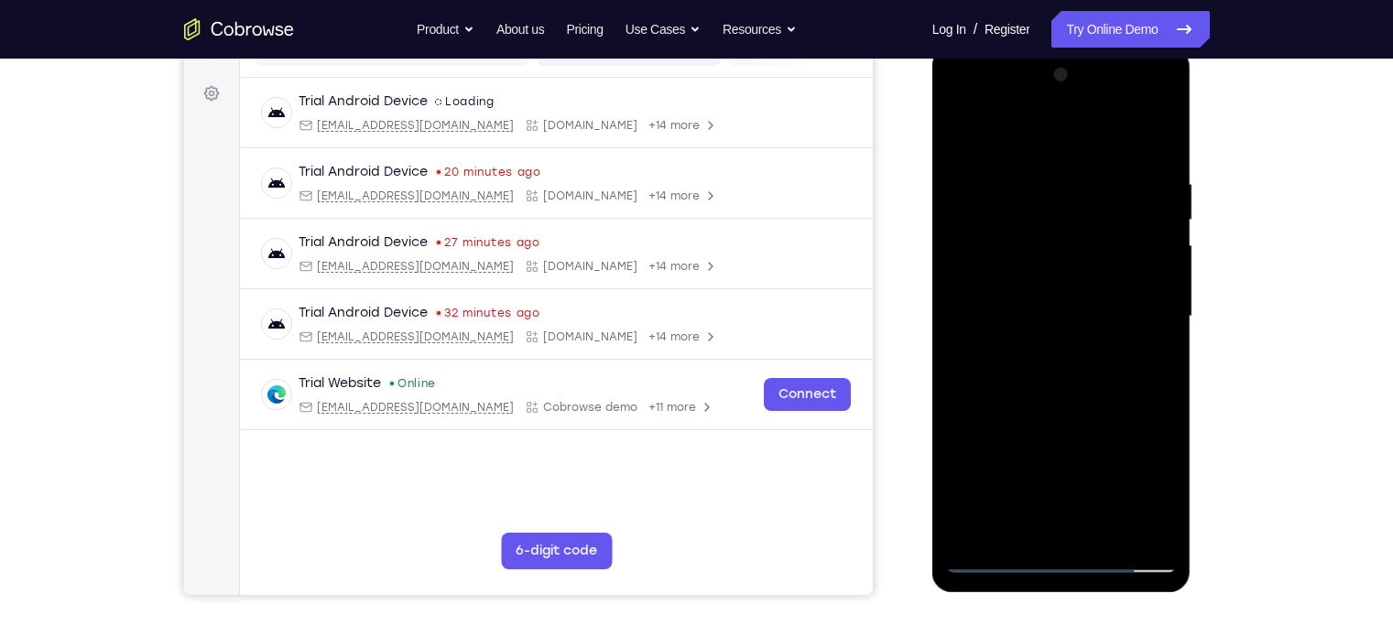
drag, startPoint x: 1073, startPoint y: 345, endPoint x: 1097, endPoint y: 232, distance: 116.0
click at [1097, 232] on div at bounding box center [1061, 316] width 231 height 513
drag, startPoint x: 1043, startPoint y: 354, endPoint x: 1041, endPoint y: 157, distance: 197.8
click at [1041, 157] on div at bounding box center [1061, 316] width 231 height 513
drag, startPoint x: 1065, startPoint y: 370, endPoint x: 1094, endPoint y: 217, distance: 155.7
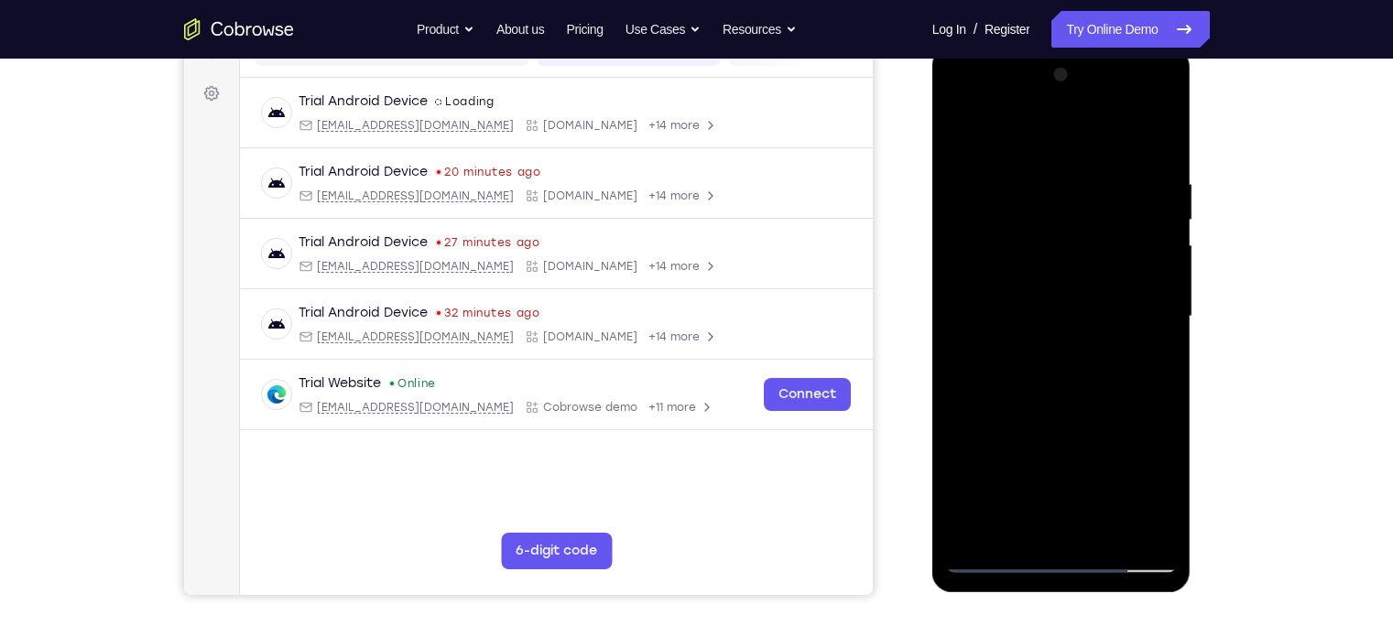
click at [1094, 217] on div at bounding box center [1061, 316] width 231 height 513
drag, startPoint x: 1070, startPoint y: 437, endPoint x: 1103, endPoint y: 229, distance: 210.5
click at [1103, 229] on div at bounding box center [1061, 316] width 231 height 513
drag, startPoint x: 1110, startPoint y: 417, endPoint x: 1118, endPoint y: 209, distance: 208.0
click at [1118, 209] on div at bounding box center [1061, 316] width 231 height 513
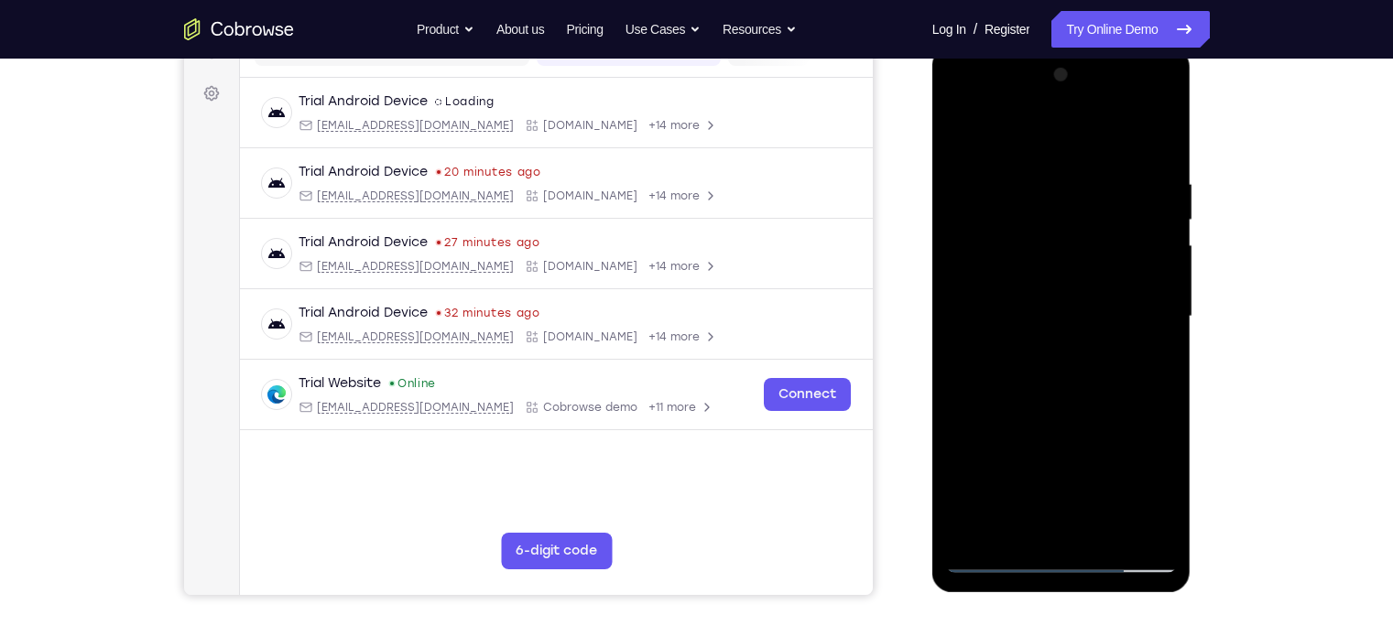
drag, startPoint x: 1045, startPoint y: 147, endPoint x: 1054, endPoint y: 39, distance: 108.4
click at [1054, 47] on html "Online web based iOS Simulators and Android Emulators. Run iPhone, iPad, Mobile…" at bounding box center [1062, 321] width 261 height 549
drag, startPoint x: 1093, startPoint y: 362, endPoint x: 1102, endPoint y: 190, distance: 172.4
click at [1102, 190] on div at bounding box center [1061, 316] width 231 height 513
drag, startPoint x: 1059, startPoint y: 441, endPoint x: 1089, endPoint y: 253, distance: 191.1
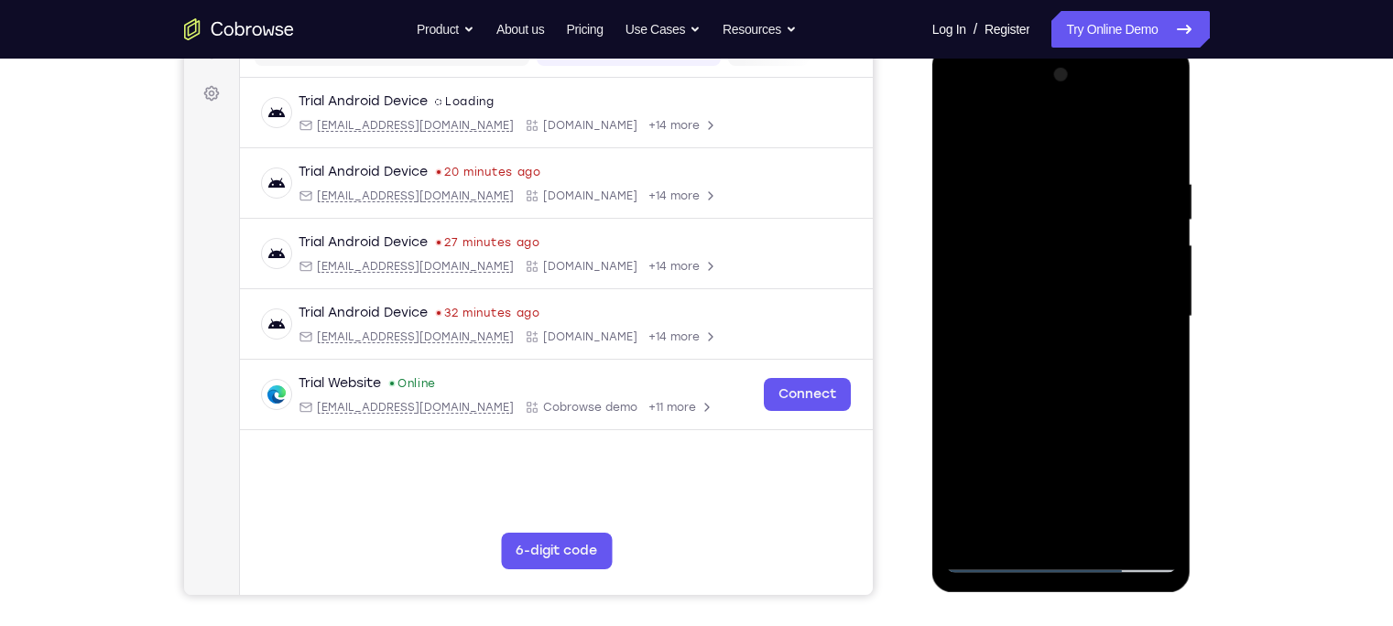
click at [1089, 253] on div at bounding box center [1061, 316] width 231 height 513
drag, startPoint x: 1063, startPoint y: 455, endPoint x: 1078, endPoint y: 312, distance: 143.6
click at [1078, 312] on div at bounding box center [1061, 316] width 231 height 513
drag, startPoint x: 1039, startPoint y: 343, endPoint x: 697, endPoint y: -103, distance: 562.3
click at [932, 47] on html "Online web based iOS Simulators and Android Emulators. Run iPhone, iPad, Mobile…" at bounding box center [1062, 321] width 261 height 549
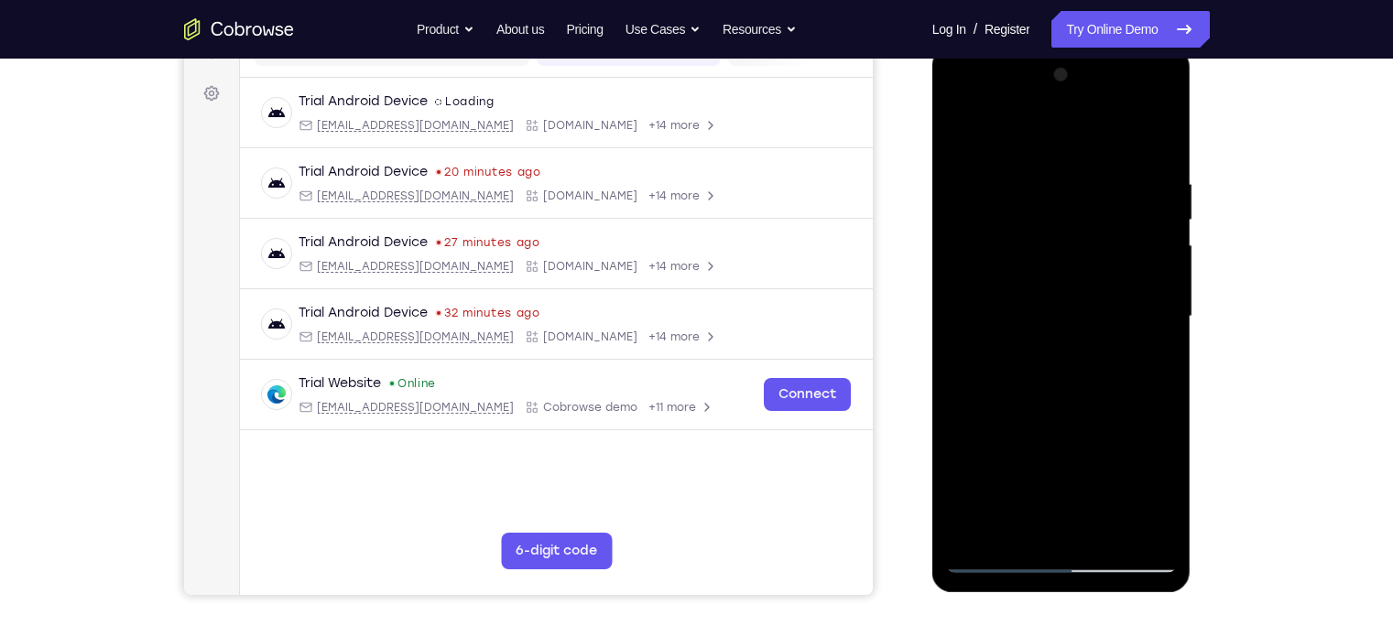
drag, startPoint x: 1115, startPoint y: 325, endPoint x: 1110, endPoint y: 414, distance: 89.0
click at [1110, 414] on div at bounding box center [1061, 316] width 231 height 513
drag, startPoint x: 1125, startPoint y: 233, endPoint x: 1089, endPoint y: 425, distance: 195.6
click at [1089, 425] on div at bounding box center [1061, 316] width 231 height 513
click at [1165, 292] on div at bounding box center [1061, 316] width 231 height 513
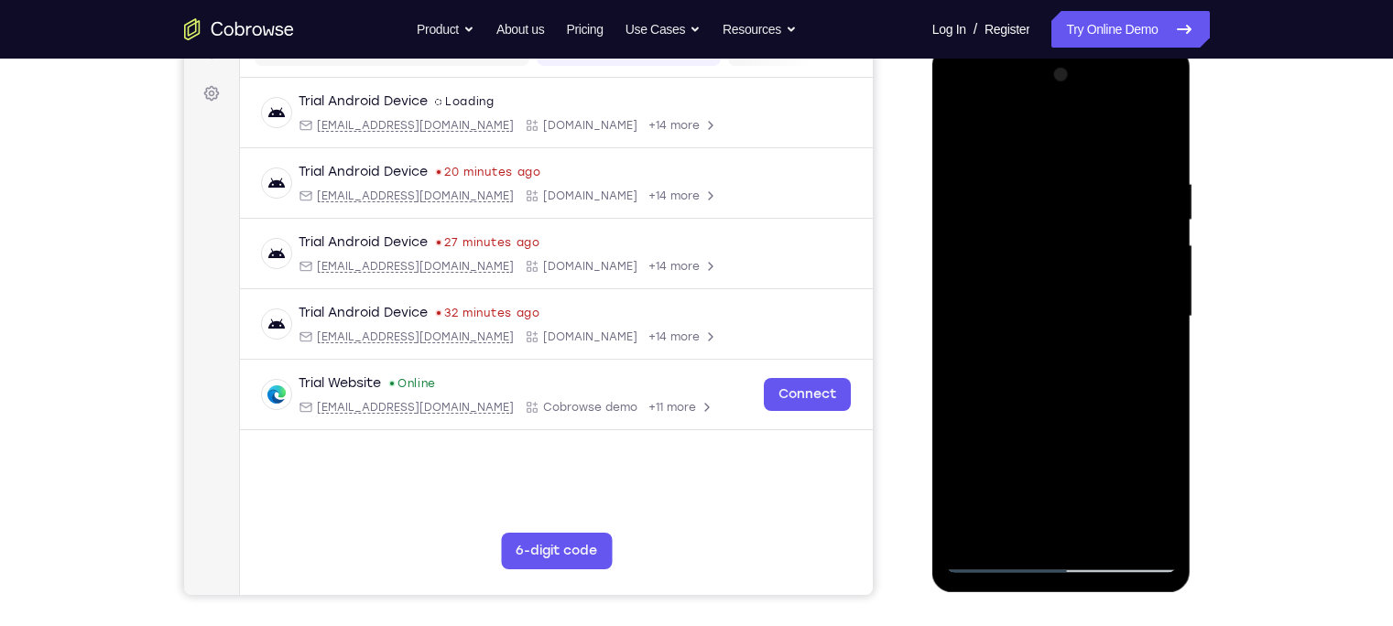
click at [1165, 292] on div at bounding box center [1061, 316] width 231 height 513
drag, startPoint x: 1085, startPoint y: 395, endPoint x: 1066, endPoint y: 451, distance: 59.1
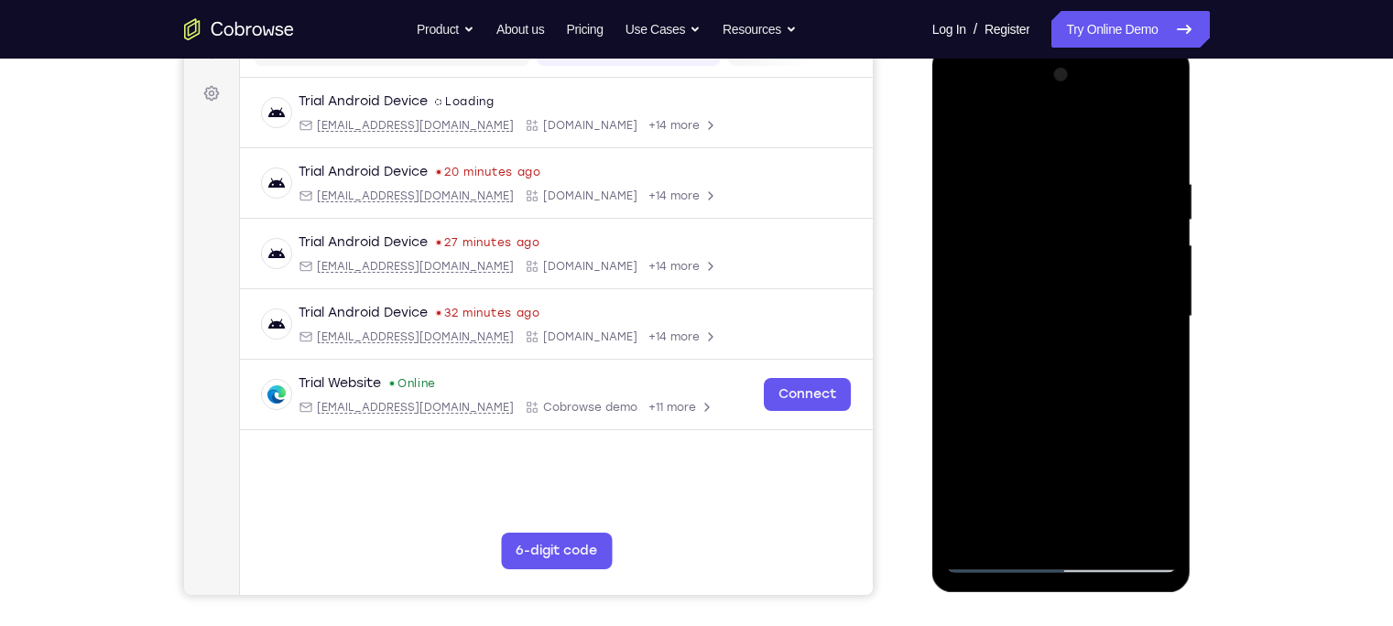
click at [1066, 451] on div at bounding box center [1061, 316] width 231 height 513
drag, startPoint x: 1091, startPoint y: 397, endPoint x: 1139, endPoint y: 220, distance: 184.2
click at [1139, 220] on div at bounding box center [1061, 316] width 231 height 513
drag, startPoint x: 1078, startPoint y: 382, endPoint x: 1068, endPoint y: 438, distance: 56.8
click at [1068, 438] on div at bounding box center [1061, 316] width 231 height 513
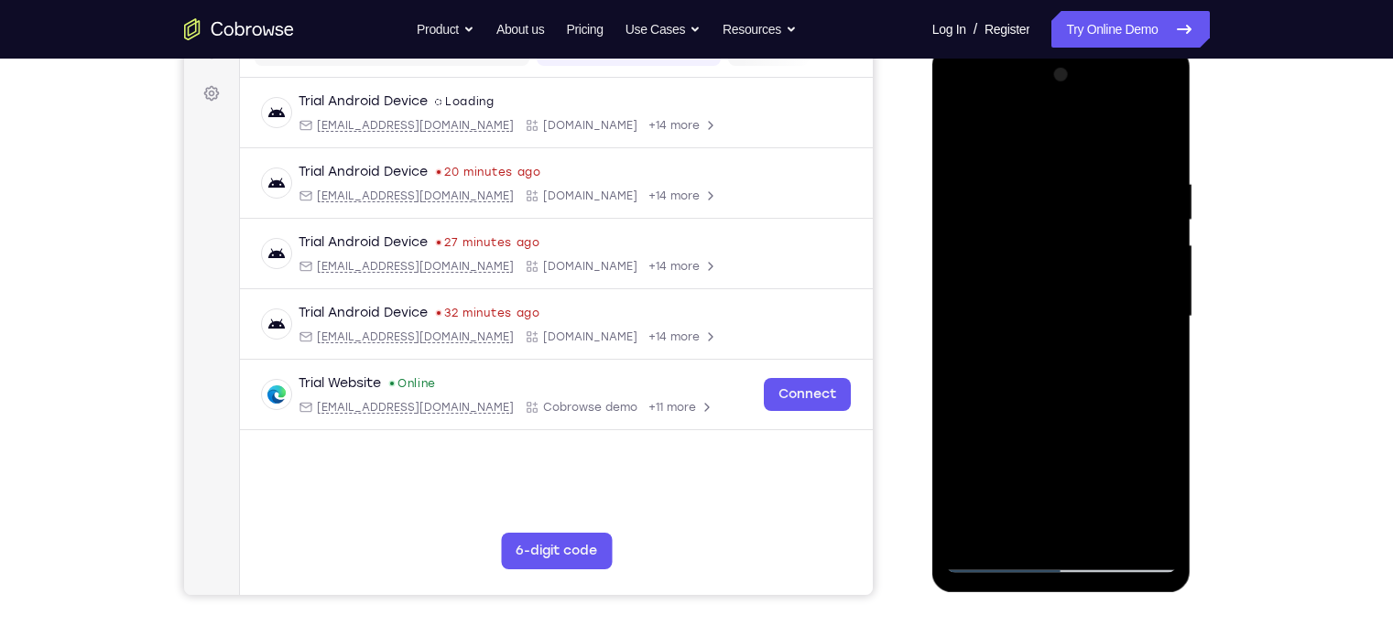
drag, startPoint x: 1120, startPoint y: 268, endPoint x: 1106, endPoint y: 312, distance: 46.1
click at [1106, 312] on div at bounding box center [1061, 316] width 231 height 513
drag, startPoint x: 1160, startPoint y: 232, endPoint x: 1122, endPoint y: 366, distance: 140.0
click at [1122, 366] on div at bounding box center [1061, 316] width 231 height 513
click at [1067, 189] on div at bounding box center [1061, 316] width 231 height 513
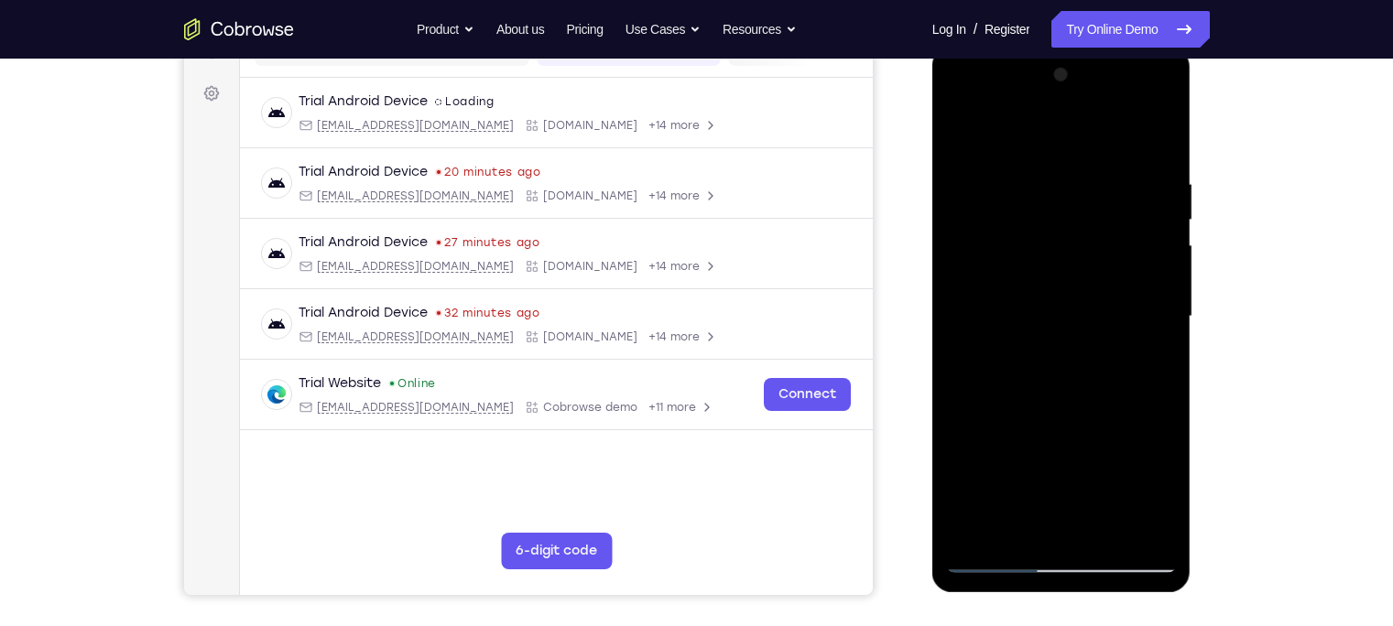
click at [1165, 361] on div at bounding box center [1061, 316] width 231 height 513
click at [963, 363] on div at bounding box center [1061, 316] width 231 height 513
click at [1166, 369] on div at bounding box center [1061, 316] width 231 height 513
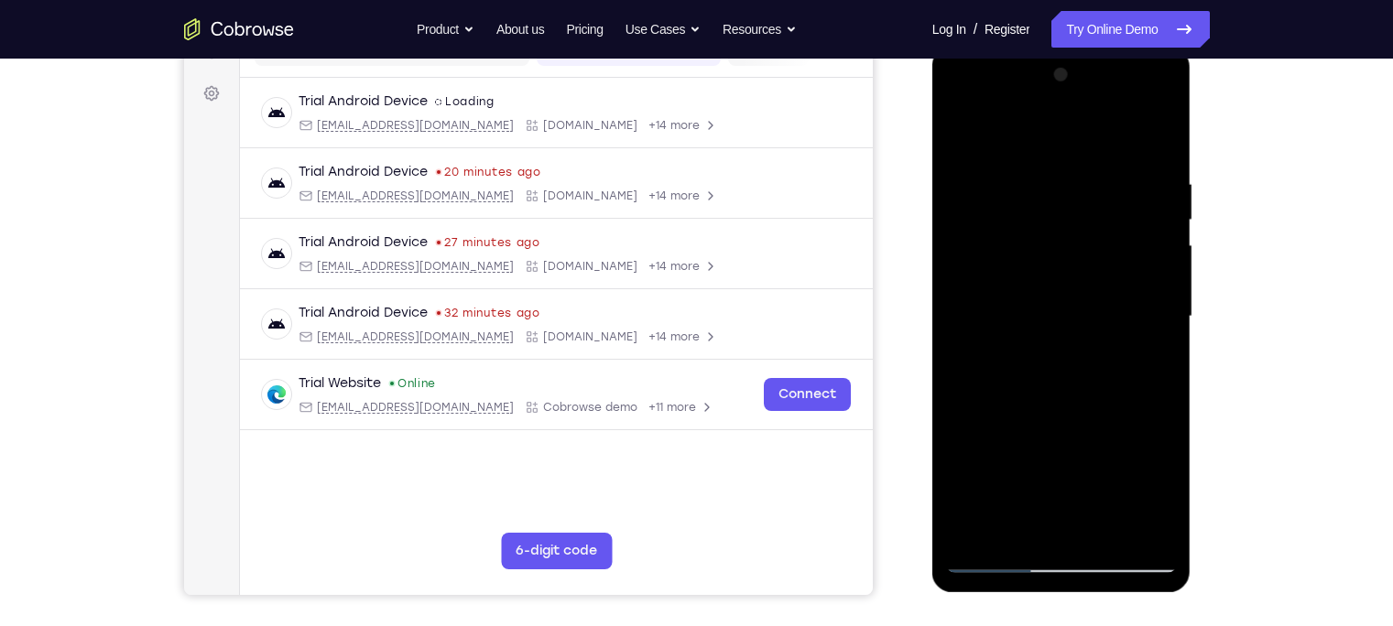
click at [1166, 369] on div at bounding box center [1061, 316] width 231 height 513
drag, startPoint x: 1148, startPoint y: 385, endPoint x: 1148, endPoint y: 352, distance: 33.0
click at [1148, 352] on div at bounding box center [1061, 316] width 231 height 513
drag, startPoint x: 1075, startPoint y: 397, endPoint x: 1089, endPoint y: 317, distance: 80.8
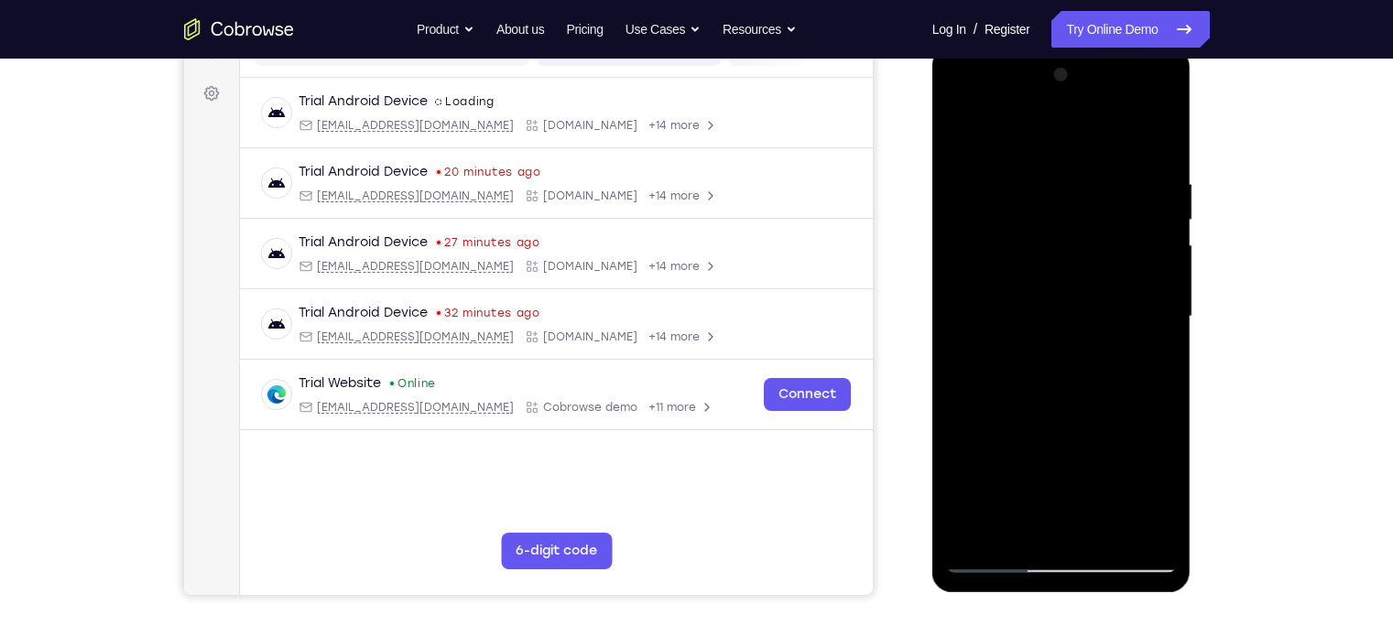
click at [1089, 317] on div at bounding box center [1061, 316] width 231 height 513
click at [964, 426] on div at bounding box center [1061, 316] width 231 height 513
click at [956, 265] on div at bounding box center [1061, 316] width 231 height 513
drag, startPoint x: 1079, startPoint y: 430, endPoint x: 1096, endPoint y: 360, distance: 72.6
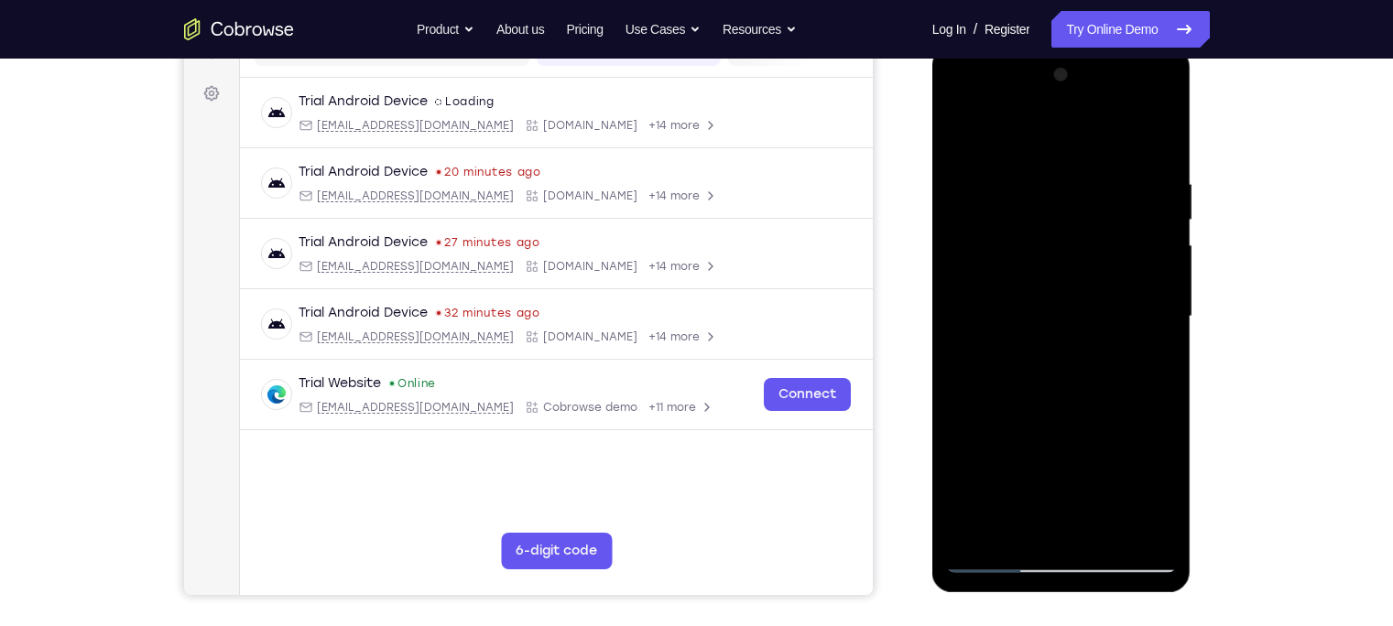
click at [1096, 360] on div at bounding box center [1061, 316] width 231 height 513
click at [1059, 424] on div at bounding box center [1061, 316] width 231 height 513
drag, startPoint x: 1063, startPoint y: 448, endPoint x: 1068, endPoint y: 380, distance: 67.9
click at [1068, 382] on div at bounding box center [1061, 316] width 231 height 513
drag, startPoint x: 1062, startPoint y: 398, endPoint x: 1082, endPoint y: 225, distance: 174.2
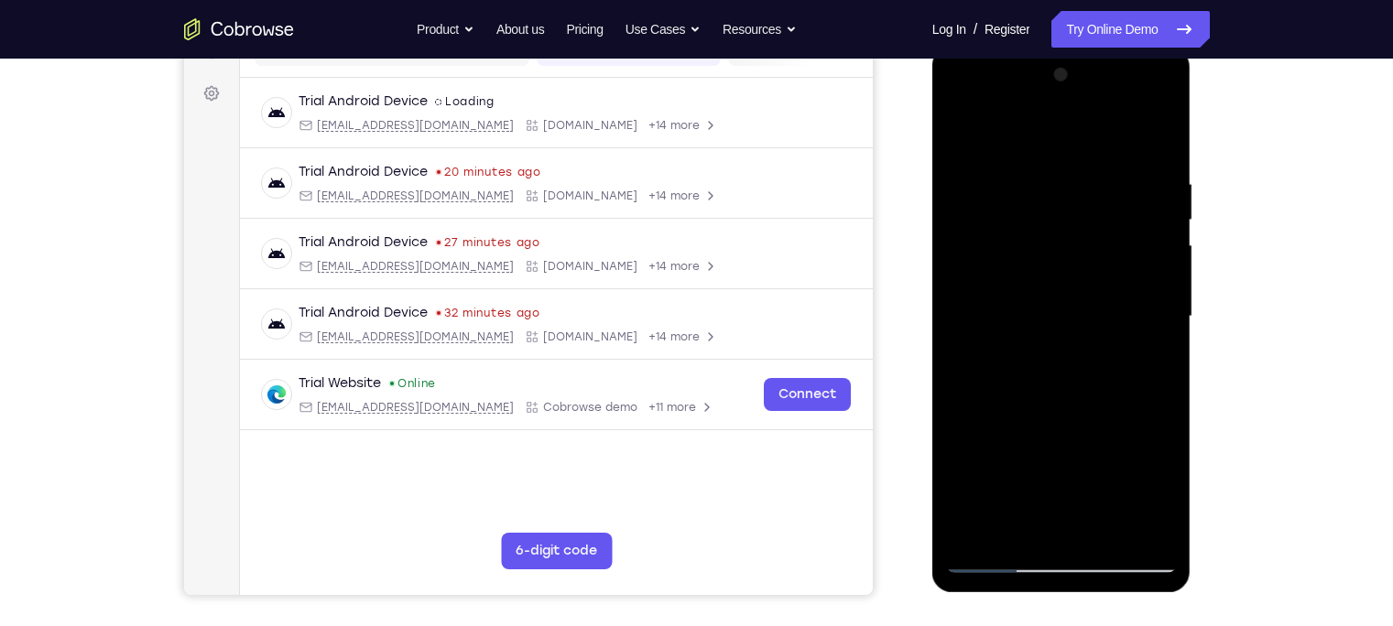
click at [1082, 225] on div at bounding box center [1061, 316] width 231 height 513
drag, startPoint x: 1099, startPoint y: 450, endPoint x: 1113, endPoint y: 256, distance: 194.6
click at [1113, 256] on div at bounding box center [1061, 316] width 231 height 513
drag, startPoint x: 1085, startPoint y: 377, endPoint x: 1099, endPoint y: 257, distance: 120.8
click at [1099, 257] on div at bounding box center [1061, 316] width 231 height 513
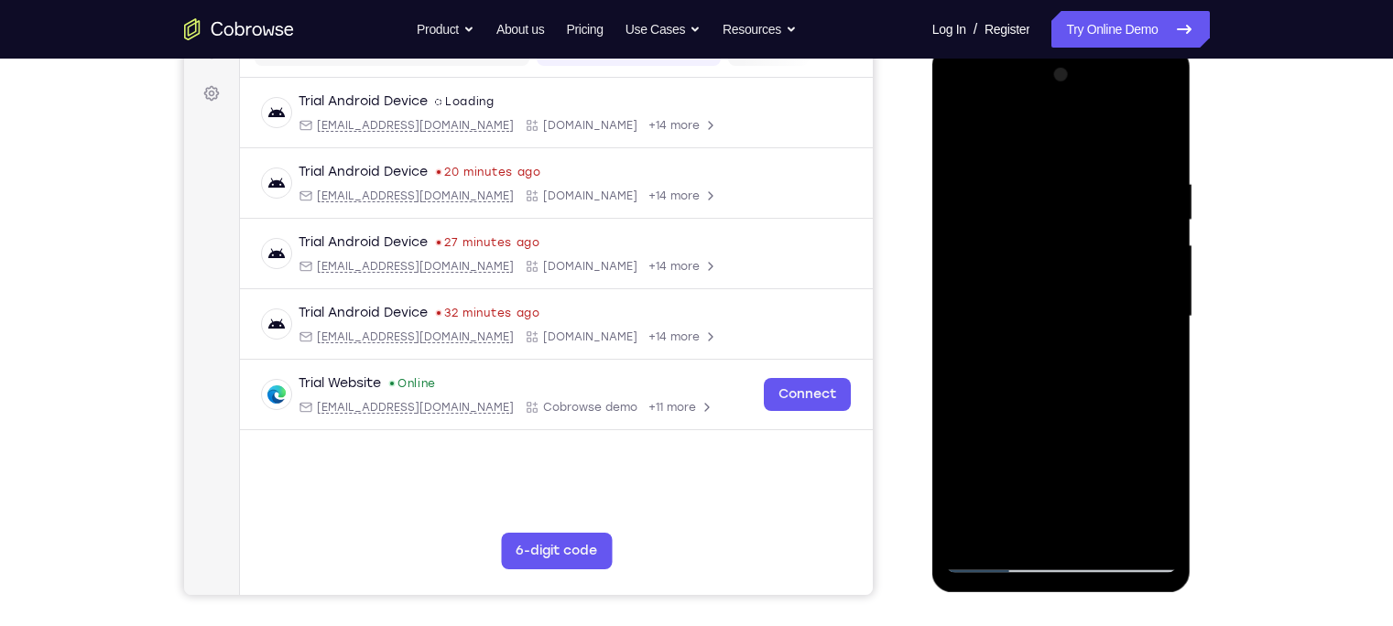
drag, startPoint x: 1066, startPoint y: 444, endPoint x: 1155, endPoint y: 212, distance: 249.0
click at [1155, 212] on div at bounding box center [1061, 316] width 231 height 513
drag, startPoint x: 1068, startPoint y: 332, endPoint x: 1105, endPoint y: 148, distance: 187.0
click at [1105, 148] on div at bounding box center [1061, 316] width 231 height 513
drag, startPoint x: 1042, startPoint y: 397, endPoint x: 1071, endPoint y: 214, distance: 185.5
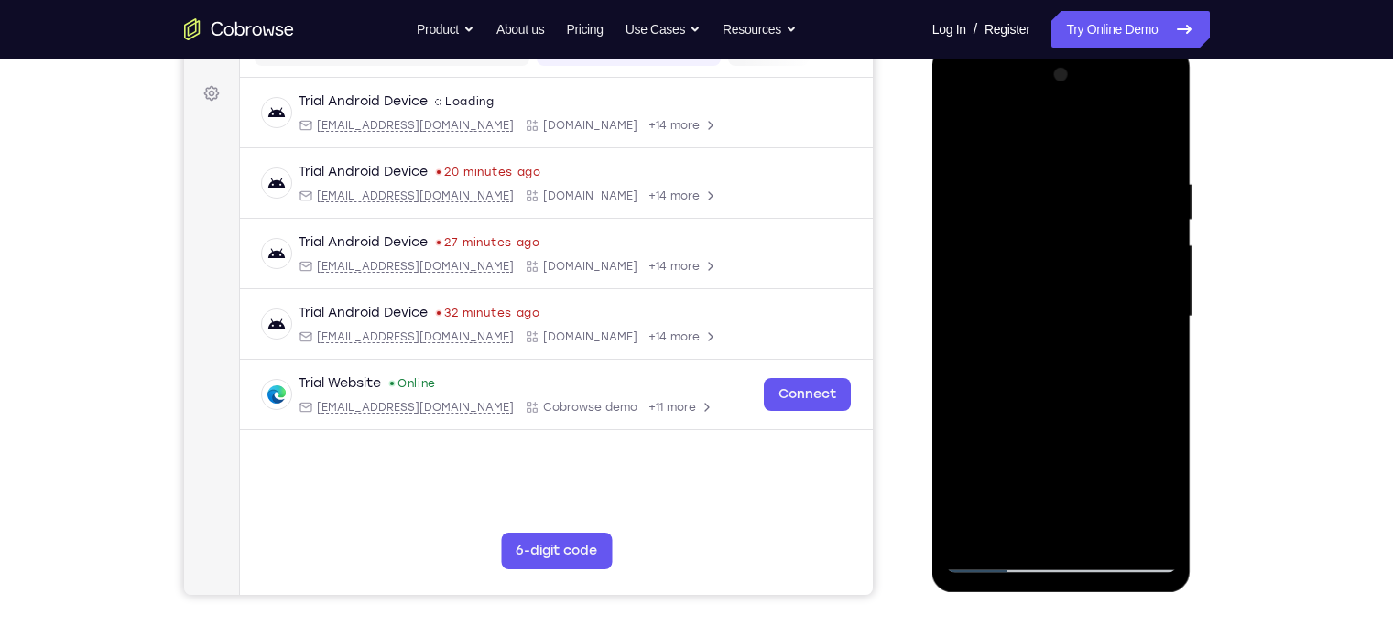
click at [1071, 214] on div at bounding box center [1061, 316] width 231 height 513
drag, startPoint x: 1077, startPoint y: 393, endPoint x: 1103, endPoint y: 229, distance: 165.9
click at [1103, 229] on div at bounding box center [1061, 316] width 231 height 513
drag, startPoint x: 1093, startPoint y: 447, endPoint x: 1147, endPoint y: 160, distance: 291.9
click at [1147, 160] on div at bounding box center [1061, 316] width 231 height 513
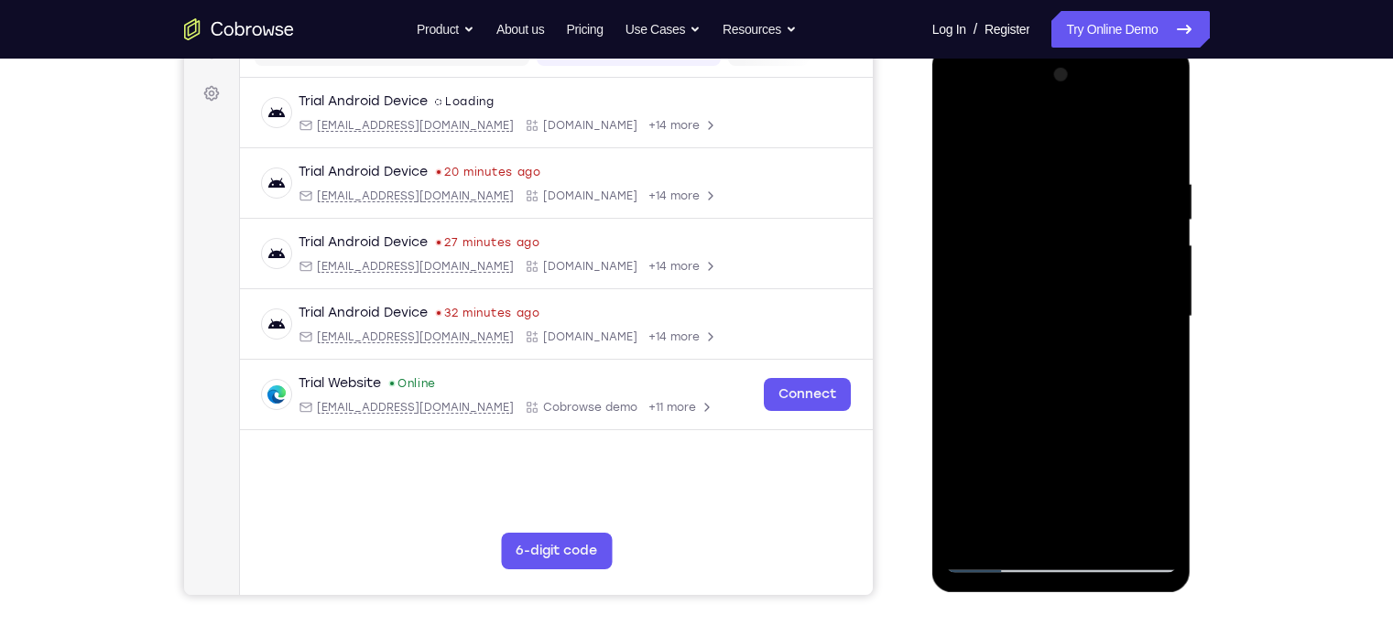
drag, startPoint x: 1087, startPoint y: 386, endPoint x: 1113, endPoint y: 251, distance: 137.0
click at [1113, 251] on div at bounding box center [1061, 316] width 231 height 513
drag, startPoint x: 1082, startPoint y: 446, endPoint x: 1109, endPoint y: 251, distance: 197.0
click at [1109, 251] on div at bounding box center [1061, 316] width 231 height 513
drag, startPoint x: 1076, startPoint y: 396, endPoint x: 1093, endPoint y: 194, distance: 202.2
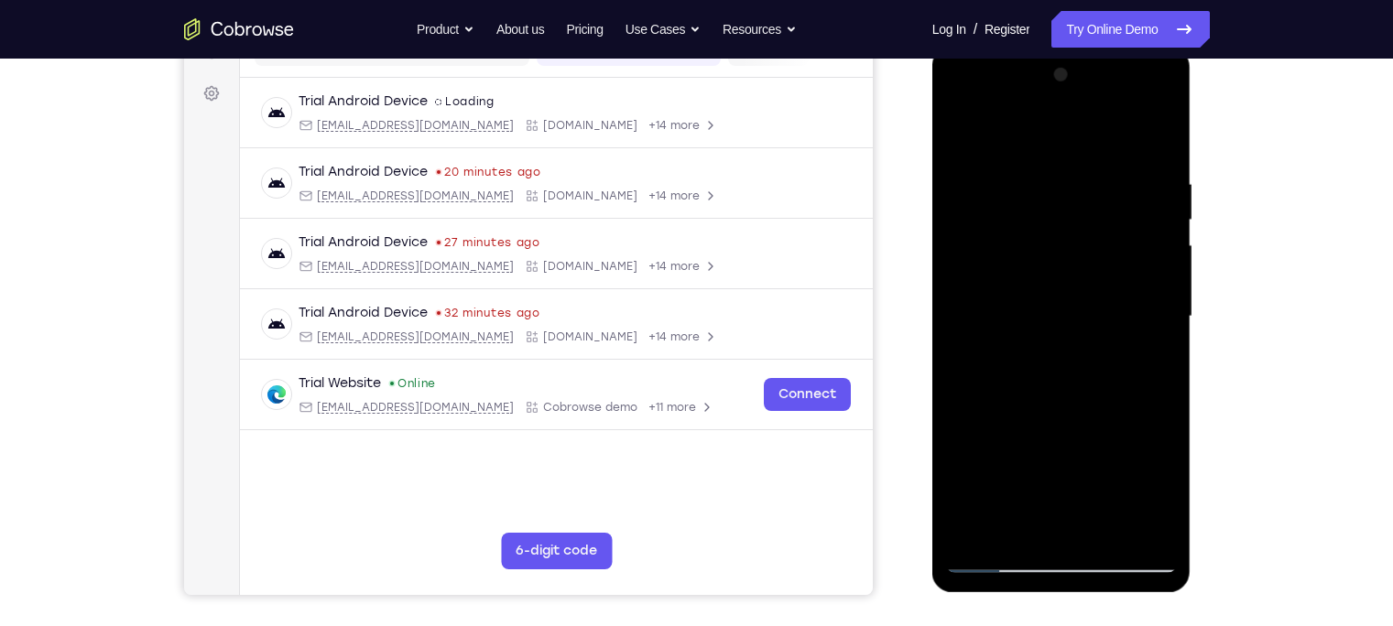
click at [1093, 194] on div at bounding box center [1061, 316] width 231 height 513
click at [1158, 317] on div at bounding box center [1061, 316] width 231 height 513
click at [1164, 317] on div at bounding box center [1061, 316] width 231 height 513
drag, startPoint x: 1114, startPoint y: 382, endPoint x: 1139, endPoint y: 168, distance: 215.8
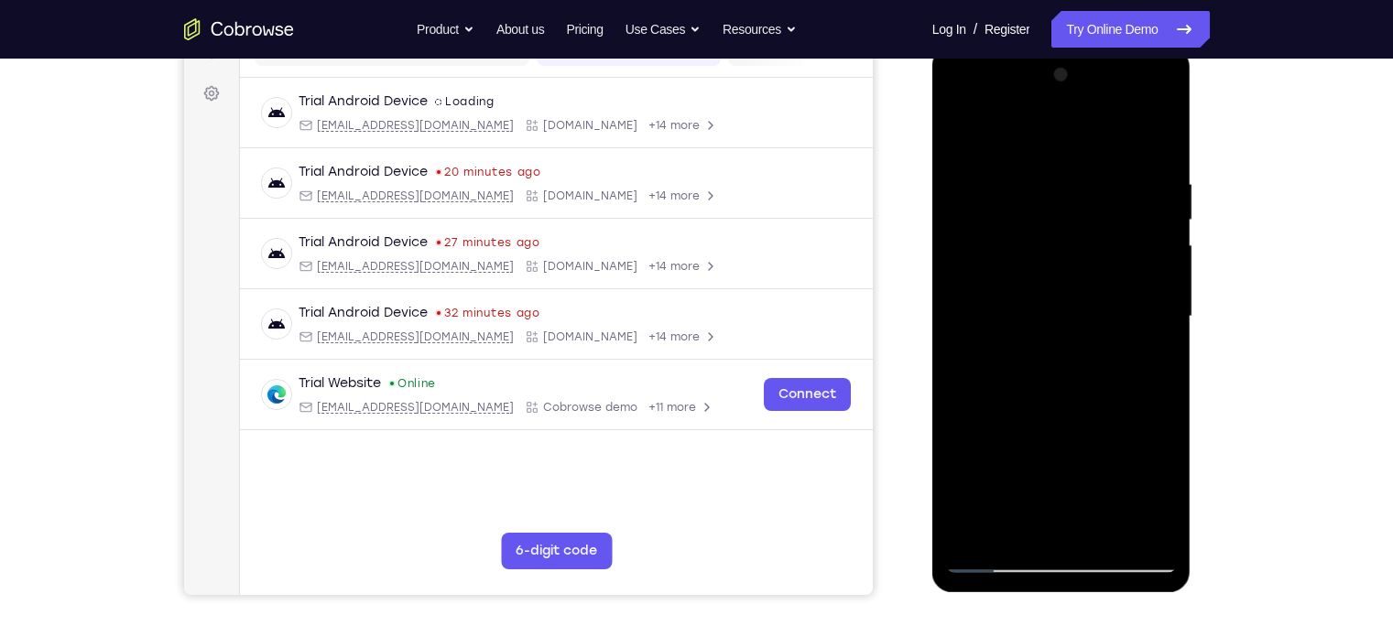
click at [1139, 168] on div at bounding box center [1061, 316] width 231 height 513
click at [1018, 537] on div at bounding box center [1061, 316] width 231 height 513
click at [1013, 126] on div at bounding box center [1061, 316] width 231 height 513
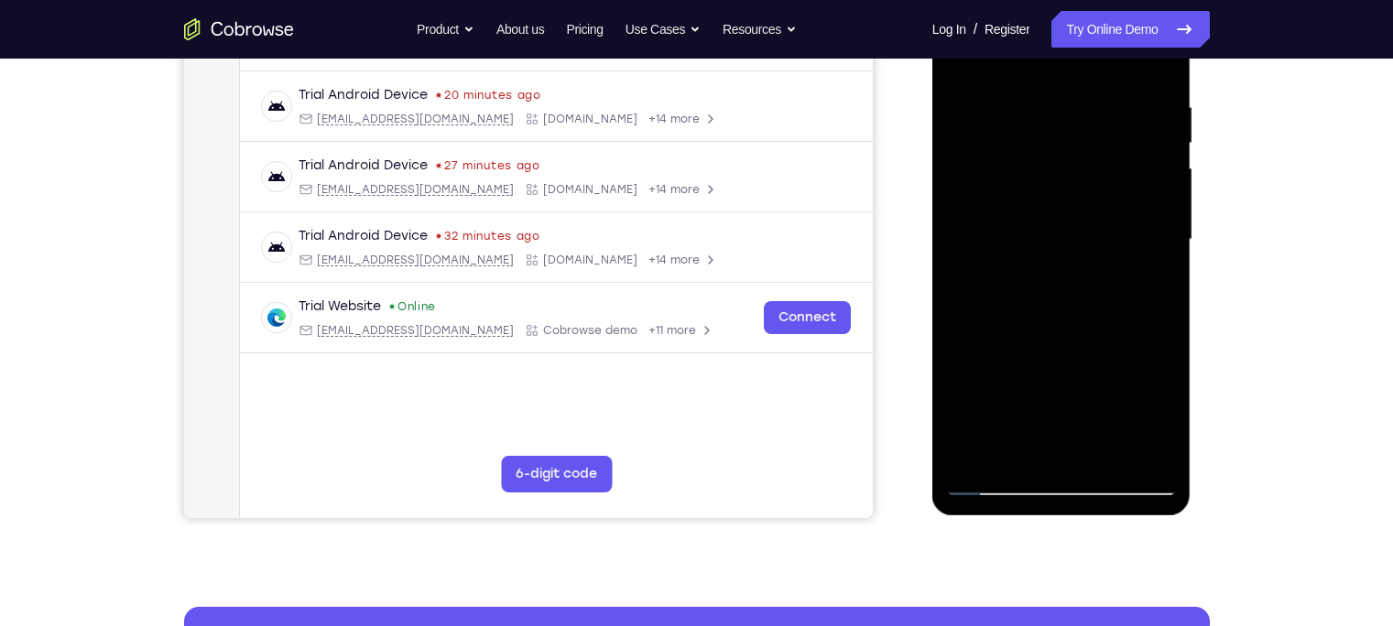
scroll to position [334, 0]
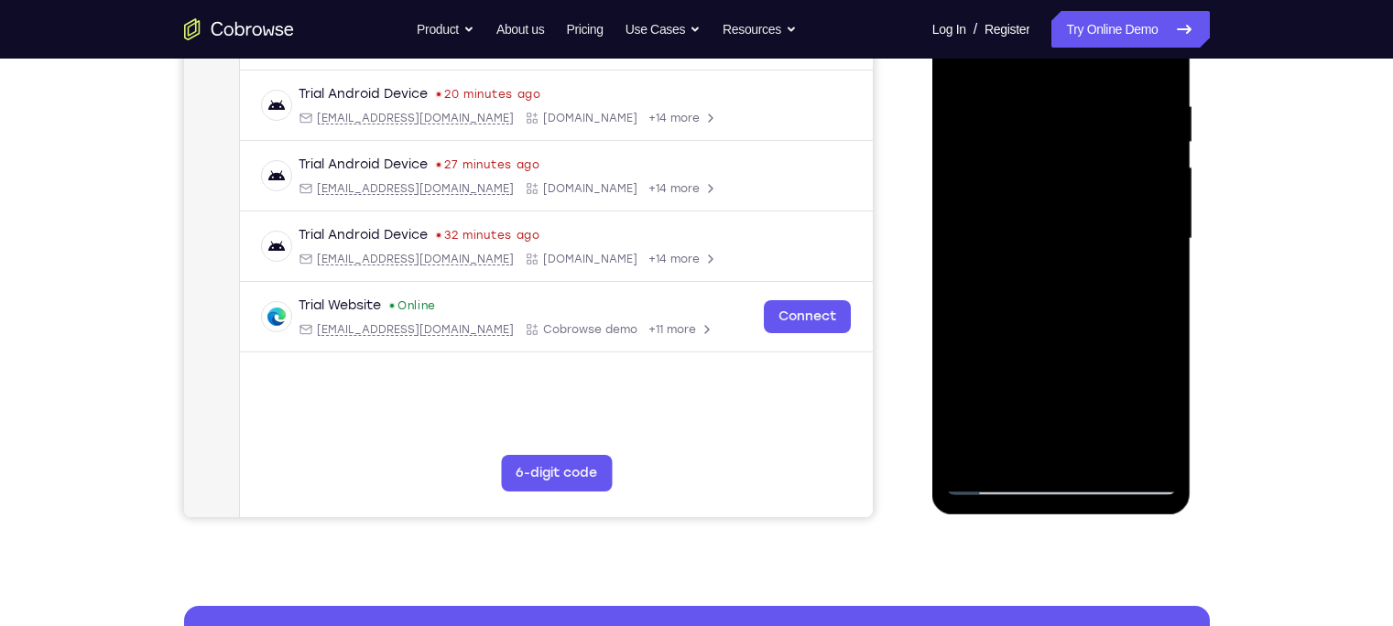
click at [991, 483] on div at bounding box center [1061, 239] width 231 height 513
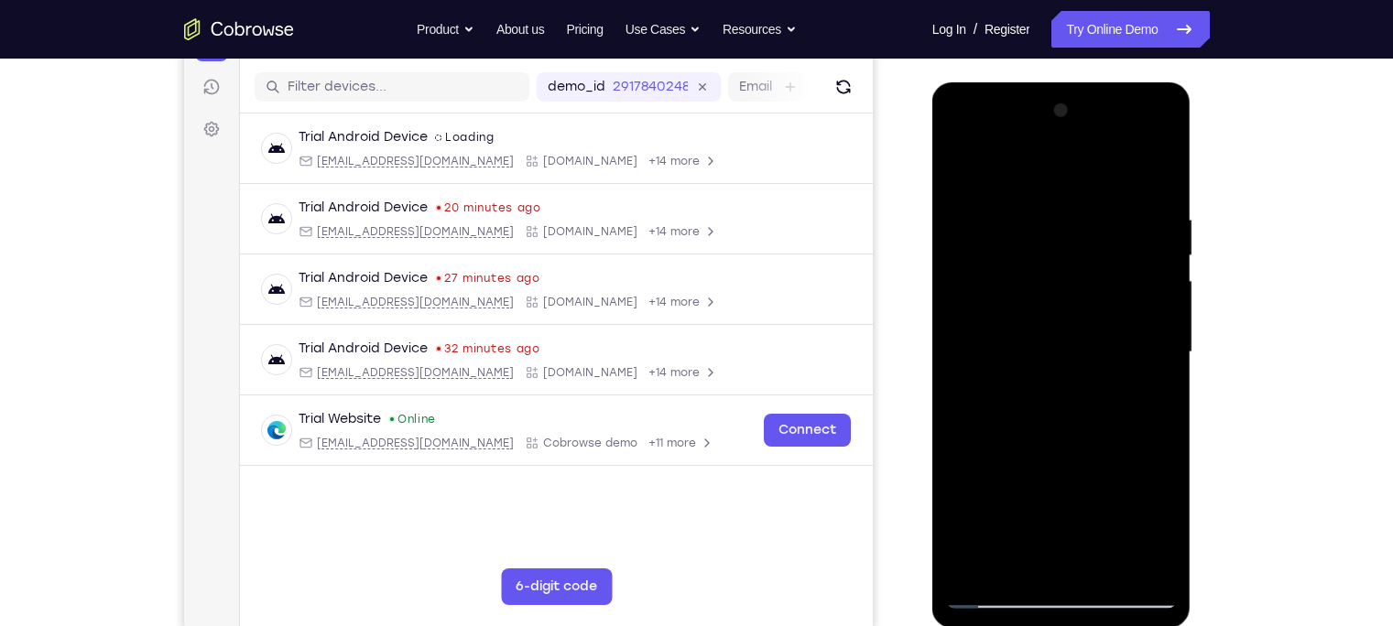
scroll to position [219, 0]
drag, startPoint x: 1067, startPoint y: 238, endPoint x: 1128, endPoint y: 350, distance: 127.5
click at [1128, 350] on div at bounding box center [1061, 354] width 231 height 513
click at [1029, 169] on div at bounding box center [1061, 354] width 231 height 513
drag, startPoint x: 1090, startPoint y: 276, endPoint x: 1146, endPoint y: 400, distance: 136.5
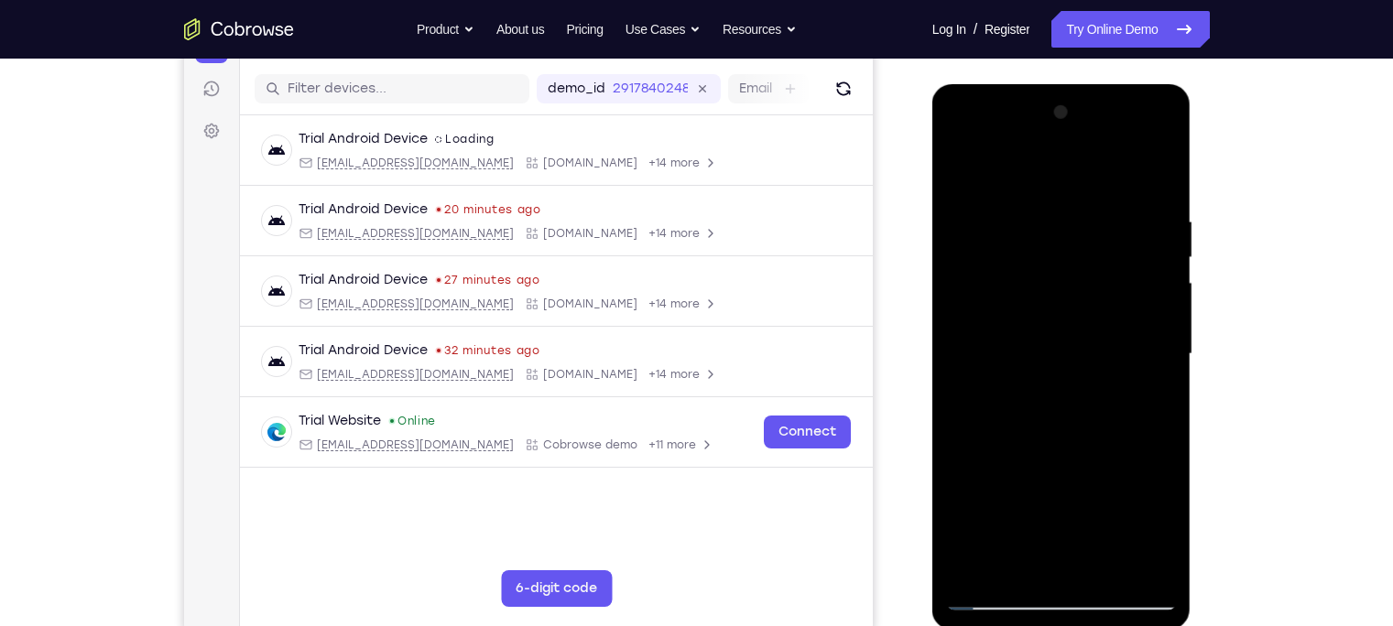
click at [1146, 400] on div at bounding box center [1061, 354] width 231 height 513
drag, startPoint x: 1044, startPoint y: 221, endPoint x: 1125, endPoint y: 361, distance: 161.6
click at [1125, 361] on div at bounding box center [1061, 354] width 231 height 513
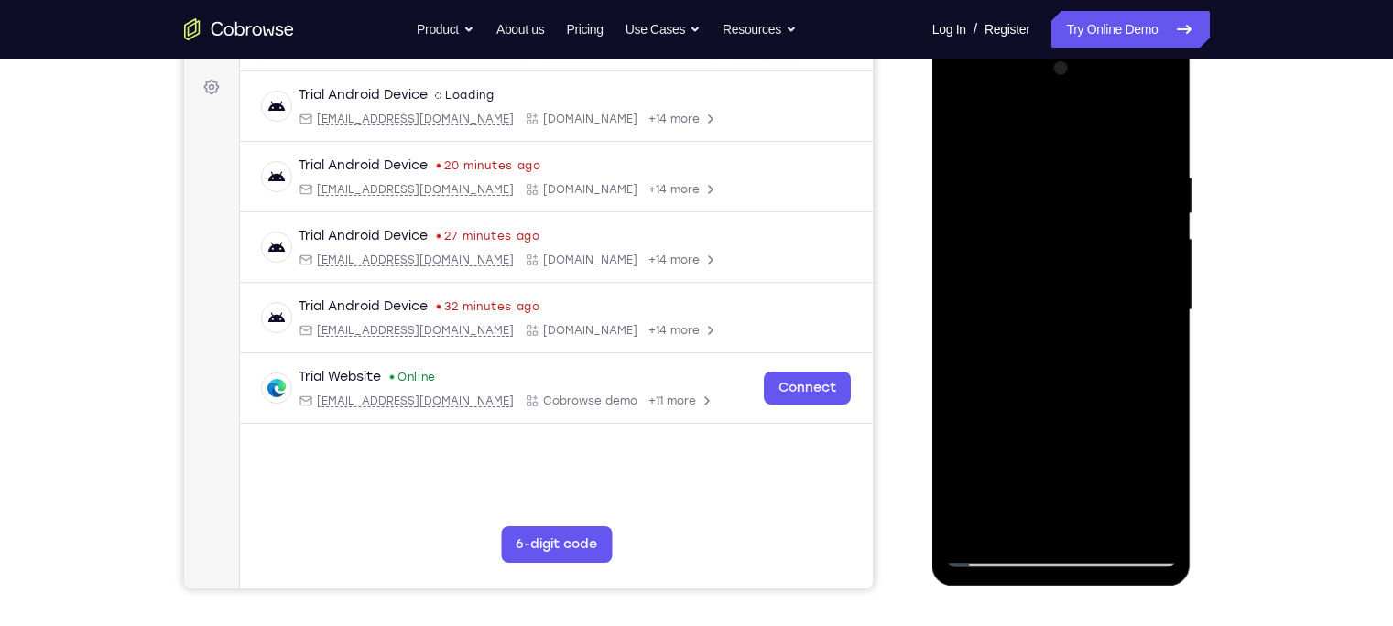
scroll to position [267, 0]
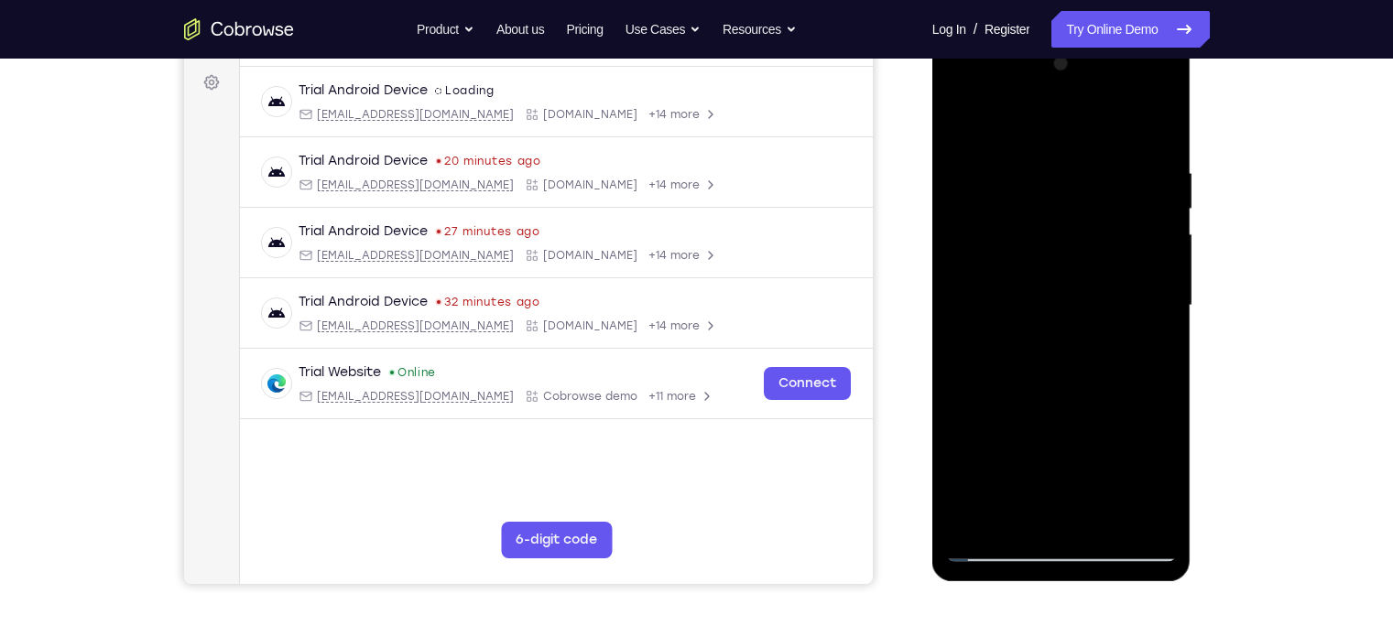
click at [1005, 417] on div at bounding box center [1061, 305] width 231 height 513
click at [1136, 490] on div at bounding box center [1061, 305] width 231 height 513
drag, startPoint x: 1035, startPoint y: 299, endPoint x: 986, endPoint y: 193, distance: 116.8
click at [986, 193] on div at bounding box center [1061, 305] width 231 height 513
click at [1161, 118] on div at bounding box center [1061, 305] width 231 height 513
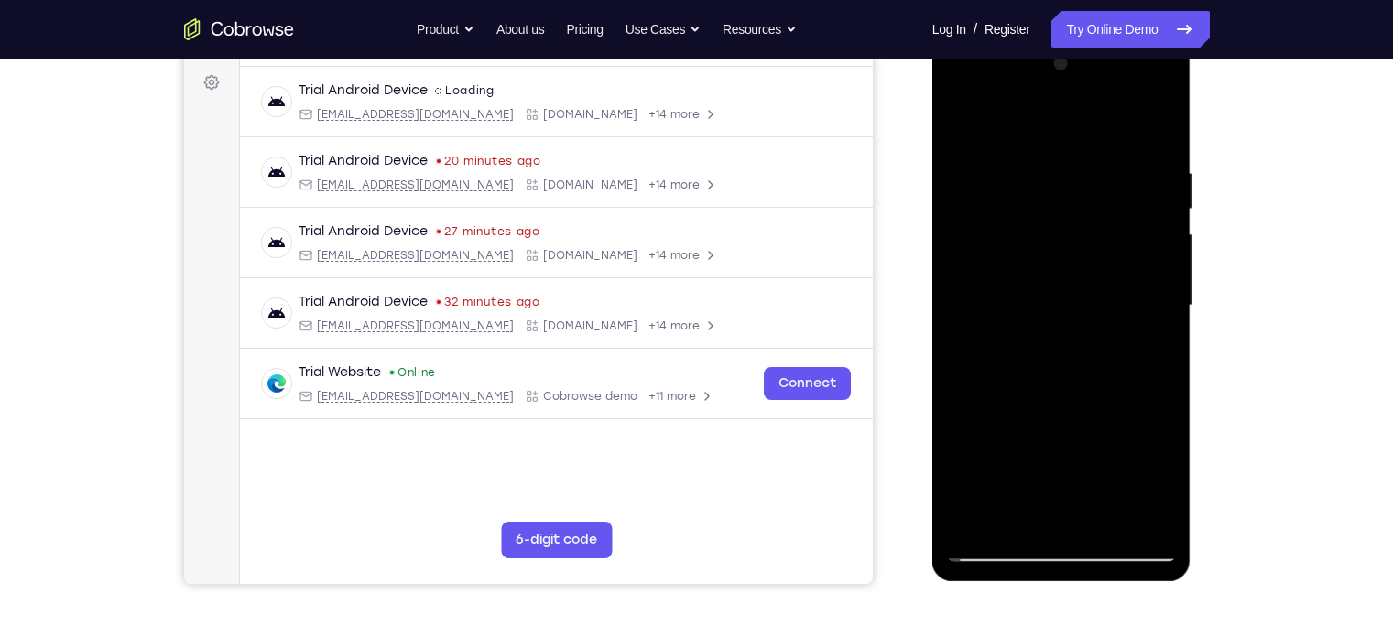
click at [978, 521] on div at bounding box center [1061, 305] width 231 height 513
drag, startPoint x: 1004, startPoint y: 335, endPoint x: 1049, endPoint y: 60, distance: 279.3
click at [1049, 60] on div at bounding box center [1061, 305] width 231 height 513
drag, startPoint x: 1068, startPoint y: 430, endPoint x: 1105, endPoint y: 277, distance: 157.5
click at [1105, 277] on div at bounding box center [1061, 305] width 231 height 513
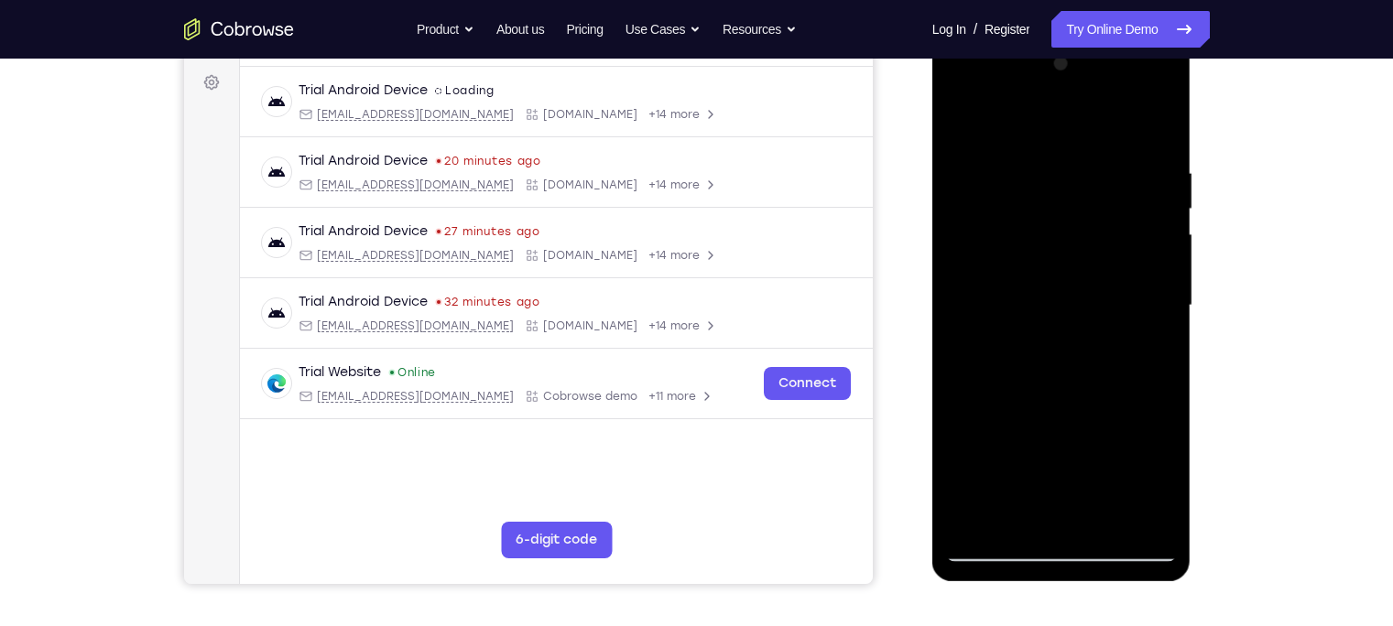
drag, startPoint x: 1064, startPoint y: 377, endPoint x: 1054, endPoint y: 194, distance: 183.4
click at [1054, 194] on div at bounding box center [1061, 305] width 231 height 513
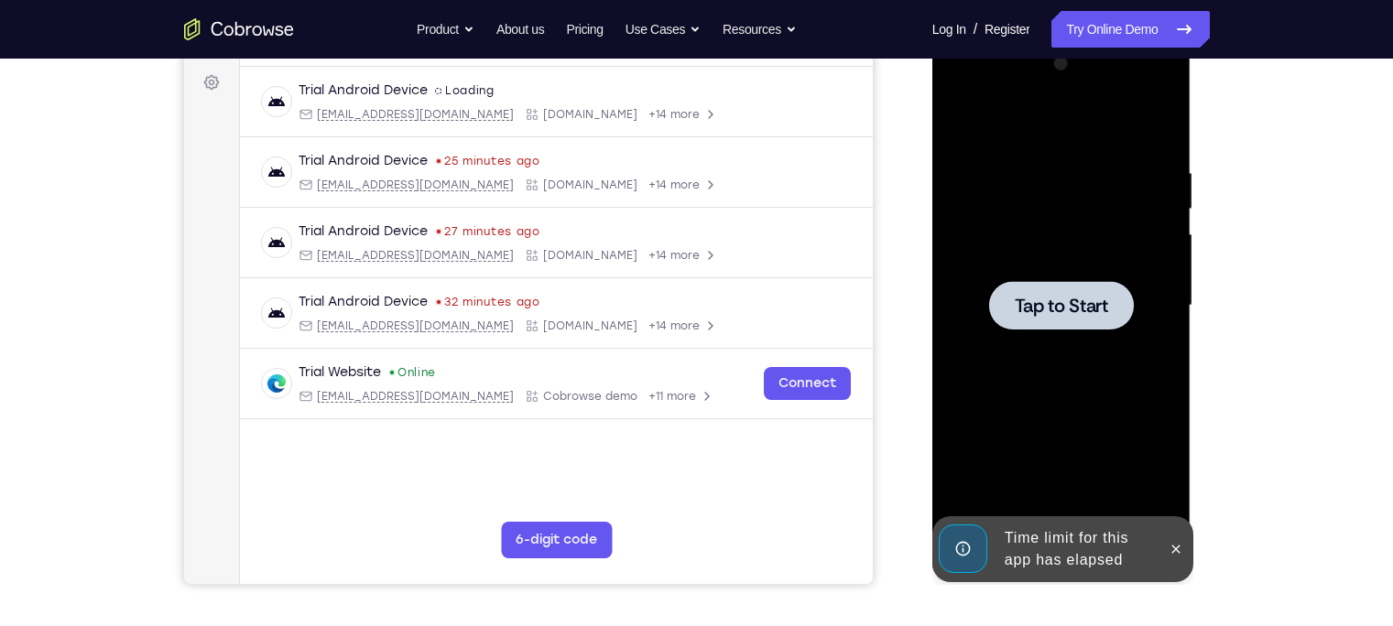
click at [1064, 280] on div at bounding box center [1061, 305] width 231 height 513
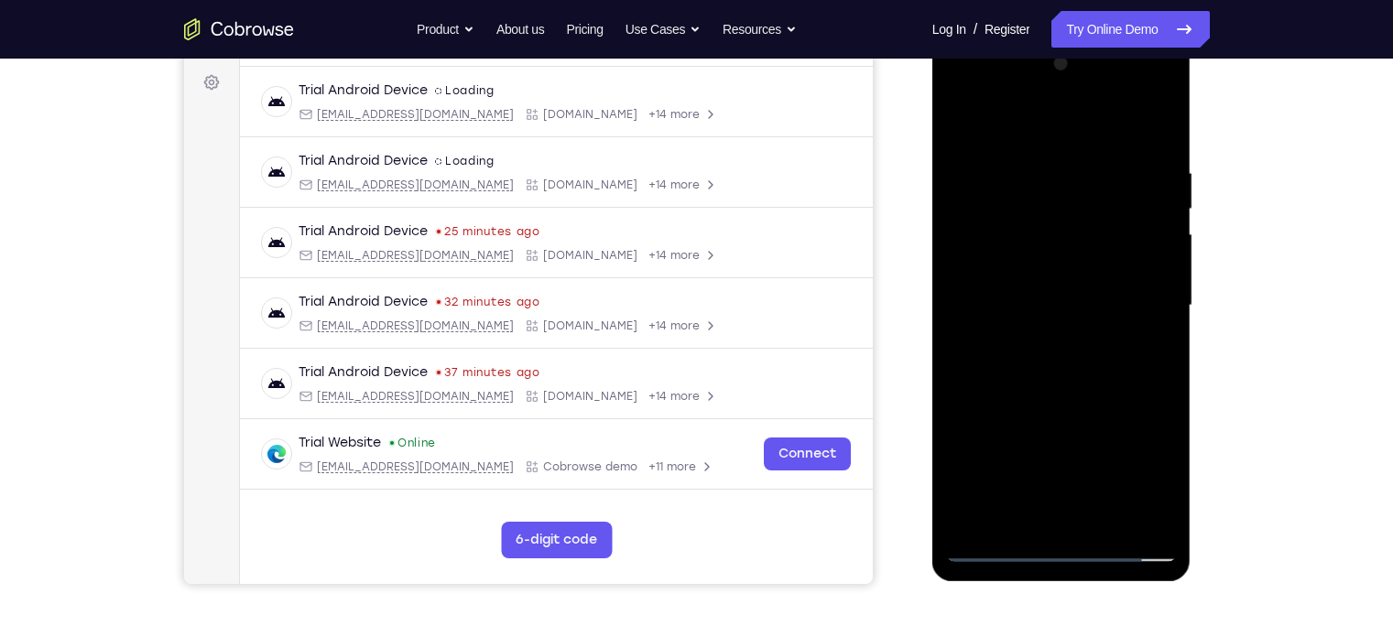
scroll to position [318, 0]
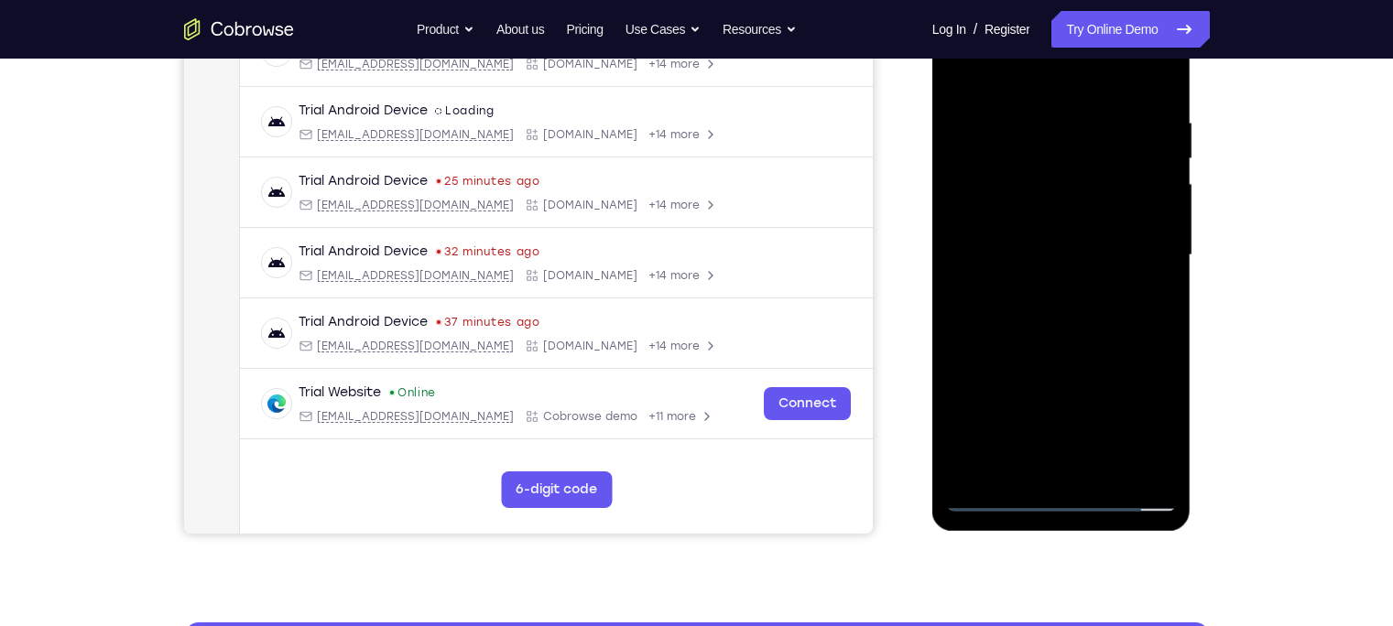
click at [1062, 501] on div at bounding box center [1061, 255] width 231 height 513
click at [1137, 429] on div at bounding box center [1061, 255] width 231 height 513
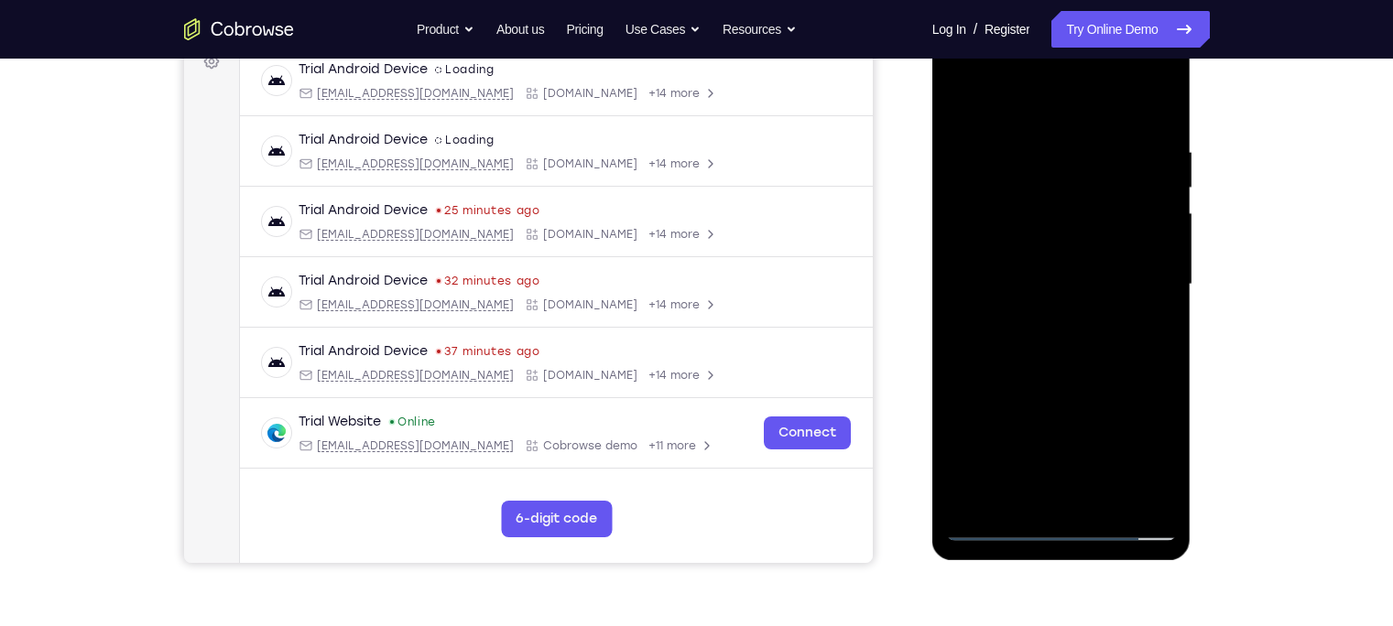
scroll to position [279, 0]
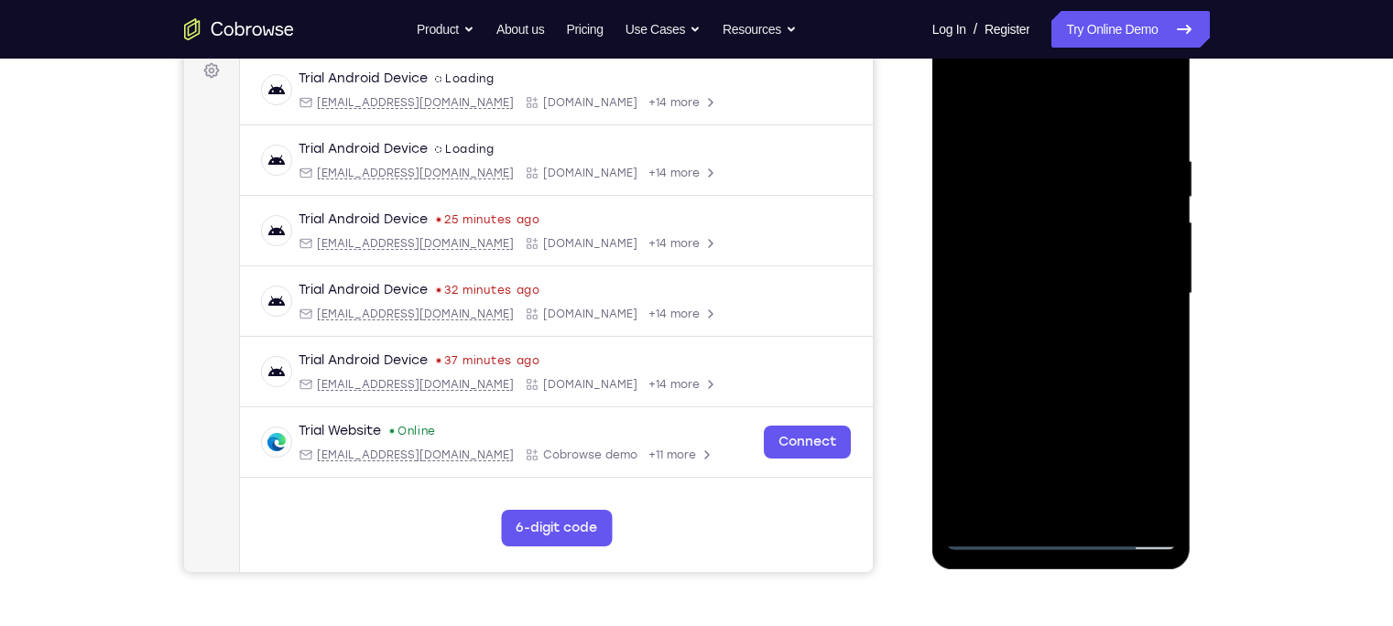
click at [962, 84] on div at bounding box center [1061, 294] width 231 height 513
click at [1140, 290] on div at bounding box center [1061, 294] width 231 height 513
click at [1036, 326] on div at bounding box center [1061, 294] width 231 height 513
click at [1045, 277] on div at bounding box center [1061, 294] width 231 height 513
click at [1036, 221] on div at bounding box center [1061, 294] width 231 height 513
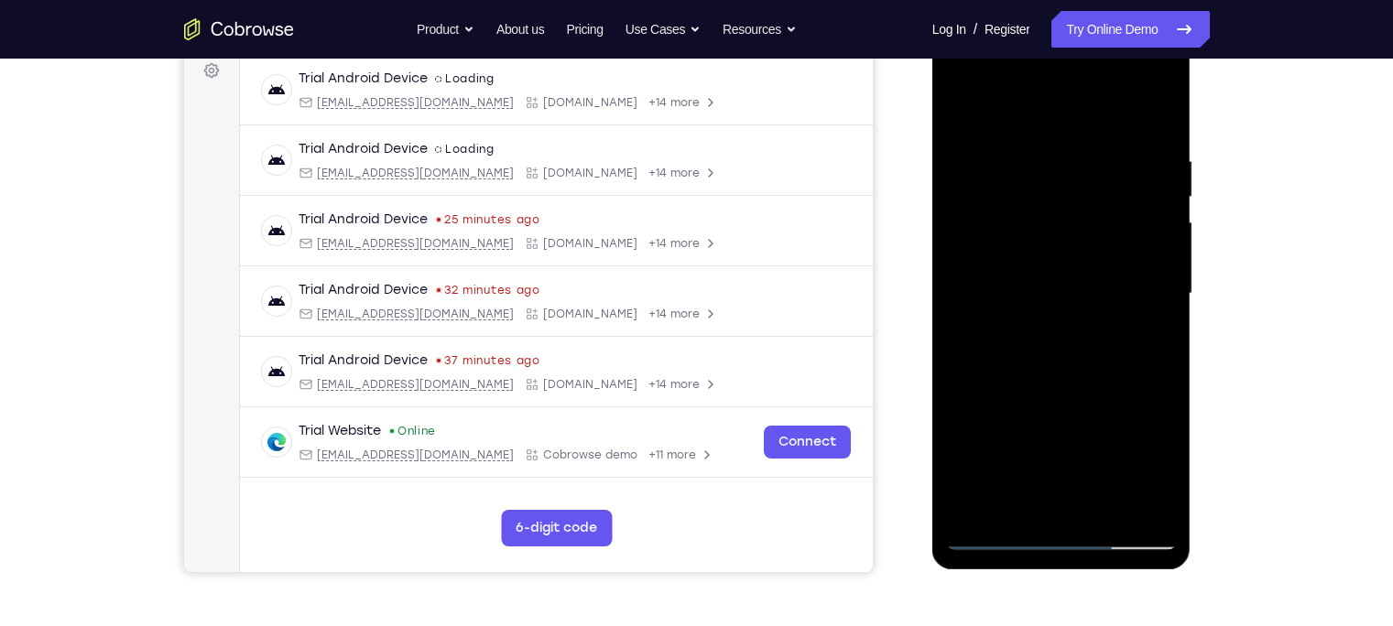
click at [1026, 248] on div at bounding box center [1061, 294] width 231 height 513
click at [1006, 290] on div at bounding box center [1061, 294] width 231 height 513
click at [1011, 349] on div at bounding box center [1061, 294] width 231 height 513
click at [1082, 344] on div at bounding box center [1061, 294] width 231 height 513
drag, startPoint x: 1059, startPoint y: 126, endPoint x: 1068, endPoint y: 47, distance: 80.2
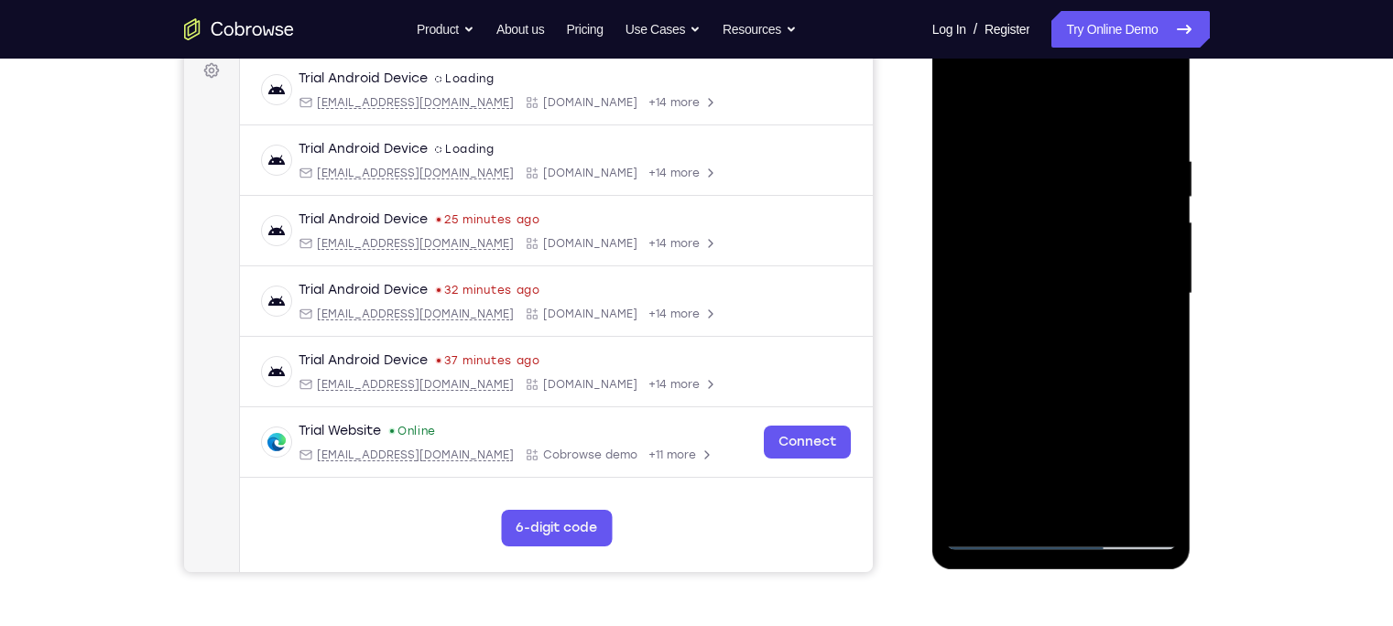
click at [1068, 47] on div at bounding box center [1061, 294] width 231 height 513
click at [1047, 374] on div at bounding box center [1061, 294] width 231 height 513
click at [1028, 149] on div at bounding box center [1061, 294] width 231 height 513
click at [1159, 120] on div at bounding box center [1061, 294] width 231 height 513
drag, startPoint x: 1046, startPoint y: 456, endPoint x: 1099, endPoint y: 254, distance: 209.2
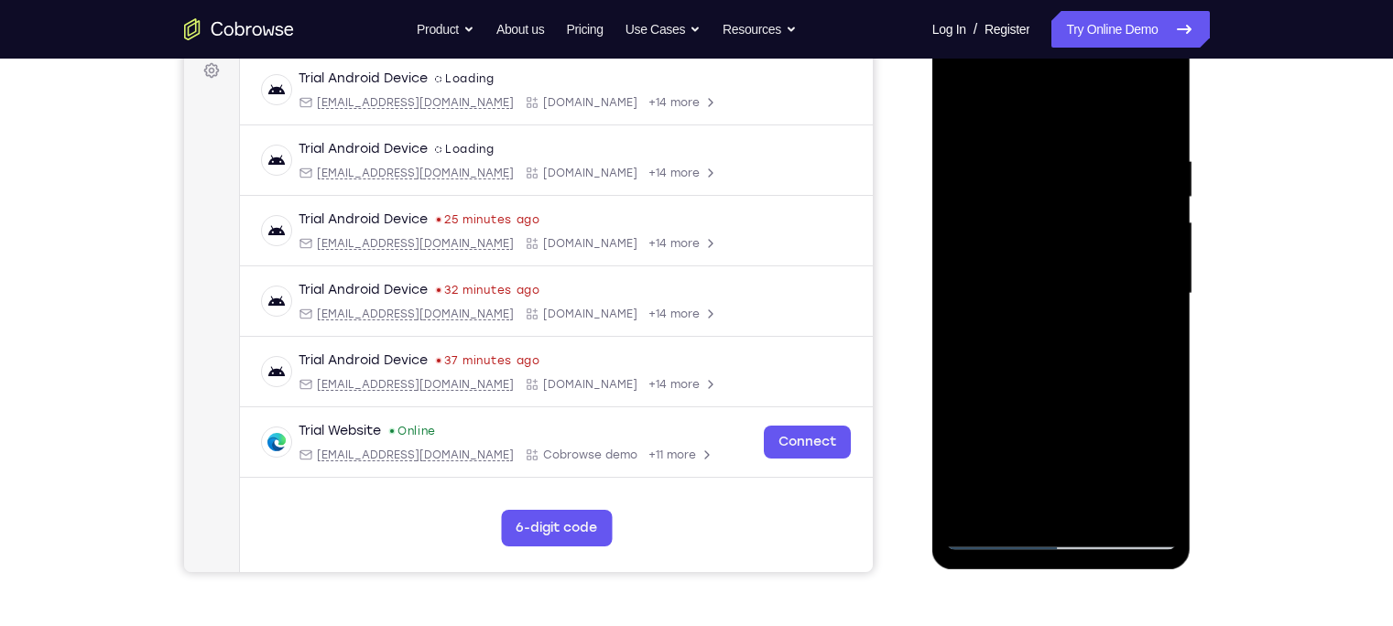
click at [1099, 254] on div at bounding box center [1061, 294] width 231 height 513
drag, startPoint x: 1068, startPoint y: 440, endPoint x: 1092, endPoint y: 288, distance: 153.0
click at [1092, 288] on div at bounding box center [1061, 294] width 231 height 513
drag, startPoint x: 1035, startPoint y: 272, endPoint x: 1039, endPoint y: 122, distance: 150.3
click at [1039, 122] on div at bounding box center [1061, 294] width 231 height 513
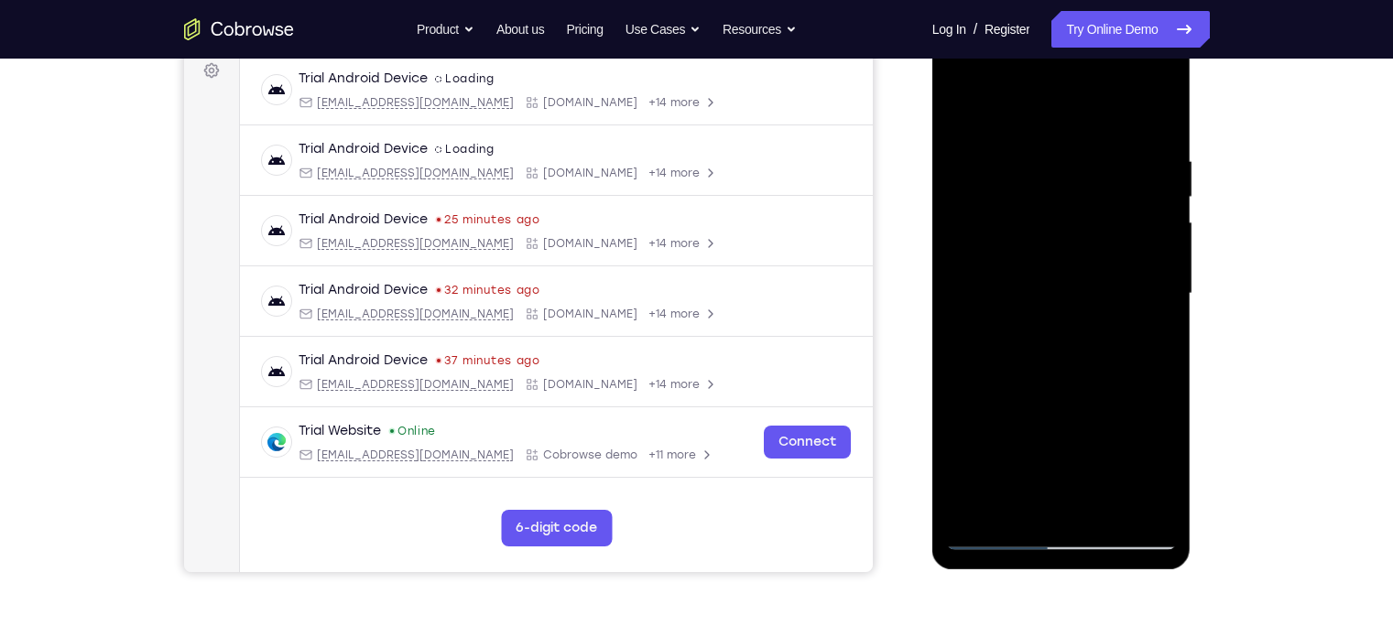
drag, startPoint x: 1062, startPoint y: 177, endPoint x: 1041, endPoint y: 314, distance: 139.0
click at [1041, 314] on div at bounding box center [1061, 294] width 231 height 513
click at [1165, 264] on div at bounding box center [1061, 294] width 231 height 513
click at [1166, 261] on div at bounding box center [1061, 294] width 231 height 513
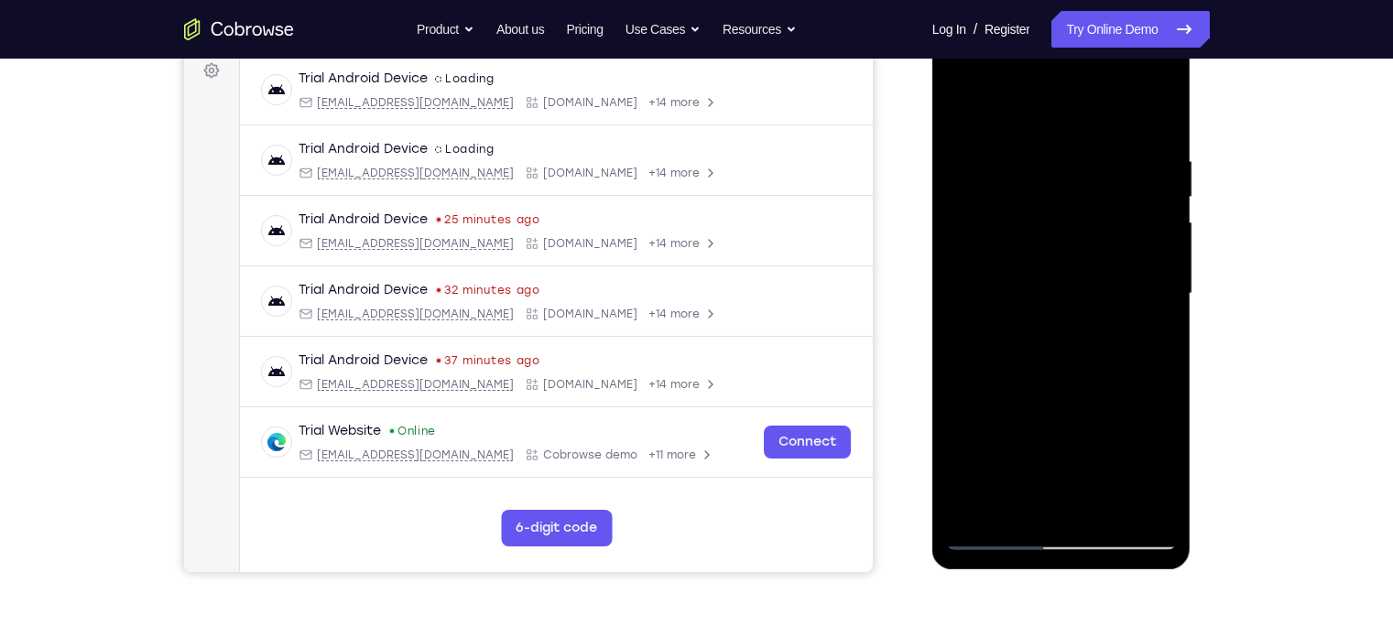
click at [1166, 261] on div at bounding box center [1061, 294] width 231 height 513
click at [958, 266] on div at bounding box center [1061, 294] width 231 height 513
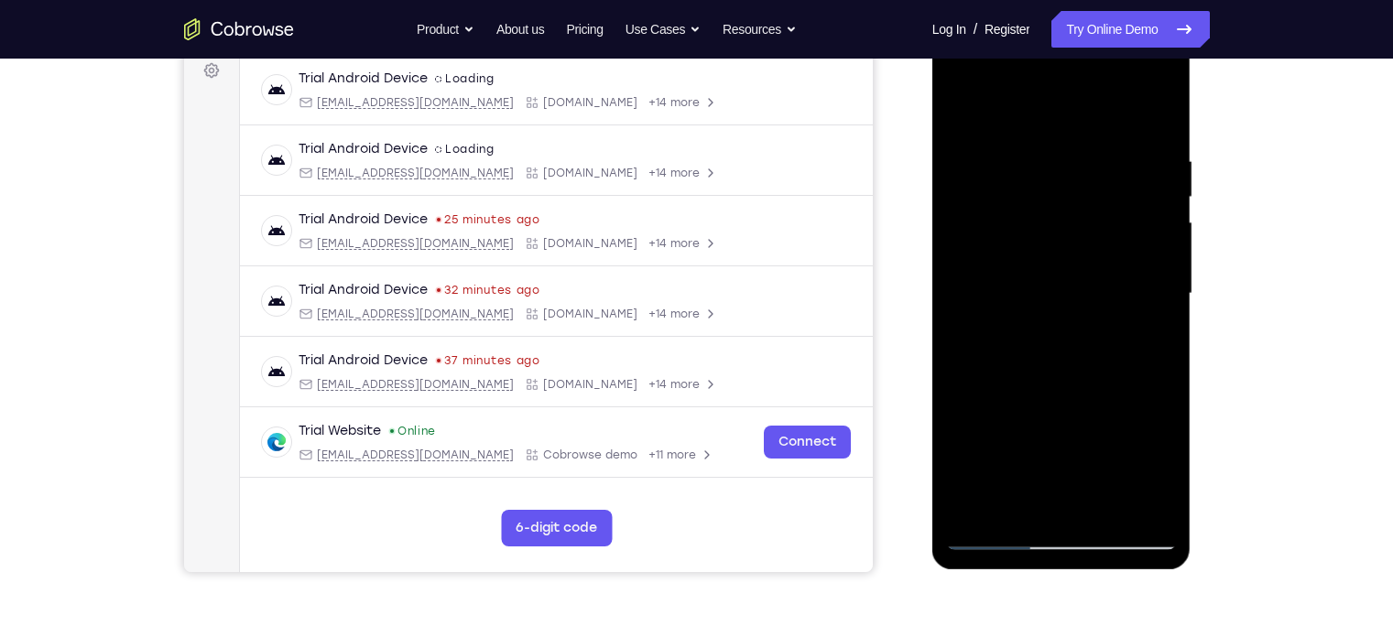
drag, startPoint x: 1058, startPoint y: 275, endPoint x: 1059, endPoint y: 187, distance: 87.9
click at [1060, 190] on div at bounding box center [1061, 294] width 231 height 513
drag, startPoint x: 1038, startPoint y: 404, endPoint x: 1054, endPoint y: 275, distance: 130.1
click at [1054, 275] on div at bounding box center [1061, 294] width 231 height 513
drag, startPoint x: 1049, startPoint y: 409, endPoint x: 1054, endPoint y: 279, distance: 130.1
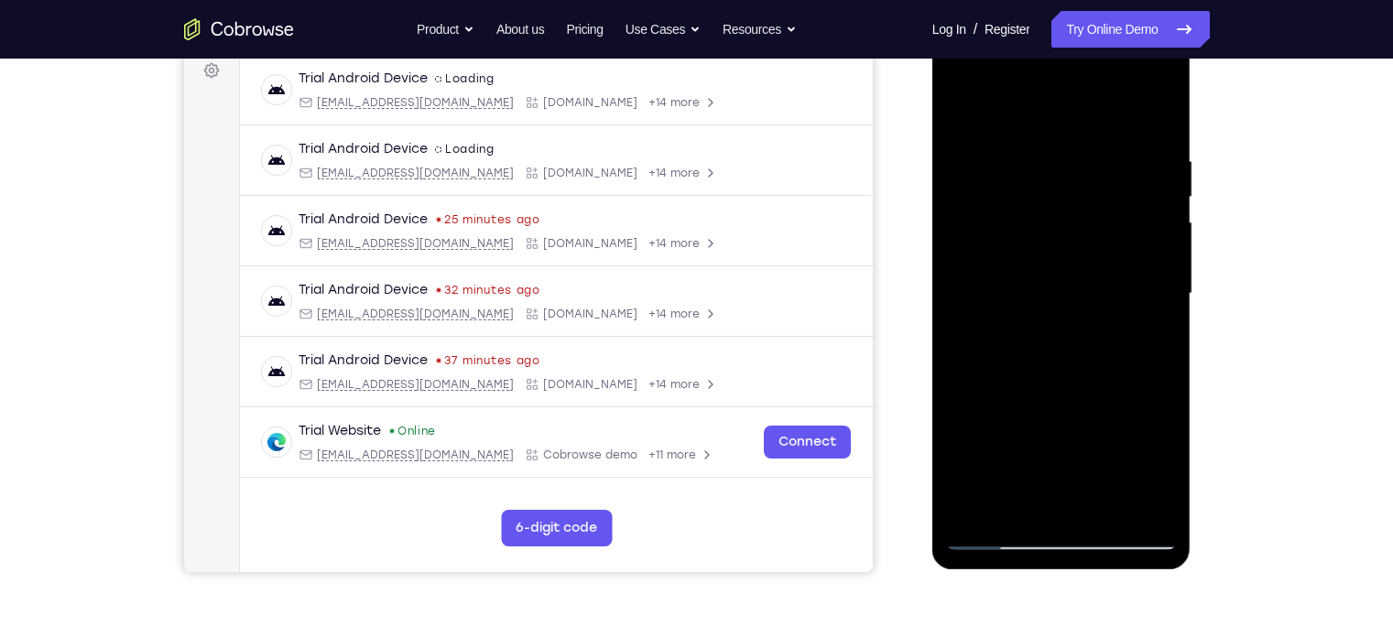
click at [1052, 292] on div at bounding box center [1061, 294] width 231 height 513
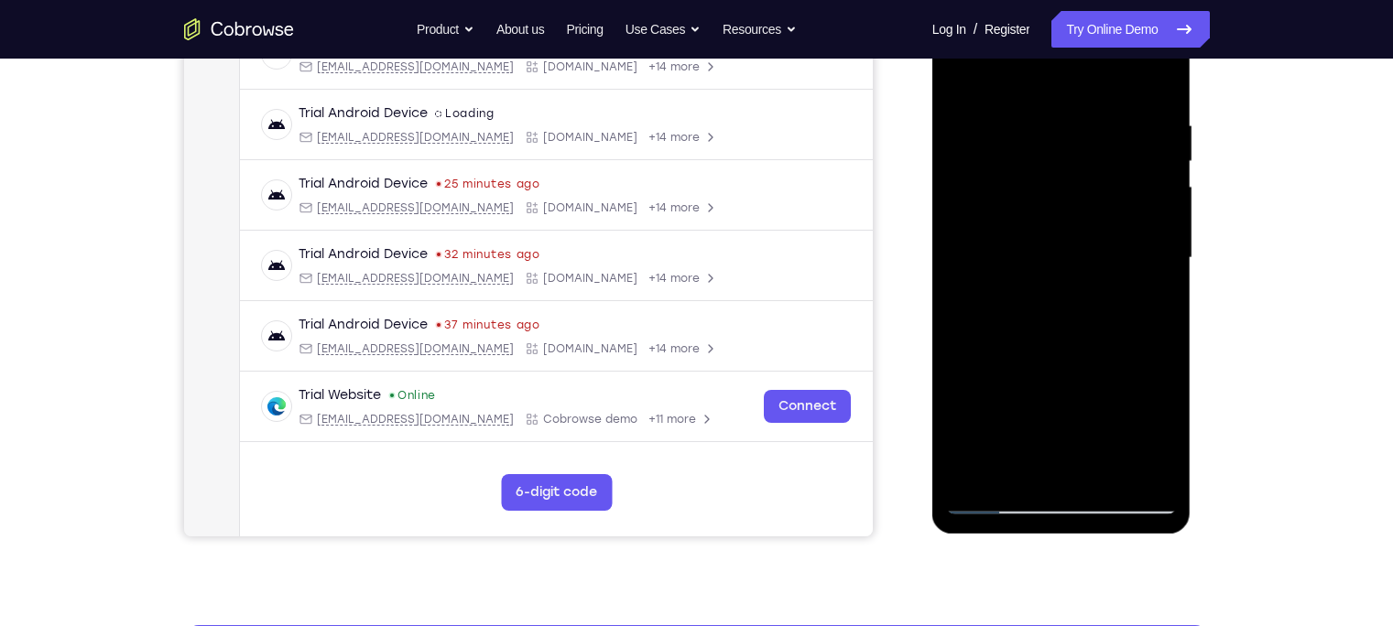
scroll to position [313, 0]
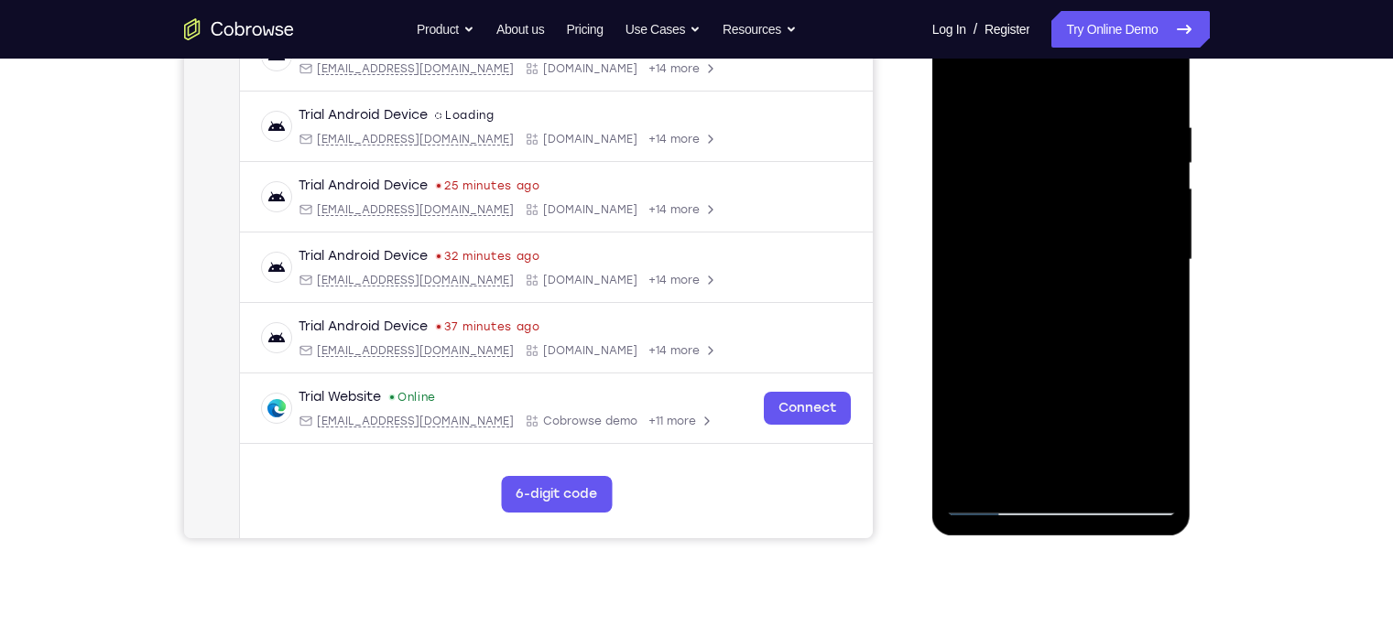
drag, startPoint x: 1059, startPoint y: 364, endPoint x: 1057, endPoint y: 219, distance: 144.7
click at [1057, 219] on div at bounding box center [1061, 260] width 231 height 513
drag, startPoint x: 1075, startPoint y: 180, endPoint x: 1043, endPoint y: 309, distance: 132.2
click at [1043, 309] on div at bounding box center [1061, 260] width 231 height 513
drag, startPoint x: 1043, startPoint y: 371, endPoint x: 1037, endPoint y: 178, distance: 193.3
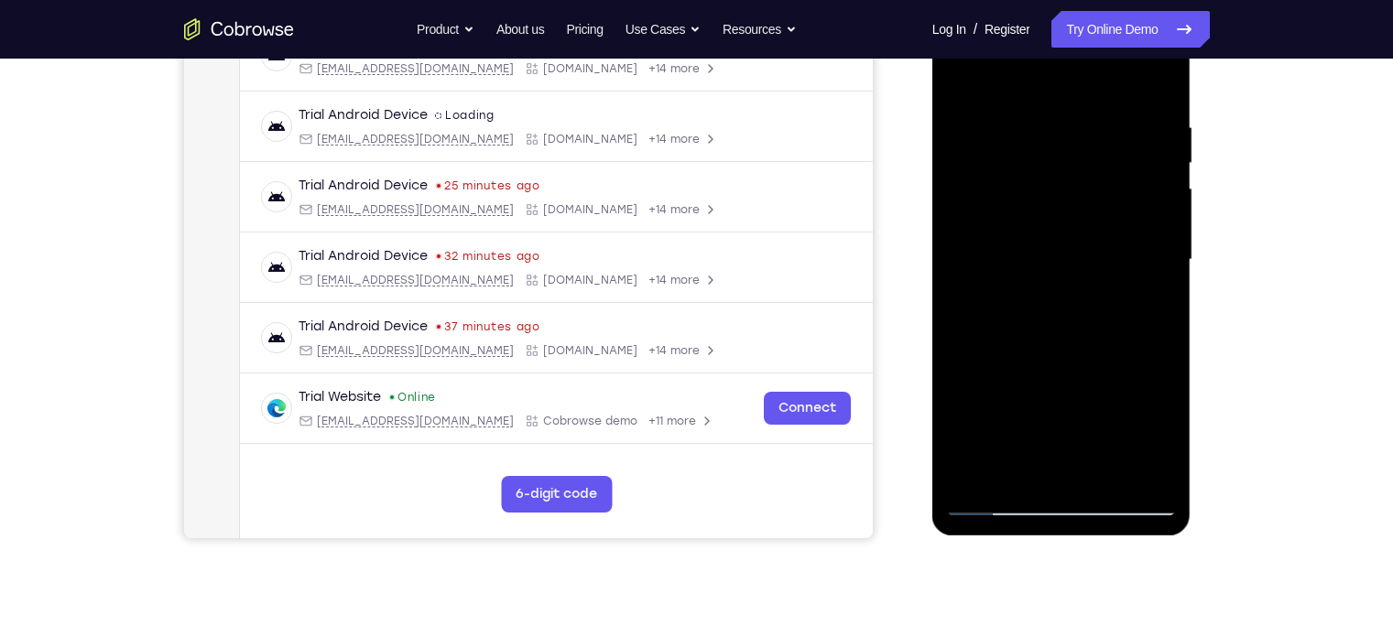
click at [1037, 191] on div at bounding box center [1061, 260] width 231 height 513
drag, startPoint x: 1037, startPoint y: 275, endPoint x: 1037, endPoint y: 210, distance: 65.0
click at [1037, 210] on div at bounding box center [1061, 260] width 231 height 513
drag, startPoint x: 1101, startPoint y: 193, endPoint x: 1081, endPoint y: 353, distance: 161.5
click at [1081, 353] on div at bounding box center [1061, 260] width 231 height 513
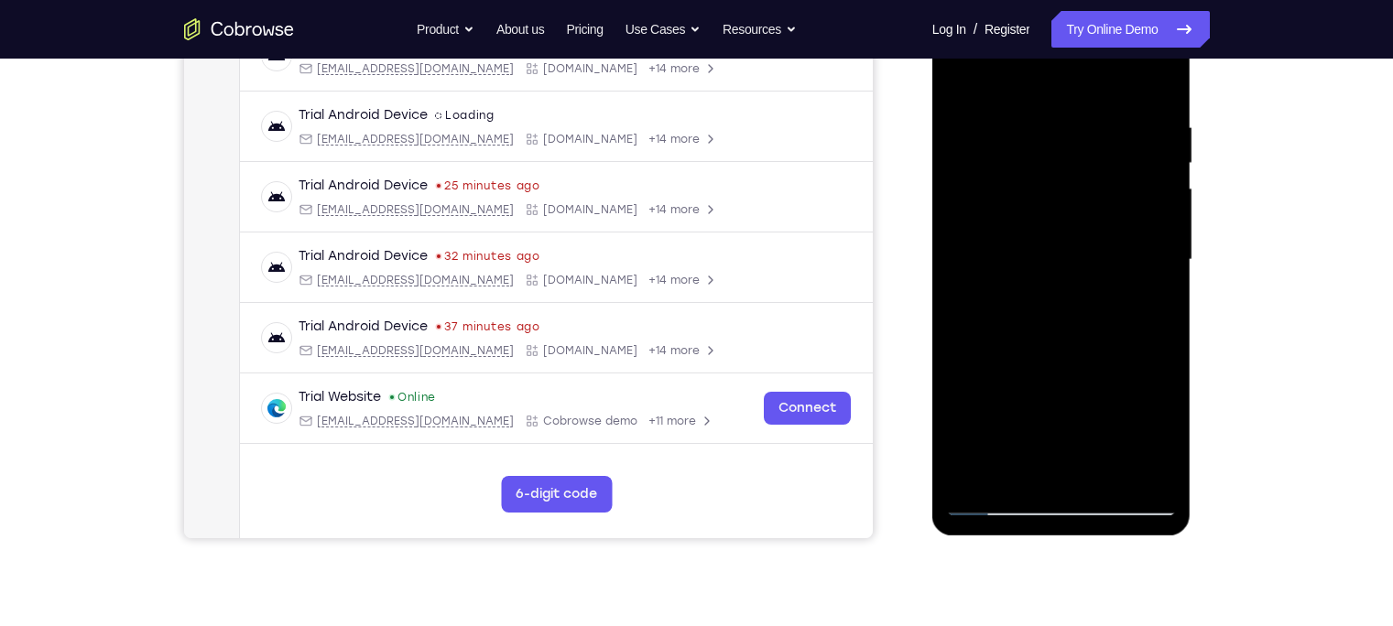
click at [1168, 223] on div at bounding box center [1061, 260] width 231 height 513
drag, startPoint x: 1084, startPoint y: 382, endPoint x: 1107, endPoint y: 170, distance: 212.8
click at [1107, 170] on div at bounding box center [1061, 260] width 231 height 513
drag, startPoint x: 1070, startPoint y: 340, endPoint x: 1071, endPoint y: 299, distance: 41.3
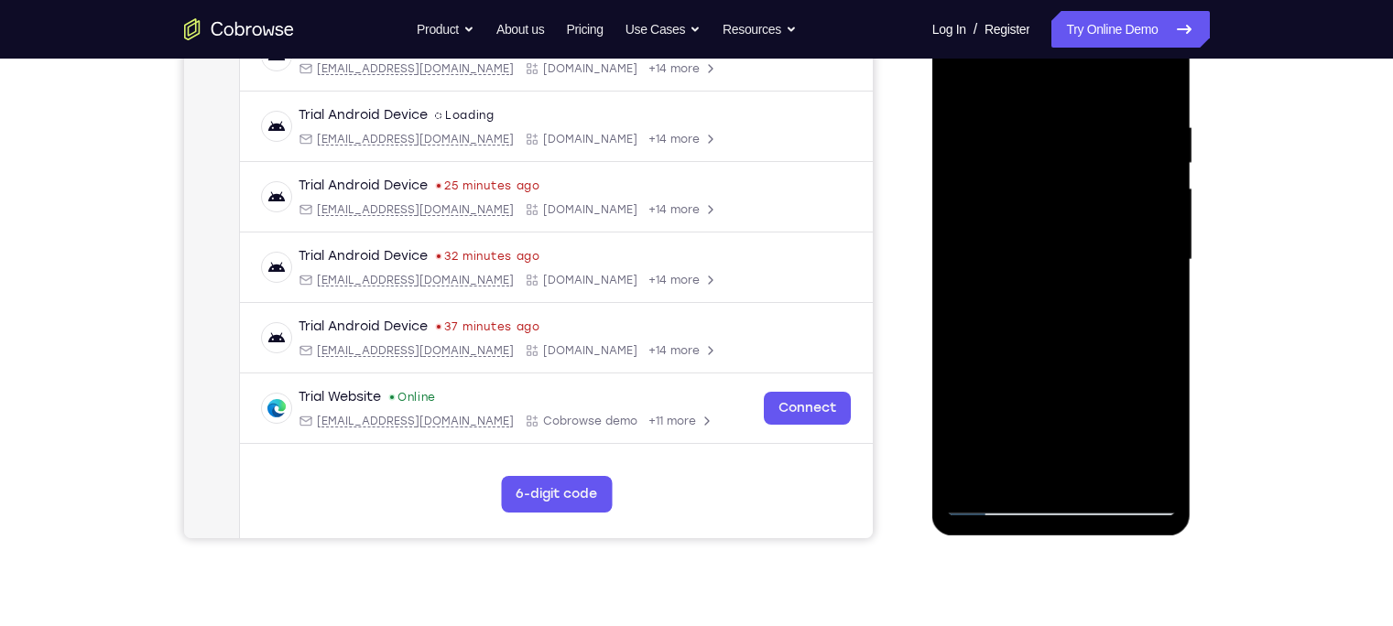
click at [1071, 299] on div at bounding box center [1061, 260] width 231 height 513
drag, startPoint x: 1071, startPoint y: 300, endPoint x: 1060, endPoint y: 377, distance: 77.6
click at [1060, 377] on div at bounding box center [1061, 260] width 231 height 513
drag, startPoint x: 1065, startPoint y: 405, endPoint x: 1076, endPoint y: 276, distance: 129.6
click at [1076, 276] on div at bounding box center [1061, 260] width 231 height 513
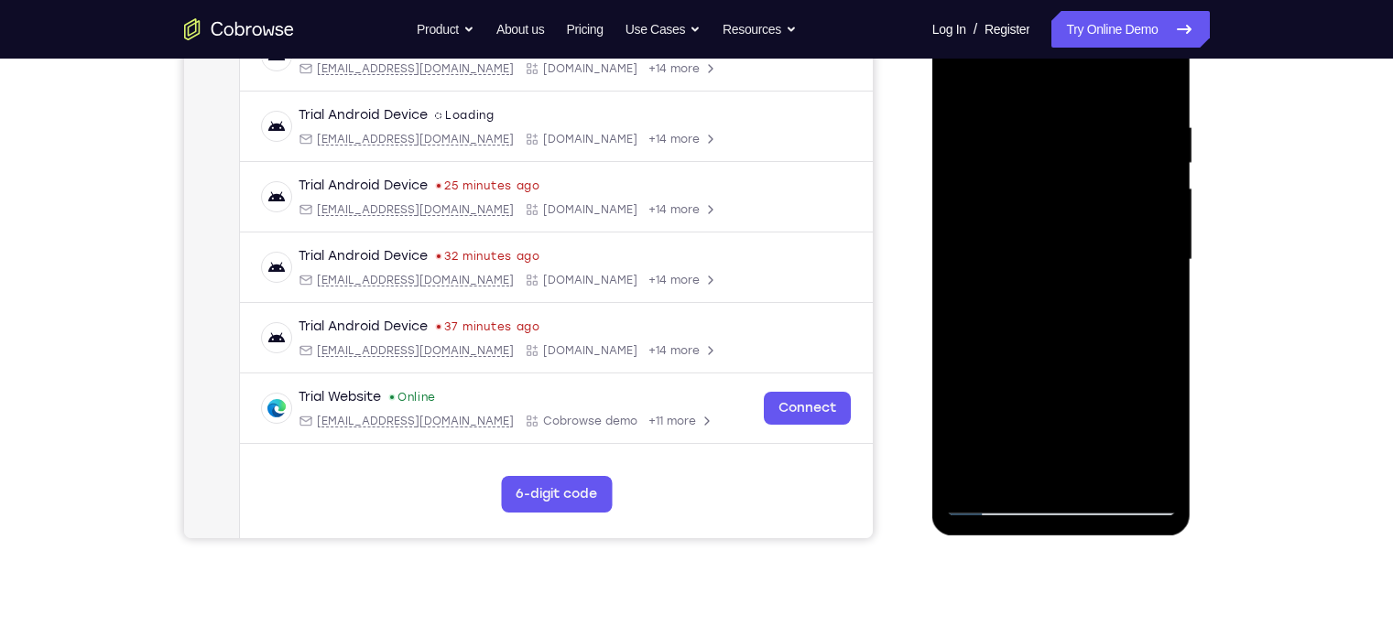
click at [1102, 474] on div at bounding box center [1061, 260] width 231 height 513
click at [1088, 359] on div at bounding box center [1061, 260] width 231 height 513
click at [1037, 354] on div at bounding box center [1061, 260] width 231 height 513
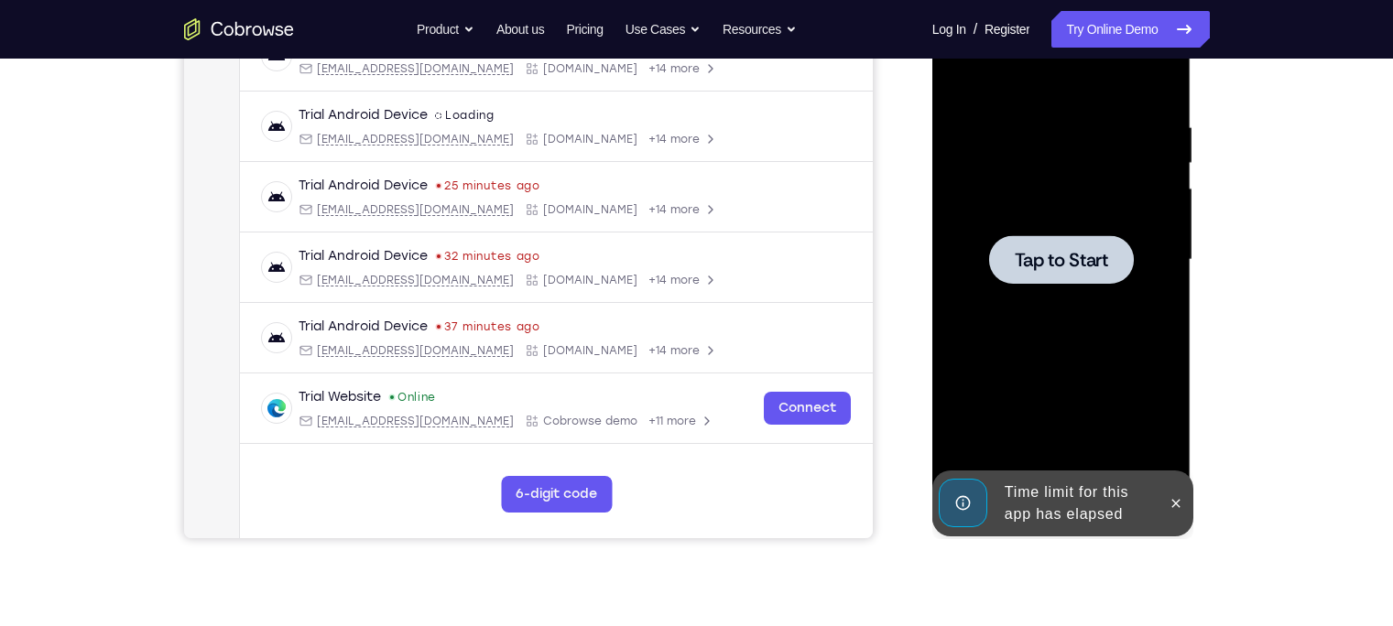
click at [1072, 298] on div at bounding box center [1061, 260] width 231 height 513
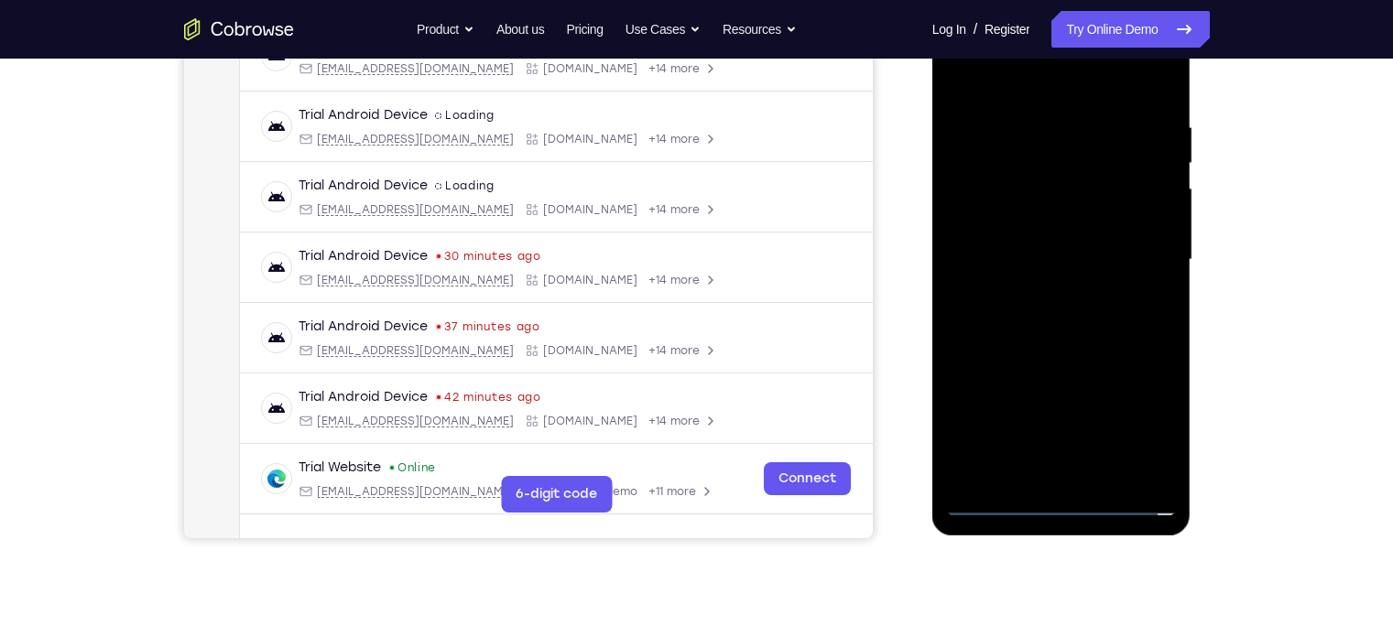
click at [1059, 502] on div at bounding box center [1061, 260] width 231 height 513
click at [1139, 417] on div at bounding box center [1061, 260] width 231 height 513
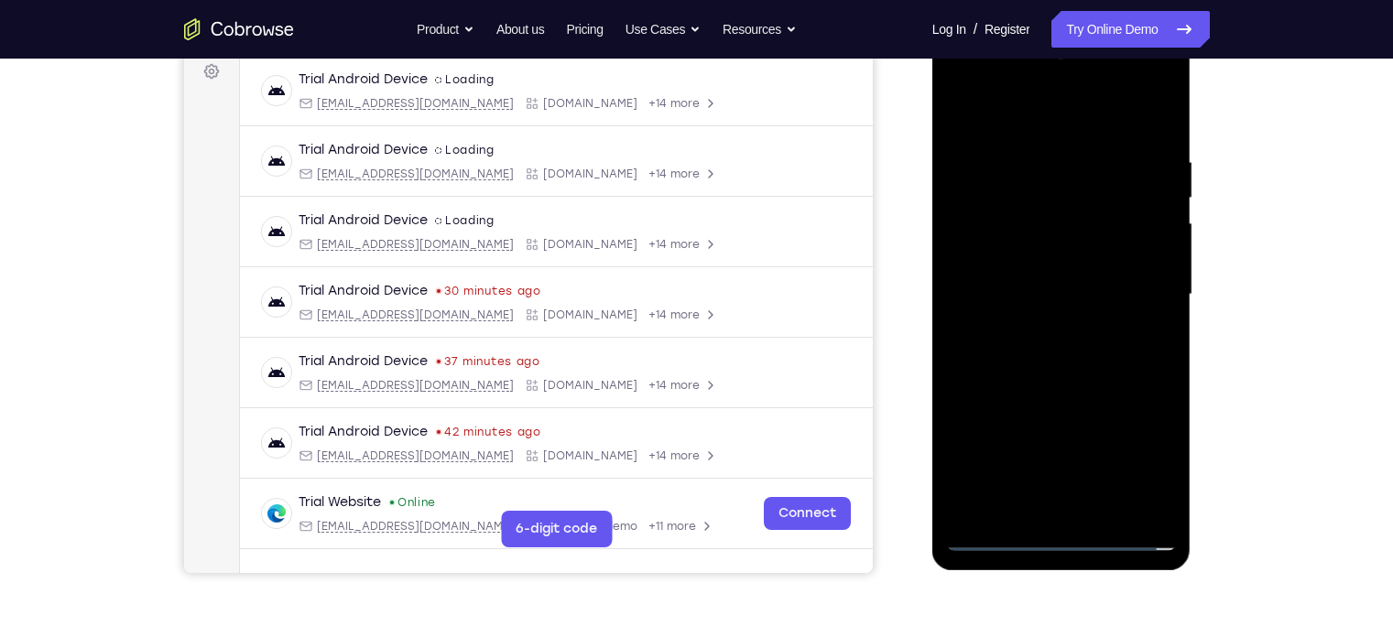
scroll to position [277, 0]
click at [962, 81] on div at bounding box center [1061, 296] width 231 height 513
click at [1140, 293] on div at bounding box center [1061, 296] width 231 height 513
click at [1037, 322] on div at bounding box center [1061, 296] width 231 height 513
click at [1061, 262] on div at bounding box center [1061, 296] width 231 height 513
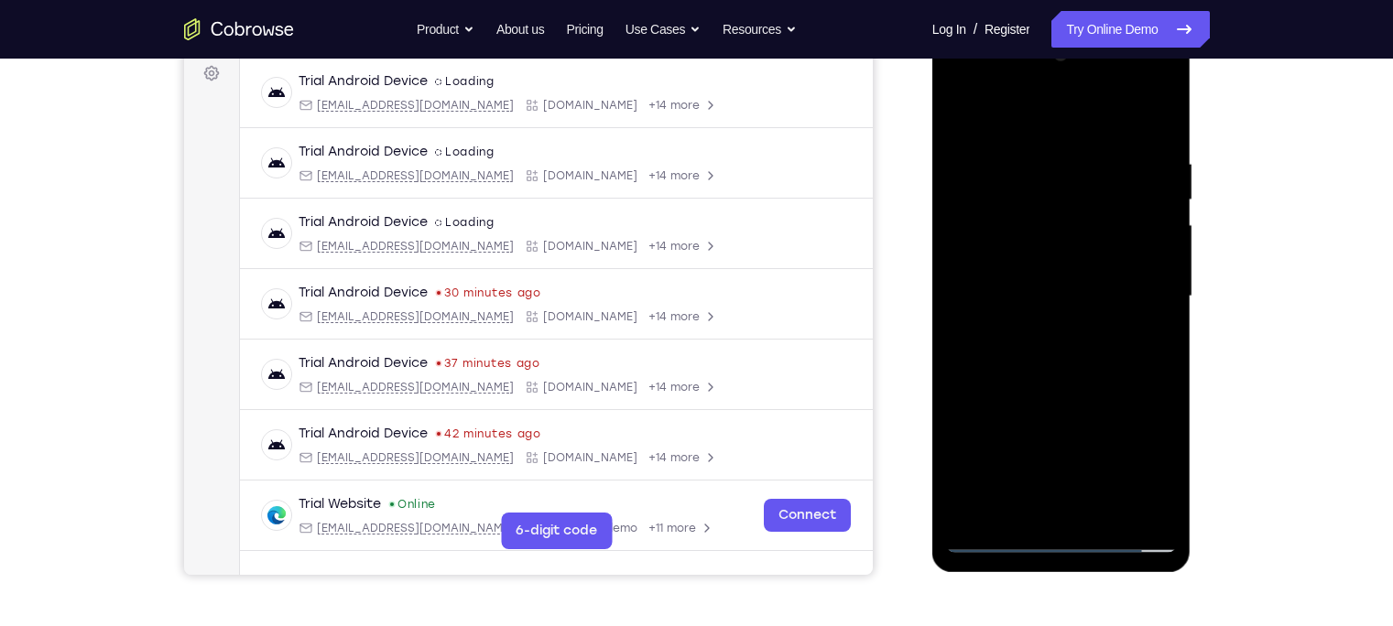
click at [1051, 258] on div at bounding box center [1061, 296] width 231 height 513
click at [1037, 288] on div at bounding box center [1061, 296] width 231 height 513
click at [1028, 354] on div at bounding box center [1061, 296] width 231 height 513
click at [1040, 348] on div at bounding box center [1061, 296] width 231 height 513
drag, startPoint x: 1035, startPoint y: 132, endPoint x: 1042, endPoint y: 82, distance: 50.0
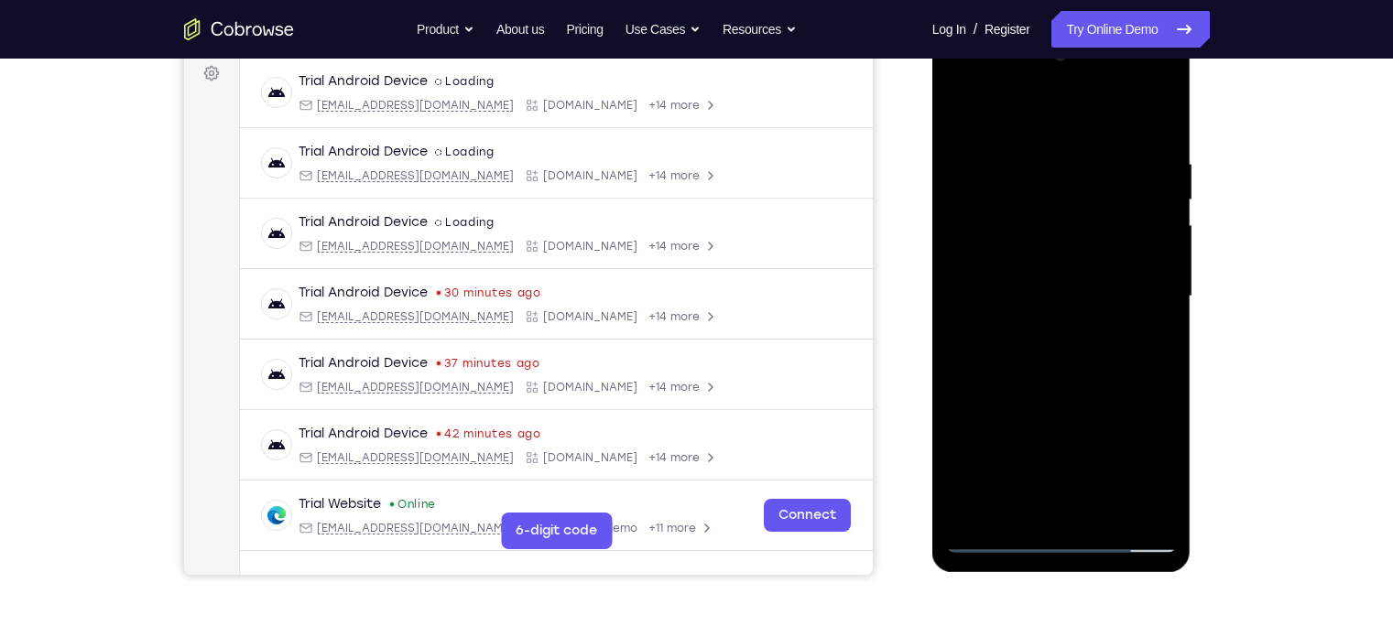
click at [1042, 82] on div at bounding box center [1061, 296] width 231 height 513
click at [1022, 353] on div at bounding box center [1061, 296] width 231 height 513
click at [1115, 376] on div at bounding box center [1061, 296] width 231 height 513
click at [1103, 522] on div at bounding box center [1061, 296] width 231 height 513
click at [1092, 392] on div at bounding box center [1061, 296] width 231 height 513
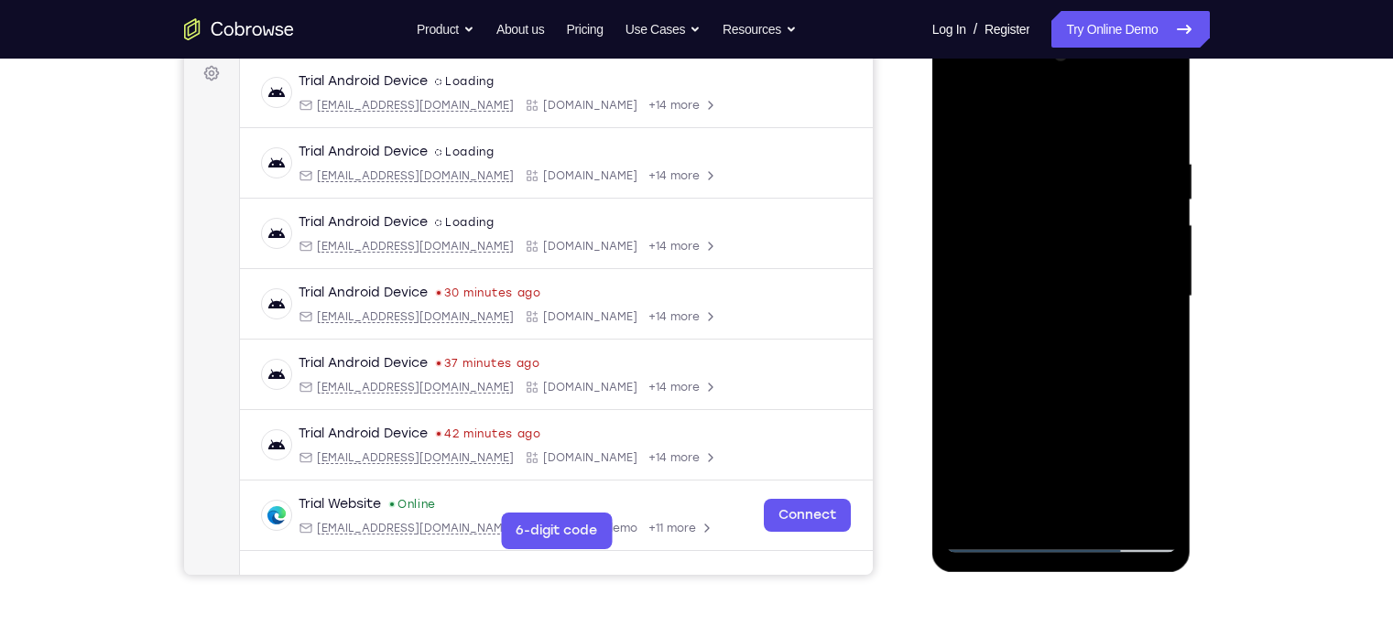
click at [1082, 390] on div at bounding box center [1061, 296] width 231 height 513
drag, startPoint x: 1127, startPoint y: 200, endPoint x: 1085, endPoint y: 356, distance: 162.2
click at [1085, 356] on div at bounding box center [1061, 296] width 231 height 513
click at [1100, 342] on div at bounding box center [1061, 296] width 231 height 513
drag, startPoint x: 1129, startPoint y: 252, endPoint x: 1108, endPoint y: 354, distance: 104.7
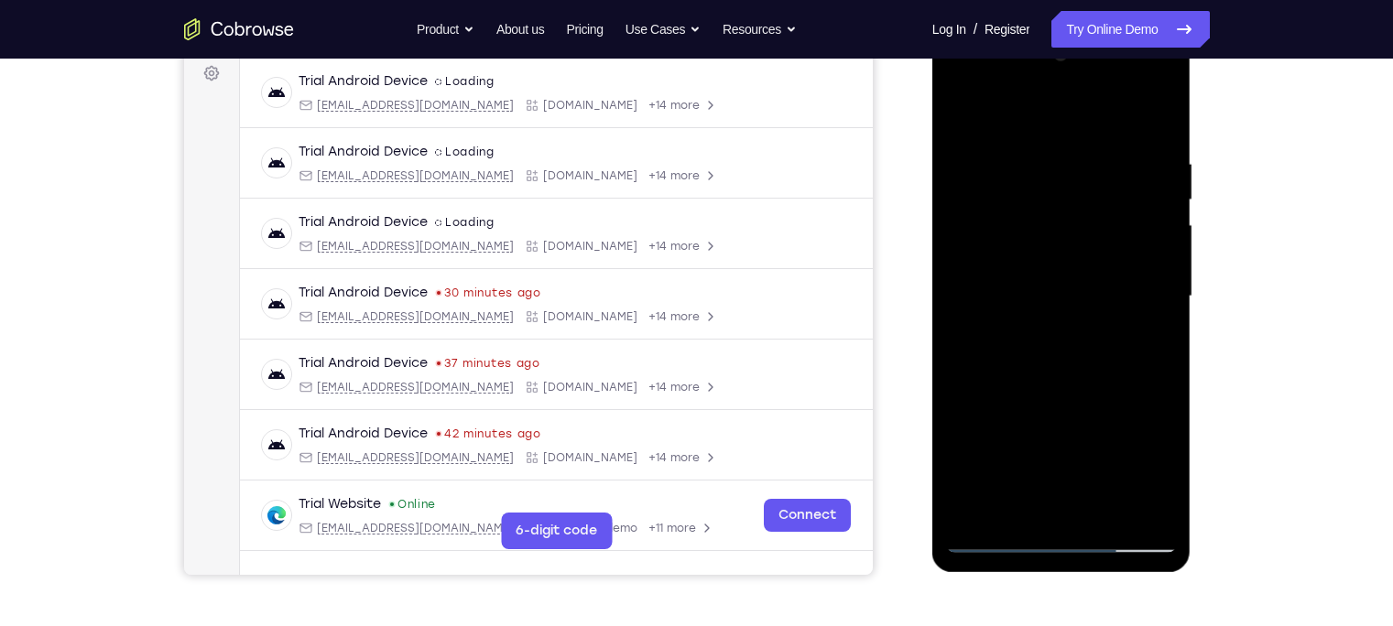
click at [1108, 354] on div at bounding box center [1061, 296] width 231 height 513
click at [1024, 215] on div at bounding box center [1061, 296] width 231 height 513
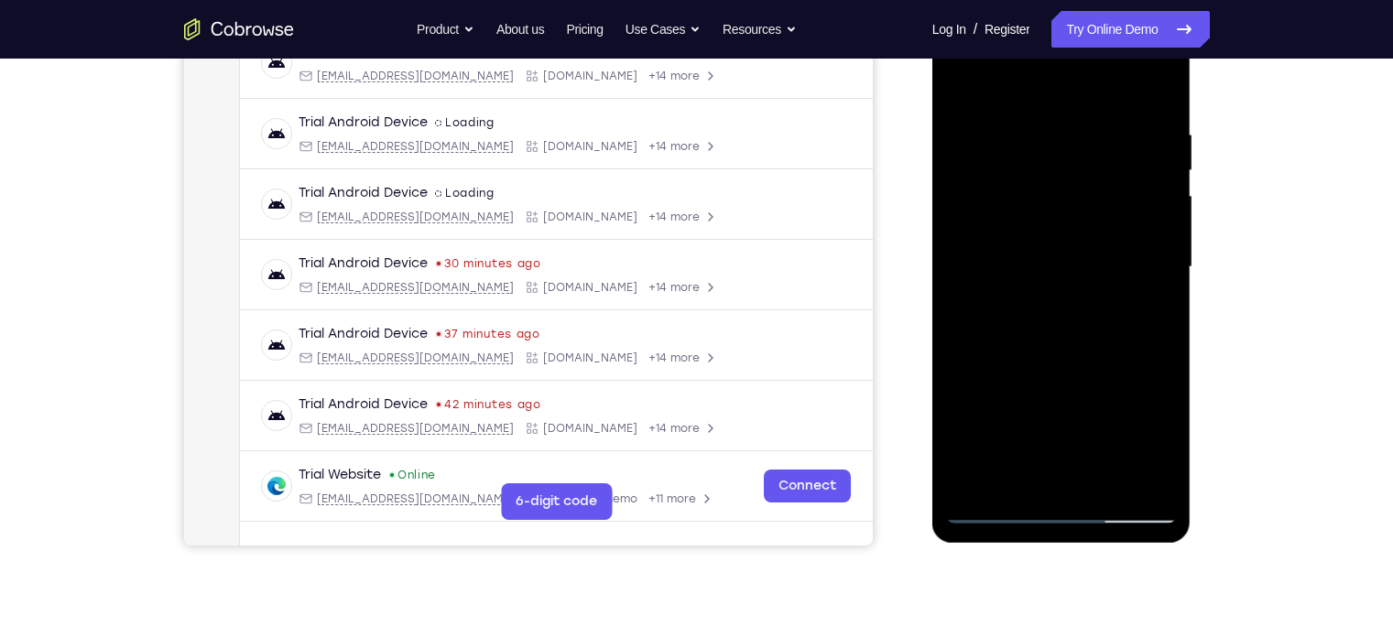
click at [960, 319] on div at bounding box center [1061, 267] width 231 height 513
drag, startPoint x: 1122, startPoint y: 357, endPoint x: 1124, endPoint y: 232, distance: 125.5
click at [1124, 232] on div at bounding box center [1061, 267] width 231 height 513
click at [1064, 288] on div at bounding box center [1061, 267] width 231 height 513
click at [962, 82] on div at bounding box center [1061, 267] width 231 height 513
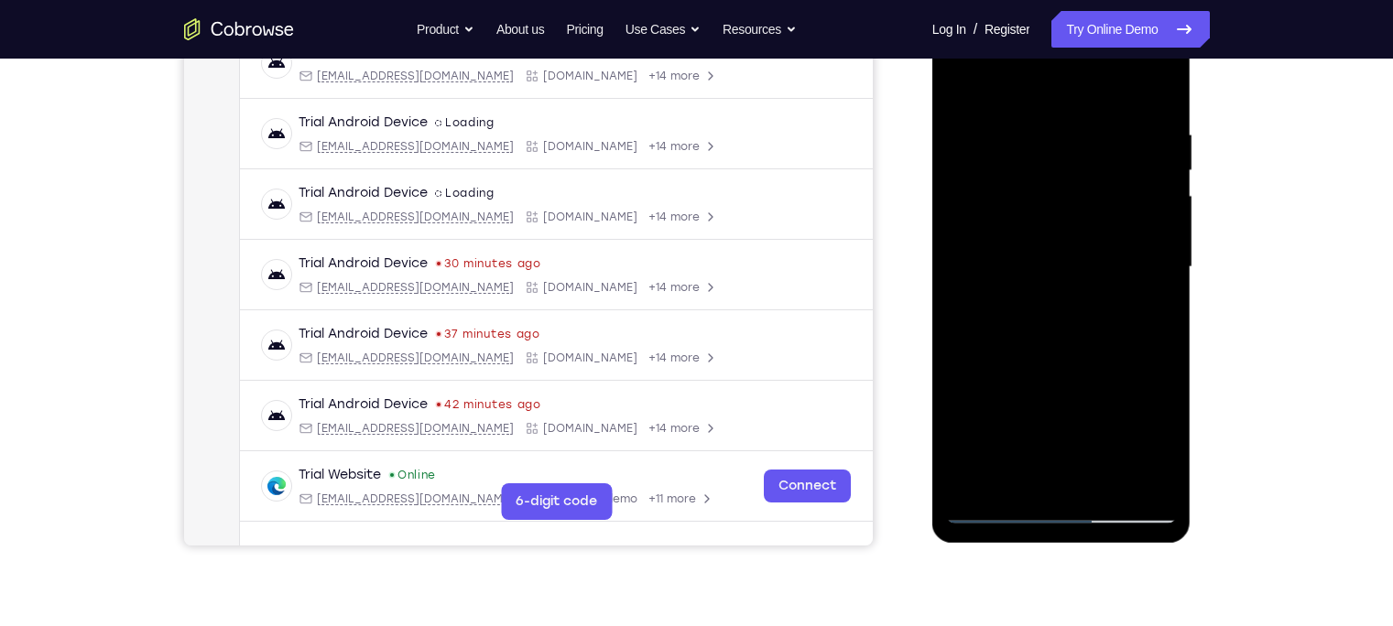
click at [1105, 478] on div at bounding box center [1061, 267] width 231 height 513
click at [1072, 365] on div at bounding box center [1061, 267] width 231 height 513
drag, startPoint x: 1117, startPoint y: 199, endPoint x: 1106, endPoint y: 302, distance: 104.1
click at [1106, 302] on div at bounding box center [1061, 267] width 231 height 513
drag, startPoint x: 1114, startPoint y: 196, endPoint x: 1116, endPoint y: 242, distance: 45.8
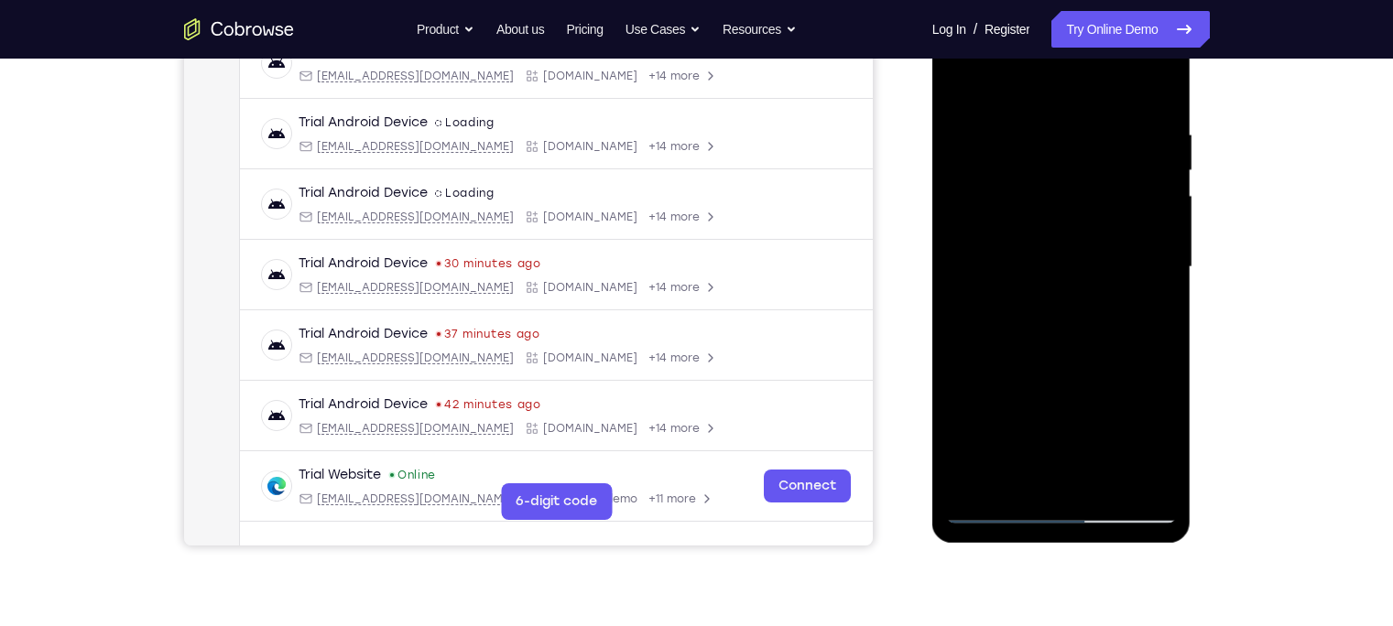
click at [1116, 242] on div at bounding box center [1061, 267] width 231 height 513
click at [1111, 265] on div at bounding box center [1061, 267] width 231 height 513
drag, startPoint x: 1067, startPoint y: 361, endPoint x: 1082, endPoint y: 245, distance: 117.2
click at [1082, 245] on div at bounding box center [1061, 267] width 231 height 513
drag, startPoint x: 1074, startPoint y: 336, endPoint x: 1168, endPoint y: 336, distance: 93.4
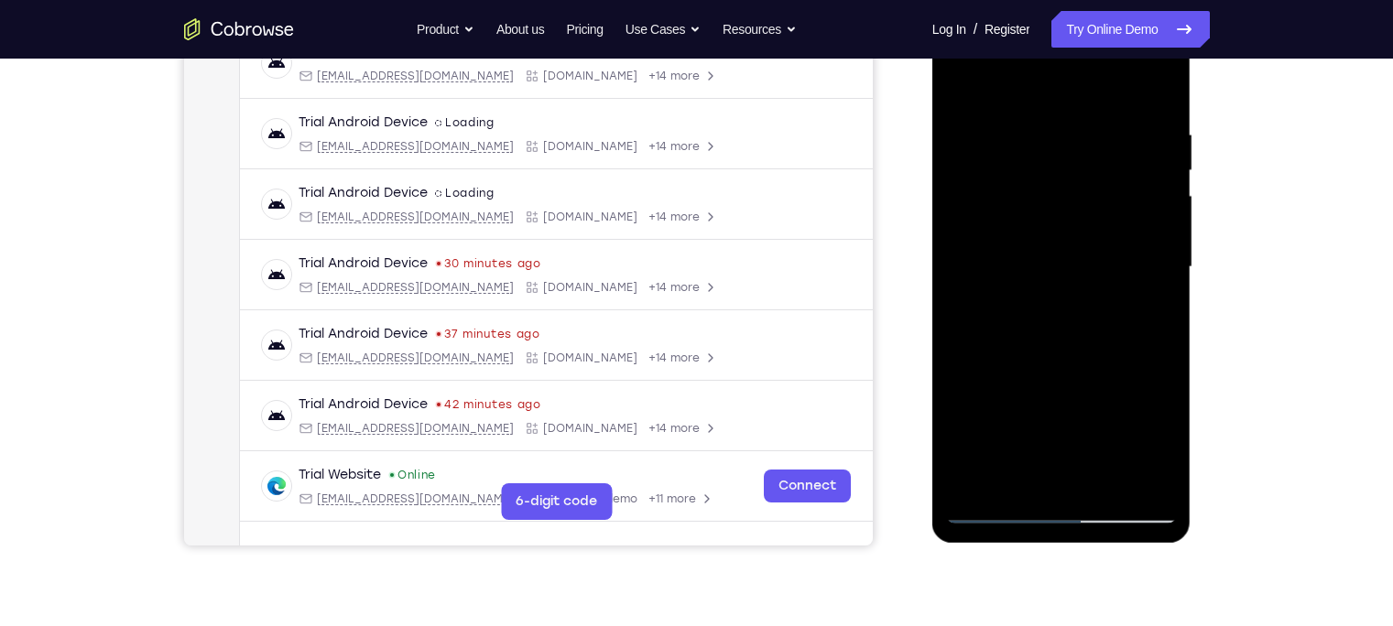
click at [1168, 336] on div at bounding box center [1061, 267] width 231 height 513
drag, startPoint x: 1061, startPoint y: 341, endPoint x: 1120, endPoint y: 345, distance: 58.8
click at [1120, 345] on div at bounding box center [1061, 267] width 231 height 513
drag, startPoint x: 1120, startPoint y: 345, endPoint x: 1131, endPoint y: 175, distance: 170.7
click at [1131, 175] on div at bounding box center [1061, 267] width 231 height 513
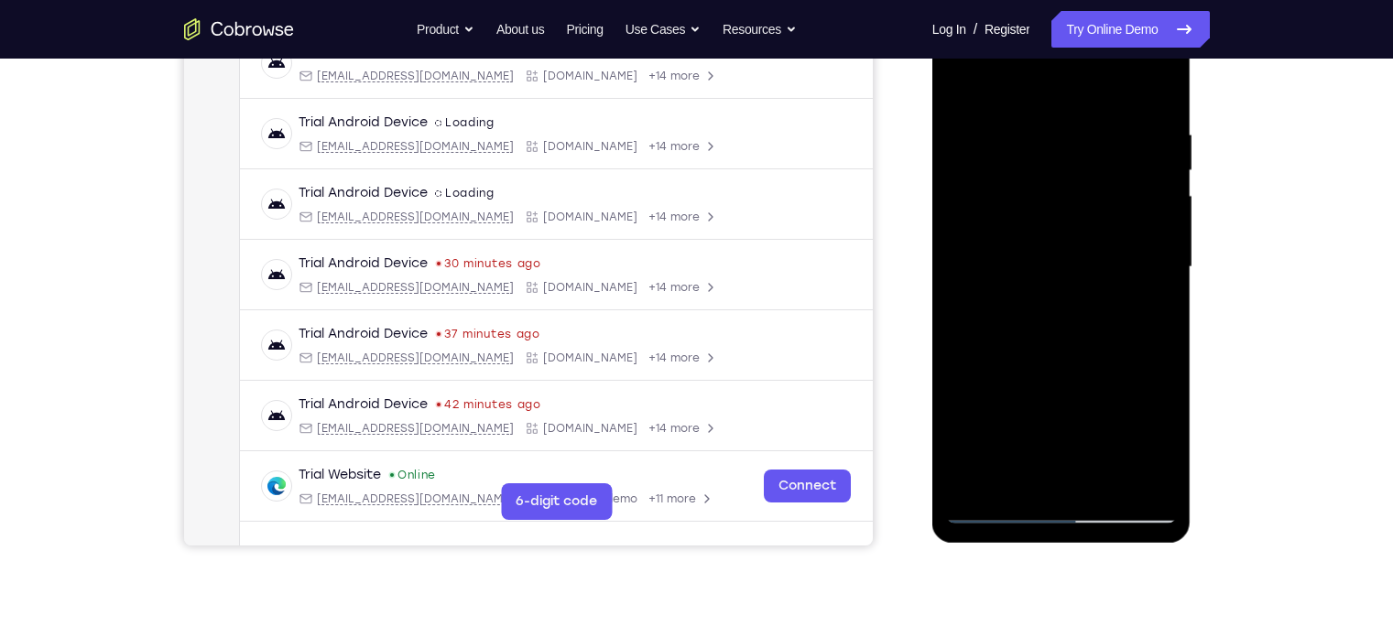
click at [1037, 412] on div at bounding box center [1061, 267] width 231 height 513
click at [962, 201] on div at bounding box center [1061, 267] width 231 height 513
click at [1112, 158] on div at bounding box center [1061, 267] width 231 height 513
click at [1010, 475] on div at bounding box center [1061, 267] width 231 height 513
click at [1064, 397] on div at bounding box center [1061, 267] width 231 height 513
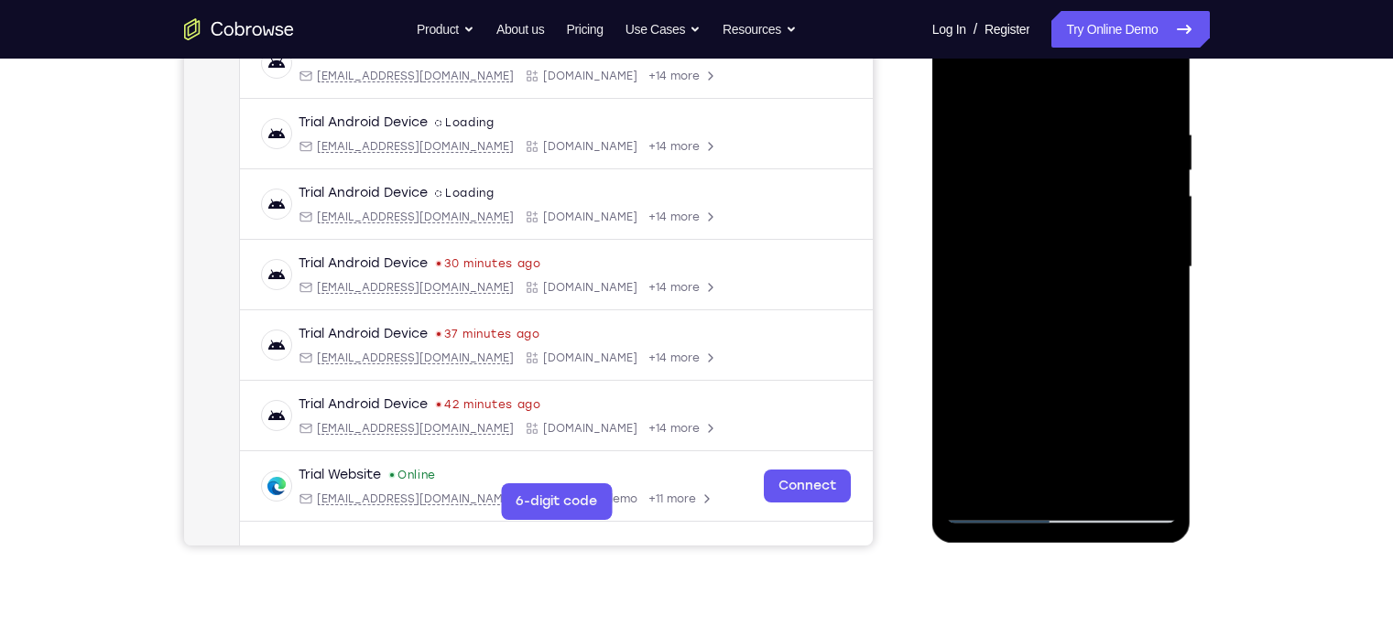
click at [1066, 397] on div at bounding box center [1061, 267] width 231 height 513
drag, startPoint x: 1145, startPoint y: 327, endPoint x: 1092, endPoint y: 328, distance: 53.1
click at [1092, 328] on div at bounding box center [1061, 267] width 231 height 513
drag, startPoint x: 1162, startPoint y: 326, endPoint x: 1108, endPoint y: 328, distance: 54.1
click at [1108, 328] on div at bounding box center [1061, 267] width 231 height 513
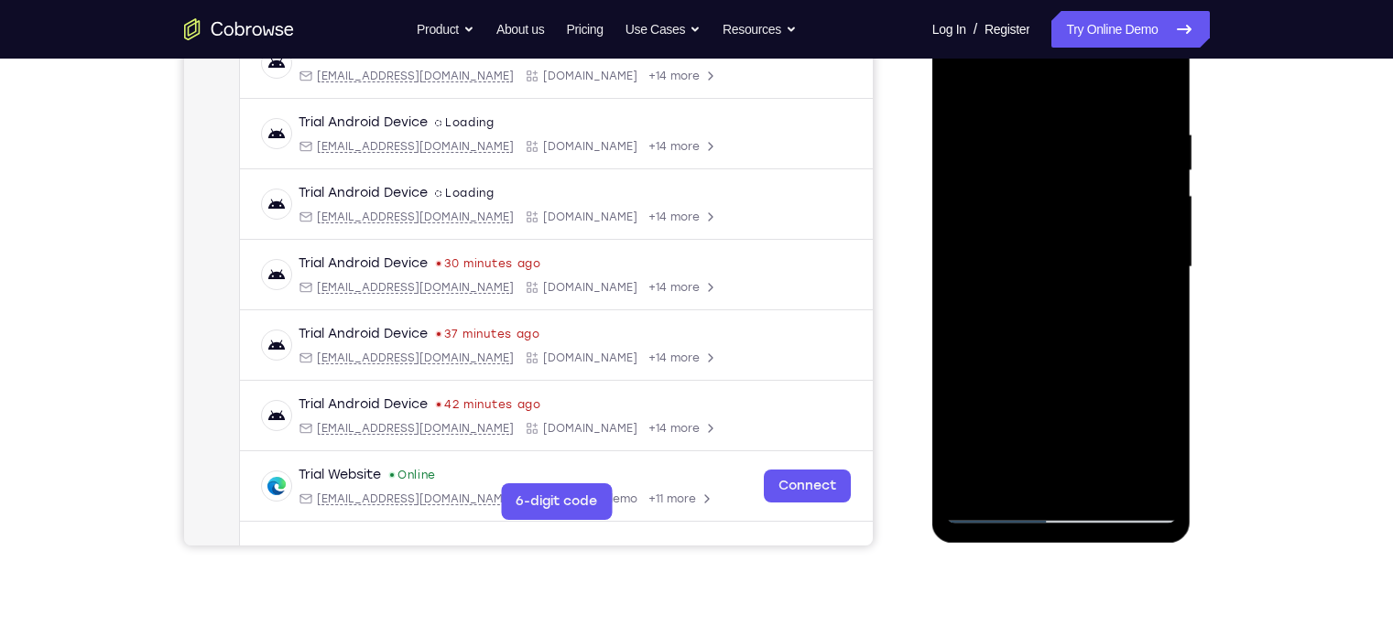
drag, startPoint x: 1162, startPoint y: 331, endPoint x: 1086, endPoint y: 333, distance: 76.1
click at [1086, 333] on div at bounding box center [1061, 267] width 231 height 513
click at [1148, 332] on div at bounding box center [1061, 267] width 231 height 513
click at [957, 367] on div at bounding box center [1061, 267] width 231 height 513
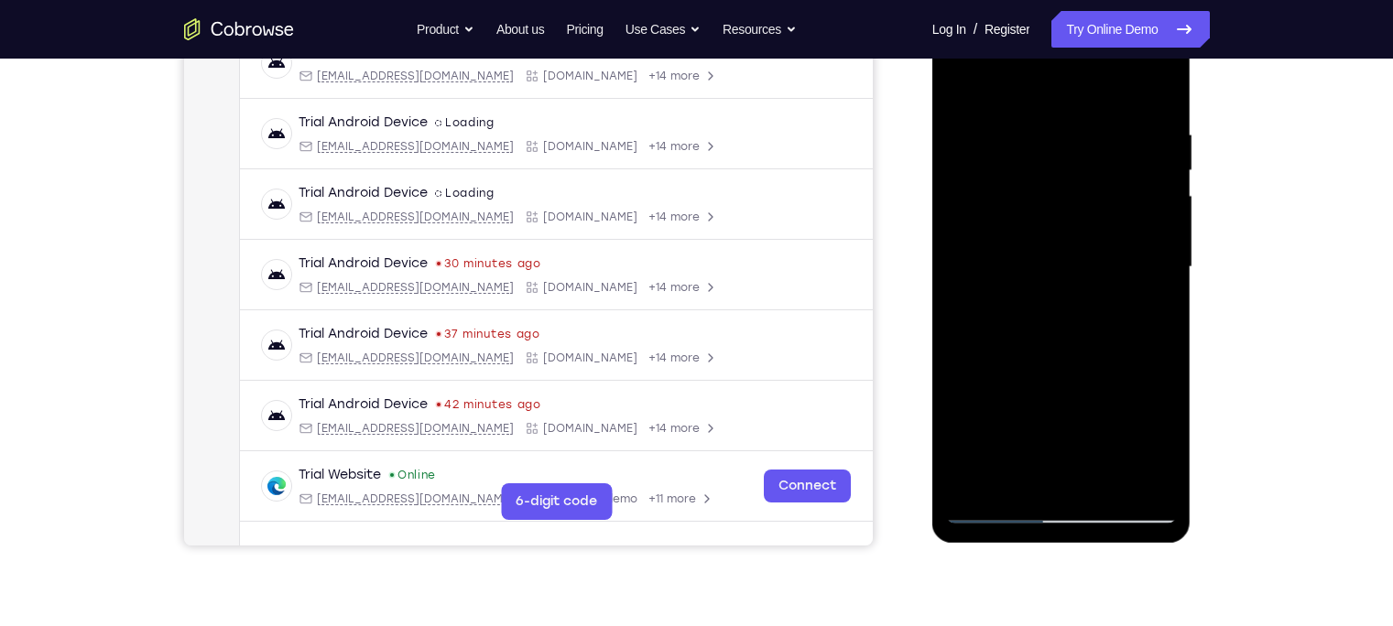
click at [957, 367] on div at bounding box center [1061, 267] width 231 height 513
click at [1012, 294] on div at bounding box center [1061, 267] width 231 height 513
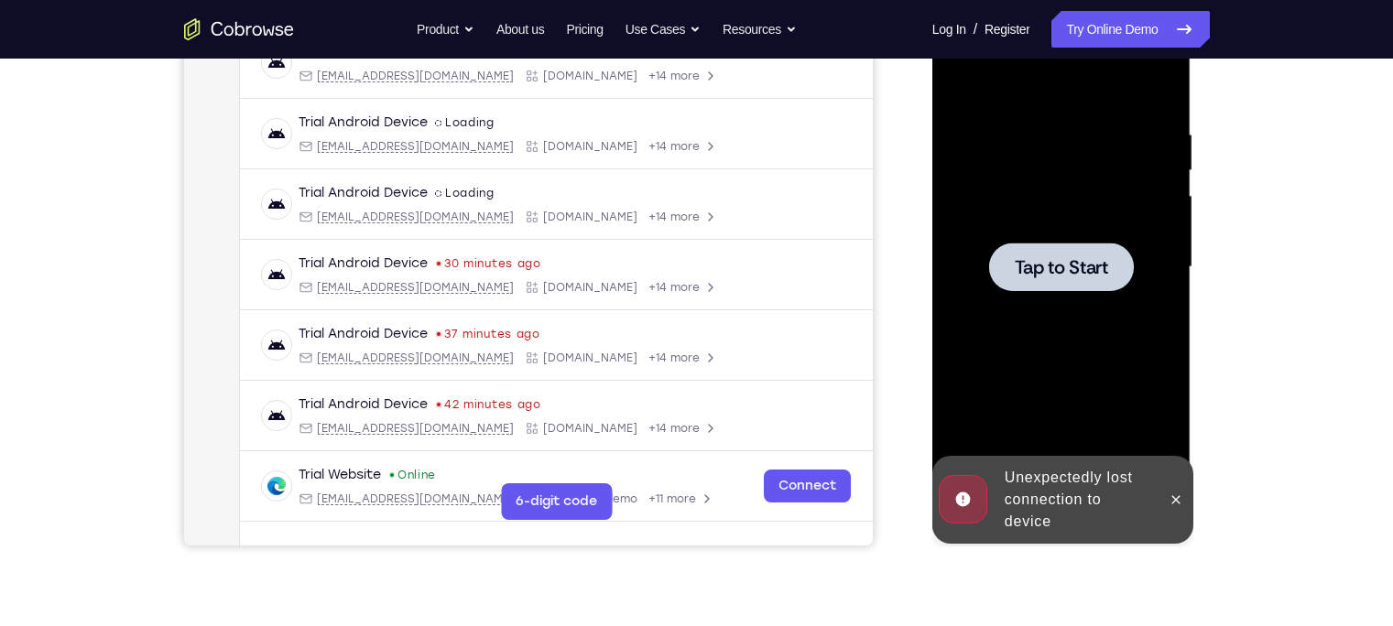
click at [1012, 294] on div at bounding box center [1061, 267] width 231 height 513
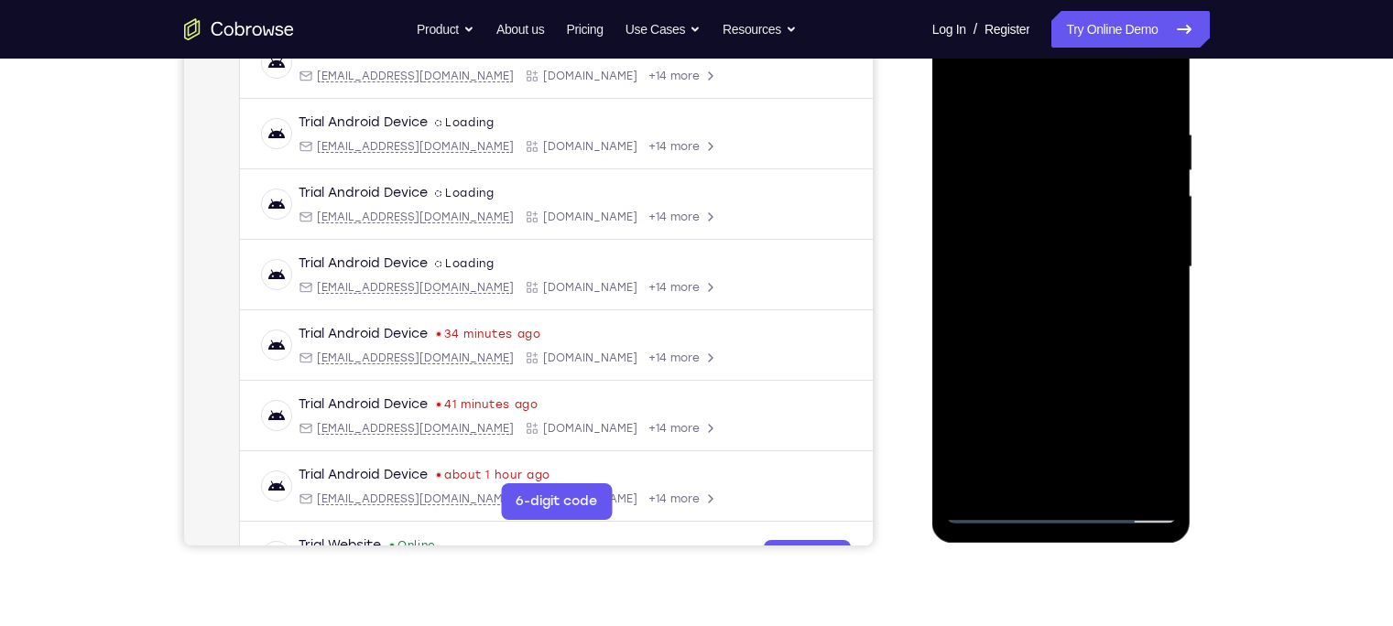
click at [1065, 512] on div at bounding box center [1061, 267] width 231 height 513
click at [1147, 423] on div at bounding box center [1061, 267] width 231 height 513
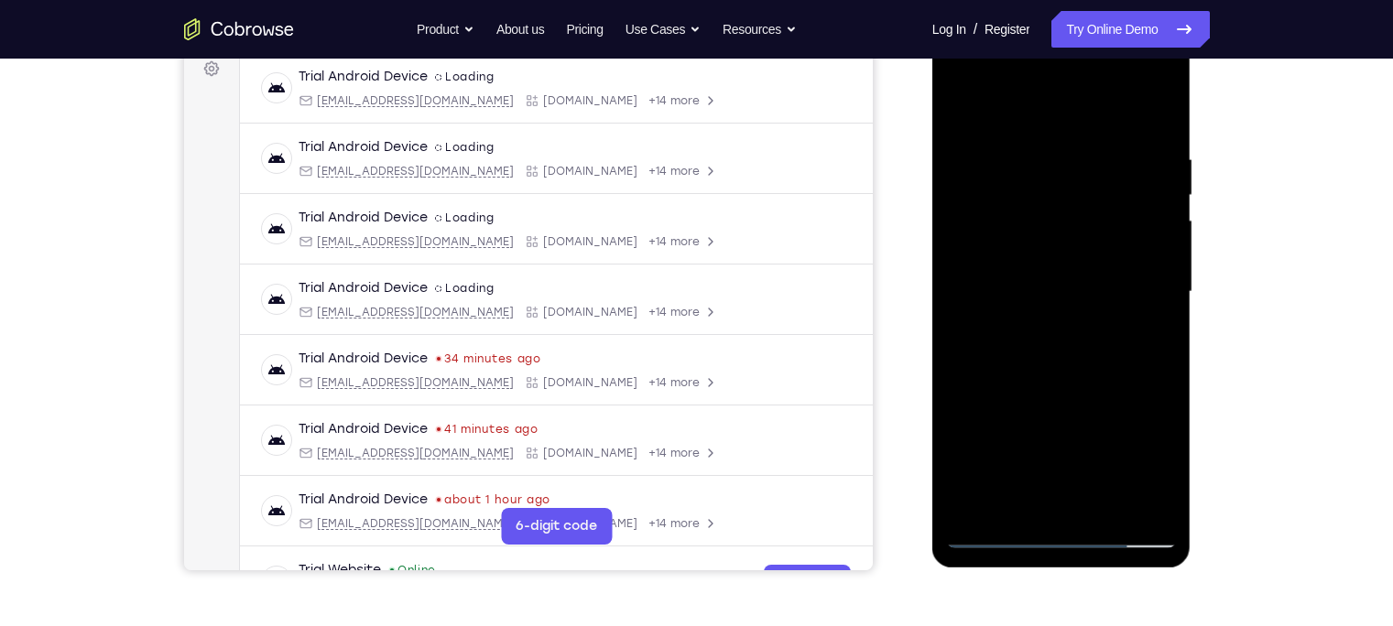
click at [961, 84] on div at bounding box center [1061, 292] width 231 height 513
click at [1145, 288] on div at bounding box center [1061, 292] width 231 height 513
click at [1047, 323] on div at bounding box center [1061, 292] width 231 height 513
click at [1057, 265] on div at bounding box center [1061, 292] width 231 height 513
click at [1039, 256] on div at bounding box center [1061, 292] width 231 height 513
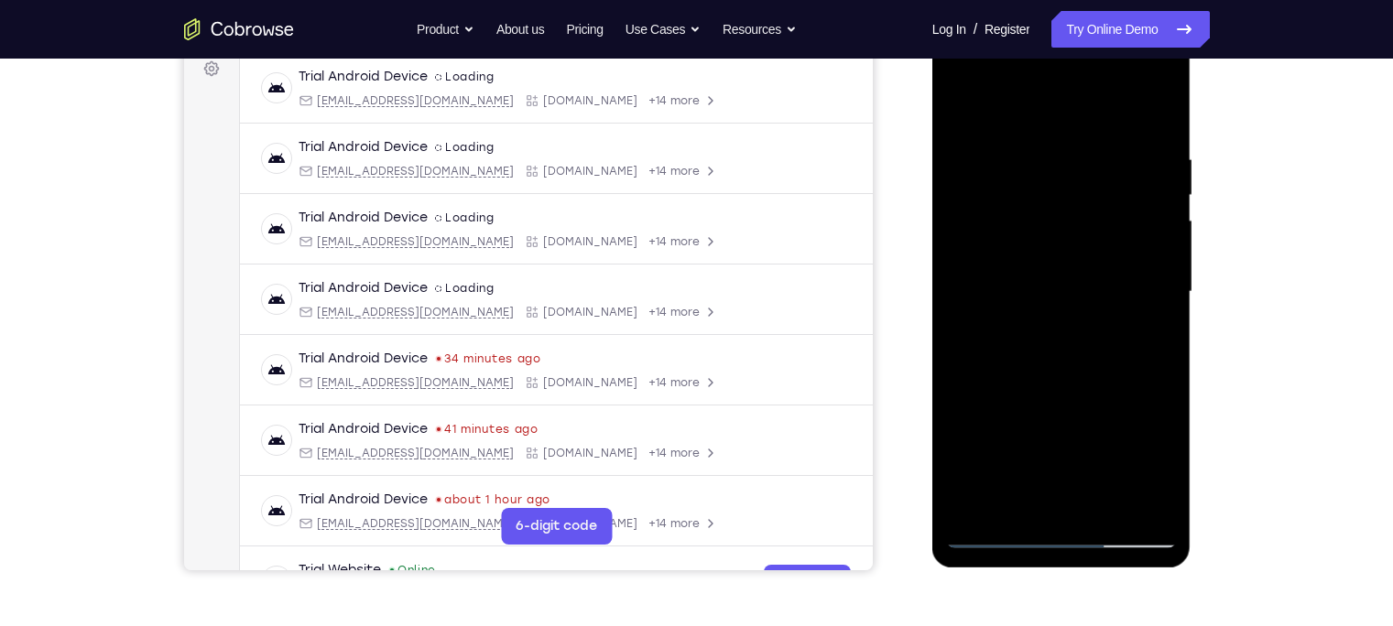
click at [1025, 290] on div at bounding box center [1061, 292] width 231 height 513
click at [1020, 352] on div at bounding box center [1061, 292] width 231 height 513
click at [1041, 337] on div at bounding box center [1061, 292] width 231 height 513
drag, startPoint x: 1060, startPoint y: 119, endPoint x: 1074, endPoint y: 58, distance: 62.9
click at [1074, 58] on div at bounding box center [1061, 292] width 231 height 513
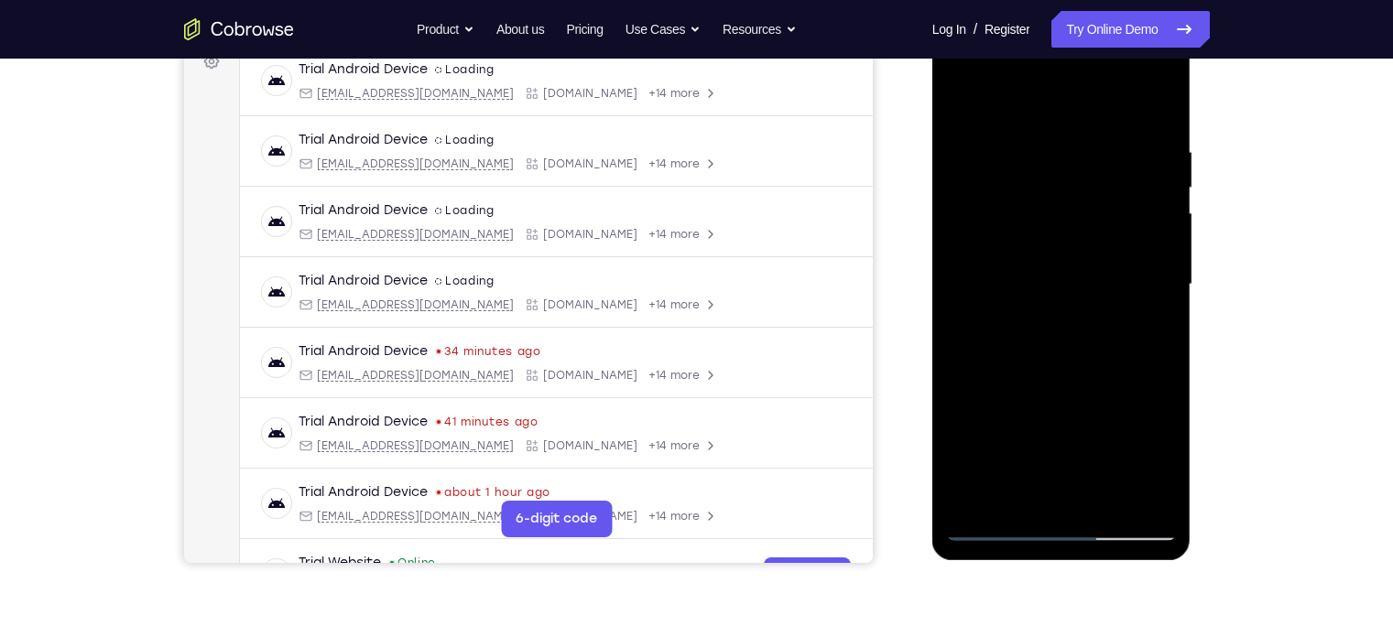
scroll to position [295, 0]
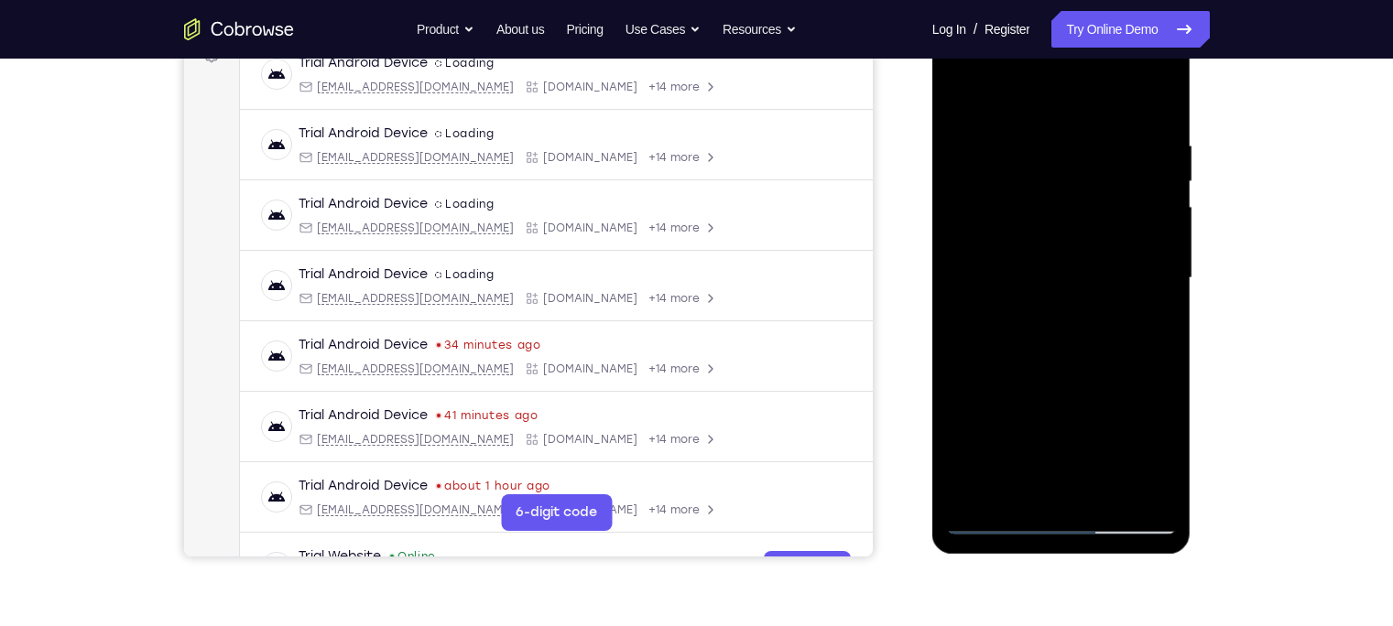
click at [1082, 364] on div at bounding box center [1061, 278] width 231 height 513
drag, startPoint x: 1101, startPoint y: 430, endPoint x: 1095, endPoint y: 465, distance: 35.2
click at [1095, 465] on div at bounding box center [1061, 278] width 231 height 513
click at [1100, 493] on div at bounding box center [1061, 278] width 231 height 513
click at [1097, 376] on div at bounding box center [1061, 278] width 231 height 513
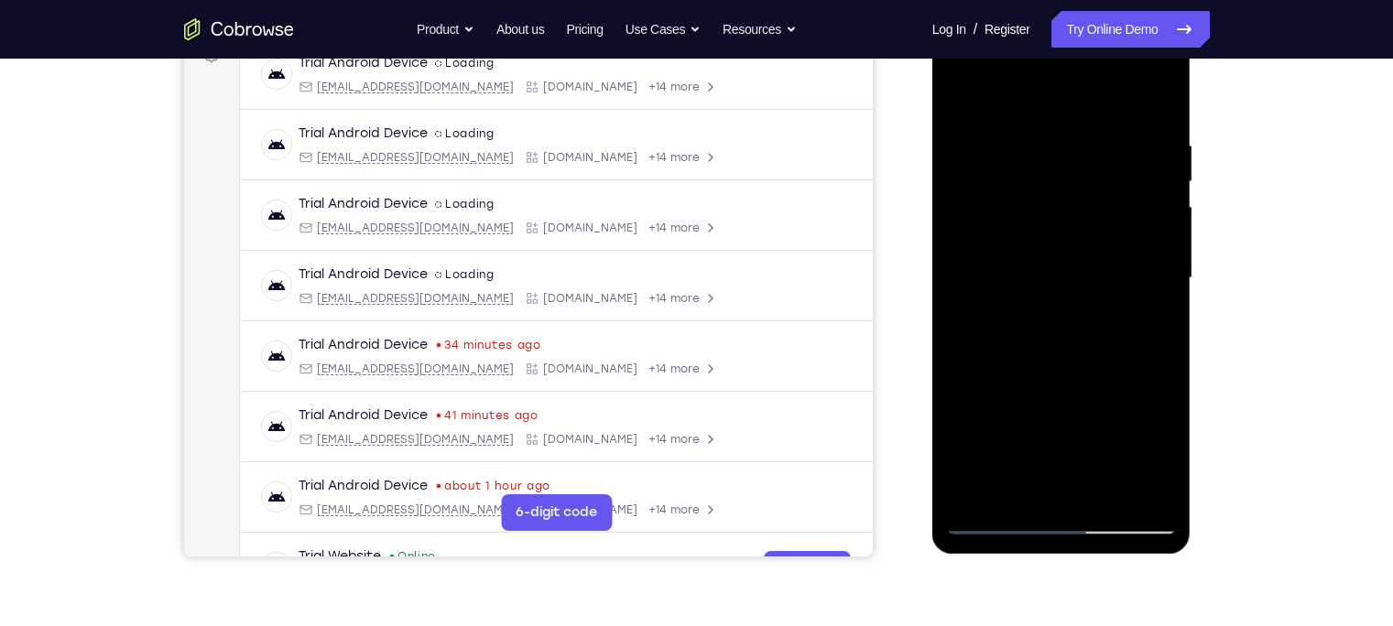
drag, startPoint x: 1120, startPoint y: 293, endPoint x: 1114, endPoint y: 335, distance: 42.6
click at [1114, 335] on div at bounding box center [1061, 278] width 231 height 513
click at [1106, 264] on div at bounding box center [1061, 278] width 231 height 513
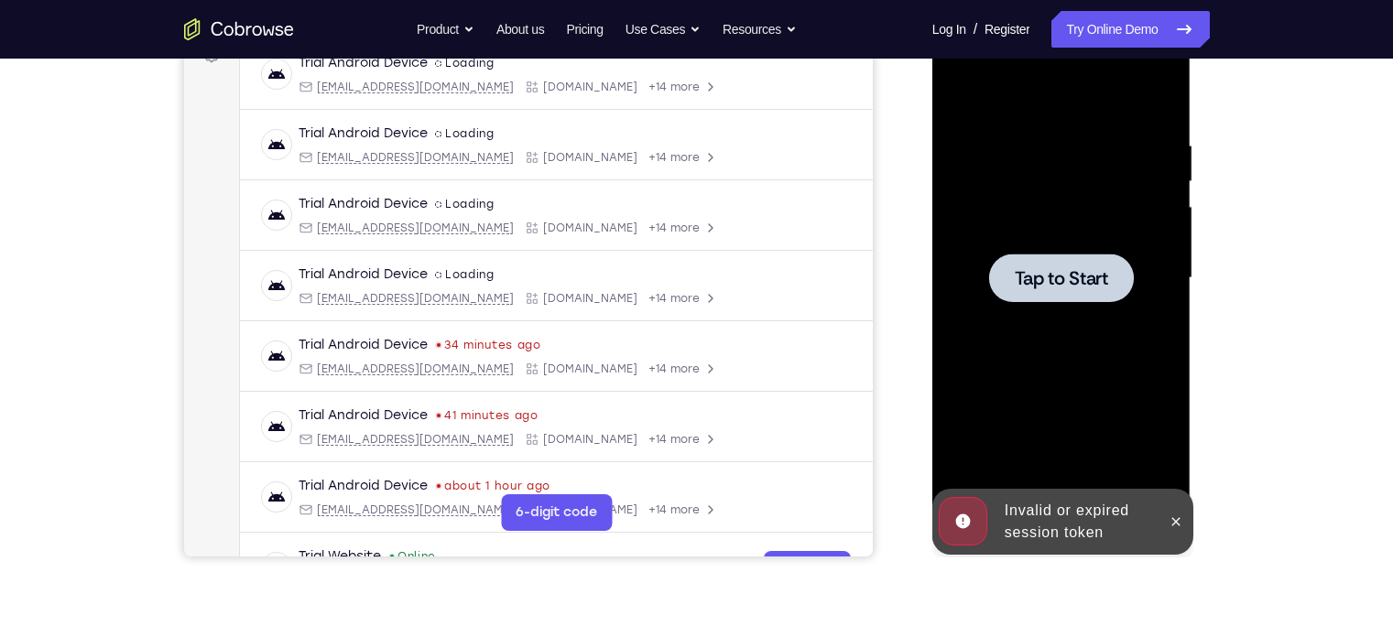
click at [1106, 264] on div at bounding box center [1061, 278] width 145 height 49
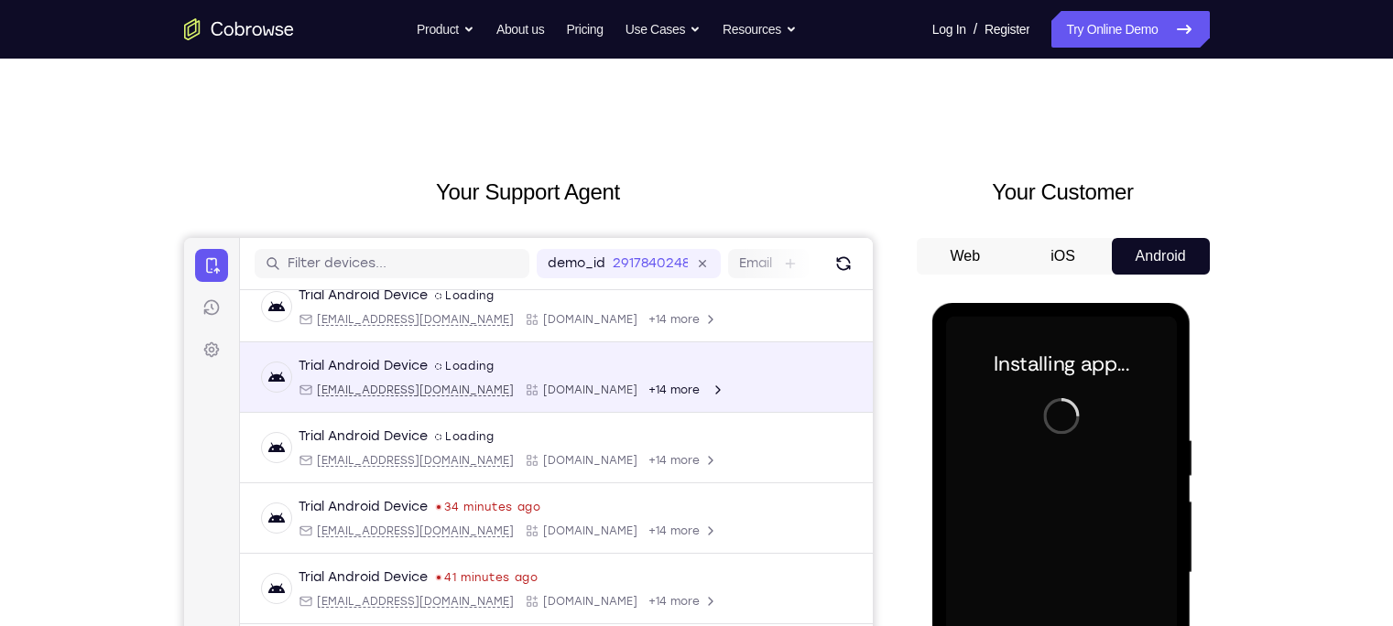
scroll to position [89, 0]
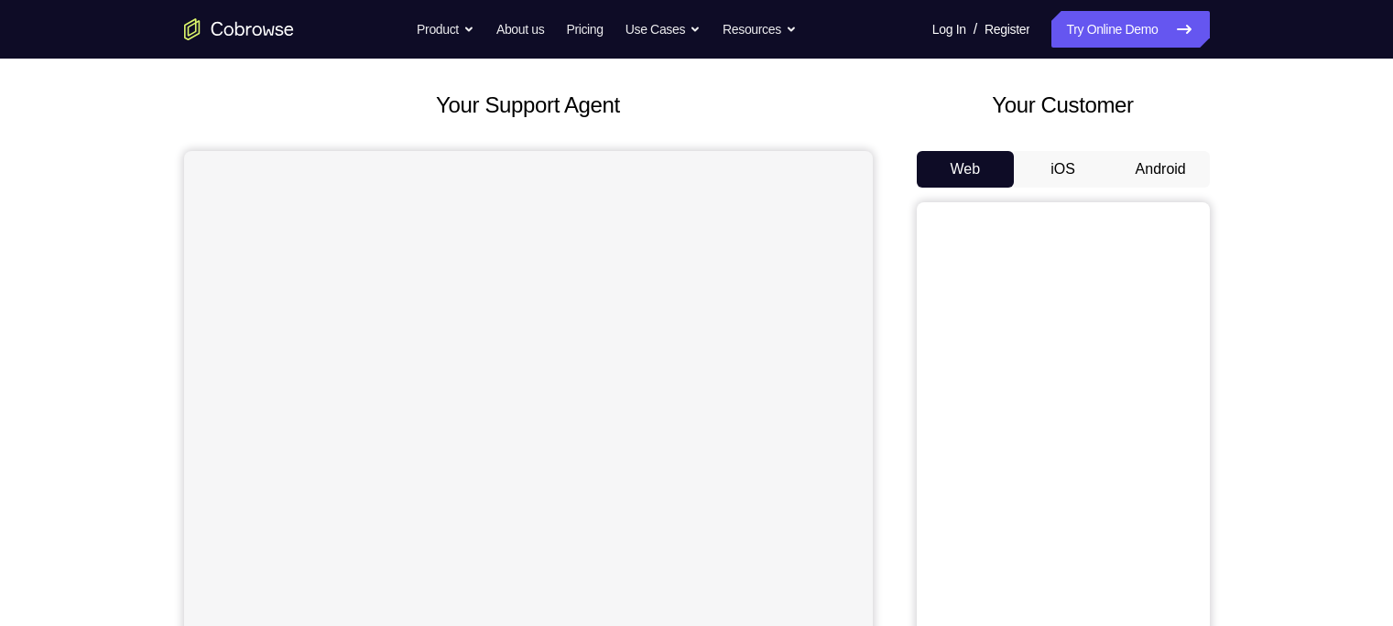
click at [1174, 180] on button "Android" at bounding box center [1161, 169] width 98 height 37
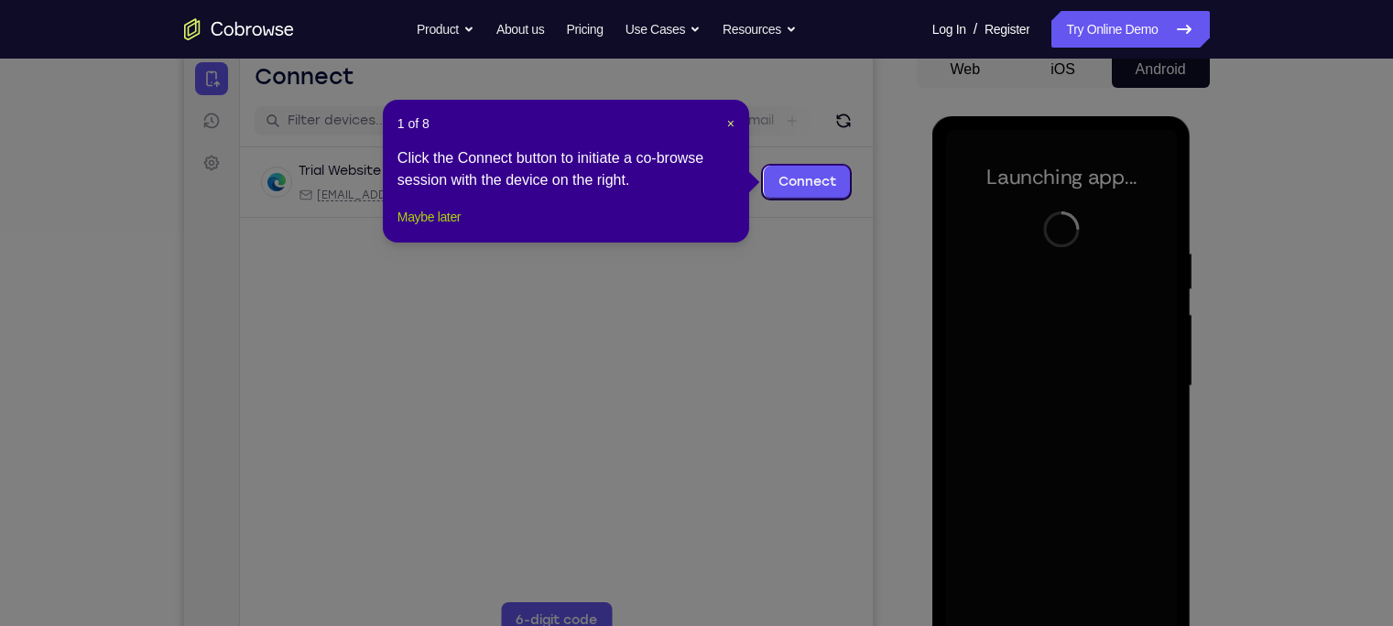
click at [448, 228] on button "Maybe later" at bounding box center [428, 217] width 63 height 22
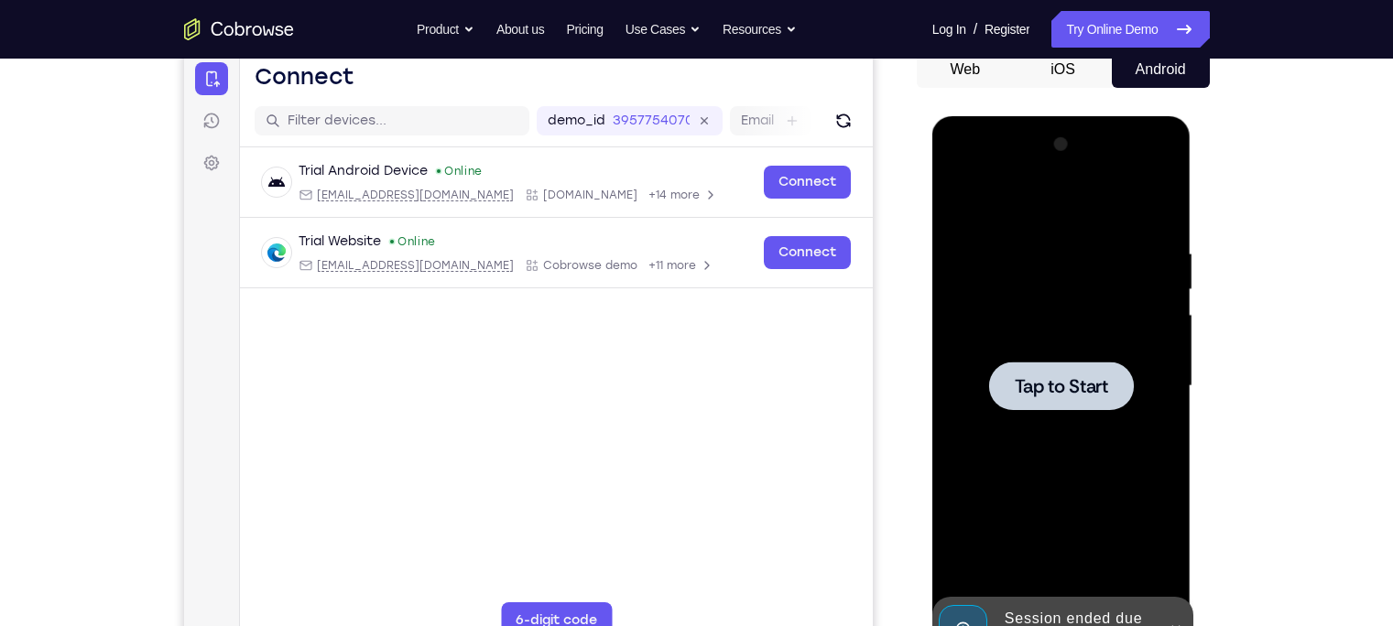
click at [1105, 378] on span "Tap to Start" at bounding box center [1061, 386] width 93 height 18
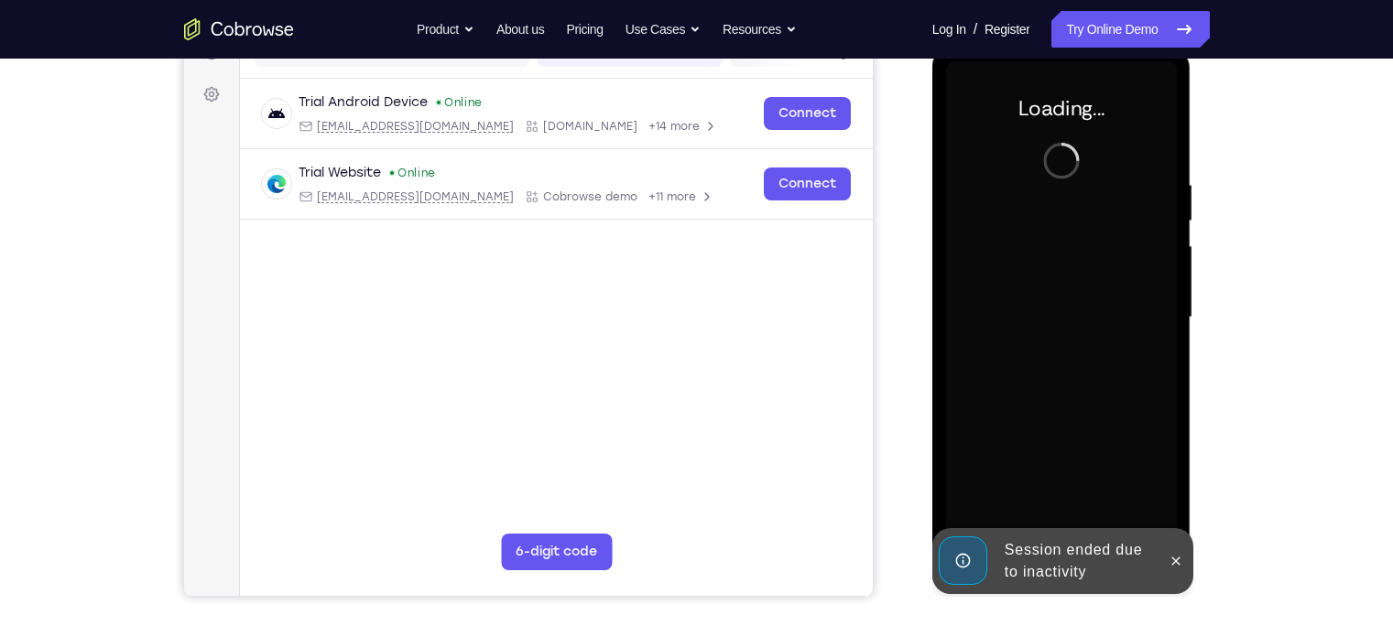
scroll to position [256, 0]
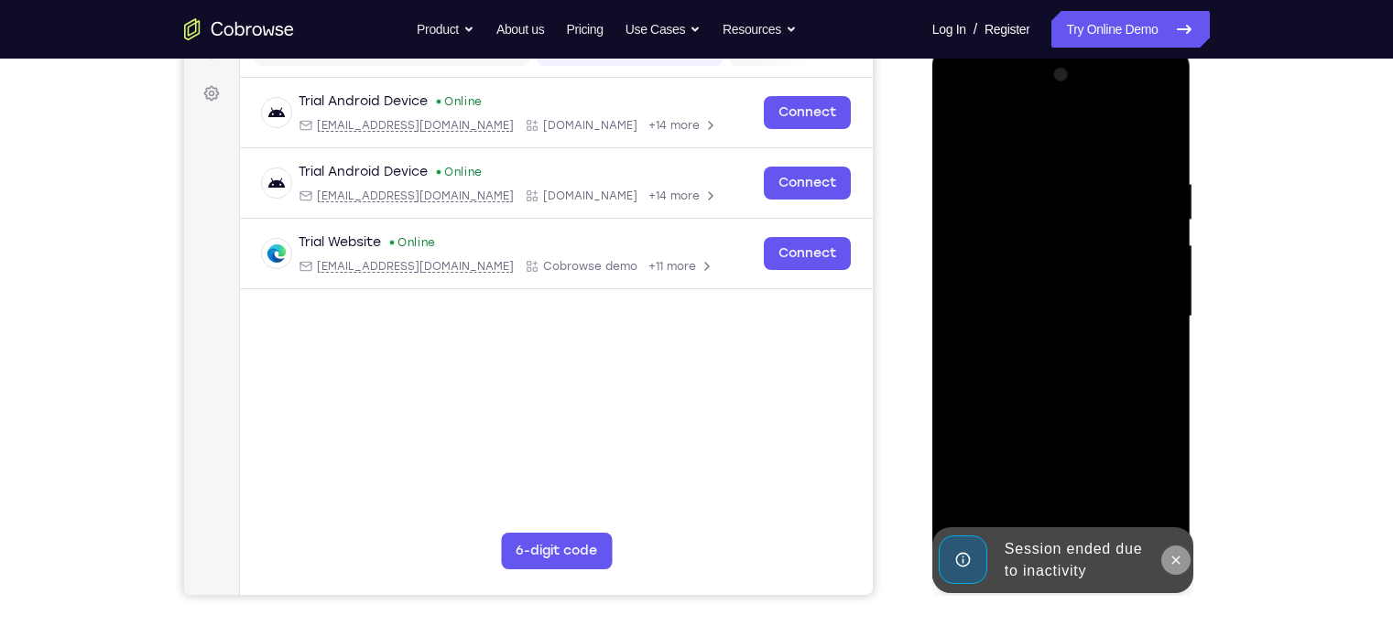
click at [1176, 553] on icon at bounding box center [1176, 560] width 15 height 15
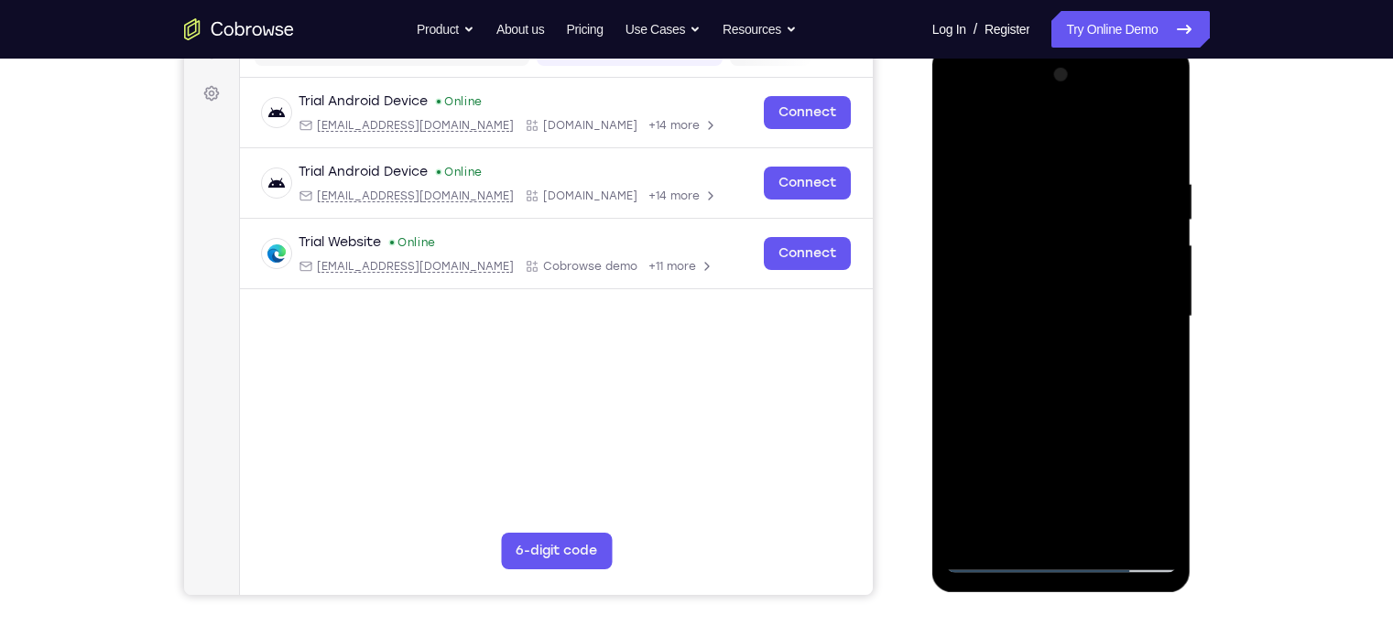
click at [1066, 553] on div at bounding box center [1061, 316] width 231 height 513
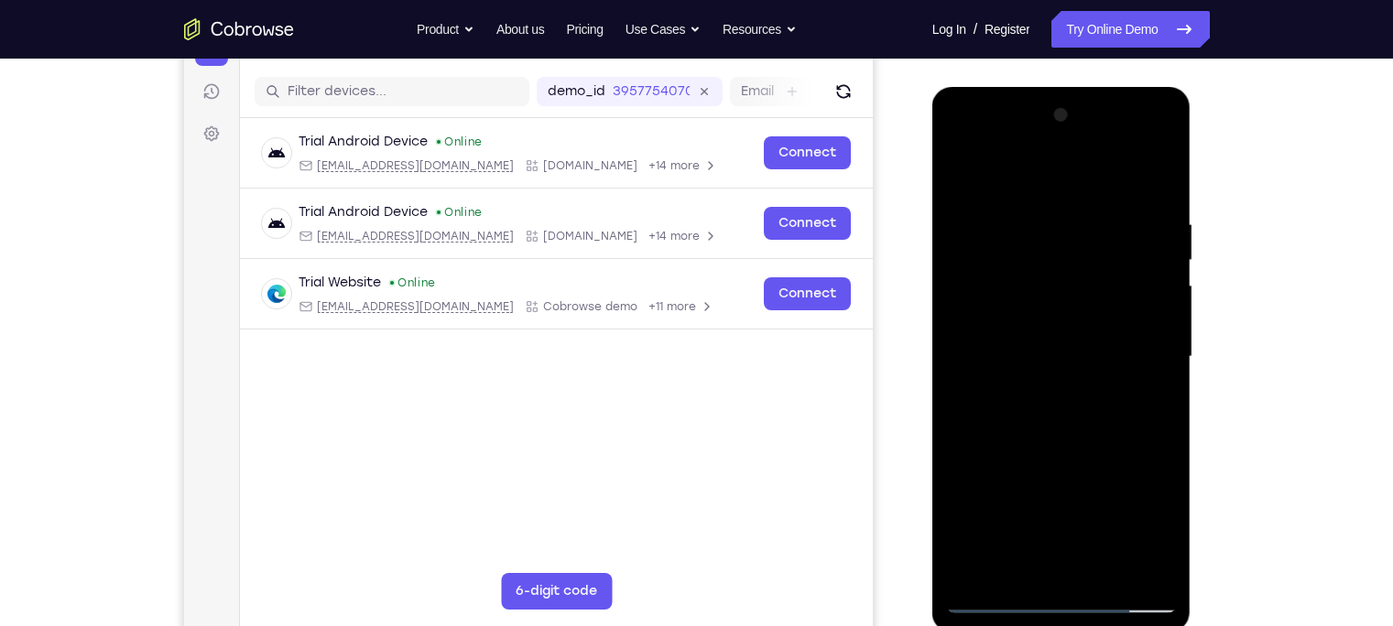
scroll to position [212, 0]
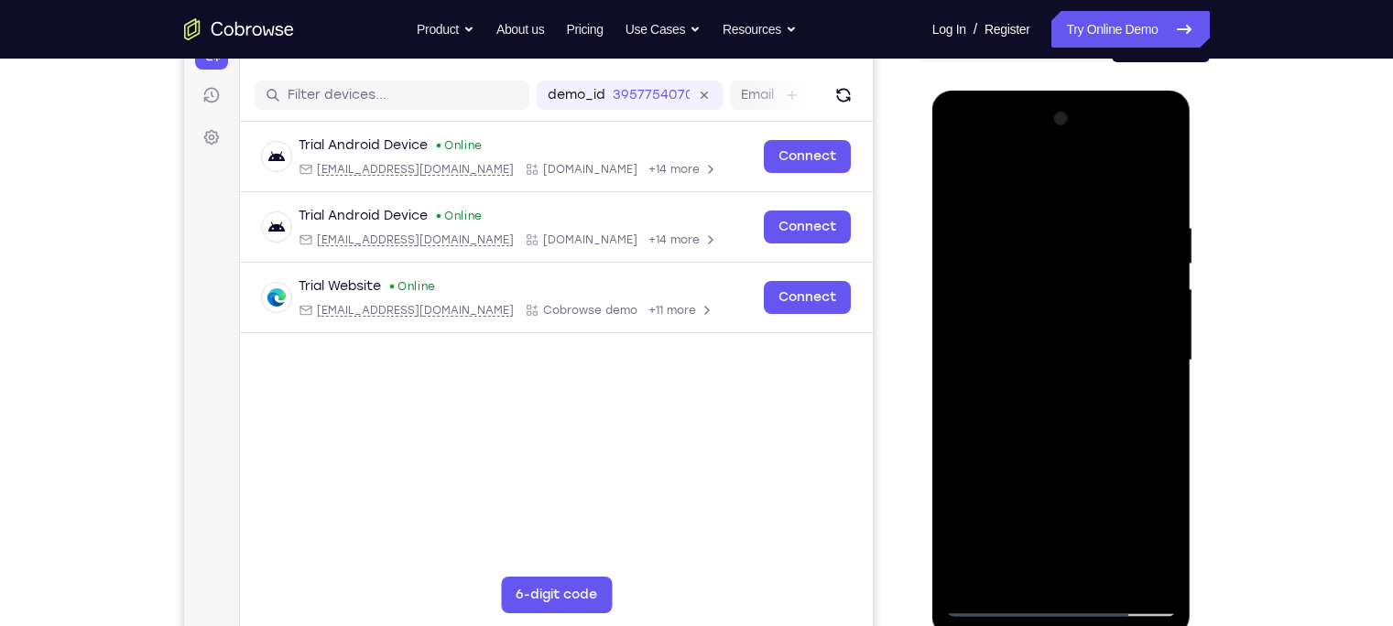
click at [1058, 601] on div at bounding box center [1061, 360] width 231 height 513
click at [1140, 526] on div at bounding box center [1061, 360] width 231 height 513
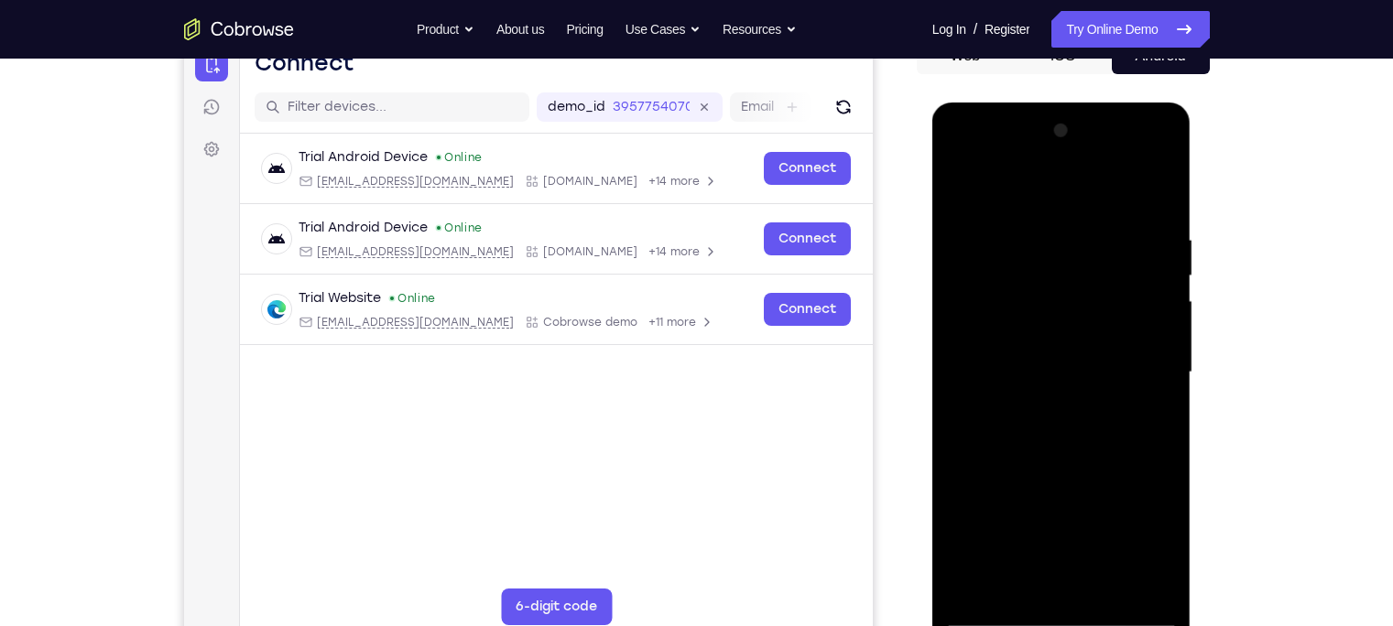
scroll to position [199, 0]
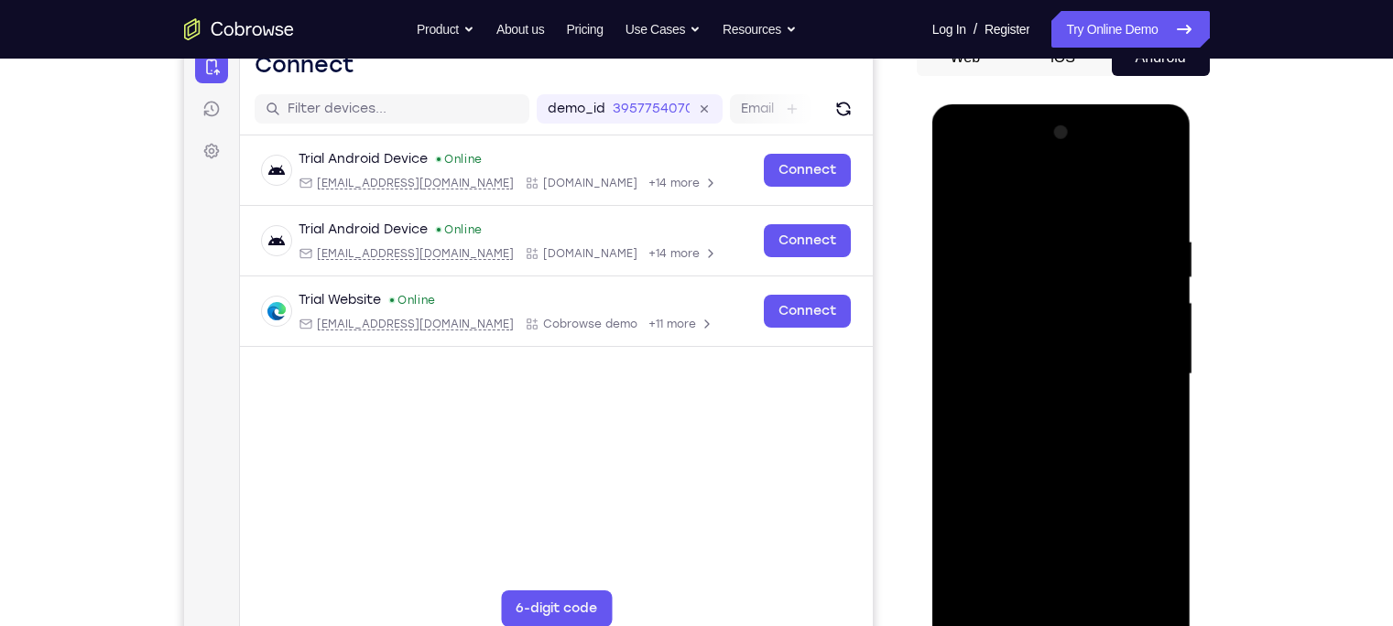
click at [953, 161] on div at bounding box center [1061, 374] width 231 height 513
click at [1143, 367] on div at bounding box center [1061, 374] width 231 height 513
click at [1042, 397] on div at bounding box center [1061, 374] width 231 height 513
click at [1099, 347] on div at bounding box center [1061, 374] width 231 height 513
click at [1088, 337] on div at bounding box center [1061, 374] width 231 height 513
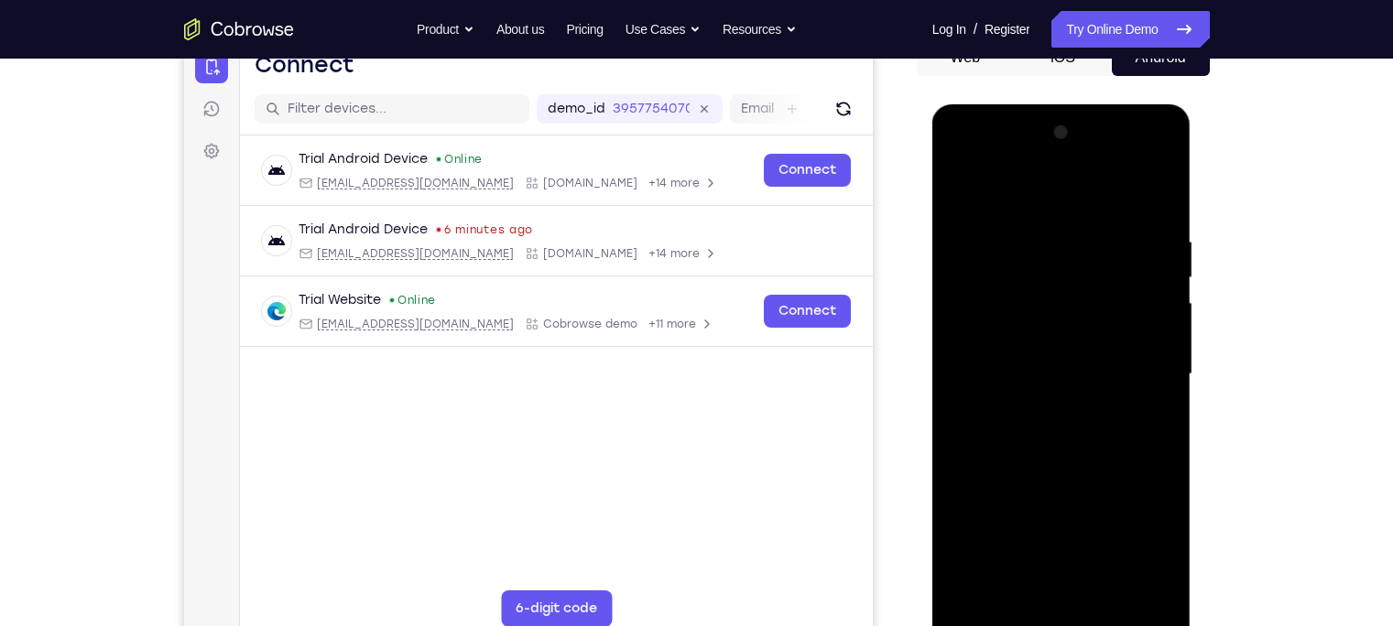
click at [1058, 377] on div at bounding box center [1061, 374] width 231 height 513
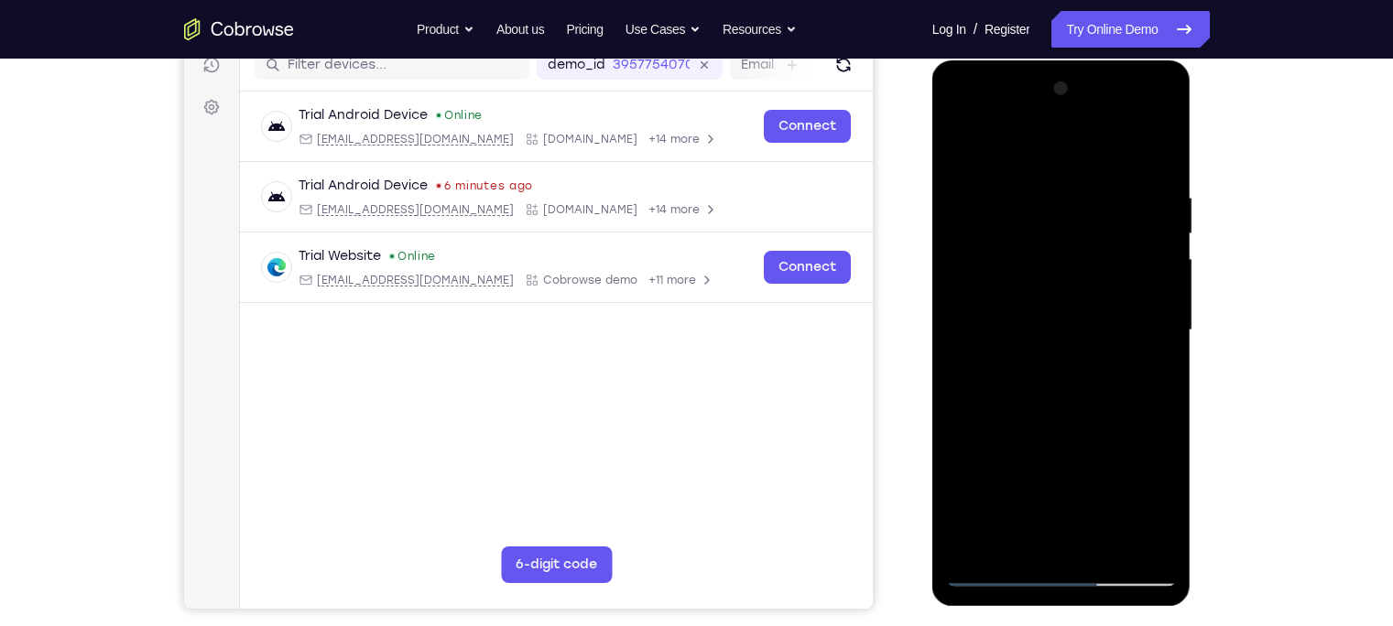
click at [1168, 546] on div at bounding box center [1061, 330] width 231 height 513
click at [1117, 421] on div at bounding box center [1061, 330] width 231 height 513
click at [1108, 548] on div at bounding box center [1061, 330] width 231 height 513
click at [1043, 419] on div at bounding box center [1061, 330] width 231 height 513
click at [1057, 304] on div at bounding box center [1061, 330] width 231 height 513
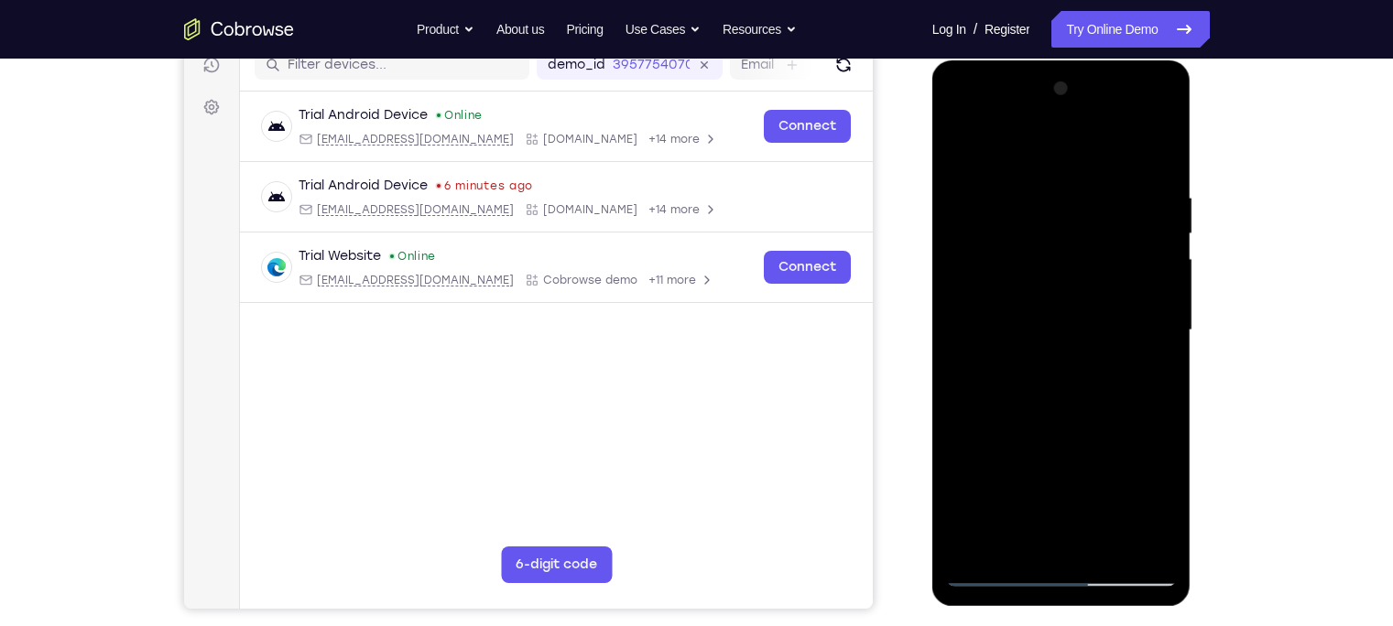
click at [1034, 518] on div at bounding box center [1061, 330] width 231 height 513
click at [1017, 532] on div at bounding box center [1061, 330] width 231 height 513
click at [1154, 376] on div at bounding box center [1061, 330] width 231 height 513
click at [961, 140] on div at bounding box center [1061, 330] width 231 height 513
click at [966, 147] on div at bounding box center [1061, 330] width 231 height 513
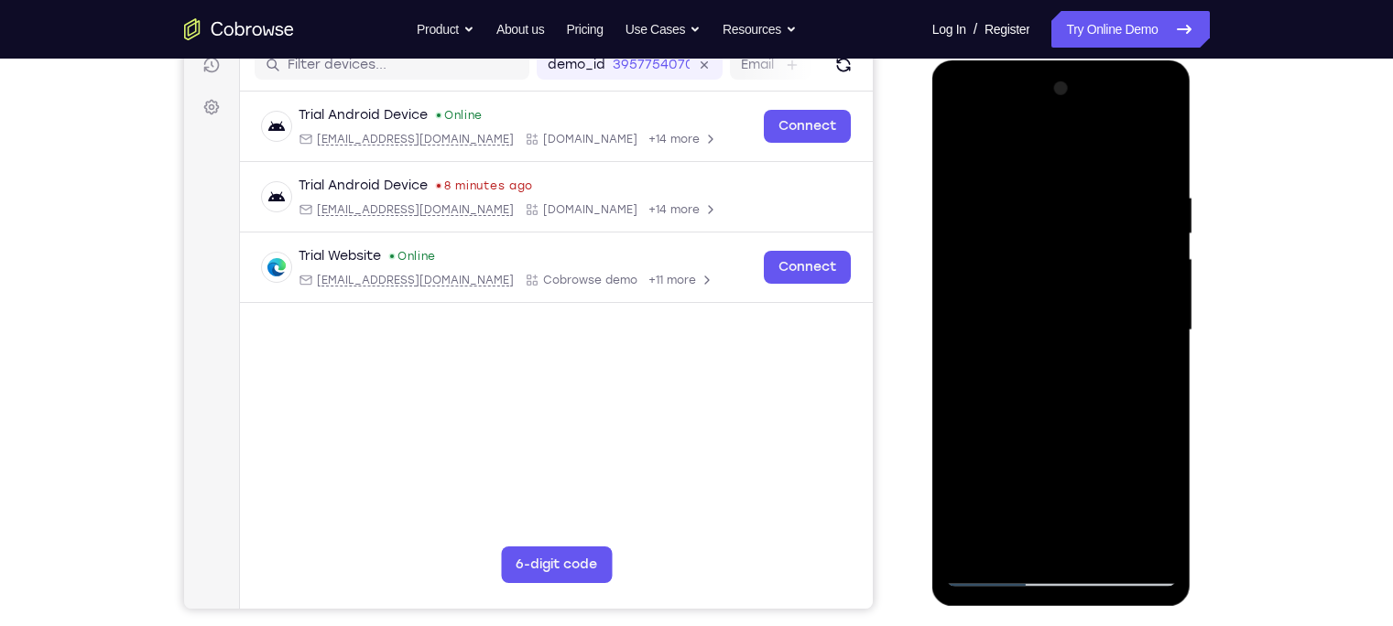
click at [994, 202] on div at bounding box center [1061, 330] width 231 height 513
click at [982, 193] on div at bounding box center [1061, 330] width 231 height 513
click at [1073, 426] on div at bounding box center [1061, 330] width 231 height 513
click at [1149, 550] on div at bounding box center [1061, 330] width 231 height 513
click at [978, 175] on div at bounding box center [1061, 330] width 231 height 513
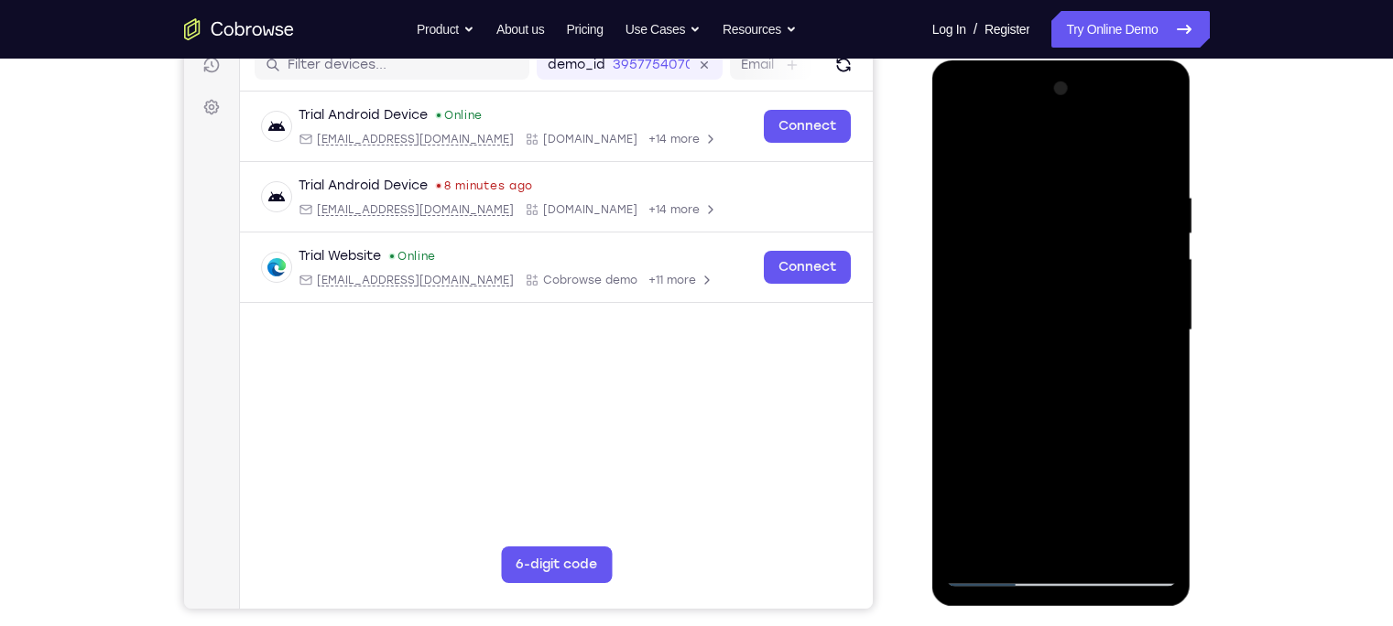
click at [1067, 539] on div at bounding box center [1061, 330] width 231 height 513
click at [975, 177] on div at bounding box center [1061, 330] width 231 height 513
click at [1017, 539] on div at bounding box center [1061, 330] width 231 height 513
drag, startPoint x: 1079, startPoint y: 488, endPoint x: 1097, endPoint y: 216, distance: 272.6
click at [1097, 216] on div at bounding box center [1061, 330] width 231 height 513
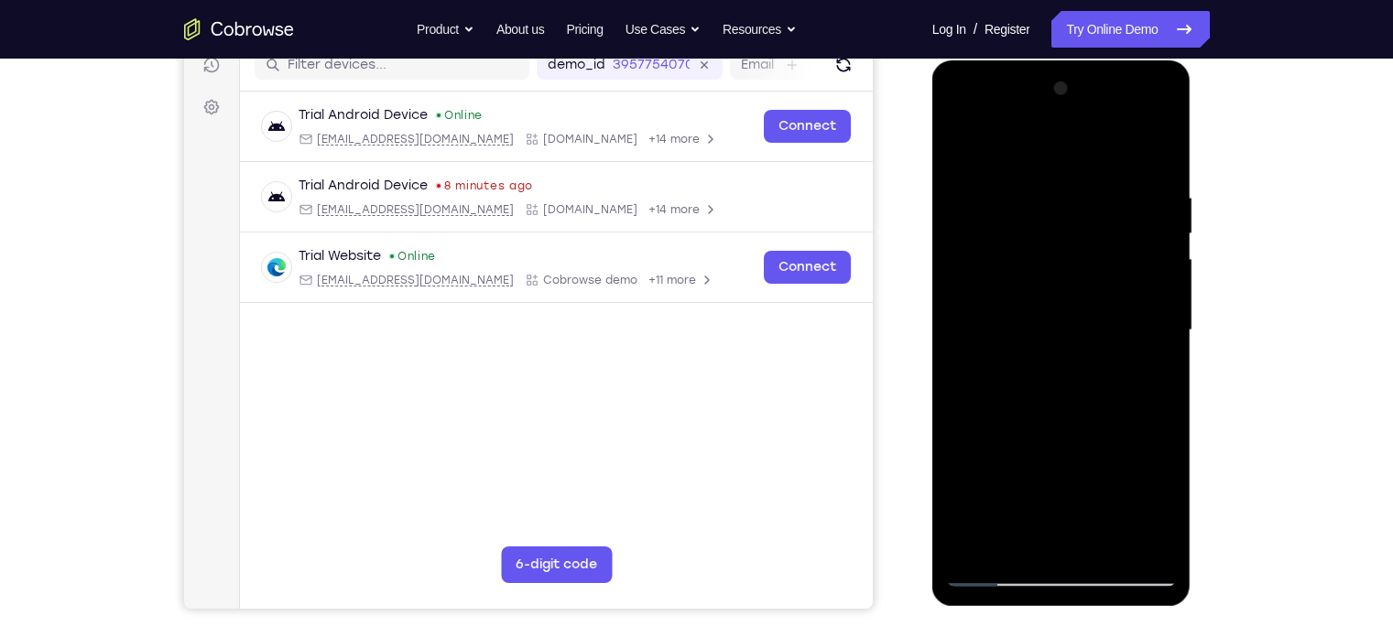
drag, startPoint x: 1065, startPoint y: 482, endPoint x: 1085, endPoint y: 334, distance: 148.8
click at [1082, 344] on div at bounding box center [1061, 330] width 231 height 513
drag, startPoint x: 1063, startPoint y: 462, endPoint x: 1077, endPoint y: 340, distance: 122.6
click at [1077, 340] on div at bounding box center [1061, 330] width 231 height 513
drag, startPoint x: 1069, startPoint y: 469, endPoint x: 1071, endPoint y: 482, distance: 13.0
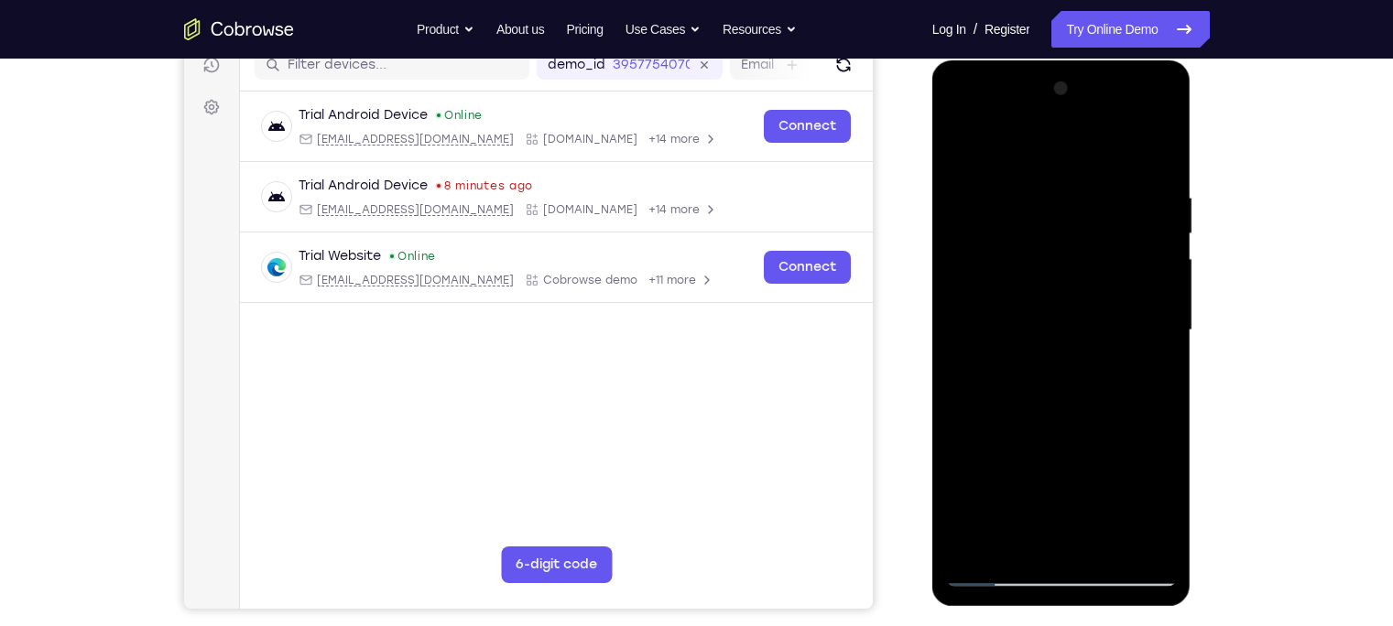
click at [1071, 482] on div at bounding box center [1061, 330] width 231 height 513
drag, startPoint x: 1097, startPoint y: 451, endPoint x: 1095, endPoint y: 495, distance: 44.9
click at [1095, 495] on div at bounding box center [1061, 330] width 231 height 513
click at [1117, 477] on div at bounding box center [1061, 330] width 231 height 513
click at [1125, 482] on div at bounding box center [1061, 330] width 231 height 513
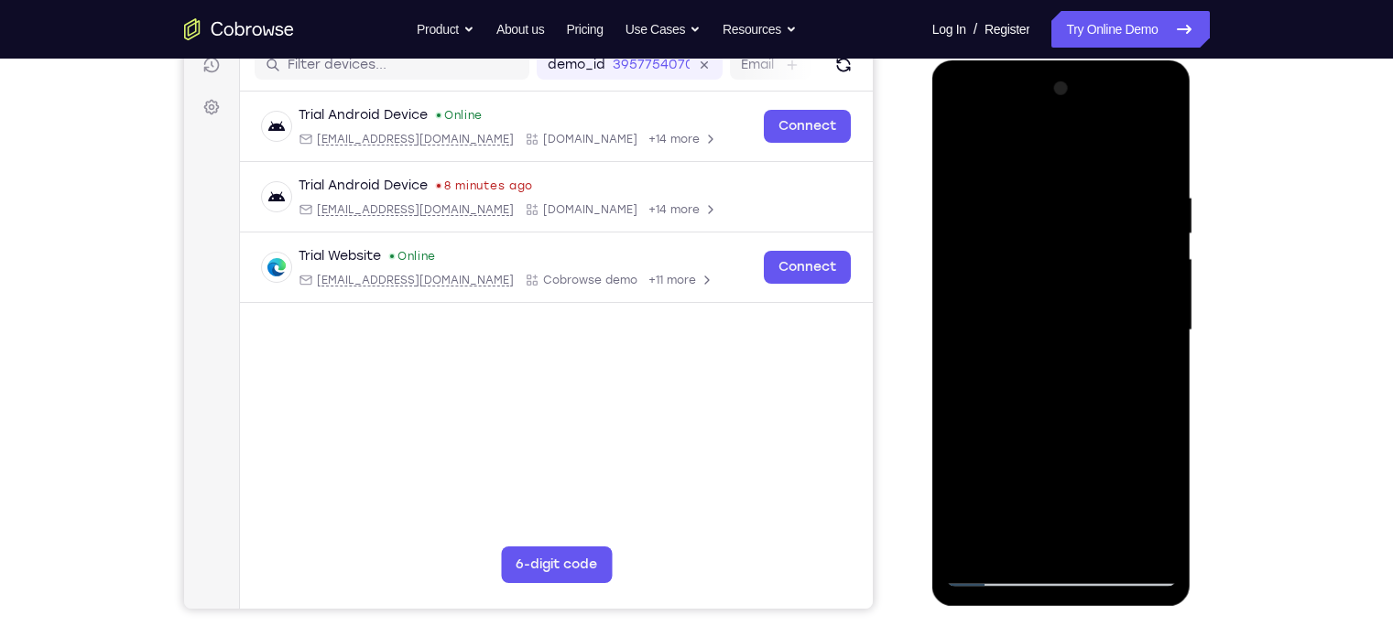
click at [1122, 480] on div at bounding box center [1061, 330] width 231 height 513
click at [1060, 436] on div at bounding box center [1061, 330] width 231 height 513
click at [1154, 148] on div at bounding box center [1061, 330] width 231 height 513
click at [974, 537] on div at bounding box center [1061, 330] width 231 height 513
click at [978, 545] on div at bounding box center [1061, 330] width 231 height 513
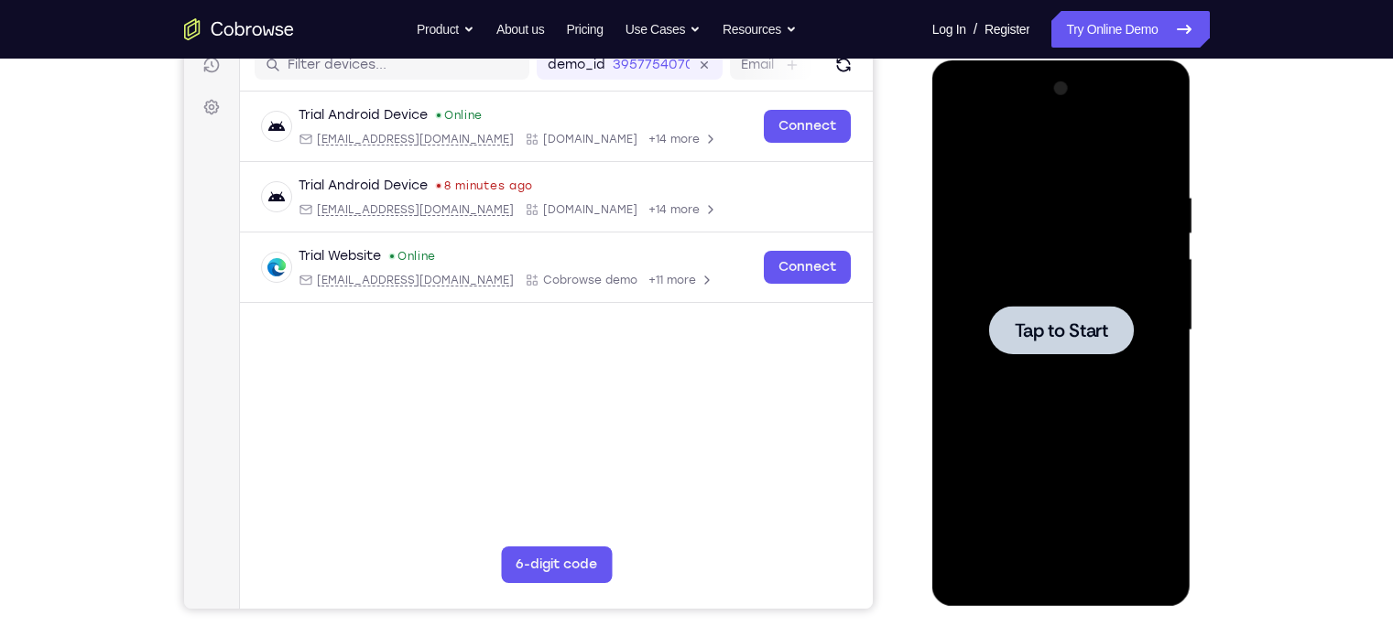
click at [1127, 376] on div at bounding box center [1061, 330] width 231 height 513
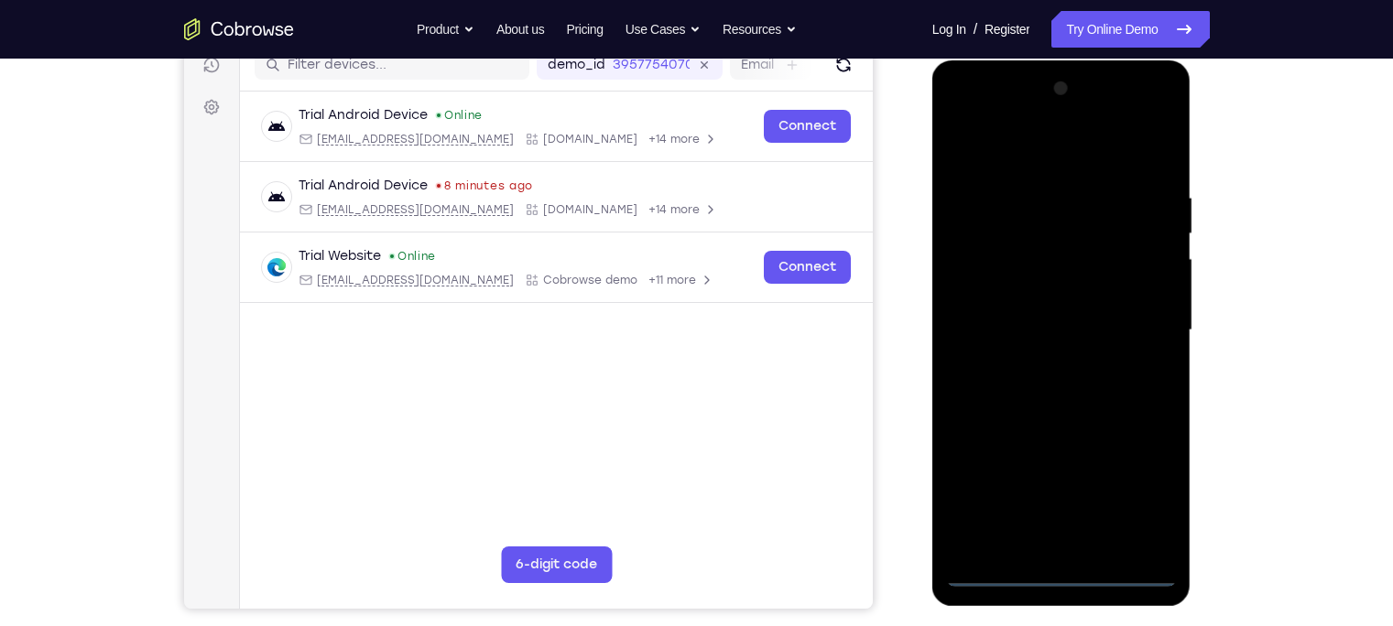
click at [1061, 572] on div at bounding box center [1061, 330] width 231 height 513
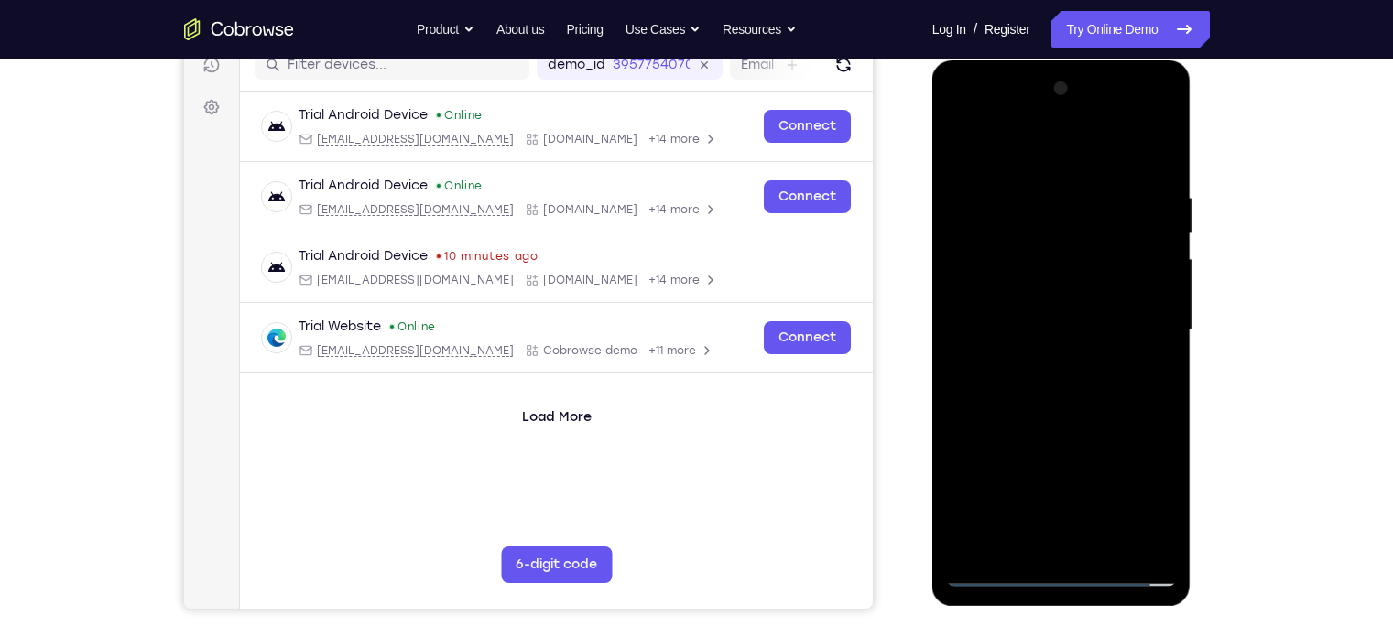
click at [1142, 494] on div at bounding box center [1061, 330] width 231 height 513
click at [975, 123] on div at bounding box center [1061, 330] width 231 height 513
click at [984, 272] on div at bounding box center [1061, 330] width 231 height 513
click at [1036, 327] on div at bounding box center [1061, 330] width 231 height 513
click at [1024, 319] on div at bounding box center [1061, 330] width 231 height 513
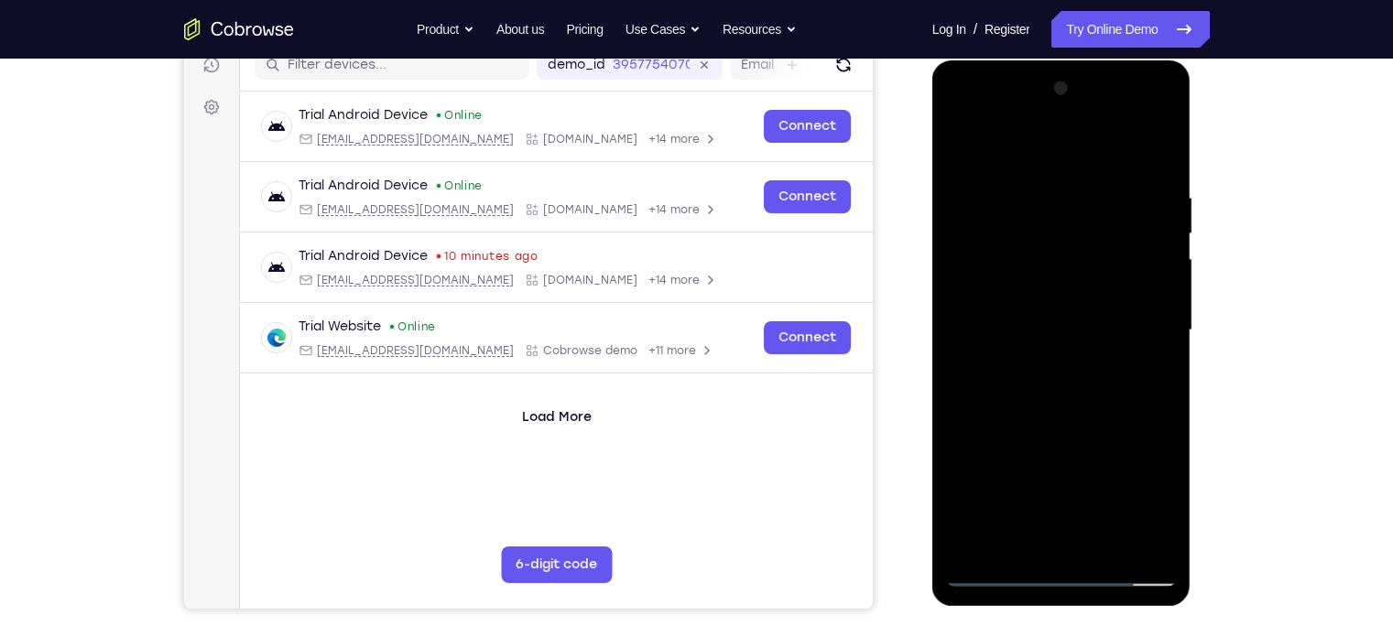
click at [1007, 349] on div at bounding box center [1061, 330] width 231 height 513
drag, startPoint x: 1071, startPoint y: 163, endPoint x: 1076, endPoint y: 116, distance: 47.0
click at [1076, 116] on div at bounding box center [1061, 330] width 231 height 513
click at [1023, 332] on div at bounding box center [1061, 330] width 231 height 513
drag, startPoint x: 1075, startPoint y: 314, endPoint x: 1075, endPoint y: 230, distance: 84.3
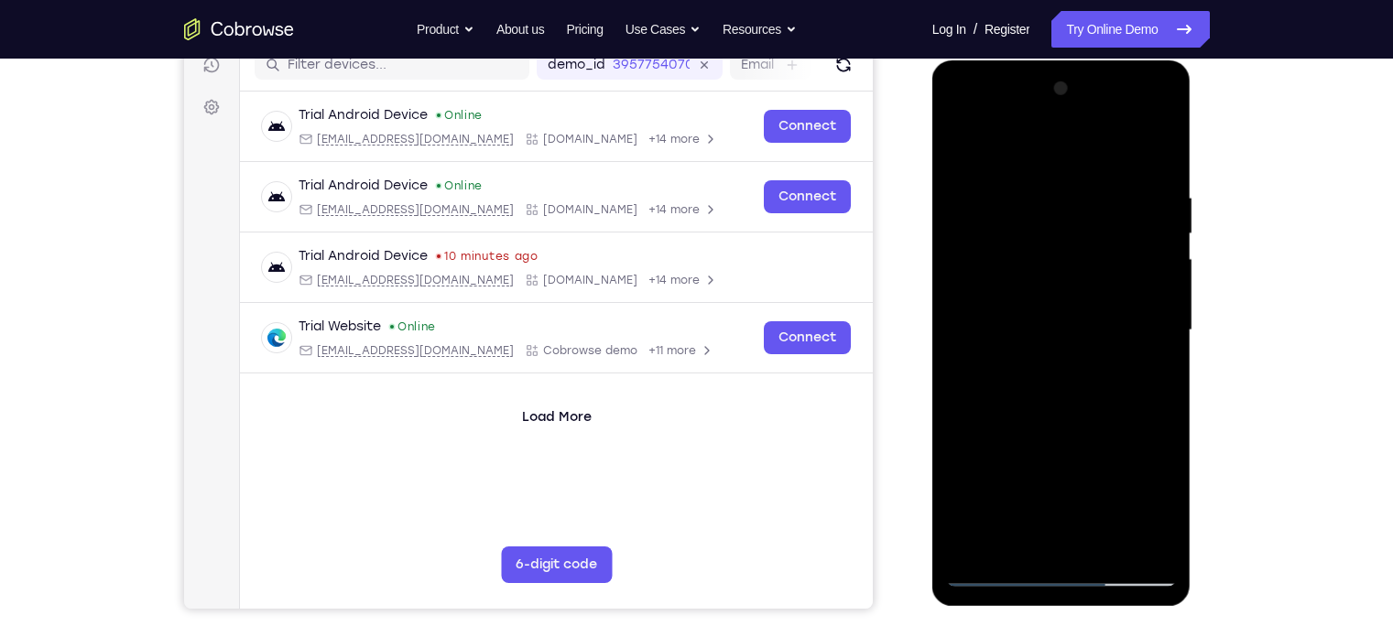
click at [1075, 230] on div at bounding box center [1061, 330] width 231 height 513
click at [1062, 380] on div at bounding box center [1061, 330] width 231 height 513
drag, startPoint x: 1085, startPoint y: 434, endPoint x: 1099, endPoint y: 226, distance: 208.3
click at [1099, 226] on div at bounding box center [1061, 330] width 231 height 513
click at [976, 201] on div at bounding box center [1061, 330] width 231 height 513
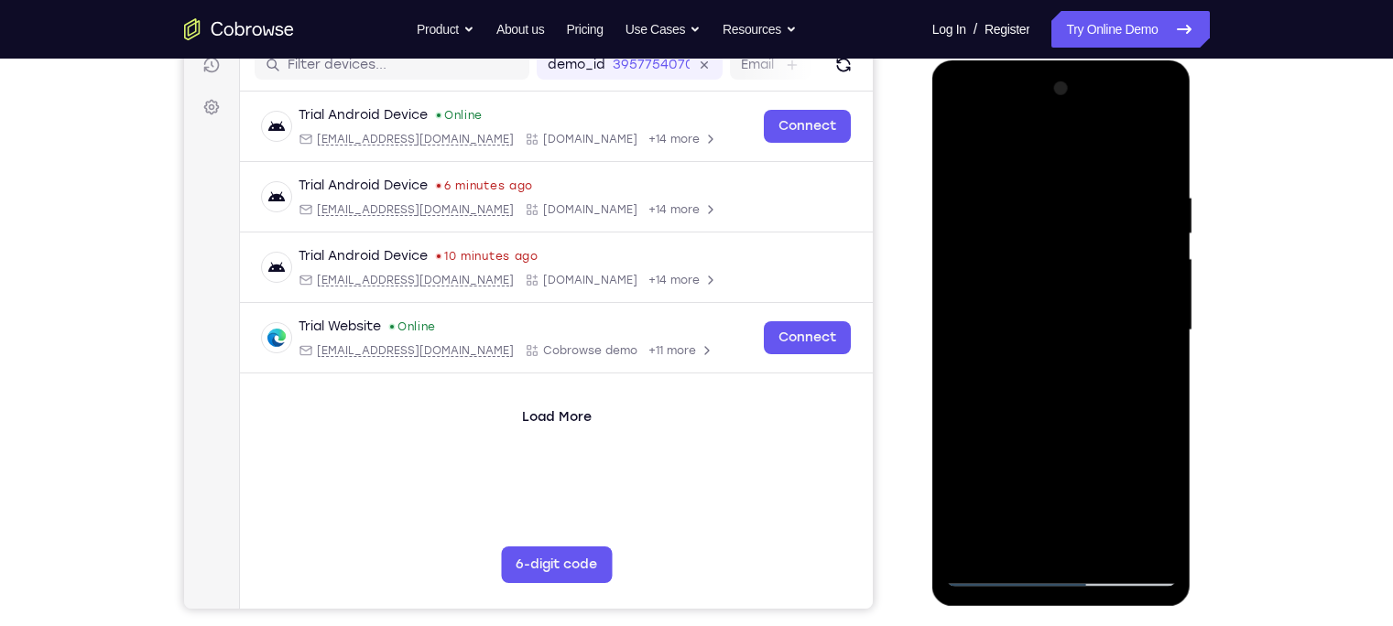
drag, startPoint x: 1104, startPoint y: 287, endPoint x: 1115, endPoint y: 242, distance: 46.4
click at [1115, 242] on div at bounding box center [1061, 330] width 231 height 513
drag, startPoint x: 1084, startPoint y: 314, endPoint x: 1080, endPoint y: 347, distance: 33.3
click at [1080, 347] on div at bounding box center [1061, 330] width 231 height 513
drag, startPoint x: 1091, startPoint y: 312, endPoint x: 1086, endPoint y: 364, distance: 52.4
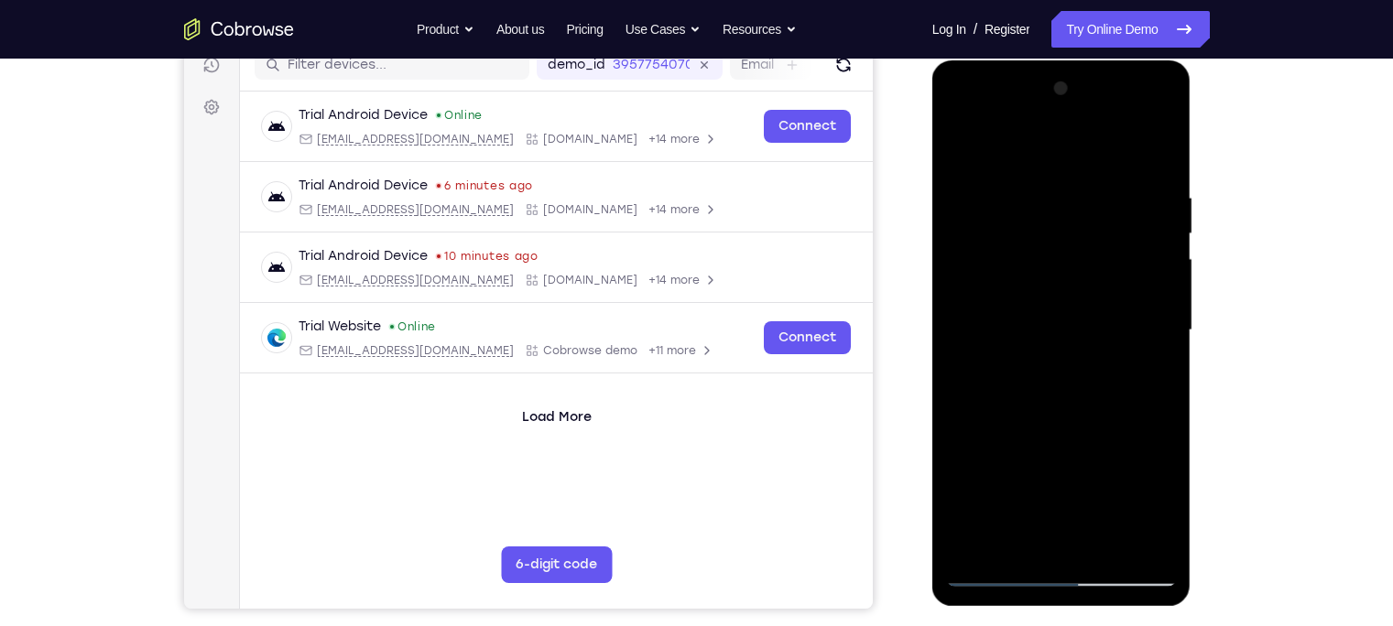
click at [1086, 364] on div at bounding box center [1061, 330] width 231 height 513
click at [1012, 287] on div at bounding box center [1061, 330] width 231 height 513
drag, startPoint x: 1055, startPoint y: 374, endPoint x: 1060, endPoint y: 229, distance: 144.8
click at [1060, 229] on div at bounding box center [1061, 330] width 231 height 513
drag, startPoint x: 1096, startPoint y: 307, endPoint x: 1110, endPoint y: 223, distance: 84.5
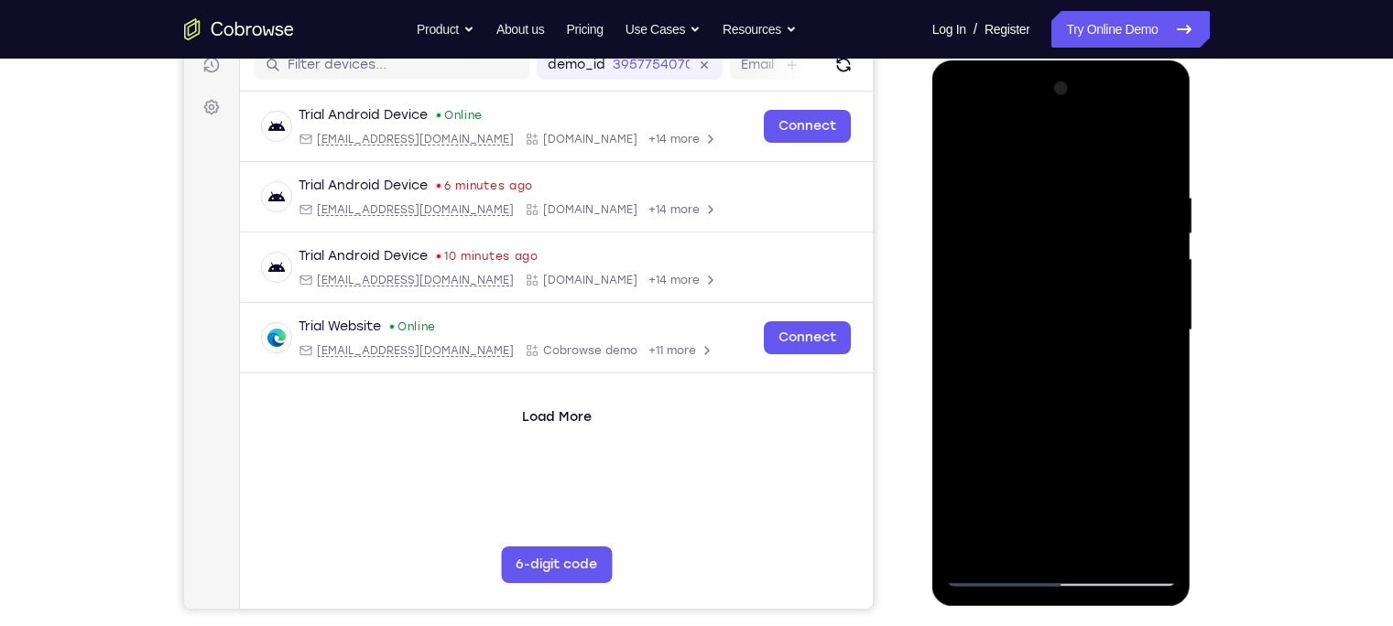
click at [1110, 223] on div at bounding box center [1061, 330] width 231 height 513
drag, startPoint x: 1085, startPoint y: 484, endPoint x: 1096, endPoint y: 329, distance: 155.2
click at [1096, 329] on div at bounding box center [1061, 330] width 231 height 513
click at [1064, 422] on div at bounding box center [1061, 330] width 231 height 513
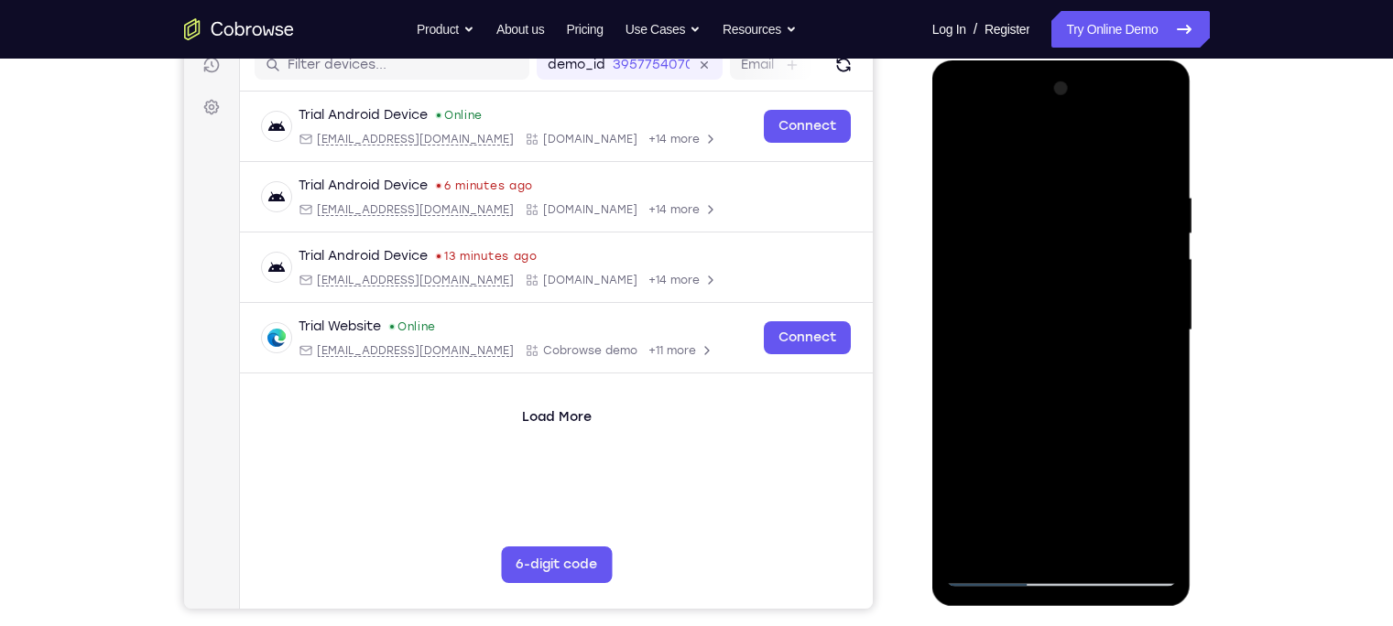
click at [1165, 151] on div at bounding box center [1061, 330] width 231 height 513
drag, startPoint x: 1092, startPoint y: 266, endPoint x: 1090, endPoint y: 191, distance: 74.2
click at [1090, 191] on div at bounding box center [1061, 330] width 231 height 513
drag, startPoint x: 1042, startPoint y: 466, endPoint x: 1048, endPoint y: 272, distance: 194.2
click at [1048, 272] on div at bounding box center [1061, 330] width 231 height 513
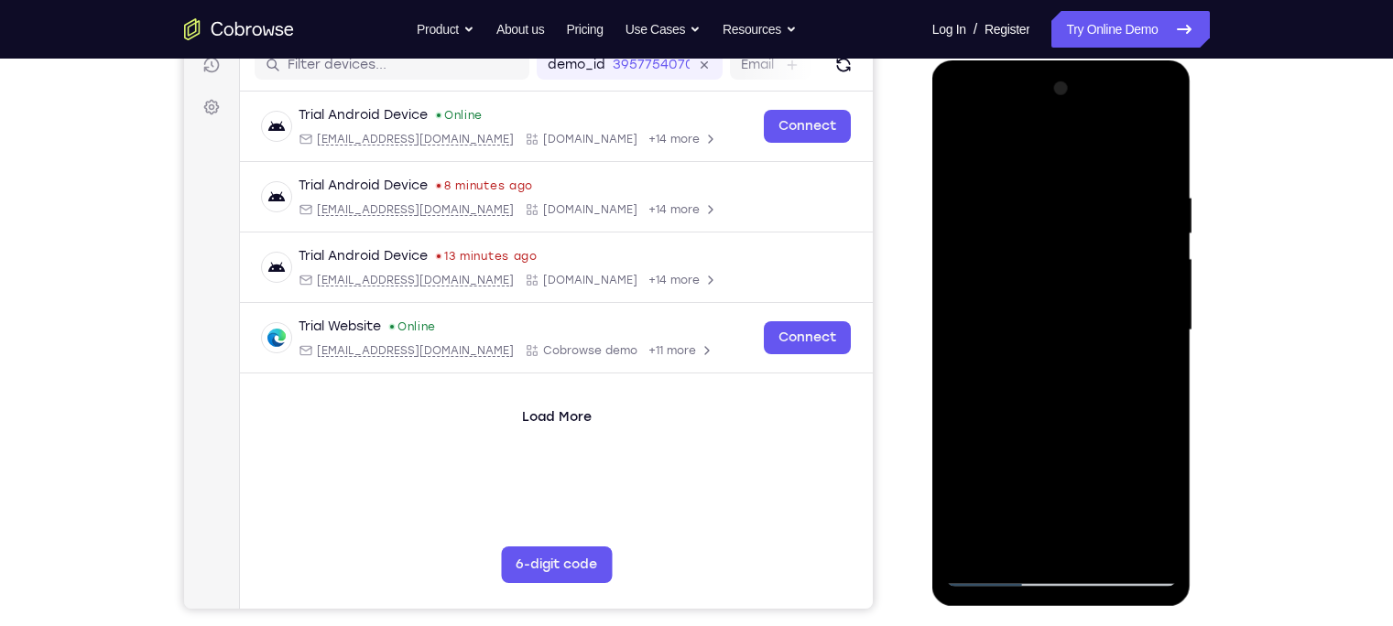
click at [1055, 266] on div at bounding box center [1061, 330] width 231 height 513
click at [1055, 367] on div at bounding box center [1061, 330] width 231 height 513
click at [1057, 280] on div at bounding box center [1061, 330] width 231 height 513
drag, startPoint x: 1063, startPoint y: 455, endPoint x: 1068, endPoint y: 376, distance: 78.9
click at [1068, 376] on div at bounding box center [1061, 330] width 231 height 513
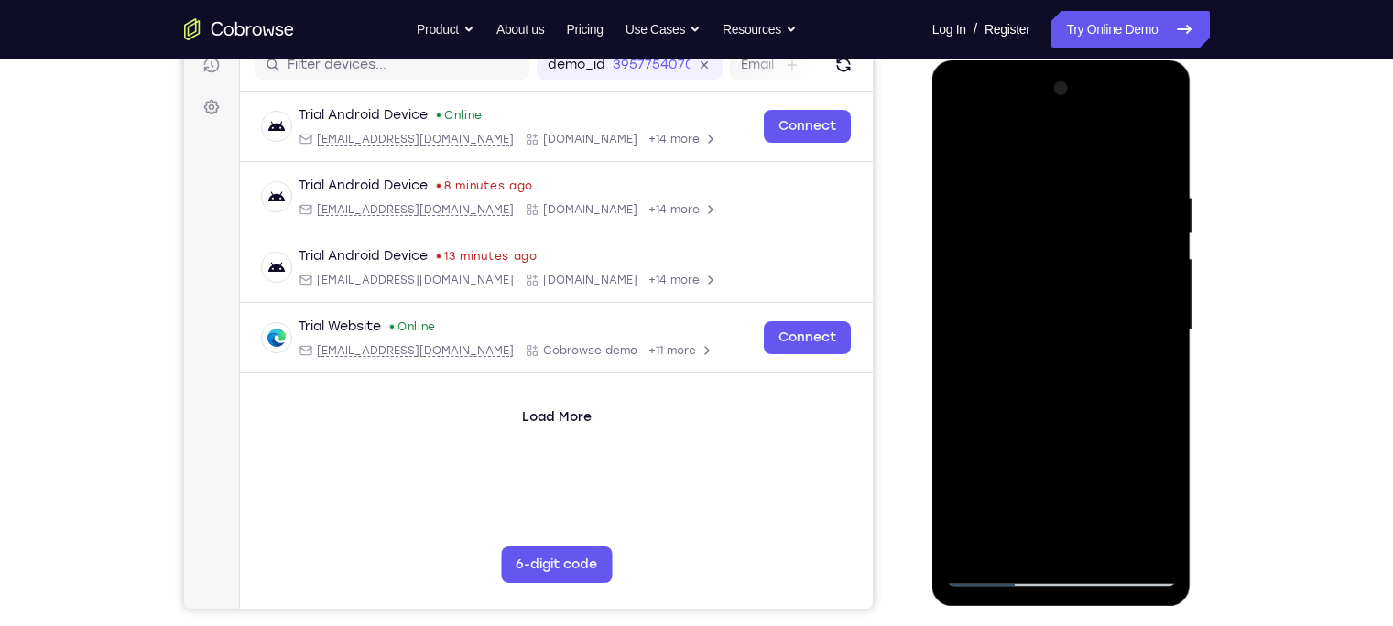
drag, startPoint x: 1071, startPoint y: 400, endPoint x: 1096, endPoint y: 285, distance: 118.0
click at [1096, 286] on div at bounding box center [1061, 330] width 231 height 513
drag, startPoint x: 1064, startPoint y: 387, endPoint x: 1083, endPoint y: 258, distance: 130.5
click at [1083, 258] on div at bounding box center [1061, 330] width 231 height 513
click at [1078, 403] on div at bounding box center [1061, 330] width 231 height 513
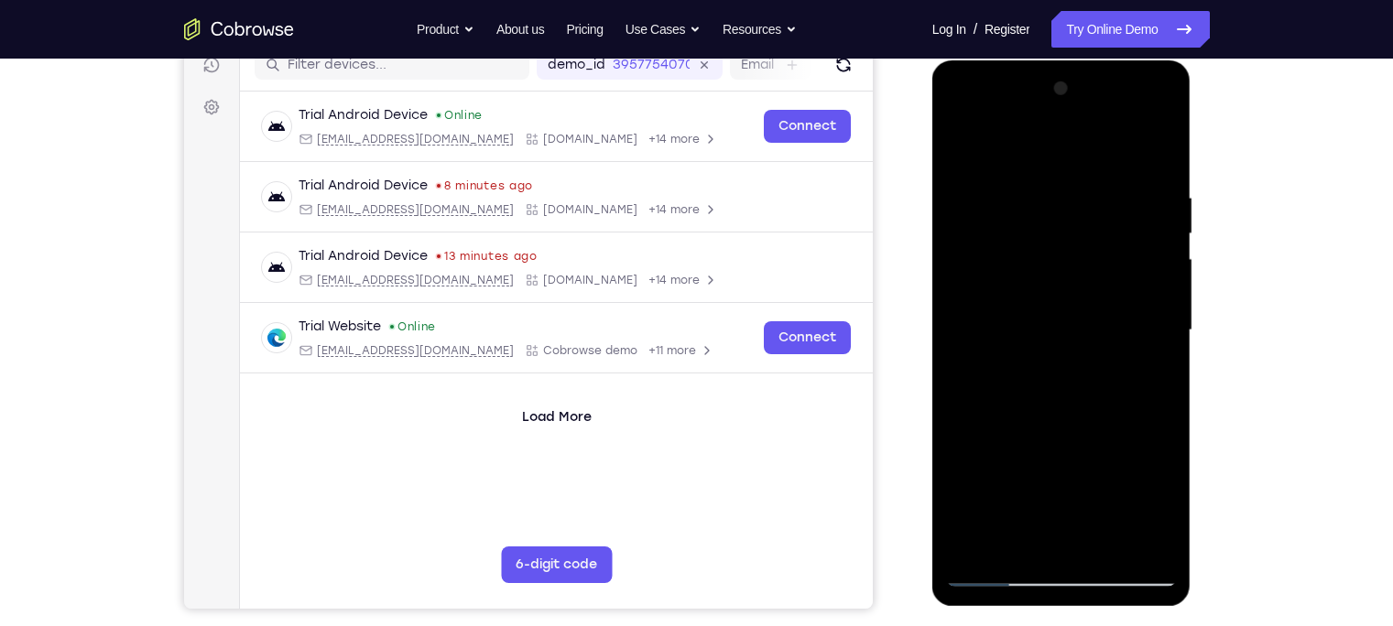
click at [1069, 360] on div at bounding box center [1061, 330] width 231 height 513
click at [1164, 150] on div at bounding box center [1061, 330] width 231 height 513
click at [1102, 410] on div at bounding box center [1061, 330] width 231 height 513
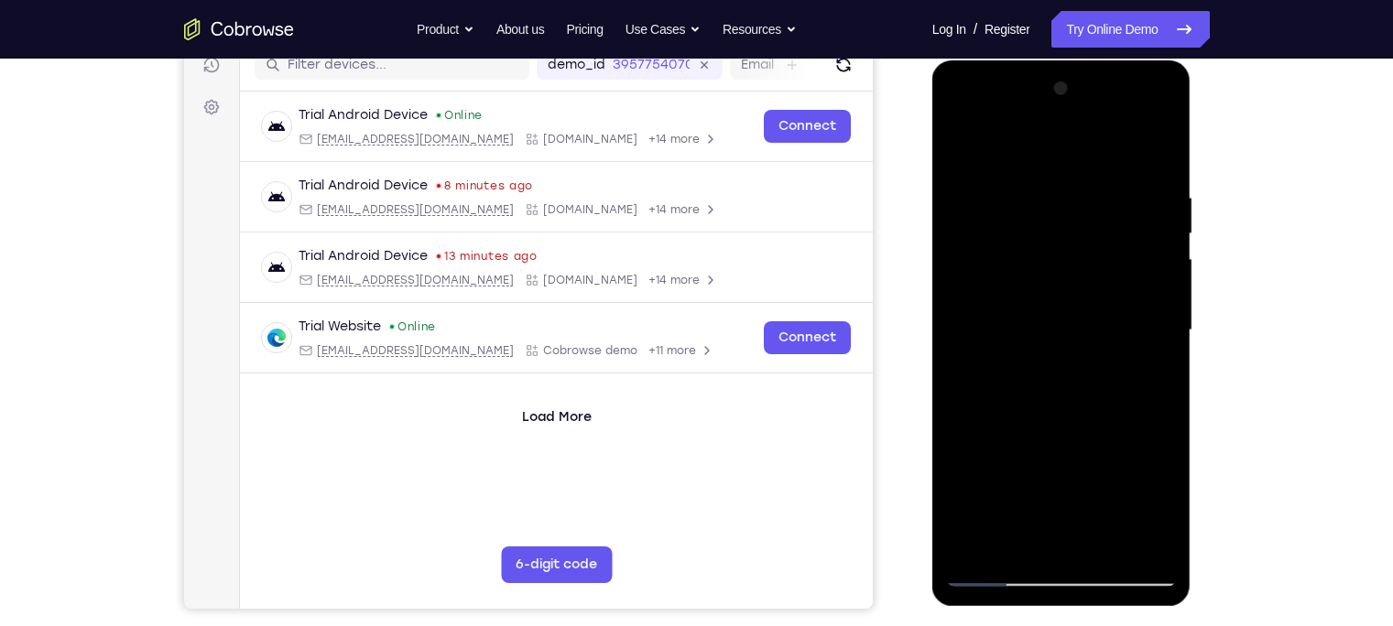
click at [1102, 410] on div at bounding box center [1061, 330] width 231 height 513
click at [1102, 408] on div at bounding box center [1061, 330] width 231 height 513
click at [1161, 148] on div at bounding box center [1061, 330] width 231 height 513
click at [1165, 147] on div at bounding box center [1061, 330] width 231 height 513
drag, startPoint x: 1095, startPoint y: 377, endPoint x: 1144, endPoint y: 109, distance: 272.7
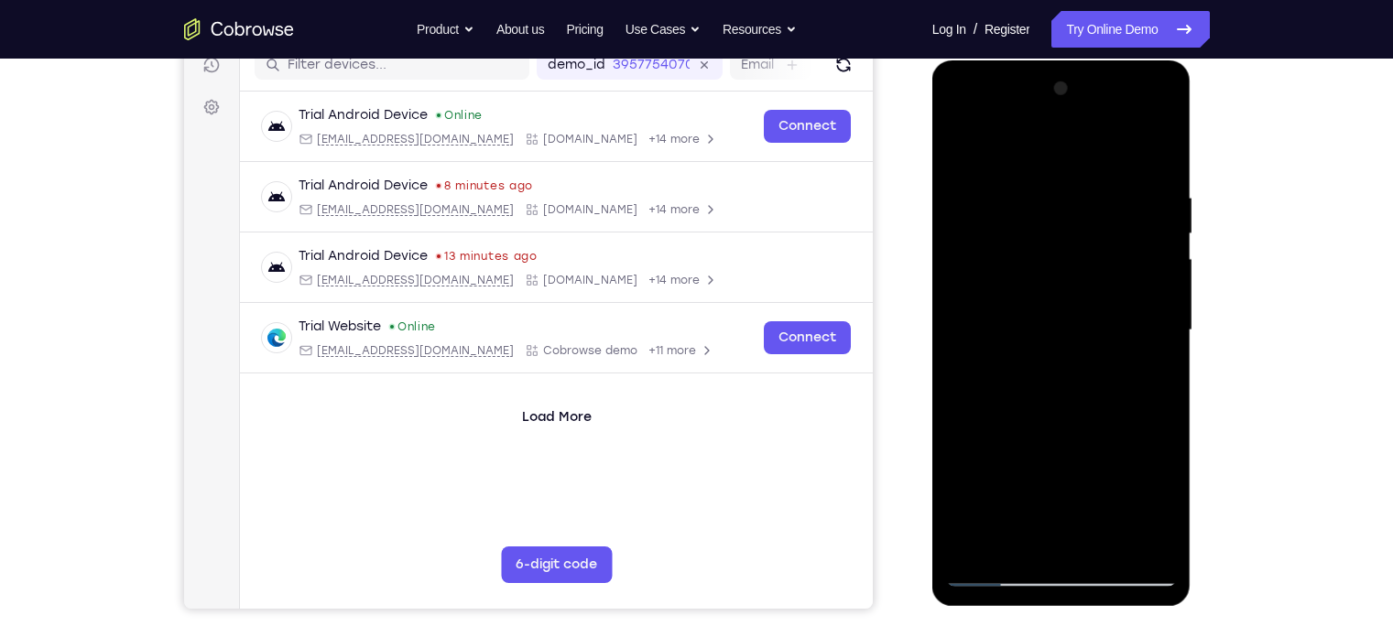
click at [1144, 109] on div at bounding box center [1061, 330] width 231 height 513
drag, startPoint x: 1102, startPoint y: 440, endPoint x: 1122, endPoint y: 213, distance: 228.0
click at [1122, 213] on div at bounding box center [1061, 330] width 231 height 513
drag, startPoint x: 1085, startPoint y: 457, endPoint x: 1126, endPoint y: 183, distance: 276.9
click at [1126, 183] on div at bounding box center [1061, 330] width 231 height 513
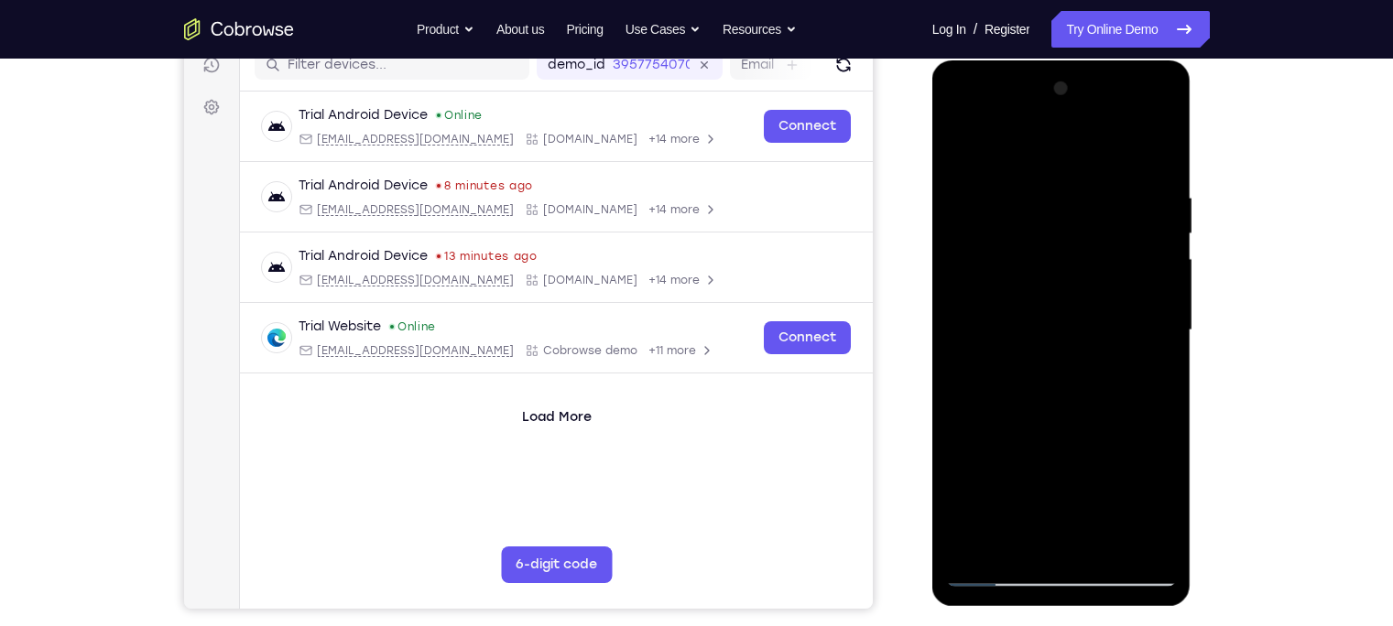
drag, startPoint x: 1081, startPoint y: 424, endPoint x: 1117, endPoint y: 217, distance: 210.2
click at [1117, 217] on div at bounding box center [1061, 330] width 231 height 513
click at [1047, 263] on div at bounding box center [1061, 330] width 231 height 513
drag, startPoint x: 1027, startPoint y: 450, endPoint x: 1045, endPoint y: 365, distance: 86.2
click at [1045, 365] on div at bounding box center [1061, 330] width 231 height 513
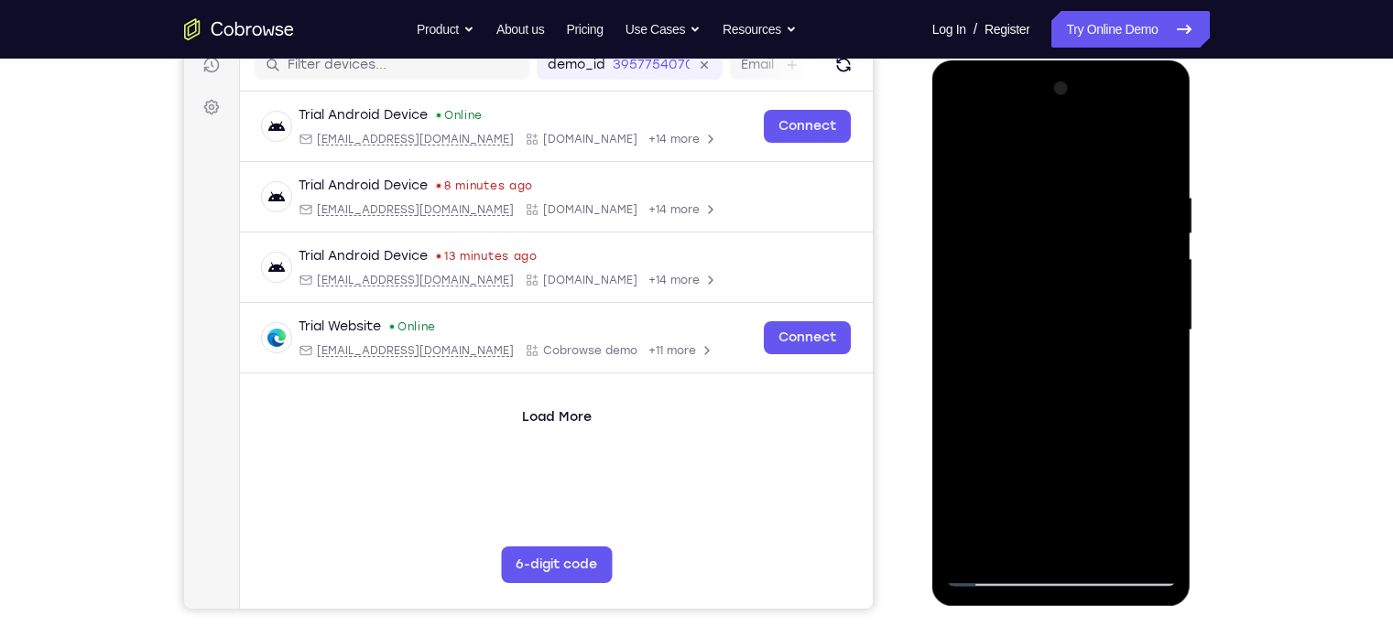
drag, startPoint x: 1029, startPoint y: 423, endPoint x: 1046, endPoint y: 203, distance: 220.4
click at [1046, 203] on div at bounding box center [1061, 330] width 231 height 513
drag, startPoint x: 1039, startPoint y: 278, endPoint x: 1004, endPoint y: 435, distance: 160.6
click at [1004, 435] on div at bounding box center [1061, 330] width 231 height 513
drag, startPoint x: 1083, startPoint y: 165, endPoint x: 1043, endPoint y: 354, distance: 193.8
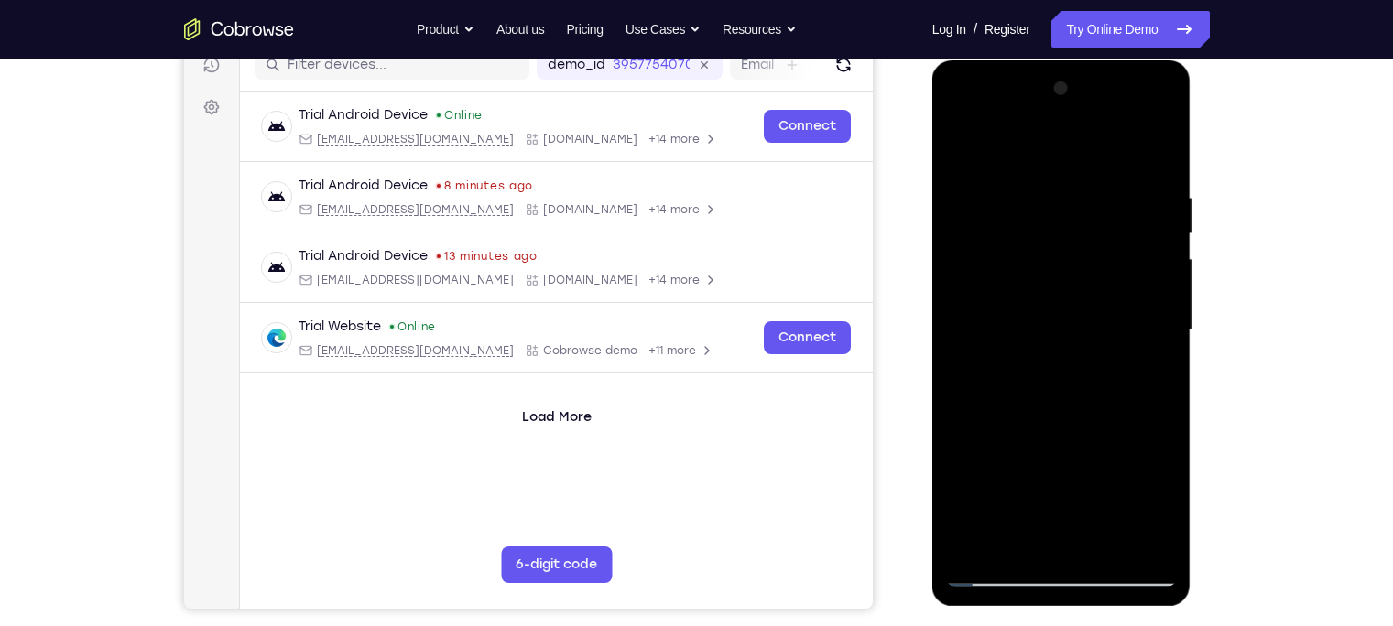
click at [1043, 354] on div at bounding box center [1061, 330] width 231 height 513
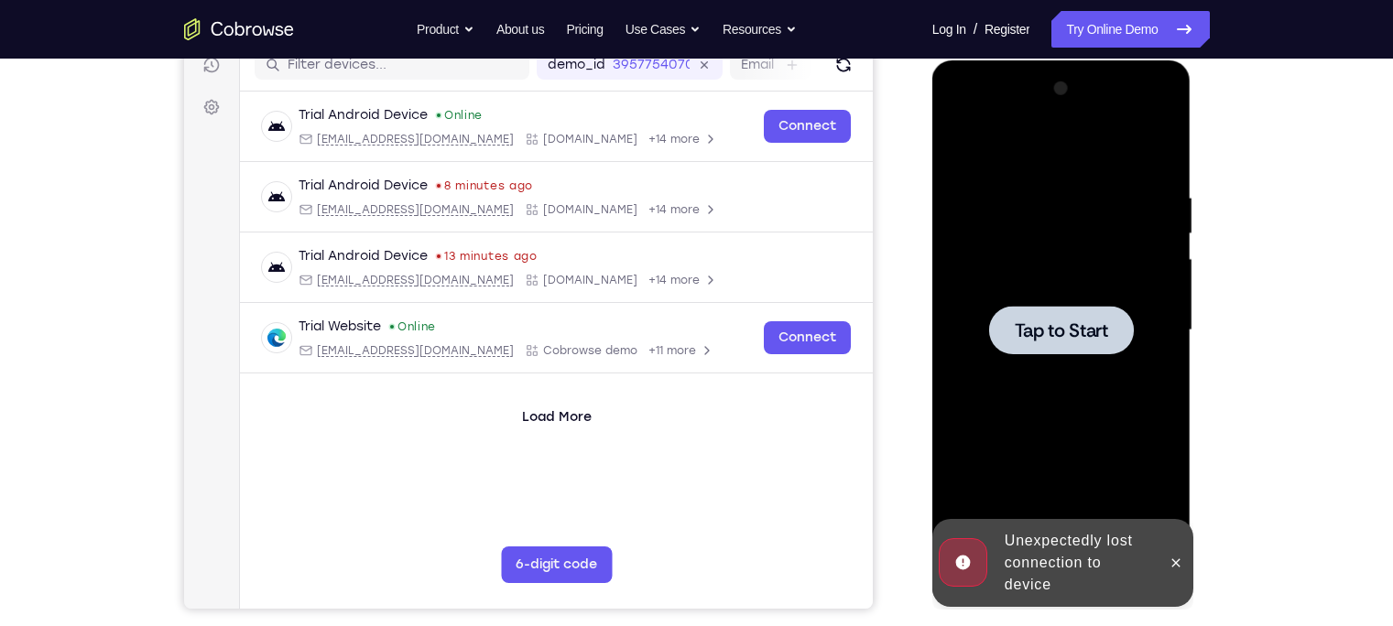
drag, startPoint x: 1043, startPoint y: 419, endPoint x: 1062, endPoint y: 311, distance: 109.8
click at [1062, 311] on div "Tap to Start" at bounding box center [1061, 330] width 231 height 513
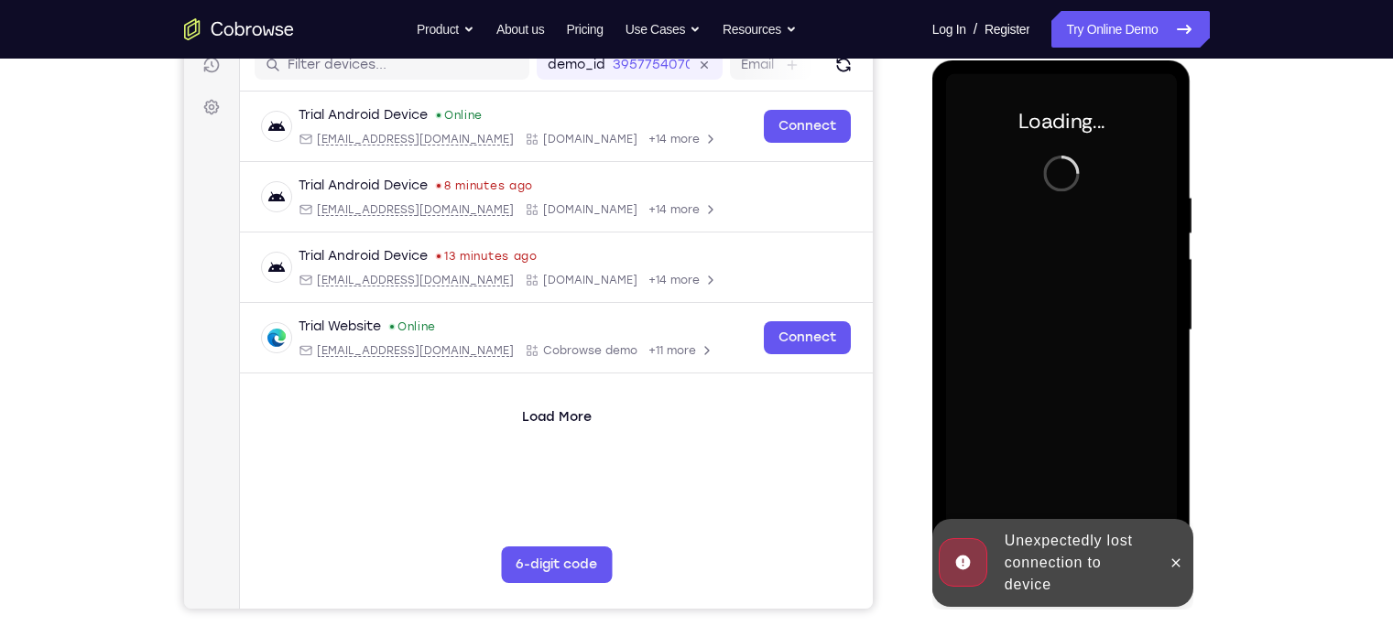
click at [1062, 311] on div at bounding box center [1061, 330] width 231 height 513
click at [1181, 549] on button at bounding box center [1175, 563] width 29 height 29
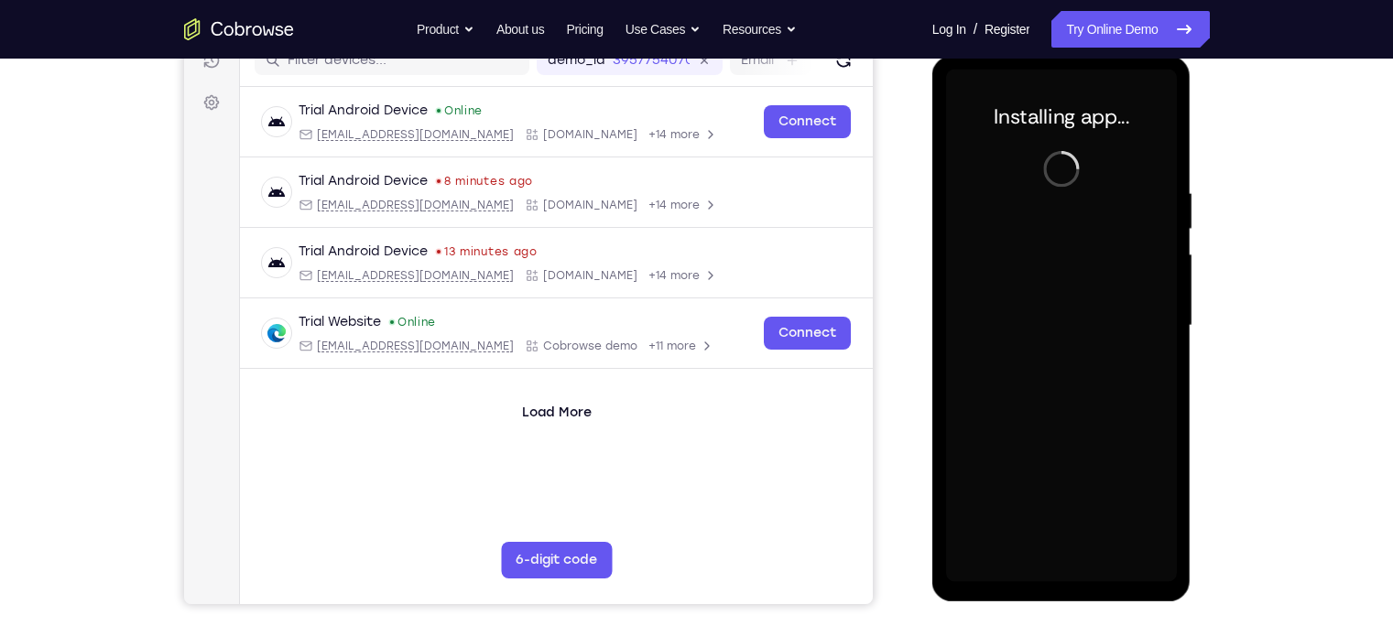
scroll to position [245, 0]
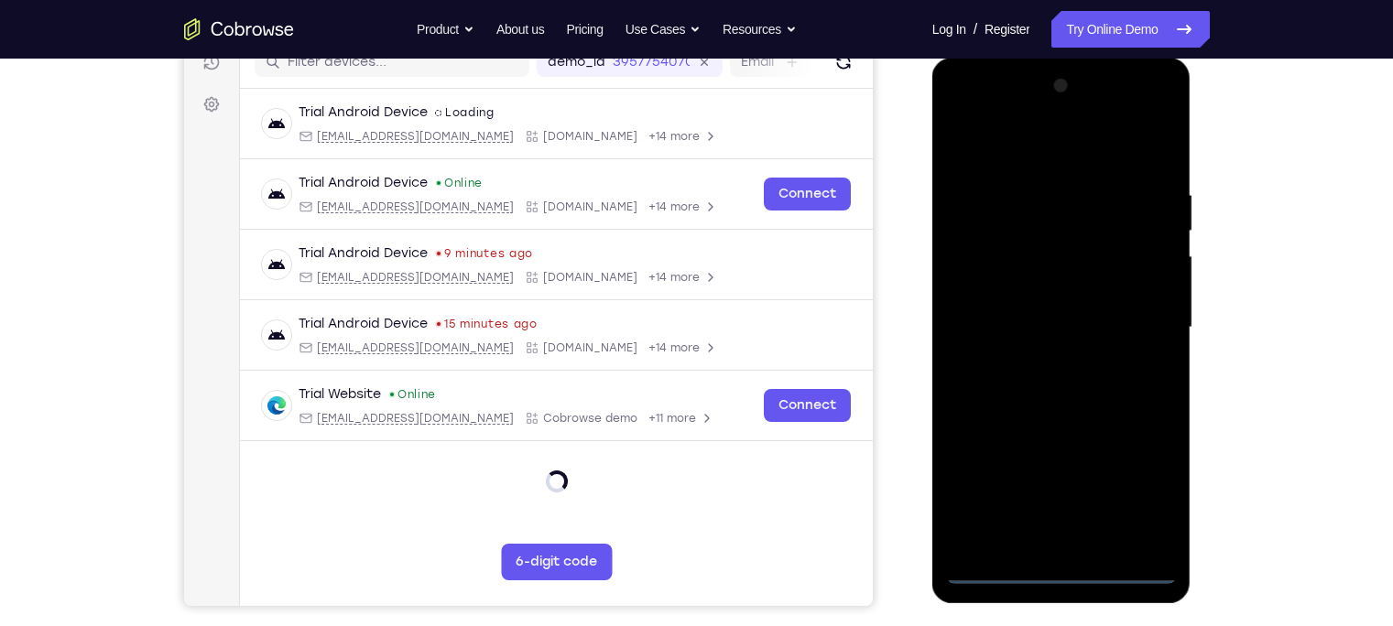
click at [1059, 566] on div at bounding box center [1061, 327] width 231 height 513
click at [1117, 487] on div at bounding box center [1061, 327] width 231 height 513
click at [1139, 485] on div at bounding box center [1061, 327] width 231 height 513
click at [970, 114] on div at bounding box center [1061, 327] width 231 height 513
click at [1146, 320] on div at bounding box center [1061, 327] width 231 height 513
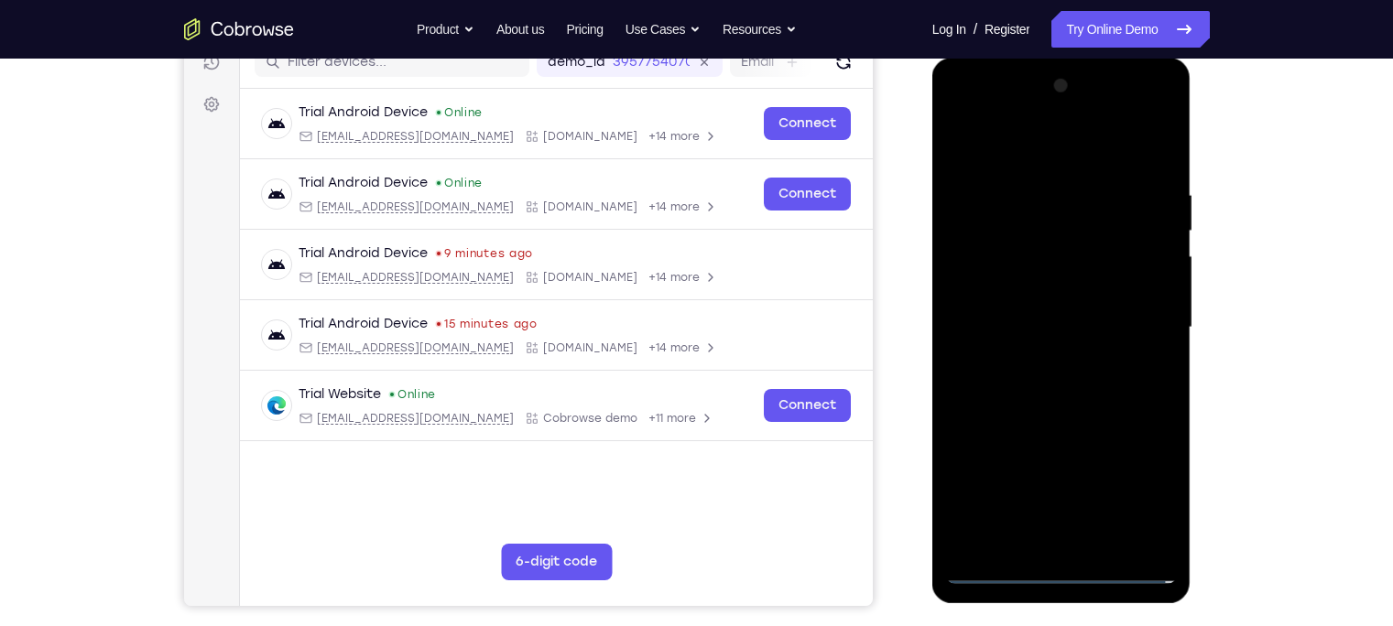
click at [1038, 360] on div at bounding box center [1061, 327] width 231 height 513
click at [1064, 301] on div at bounding box center [1061, 327] width 231 height 513
click at [1071, 281] on div at bounding box center [1061, 327] width 231 height 513
click at [1020, 324] on div at bounding box center [1061, 327] width 231 height 513
click at [1017, 377] on div at bounding box center [1061, 327] width 231 height 513
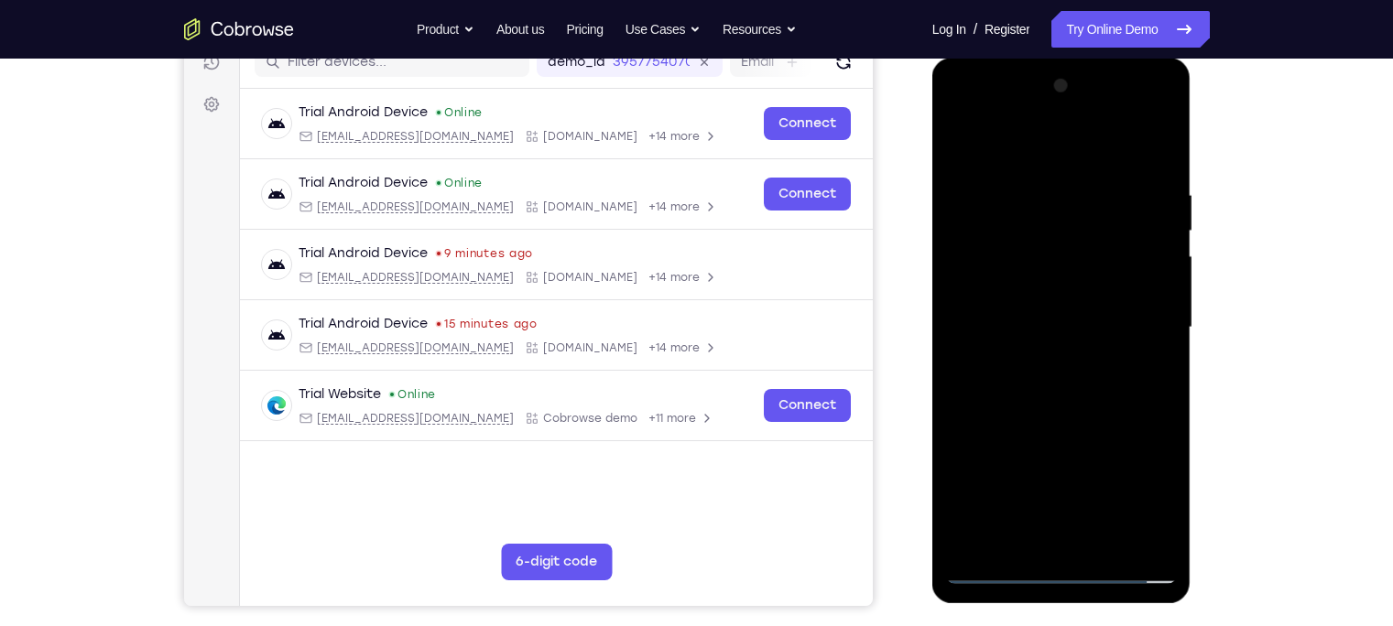
click at [1008, 382] on div at bounding box center [1061, 327] width 231 height 513
click at [1039, 374] on div at bounding box center [1061, 327] width 231 height 513
drag, startPoint x: 1043, startPoint y: 168, endPoint x: 1045, endPoint y: 125, distance: 42.2
click at [1045, 125] on div at bounding box center [1061, 327] width 231 height 513
click at [1085, 402] on div at bounding box center [1061, 327] width 231 height 513
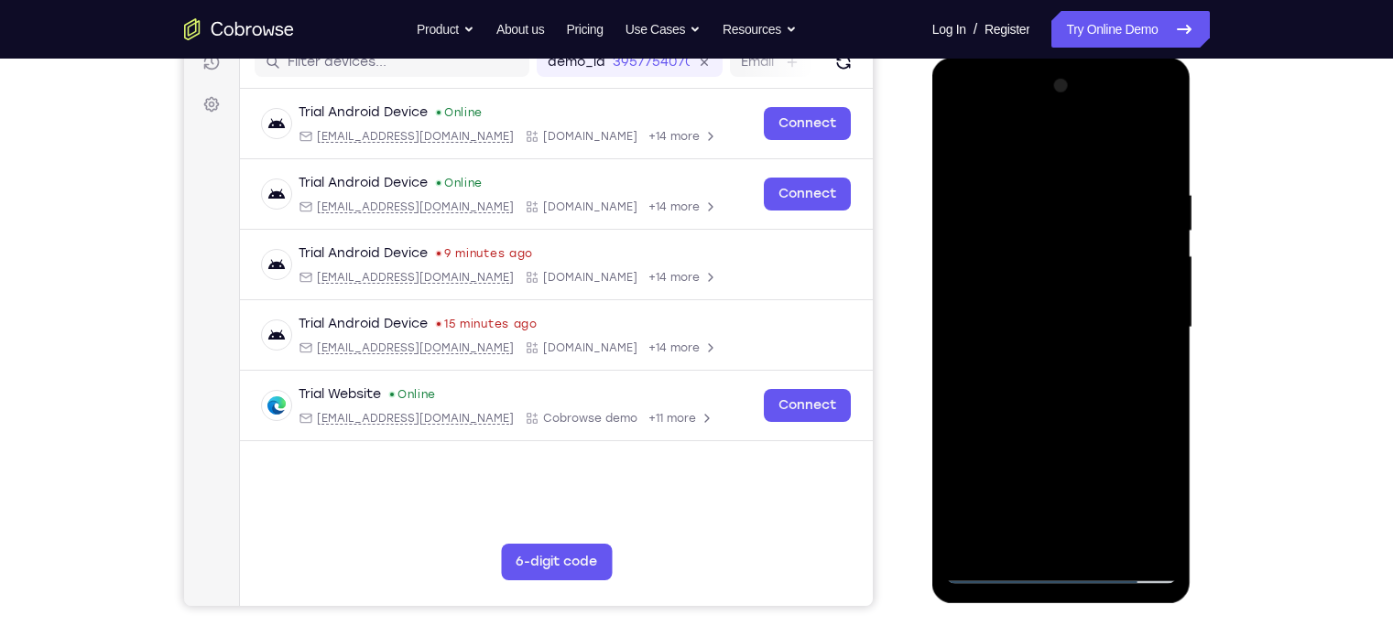
click at [1156, 538] on div at bounding box center [1061, 327] width 231 height 513
click at [1045, 165] on div at bounding box center [1061, 327] width 231 height 513
click at [1147, 250] on div at bounding box center [1061, 327] width 231 height 513
click at [1143, 326] on div at bounding box center [1061, 327] width 231 height 513
click at [1158, 158] on div at bounding box center [1061, 327] width 231 height 513
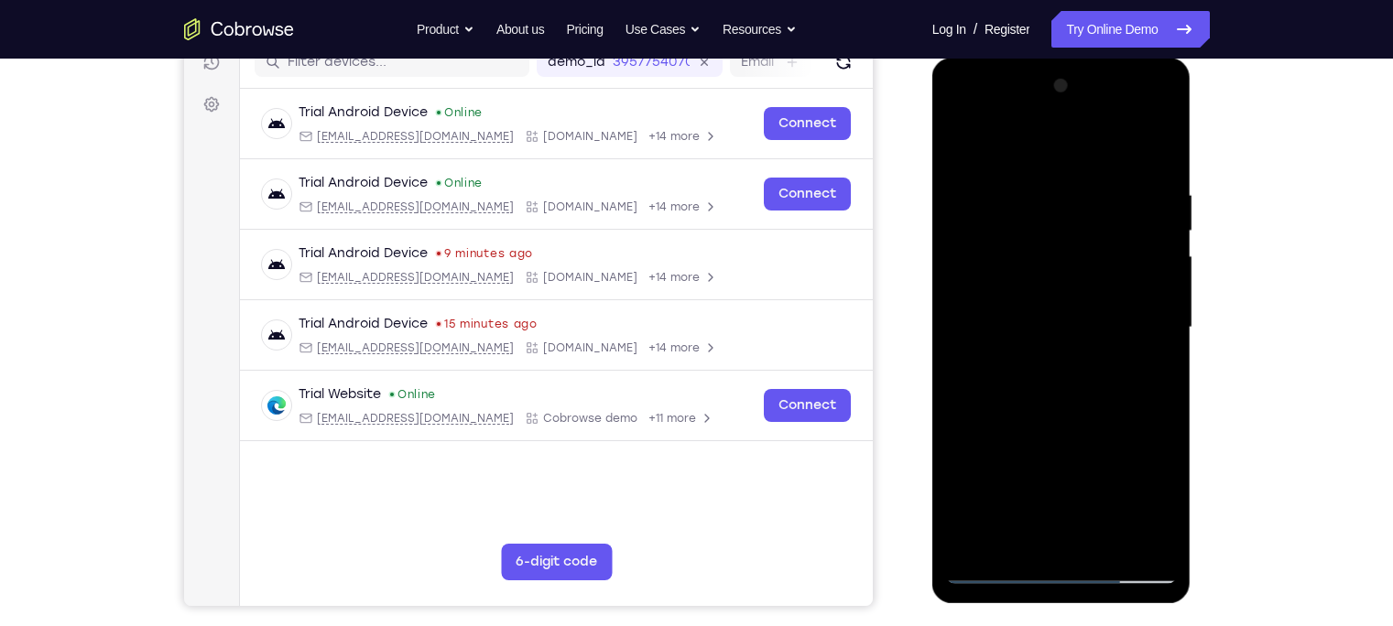
click at [1161, 189] on div at bounding box center [1061, 327] width 231 height 513
click at [1160, 203] on div at bounding box center [1061, 327] width 231 height 513
click at [1159, 150] on div at bounding box center [1061, 327] width 231 height 513
click at [1090, 416] on div at bounding box center [1061, 327] width 231 height 513
drag, startPoint x: 1099, startPoint y: 295, endPoint x: 1063, endPoint y: 411, distance: 121.7
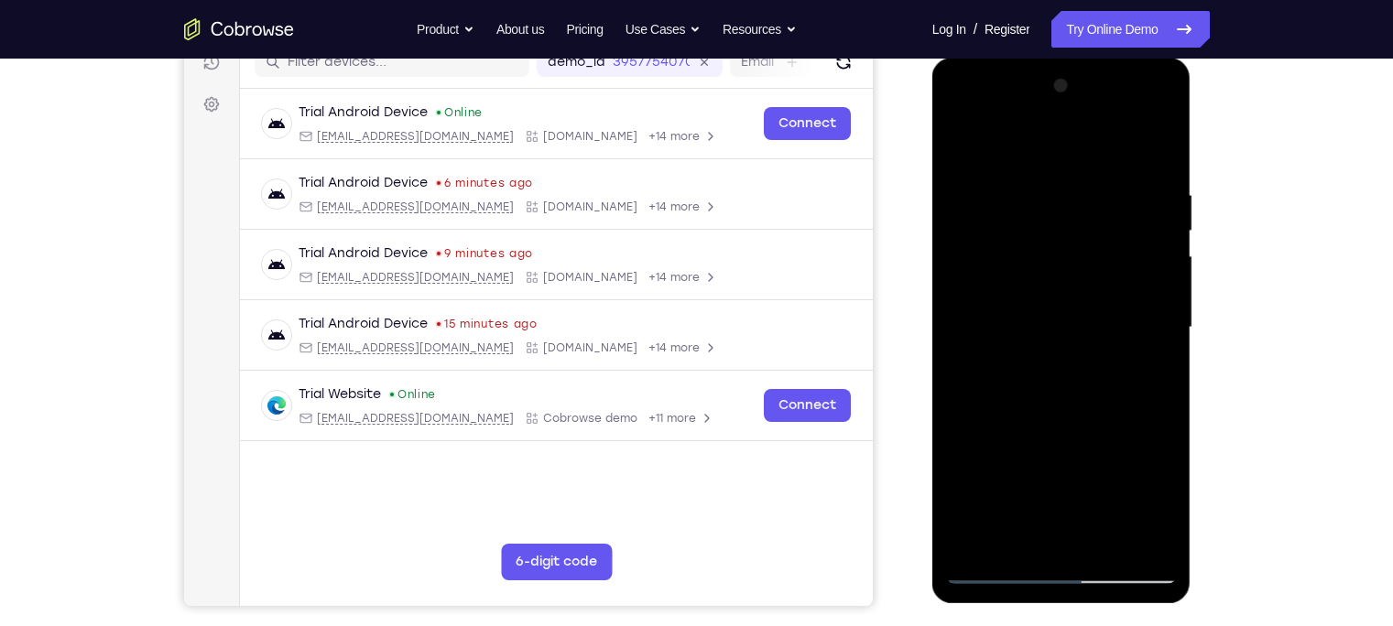
click at [1063, 411] on div at bounding box center [1061, 327] width 231 height 513
drag, startPoint x: 1079, startPoint y: 428, endPoint x: 1151, endPoint y: 158, distance: 278.8
click at [1151, 158] on div at bounding box center [1061, 327] width 231 height 513
drag, startPoint x: 1095, startPoint y: 386, endPoint x: 1138, endPoint y: 263, distance: 130.0
click at [1138, 263] on div at bounding box center [1061, 327] width 231 height 513
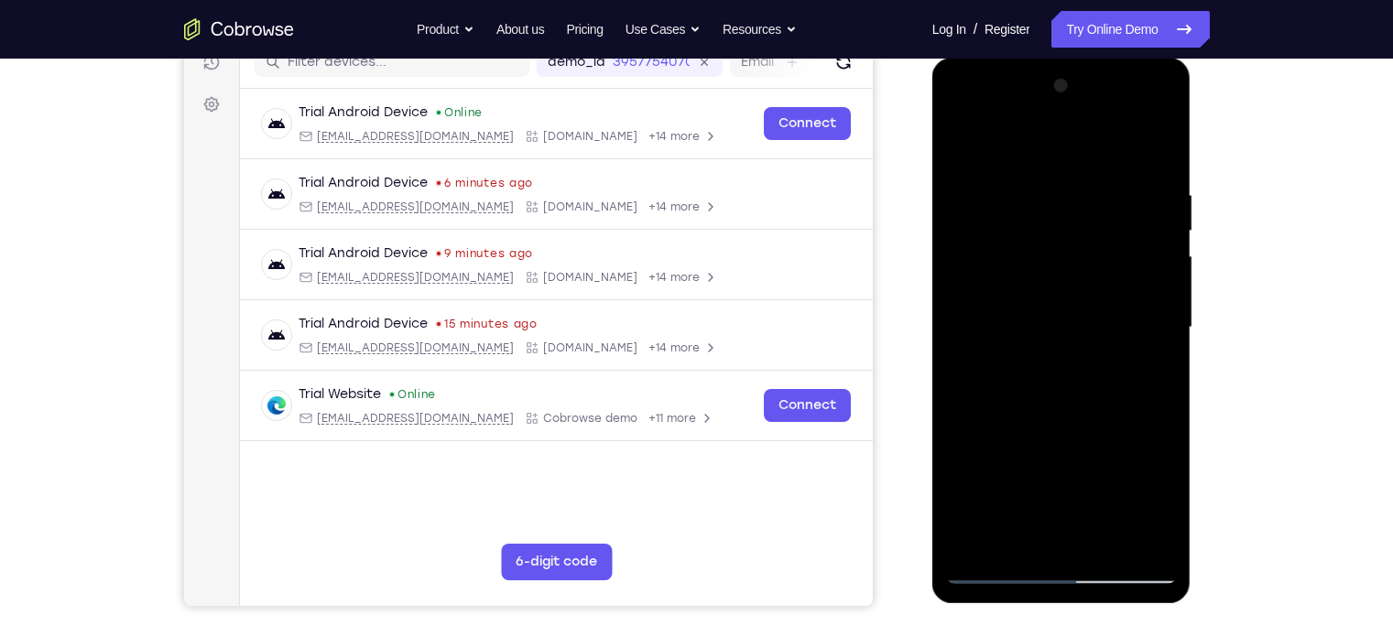
click at [1160, 276] on div at bounding box center [1061, 327] width 231 height 513
drag, startPoint x: 1110, startPoint y: 374, endPoint x: 1134, endPoint y: 207, distance: 168.4
click at [1134, 207] on div at bounding box center [1061, 327] width 231 height 513
drag, startPoint x: 1079, startPoint y: 416, endPoint x: 1114, endPoint y: 240, distance: 179.4
click at [1114, 240] on div at bounding box center [1061, 327] width 231 height 513
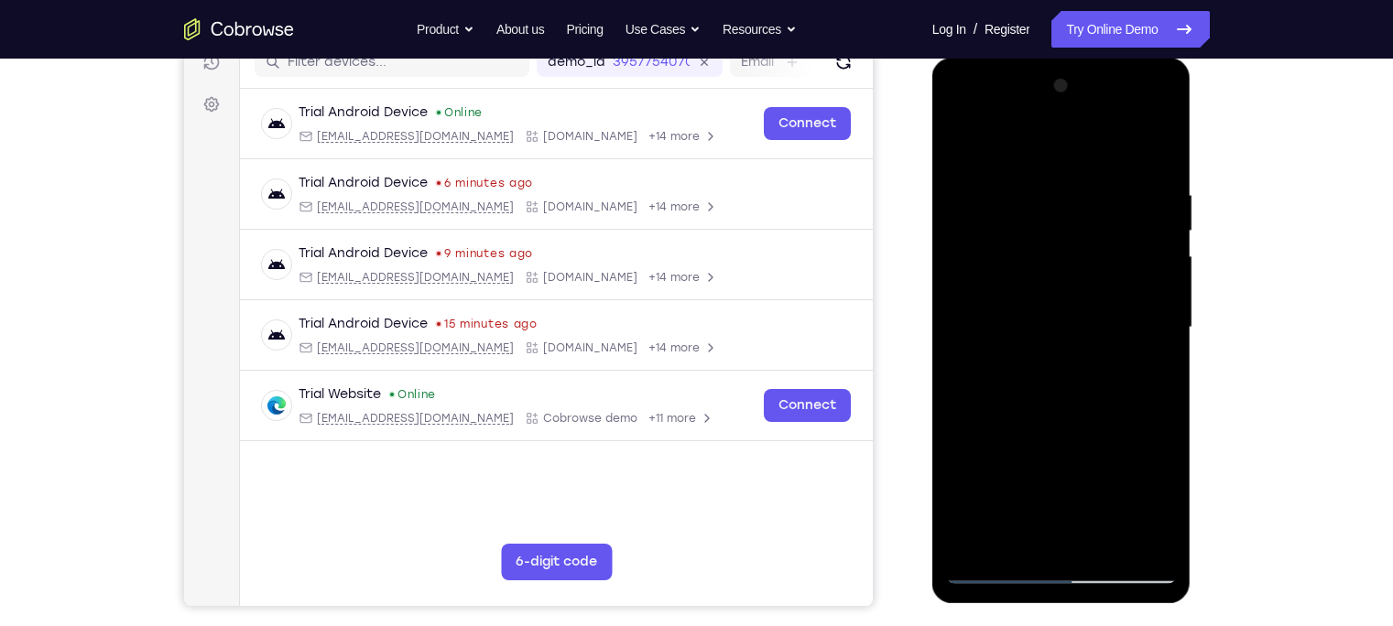
drag, startPoint x: 1083, startPoint y: 390, endPoint x: 1094, endPoint y: 340, distance: 51.6
click at [1094, 340] on div at bounding box center [1061, 327] width 231 height 513
click at [1158, 329] on div at bounding box center [1061, 327] width 231 height 513
drag, startPoint x: 1094, startPoint y: 372, endPoint x: 1097, endPoint y: 352, distance: 20.3
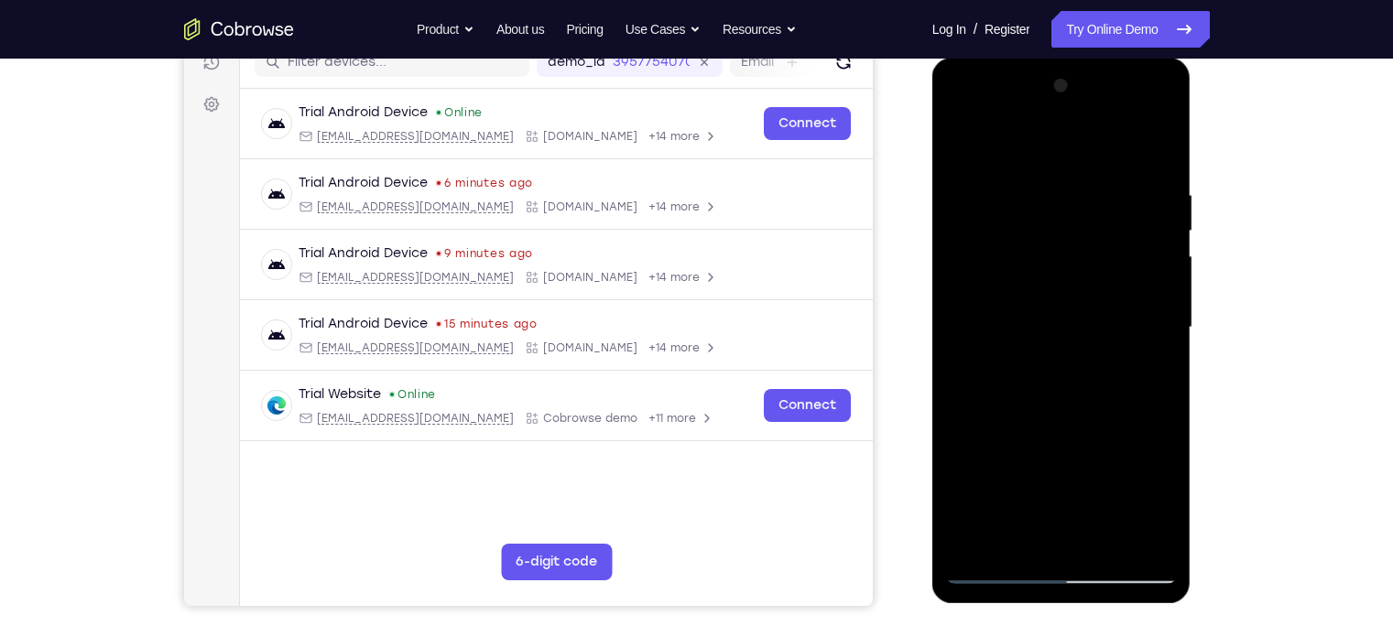
click at [1097, 352] on div at bounding box center [1061, 327] width 231 height 513
click at [1162, 316] on div at bounding box center [1061, 327] width 231 height 513
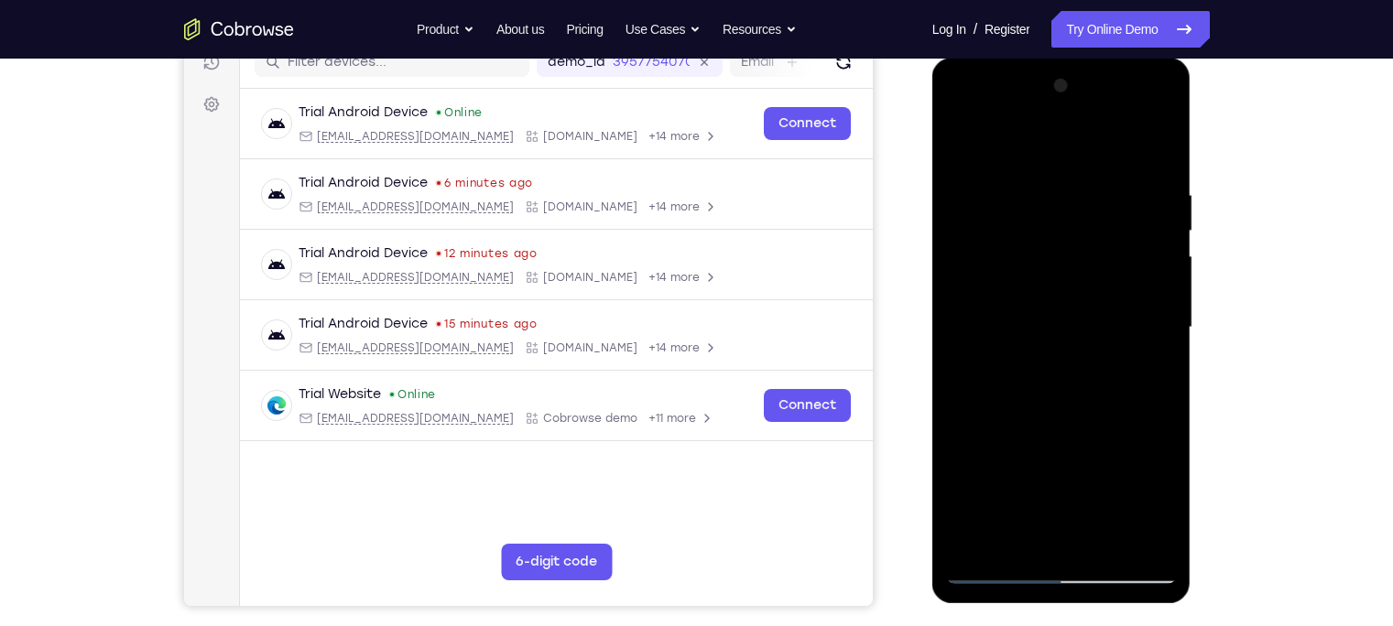
click at [1159, 319] on div at bounding box center [1061, 327] width 231 height 513
drag, startPoint x: 1123, startPoint y: 401, endPoint x: 1123, endPoint y: 238, distance: 163.0
click at [1123, 238] on div at bounding box center [1061, 327] width 231 height 513
drag, startPoint x: 1105, startPoint y: 373, endPoint x: 1119, endPoint y: 315, distance: 59.3
click at [1116, 327] on div at bounding box center [1061, 327] width 231 height 513
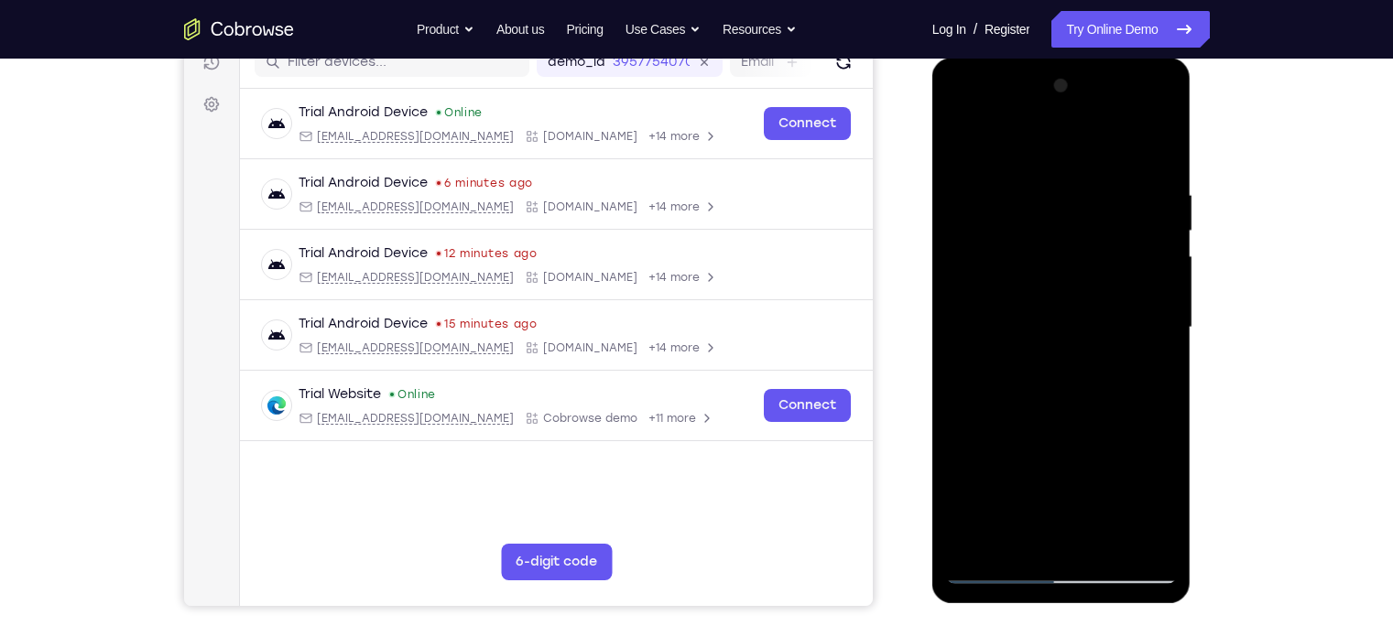
drag, startPoint x: 1088, startPoint y: 466, endPoint x: 1098, endPoint y: 338, distance: 128.6
click at [1098, 338] on div at bounding box center [1061, 327] width 231 height 513
drag, startPoint x: 1095, startPoint y: 399, endPoint x: 1094, endPoint y: 255, distance: 144.7
click at [1094, 255] on div at bounding box center [1061, 327] width 231 height 513
drag, startPoint x: 1072, startPoint y: 379, endPoint x: 1091, endPoint y: 239, distance: 141.3
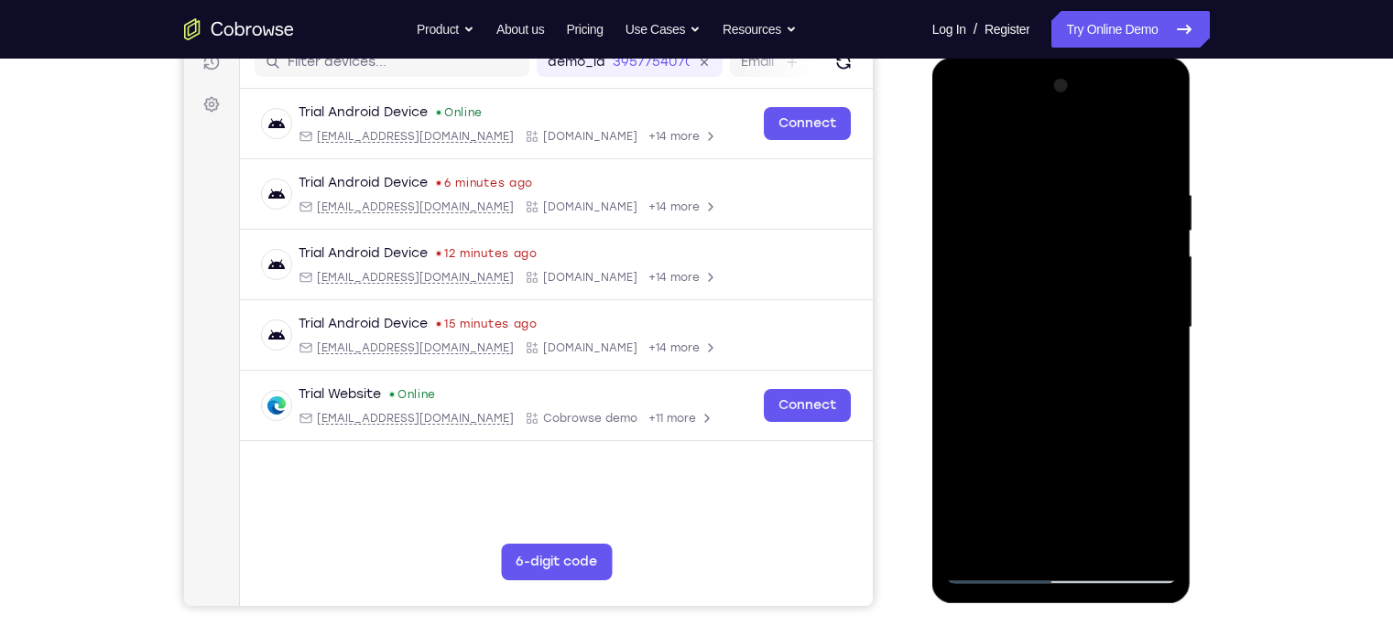
click at [1091, 239] on div at bounding box center [1061, 327] width 231 height 513
drag, startPoint x: 1110, startPoint y: 439, endPoint x: 1114, endPoint y: 226, distance: 212.5
click at [1114, 226] on div at bounding box center [1061, 327] width 231 height 513
drag, startPoint x: 1102, startPoint y: 416, endPoint x: 1124, endPoint y: 223, distance: 193.6
click at [1124, 223] on div at bounding box center [1061, 327] width 231 height 513
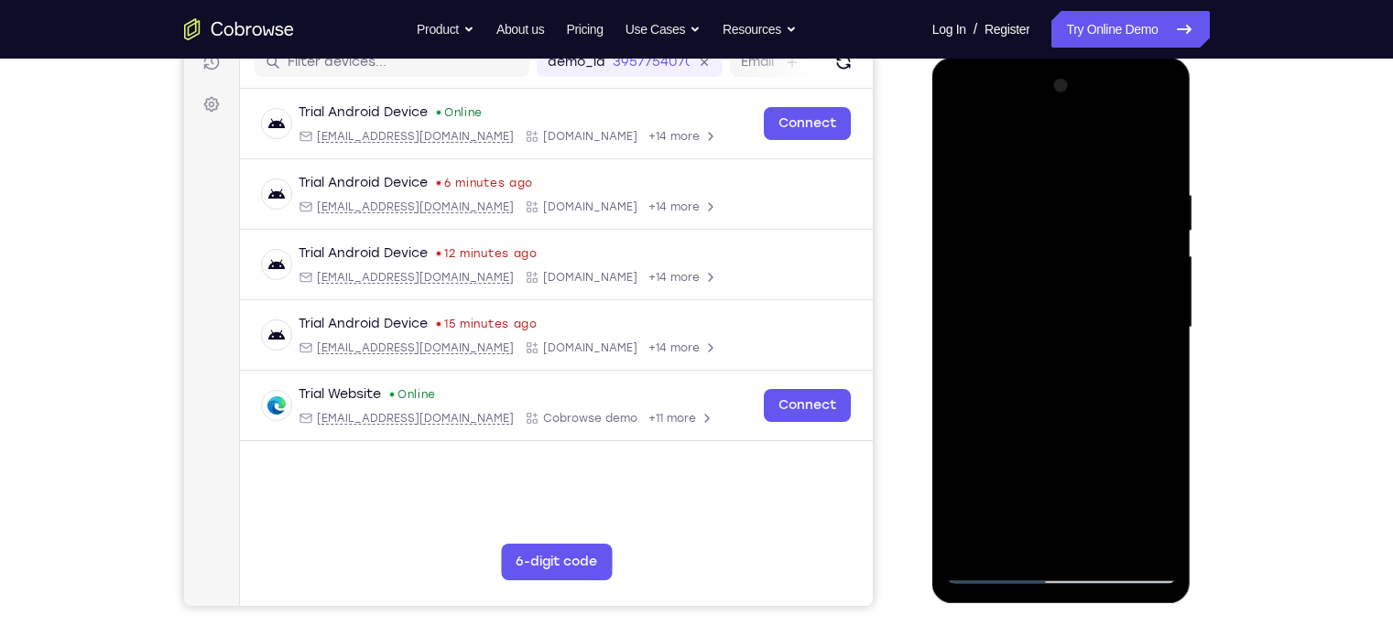
scroll to position [248, 0]
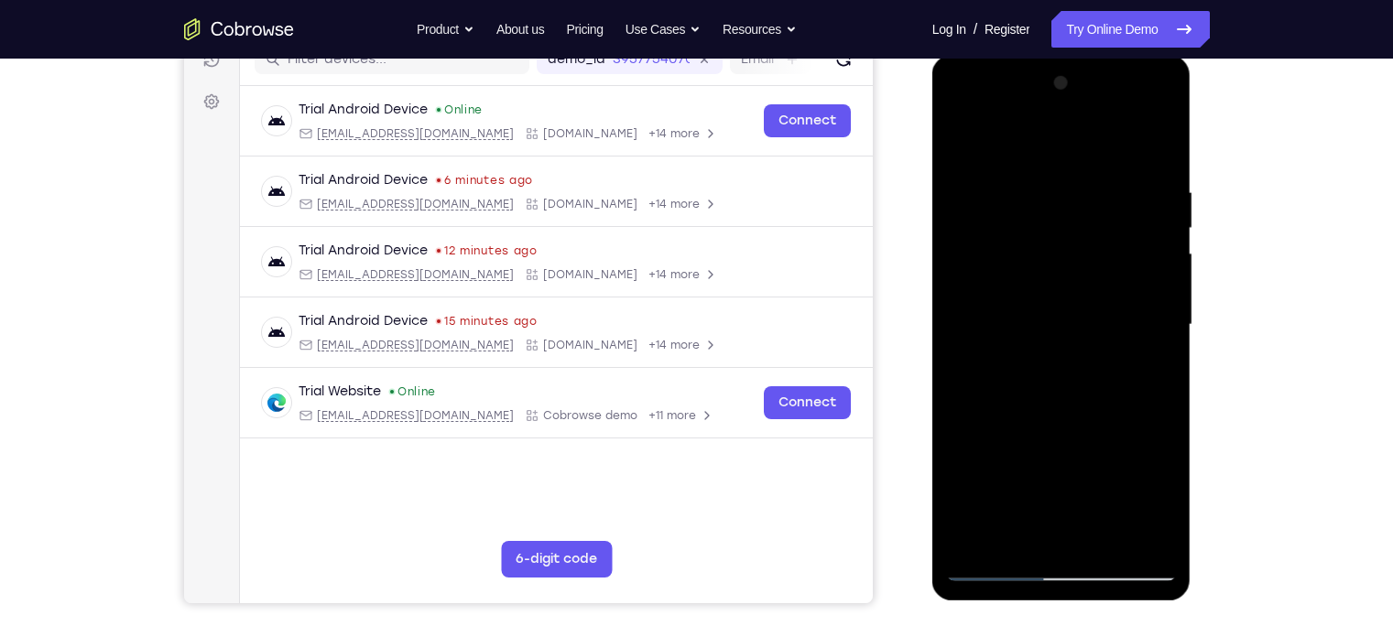
drag, startPoint x: 1056, startPoint y: 384, endPoint x: 1071, endPoint y: 196, distance: 188.3
click at [1071, 196] on div at bounding box center [1061, 325] width 231 height 513
drag, startPoint x: 1077, startPoint y: 415, endPoint x: 1087, endPoint y: 303, distance: 112.2
click at [1082, 353] on div at bounding box center [1061, 325] width 231 height 513
drag, startPoint x: 1063, startPoint y: 457, endPoint x: 1070, endPoint y: 320, distance: 137.5
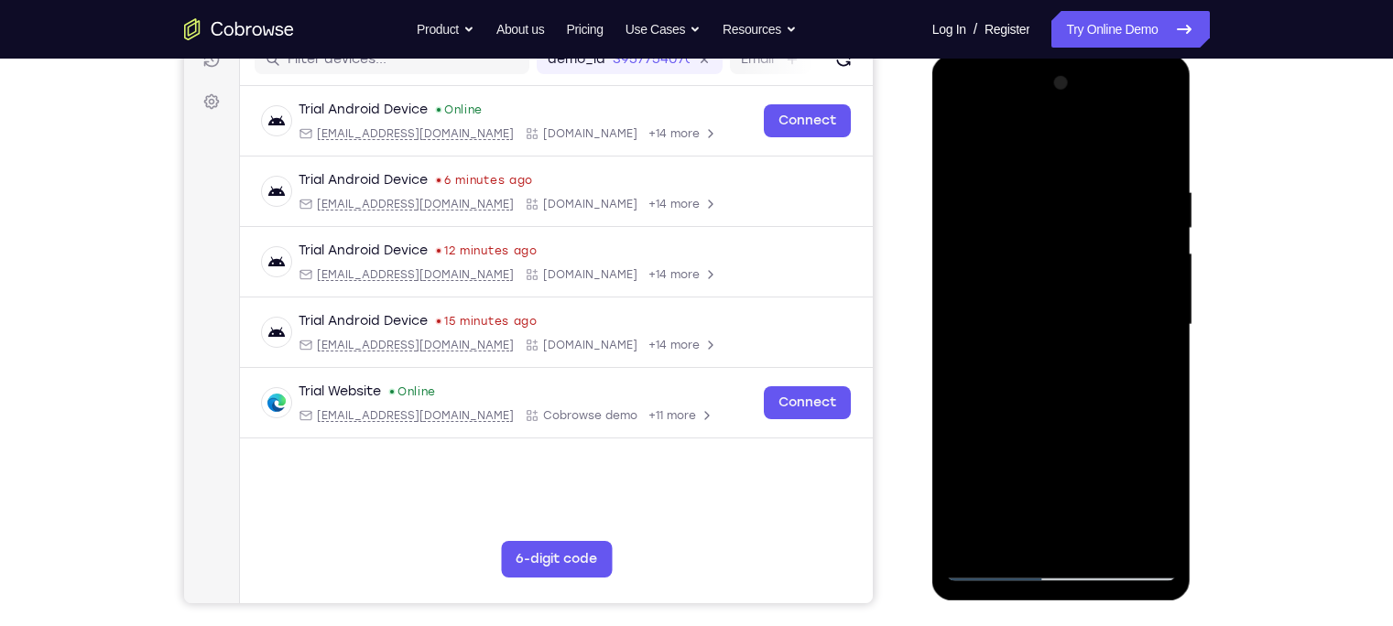
click at [1070, 320] on div at bounding box center [1061, 325] width 231 height 513
drag, startPoint x: 1072, startPoint y: 418, endPoint x: 1092, endPoint y: 223, distance: 196.0
click at [1092, 223] on div at bounding box center [1061, 325] width 231 height 513
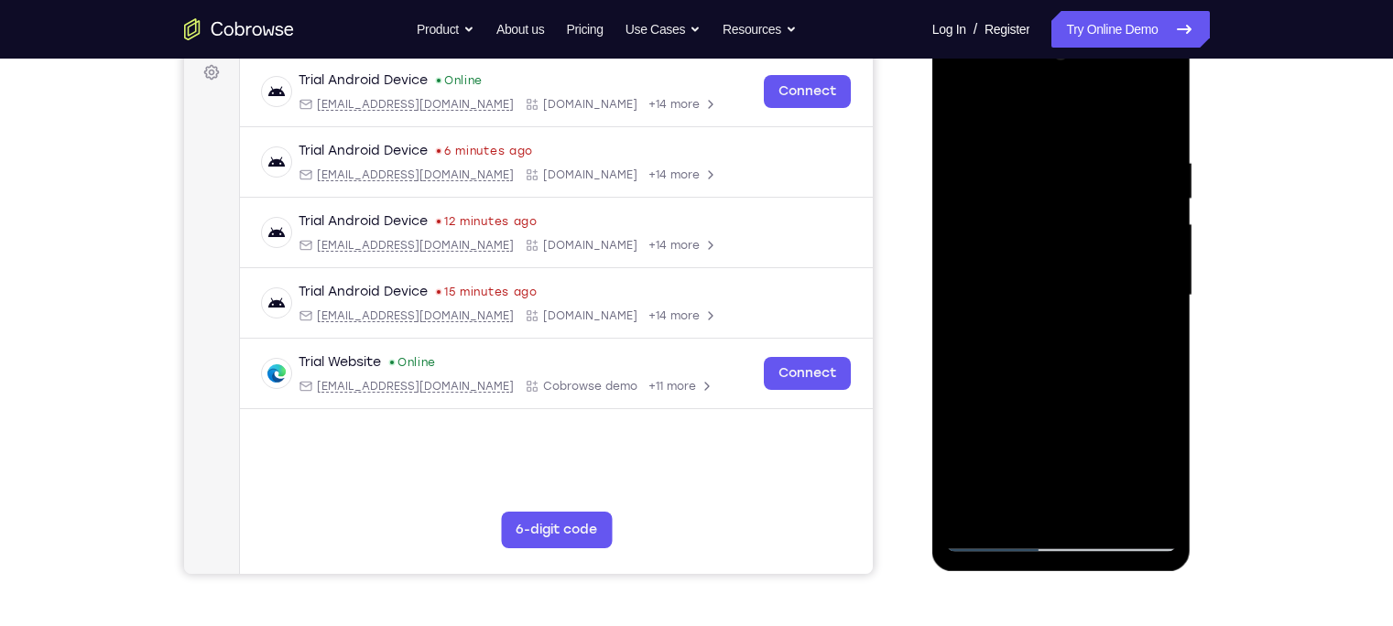
scroll to position [278, 0]
drag, startPoint x: 1095, startPoint y: 401, endPoint x: 1107, endPoint y: 218, distance: 183.5
click at [1107, 218] on div at bounding box center [1061, 294] width 231 height 513
drag, startPoint x: 1038, startPoint y: 315, endPoint x: 1043, endPoint y: 193, distance: 121.9
click at [1043, 193] on div at bounding box center [1061, 294] width 231 height 513
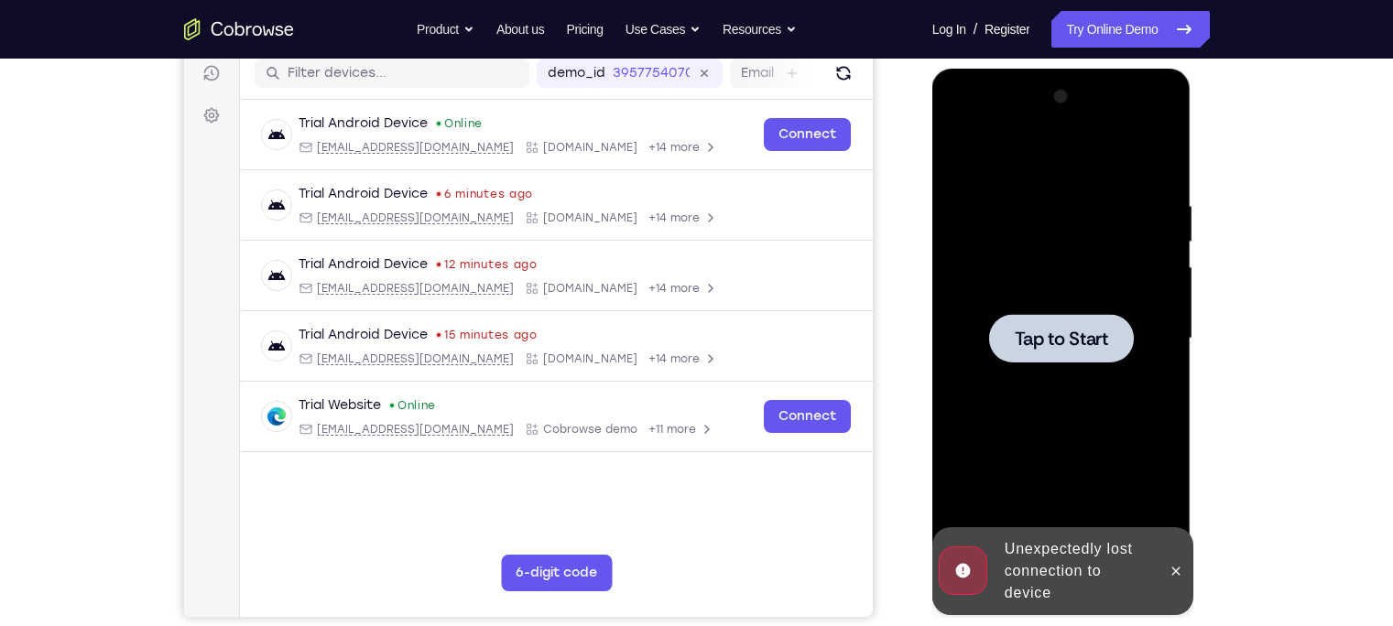
scroll to position [233, 0]
